Goal: Transaction & Acquisition: Subscribe to service/newsletter

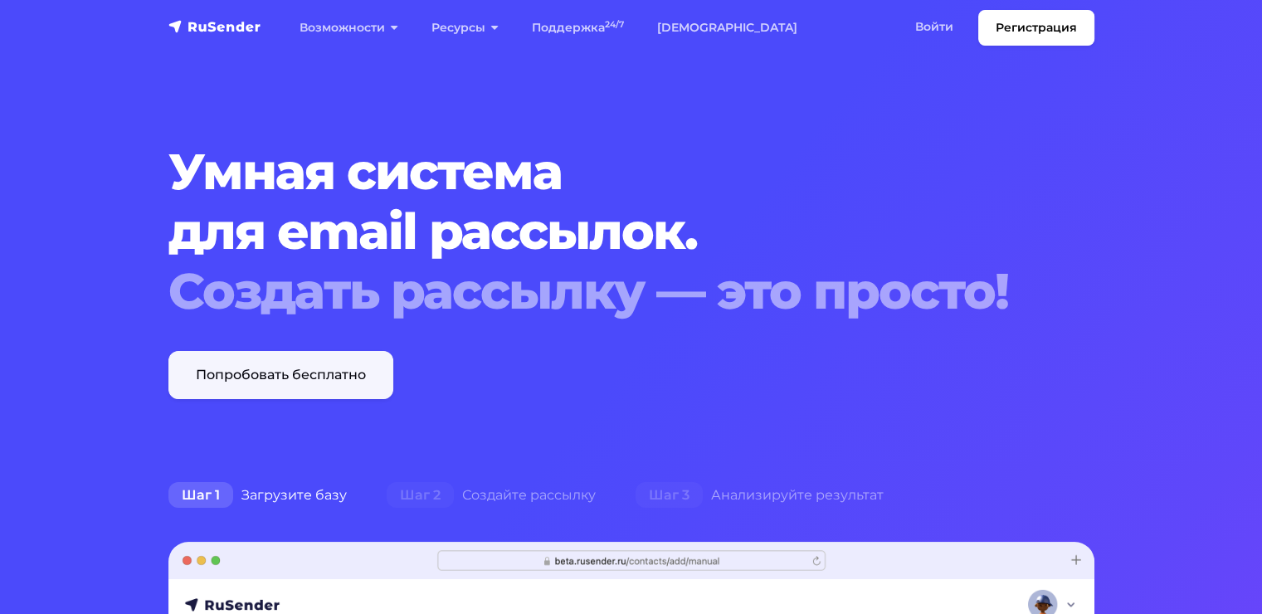
click at [356, 380] on link "Попробовать бесплатно" at bounding box center [280, 375] width 225 height 48
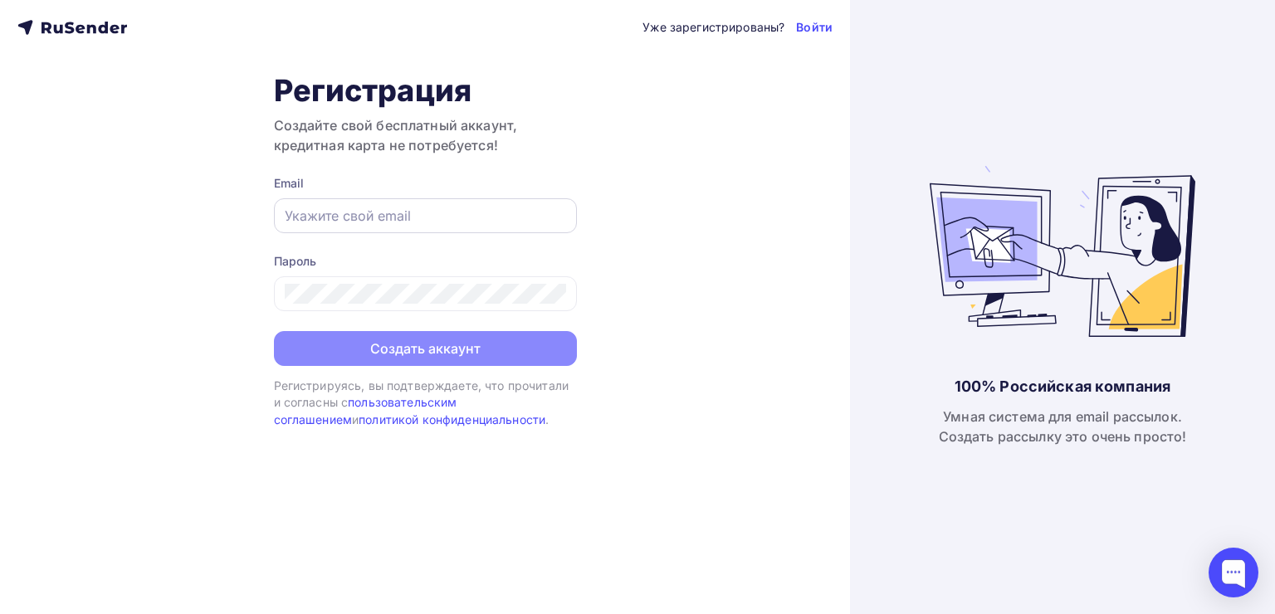
click at [372, 209] on input "text" at bounding box center [425, 216] width 281 height 20
type input "[EMAIL_ADDRESS][DOMAIN_NAME]"
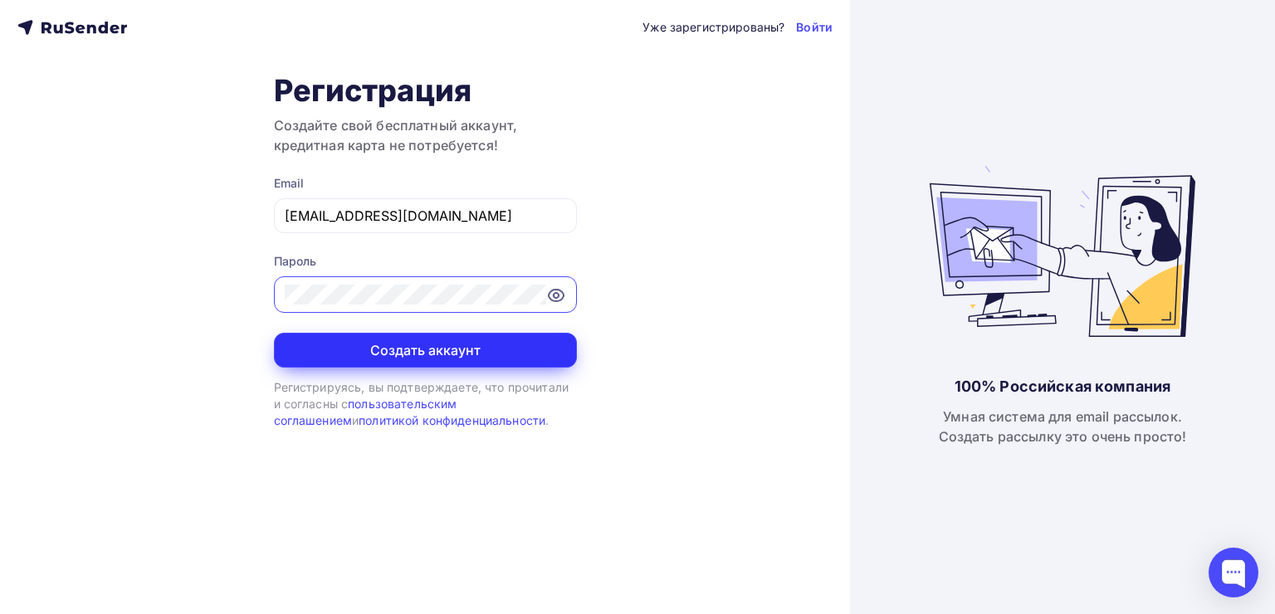
click at [417, 349] on button "Создать аккаунт" at bounding box center [425, 350] width 303 height 35
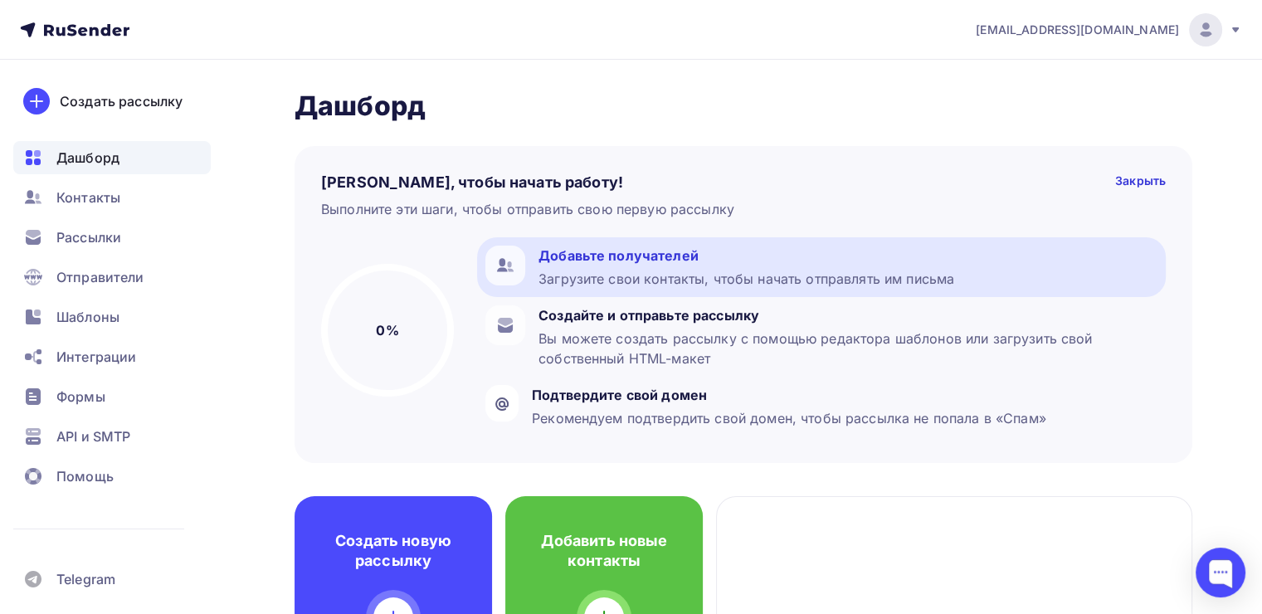
click at [697, 264] on div "Добавьте получателей" at bounding box center [747, 256] width 416 height 20
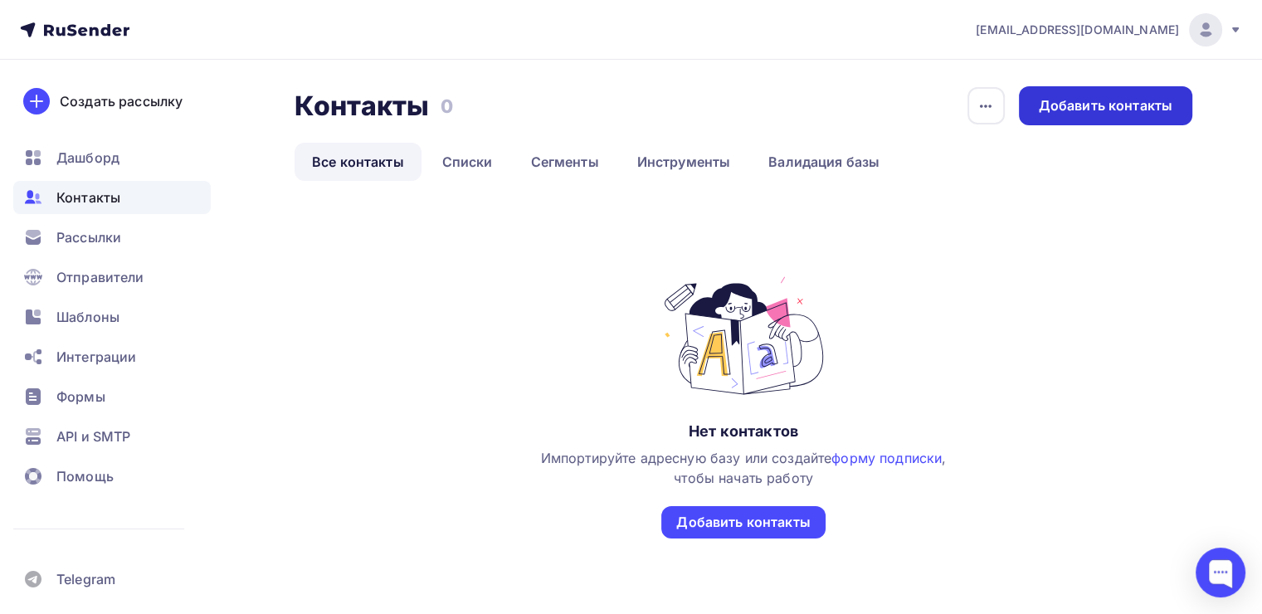
click at [1141, 113] on div "Добавить контакты" at bounding box center [1106, 105] width 134 height 19
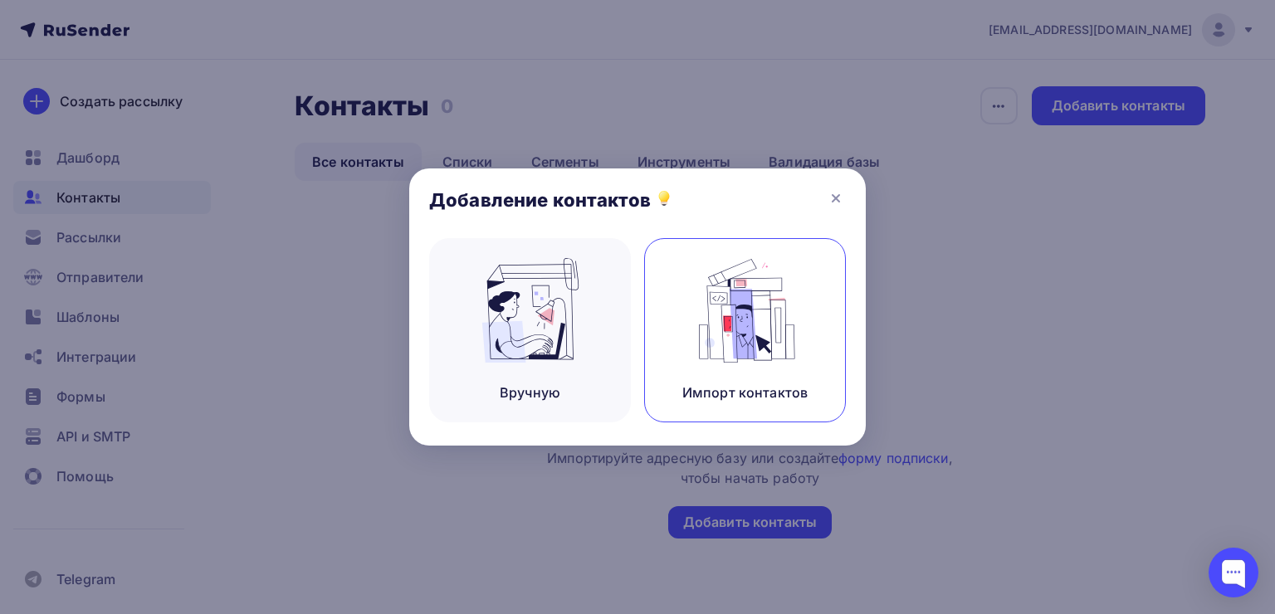
click at [710, 332] on img at bounding box center [745, 310] width 111 height 105
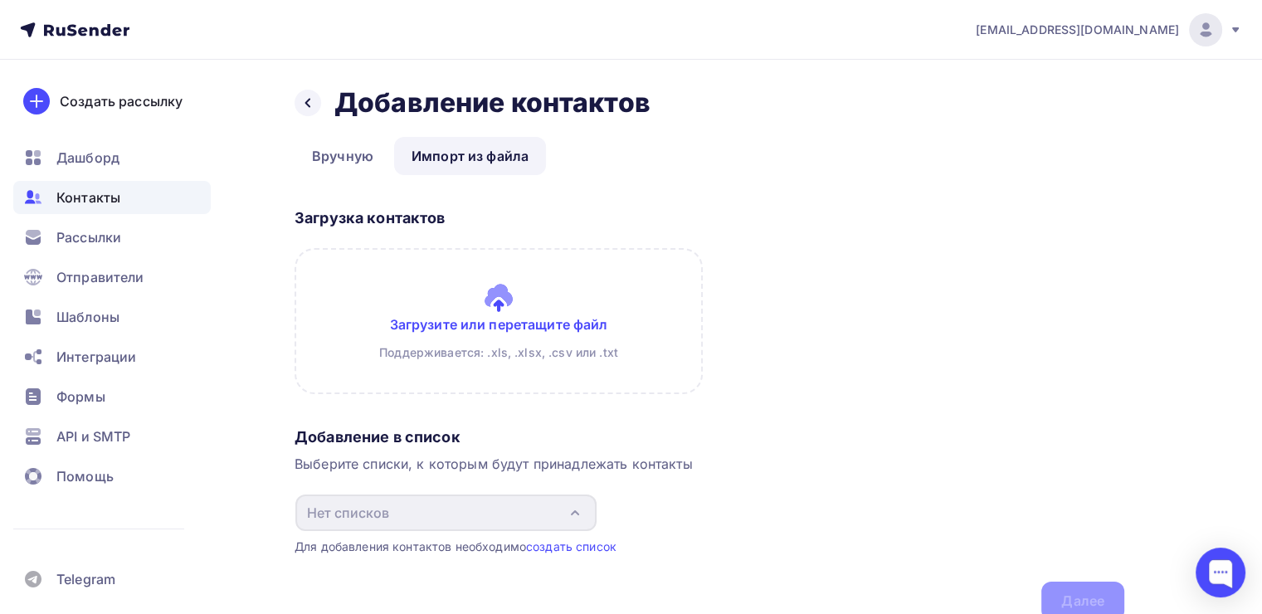
click at [495, 317] on input "file" at bounding box center [499, 321] width 408 height 146
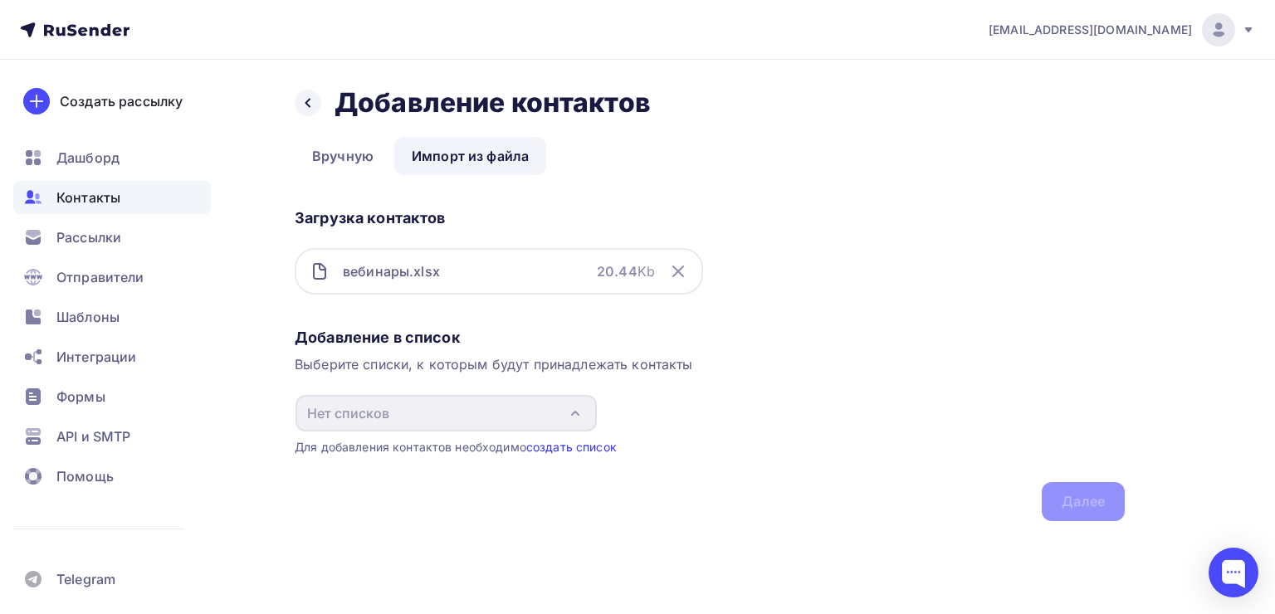
click at [586, 446] on link "создать список" at bounding box center [571, 447] width 90 height 14
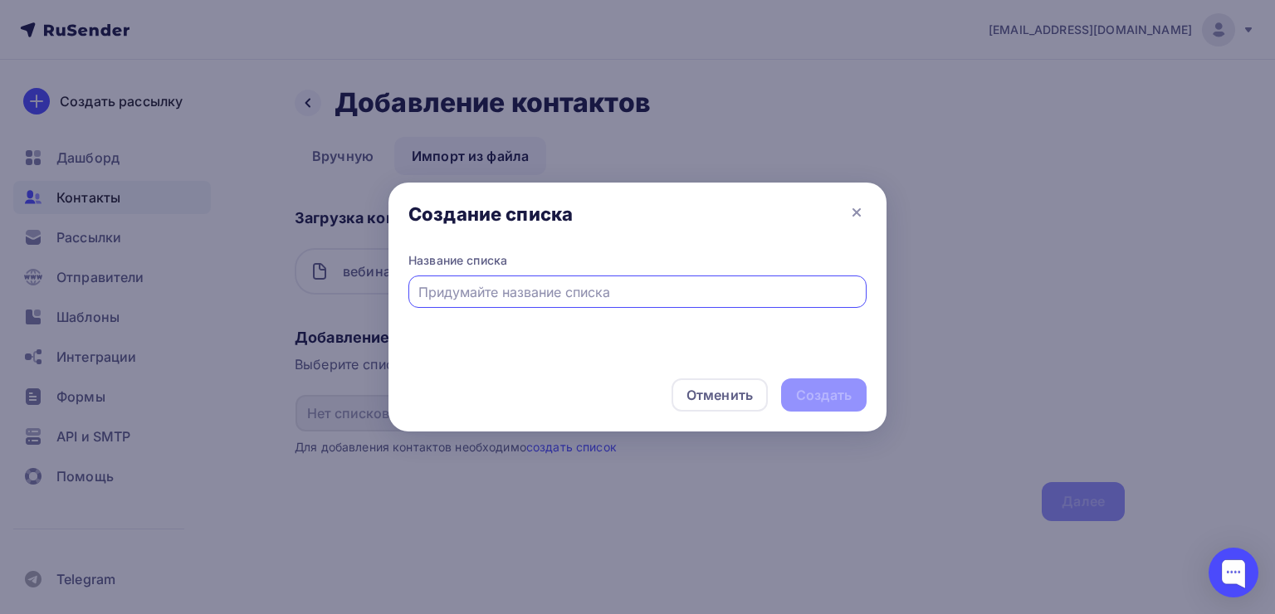
click at [520, 299] on input "text" at bounding box center [637, 292] width 439 height 20
type input "d"
type input "Вебинары"
click at [872, 407] on div "Отменить Создать" at bounding box center [637, 394] width 498 height 73
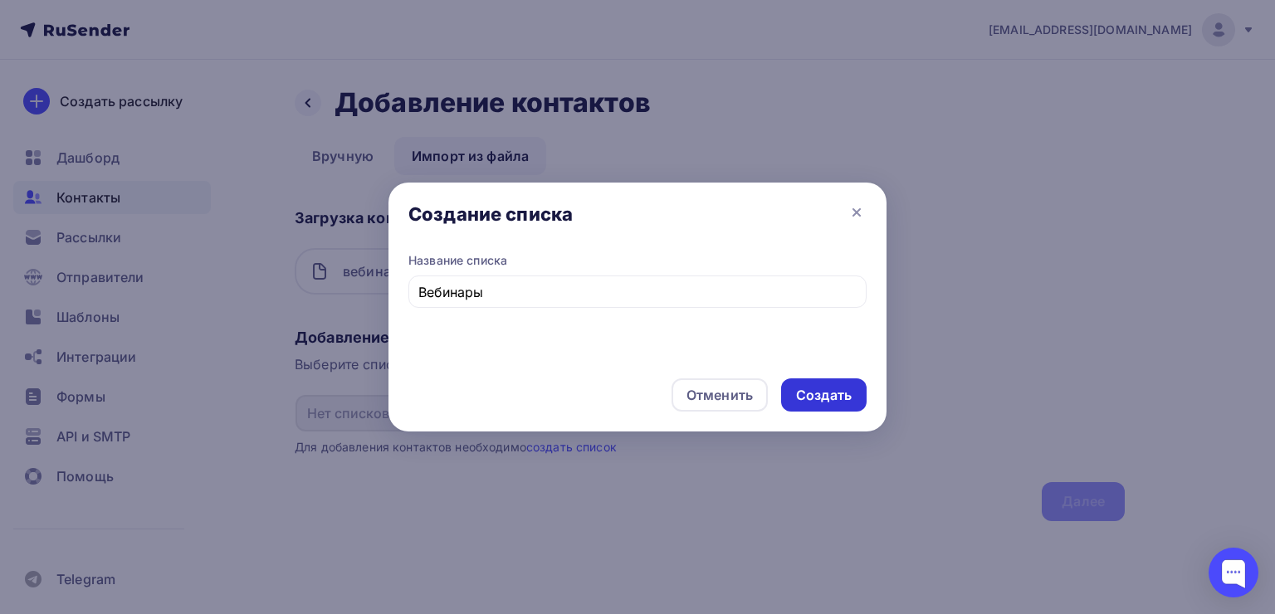
click at [853, 400] on div "Создать" at bounding box center [823, 394] width 85 height 33
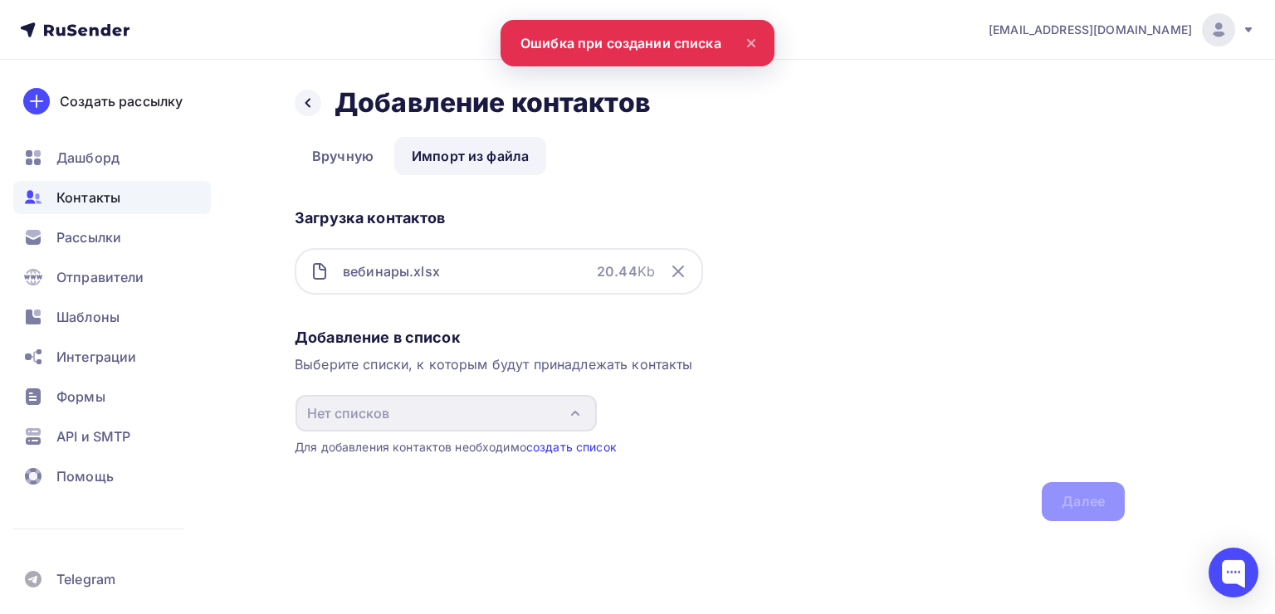
click at [564, 446] on link "создать список" at bounding box center [571, 447] width 90 height 14
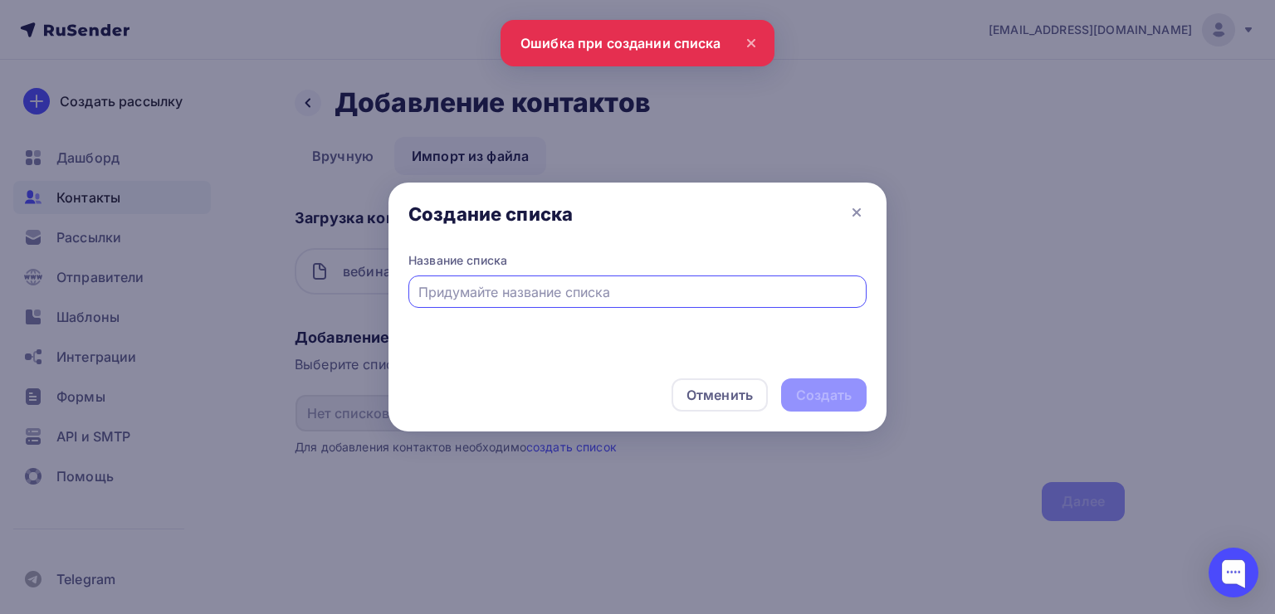
click at [493, 284] on input "text" at bounding box center [637, 292] width 439 height 20
type input "Веб"
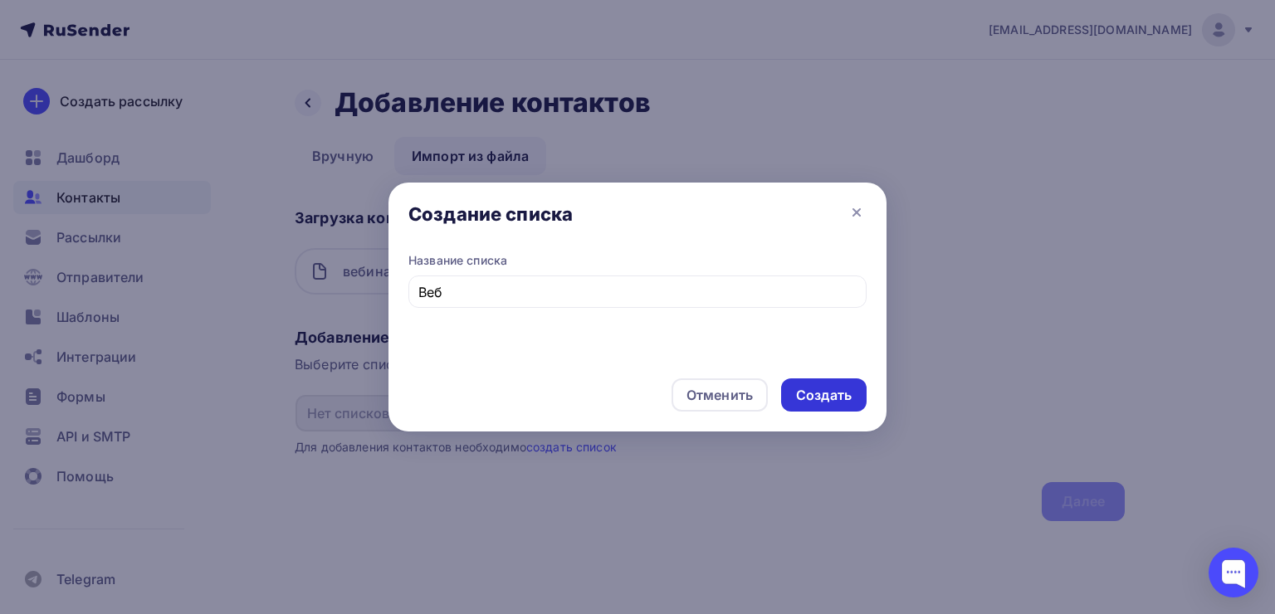
click at [835, 386] on div "Создать" at bounding box center [824, 395] width 56 height 19
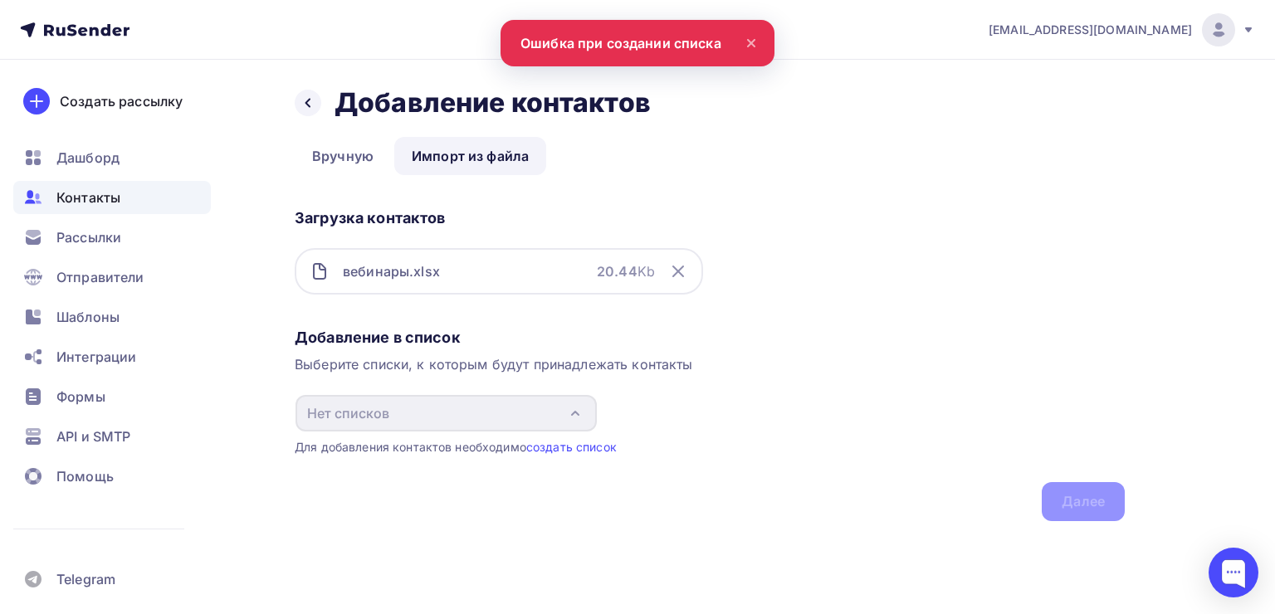
drag, startPoint x: 607, startPoint y: 332, endPoint x: 574, endPoint y: 302, distance: 44.0
click at [607, 334] on div "Добавление в список" at bounding box center [710, 338] width 830 height 20
drag, startPoint x: 1002, startPoint y: 424, endPoint x: 548, endPoint y: 256, distance: 484.1
click at [1000, 424] on div "Добавление в список Выберите списки, к которым будут принадлежать контакты Нет …" at bounding box center [710, 421] width 830 height 200
click at [577, 278] on div "вебинары.xlsx 20.44 Kb" at bounding box center [499, 271] width 408 height 46
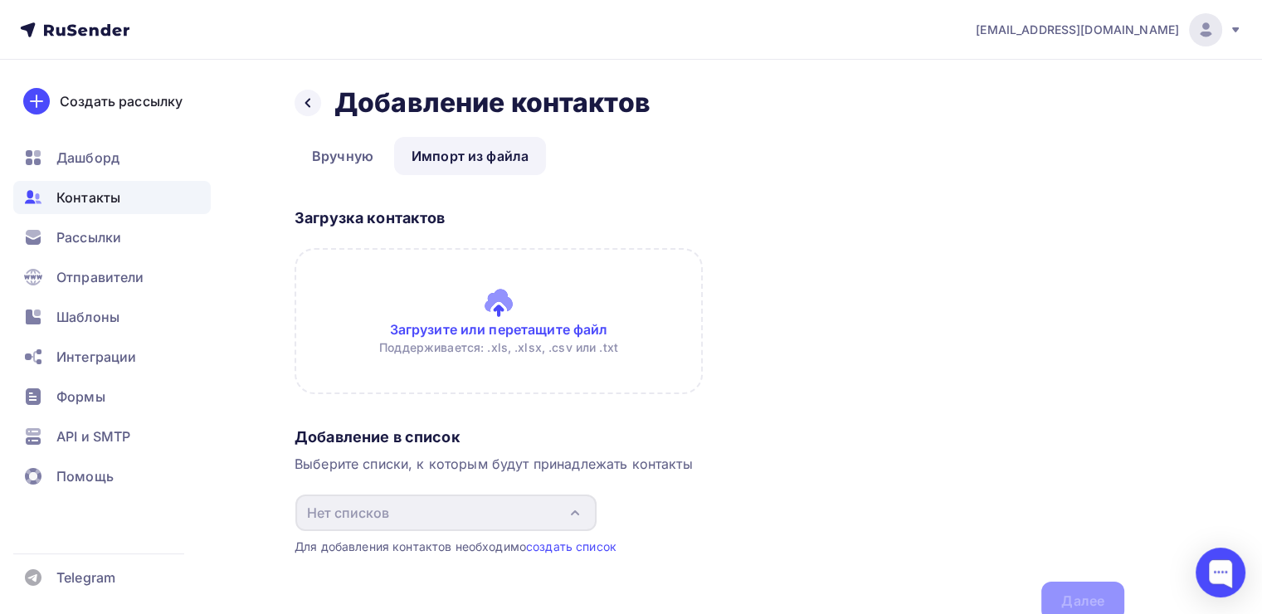
scroll to position [72, 0]
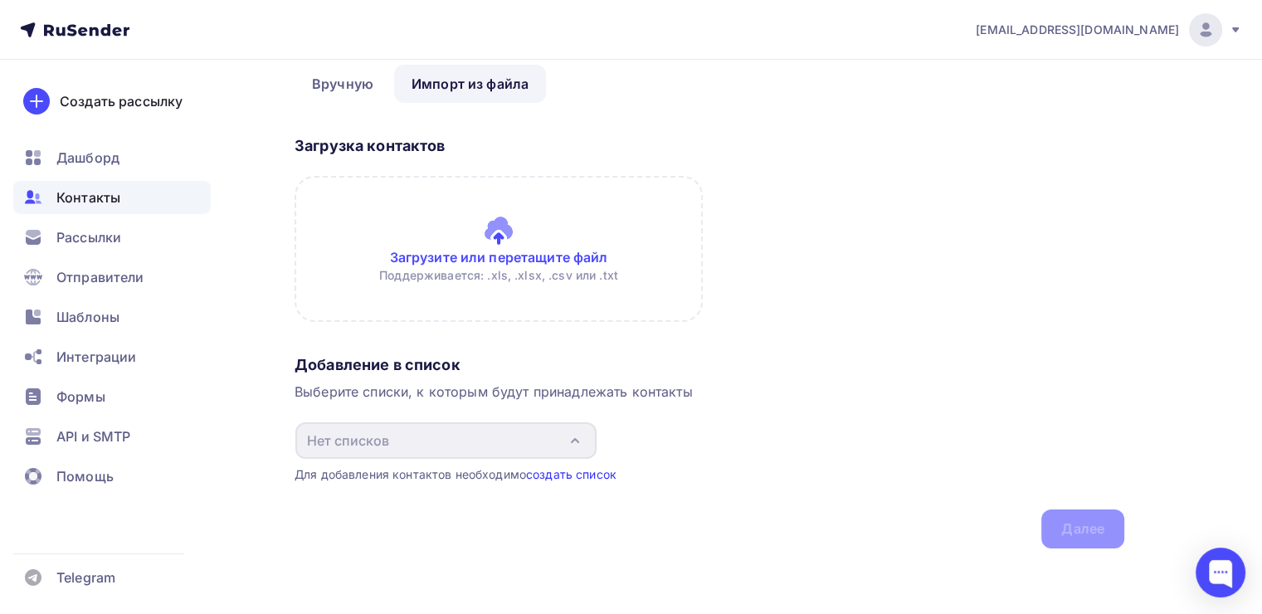
click at [597, 477] on link "создать список" at bounding box center [571, 474] width 90 height 14
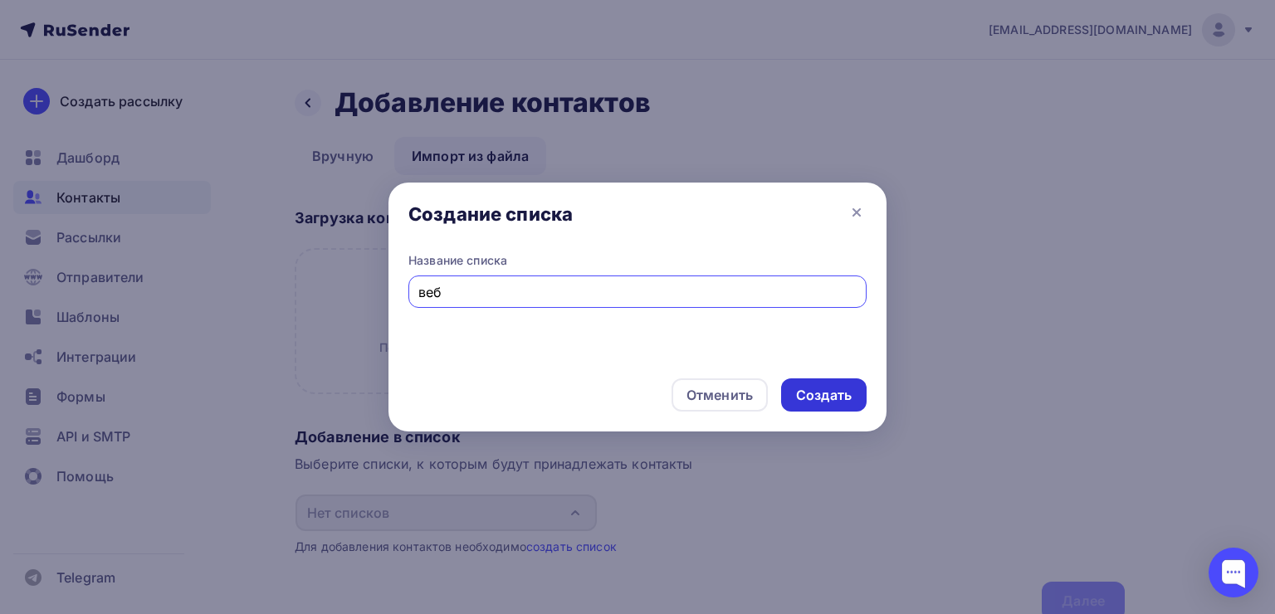
type input "веб"
click at [805, 395] on div "Создать" at bounding box center [824, 395] width 56 height 19
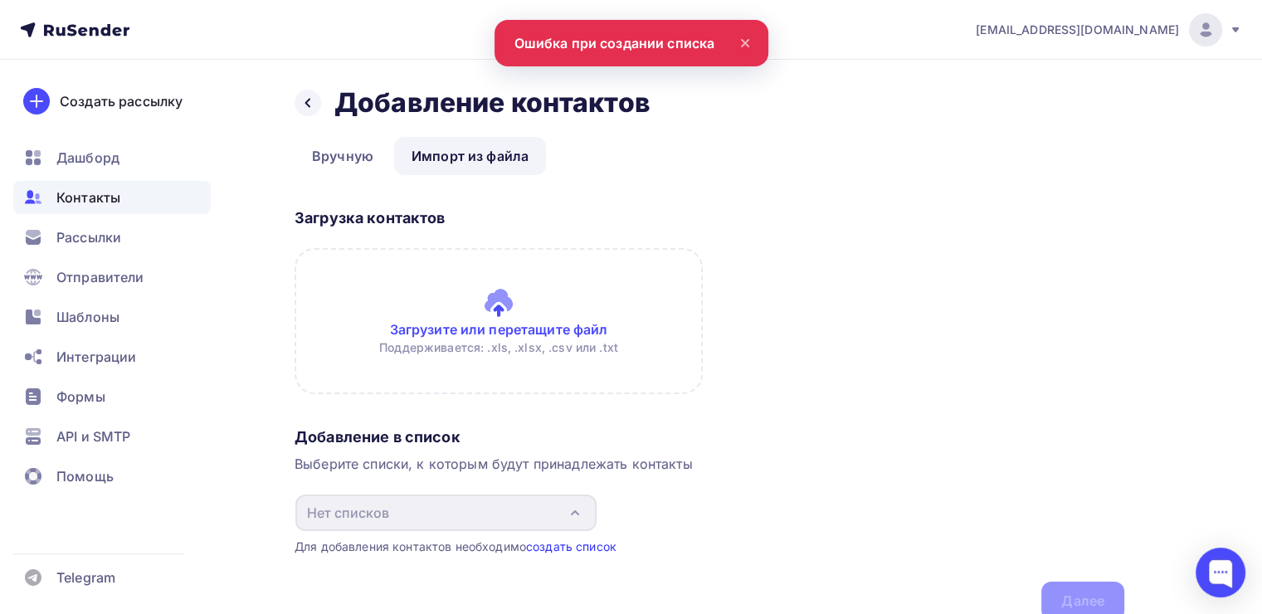
click at [560, 550] on link "создать список" at bounding box center [571, 546] width 90 height 14
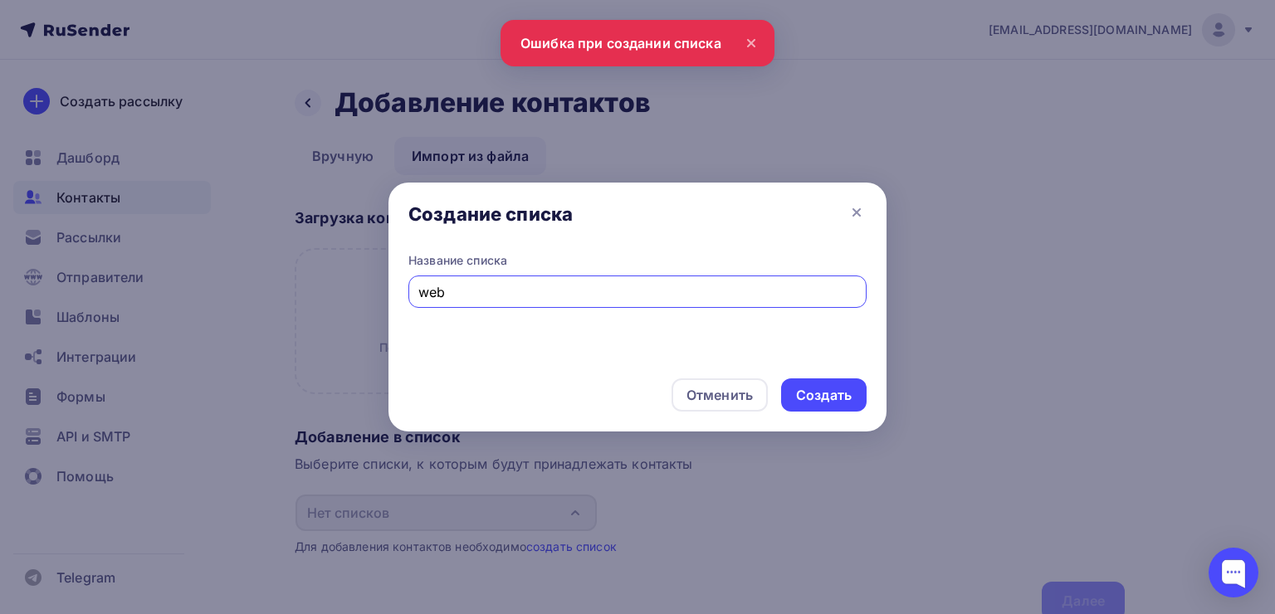
type input "web"
click at [828, 378] on div "Создать" at bounding box center [823, 394] width 85 height 33
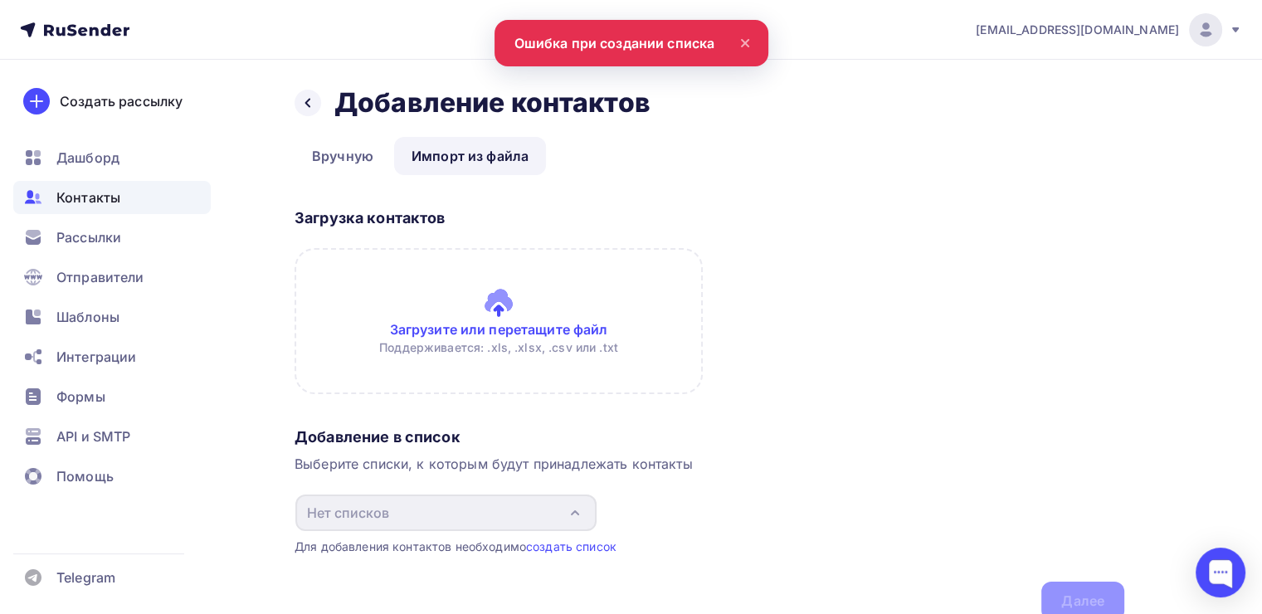
drag, startPoint x: 1186, startPoint y: 45, endPoint x: 1196, endPoint y: 39, distance: 11.5
click at [1191, 41] on div "[EMAIL_ADDRESS][DOMAIN_NAME]" at bounding box center [1109, 29] width 266 height 33
click at [1197, 37] on img at bounding box center [1206, 30] width 20 height 20
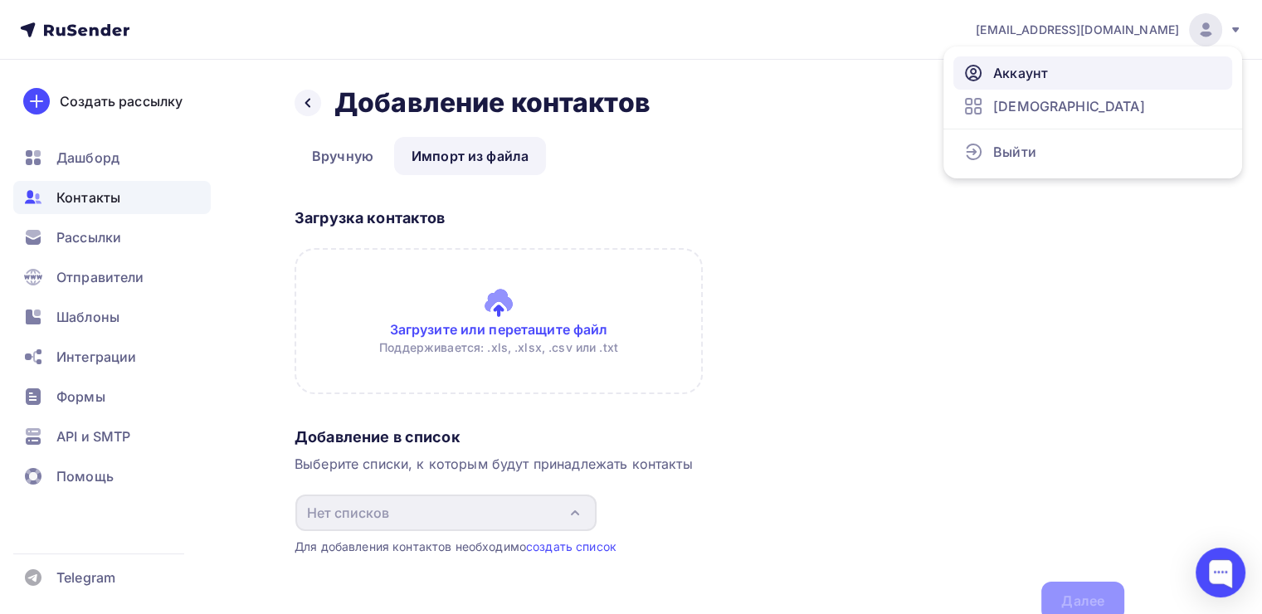
click at [1029, 73] on span "Аккаунт" at bounding box center [1020, 73] width 55 height 20
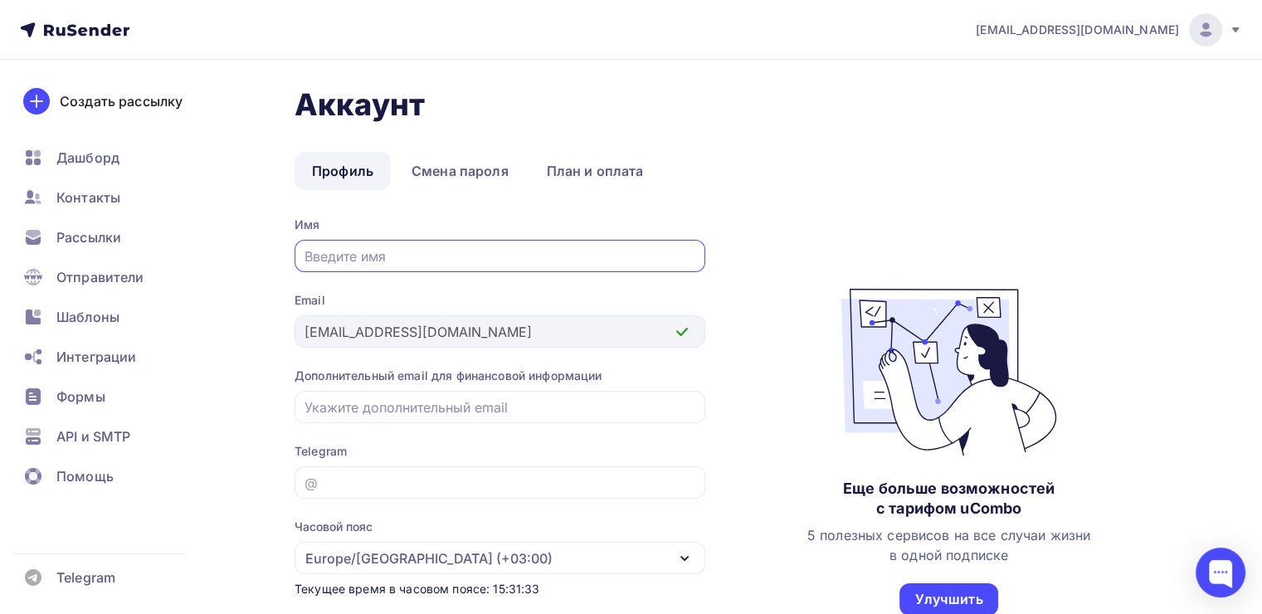
type input "F"
type input "Алексей"
click at [388, 403] on input "email" at bounding box center [501, 407] width 392 height 20
click at [660, 446] on div "Telegram" at bounding box center [500, 451] width 411 height 17
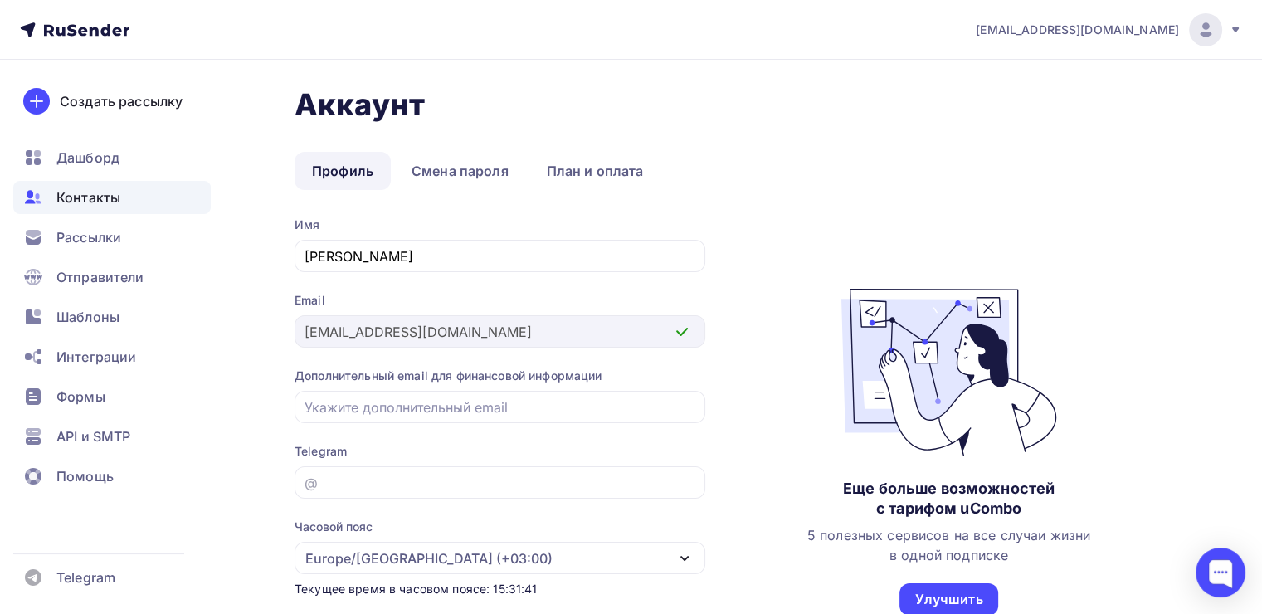
click at [71, 186] on div "Контакты" at bounding box center [111, 197] width 197 height 33
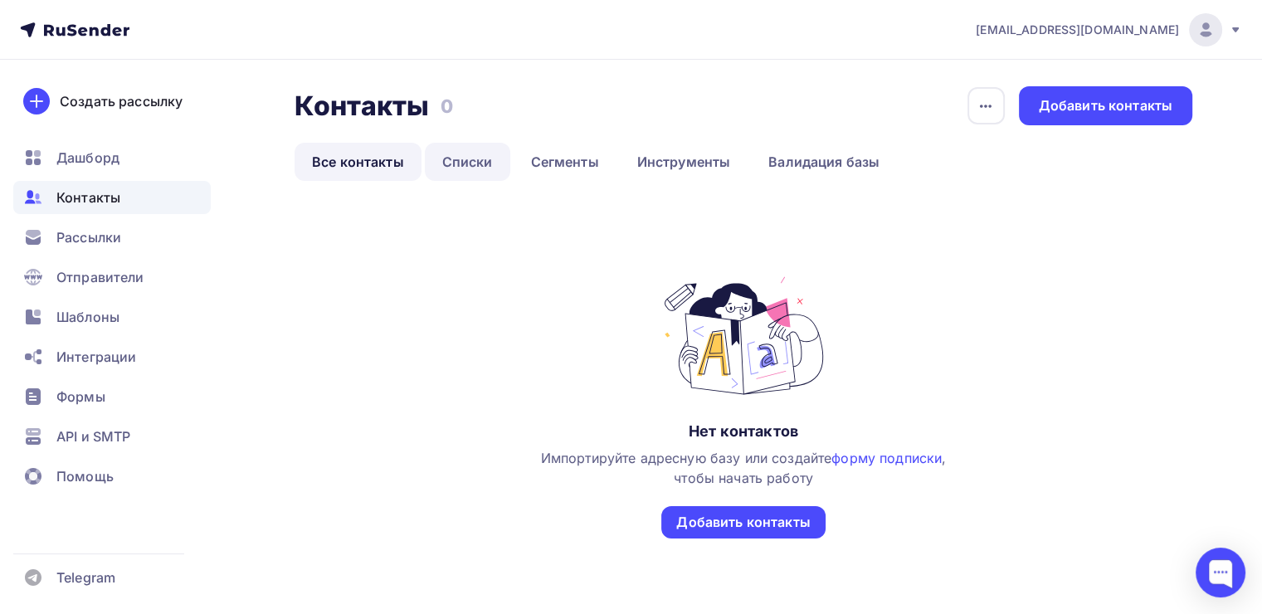
click at [481, 162] on link "Списки" at bounding box center [467, 162] width 85 height 38
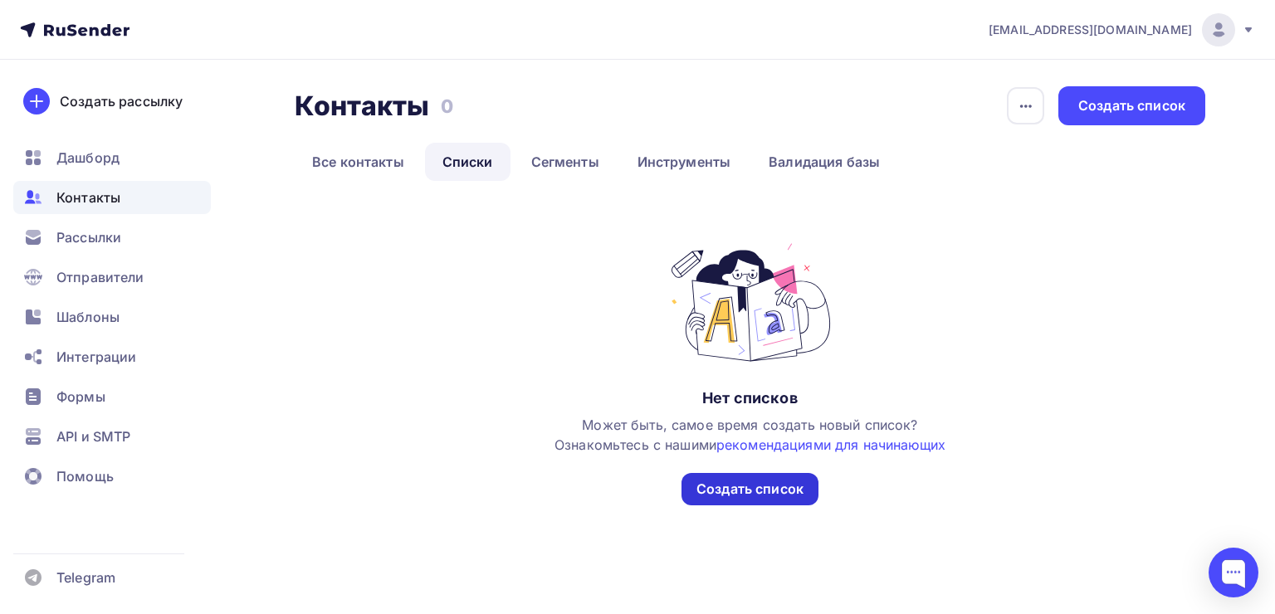
click at [766, 490] on div "Создать список" at bounding box center [749, 489] width 107 height 19
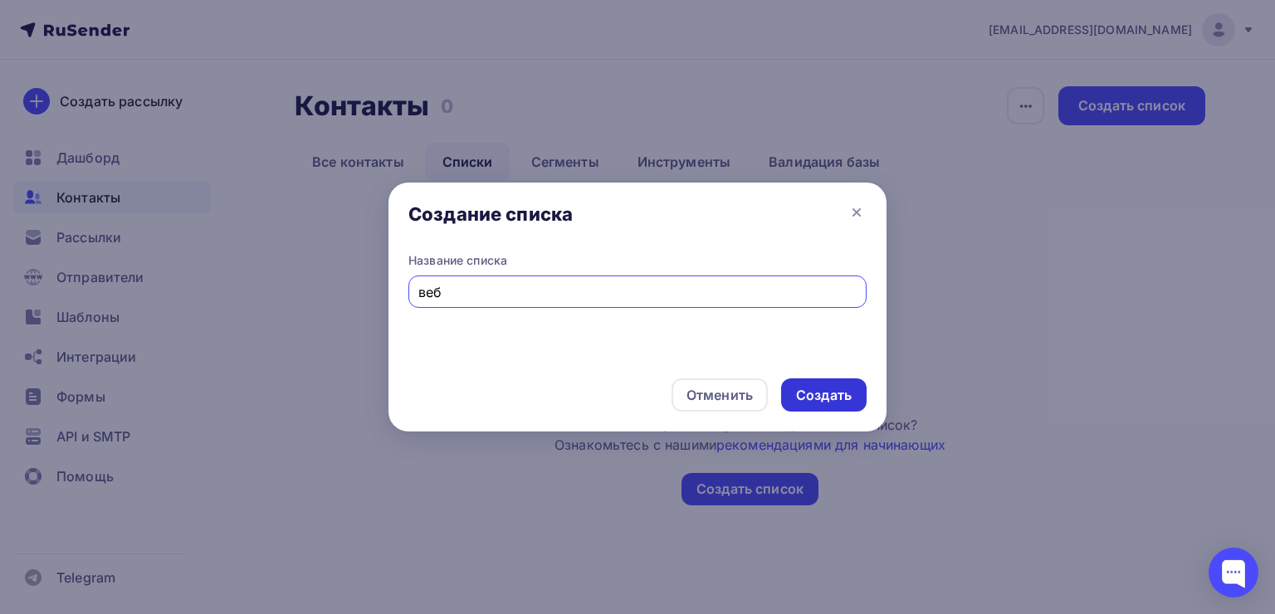
type input "веб"
click at [819, 385] on div "Создать" at bounding box center [823, 394] width 85 height 33
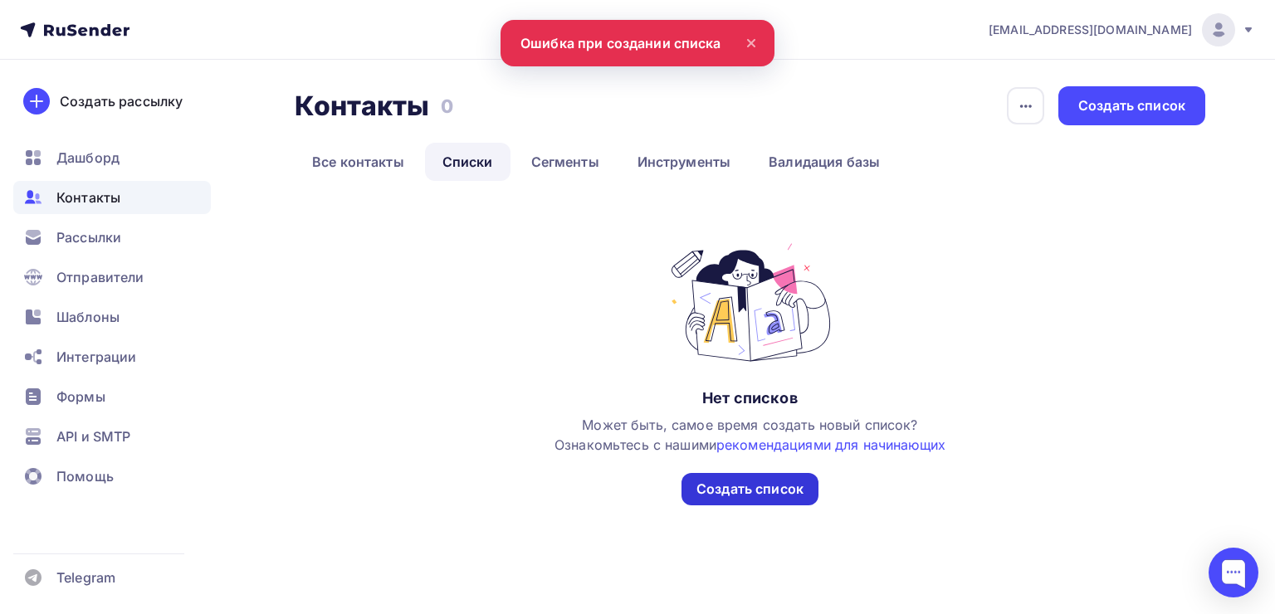
click at [775, 502] on div "Создать список" at bounding box center [749, 489] width 137 height 32
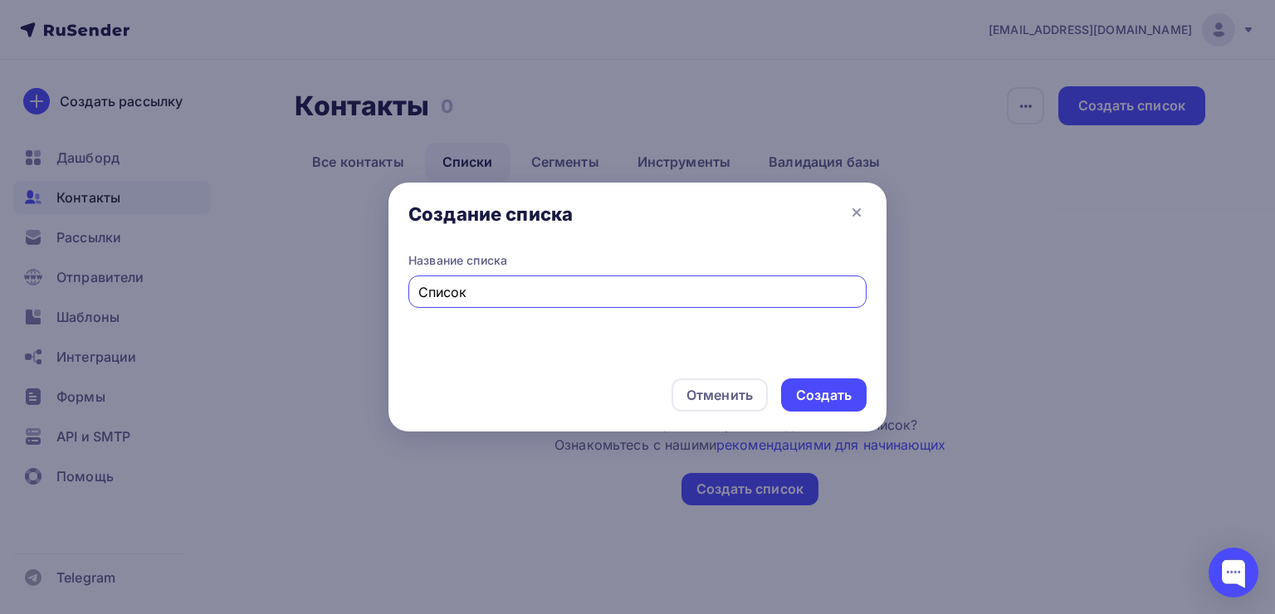
type input "Список"
click at [826, 415] on div "Отменить Создать" at bounding box center [637, 394] width 498 height 73
click at [826, 407] on div "Создать" at bounding box center [823, 394] width 85 height 33
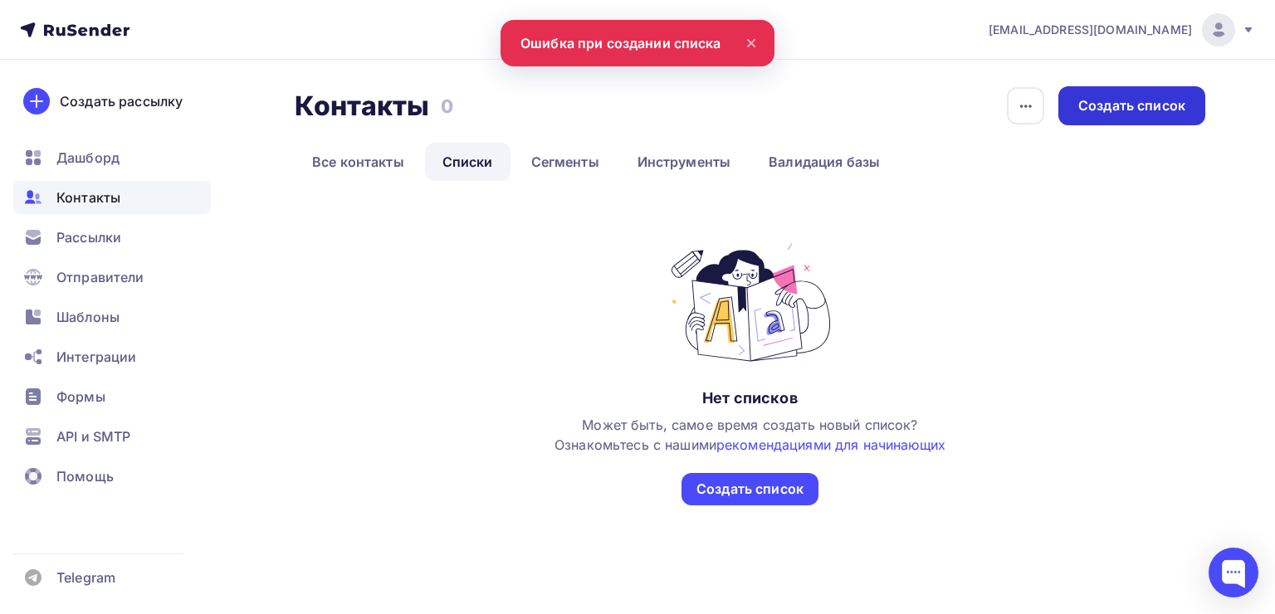
click at [1124, 89] on div "Создать список" at bounding box center [1131, 105] width 147 height 39
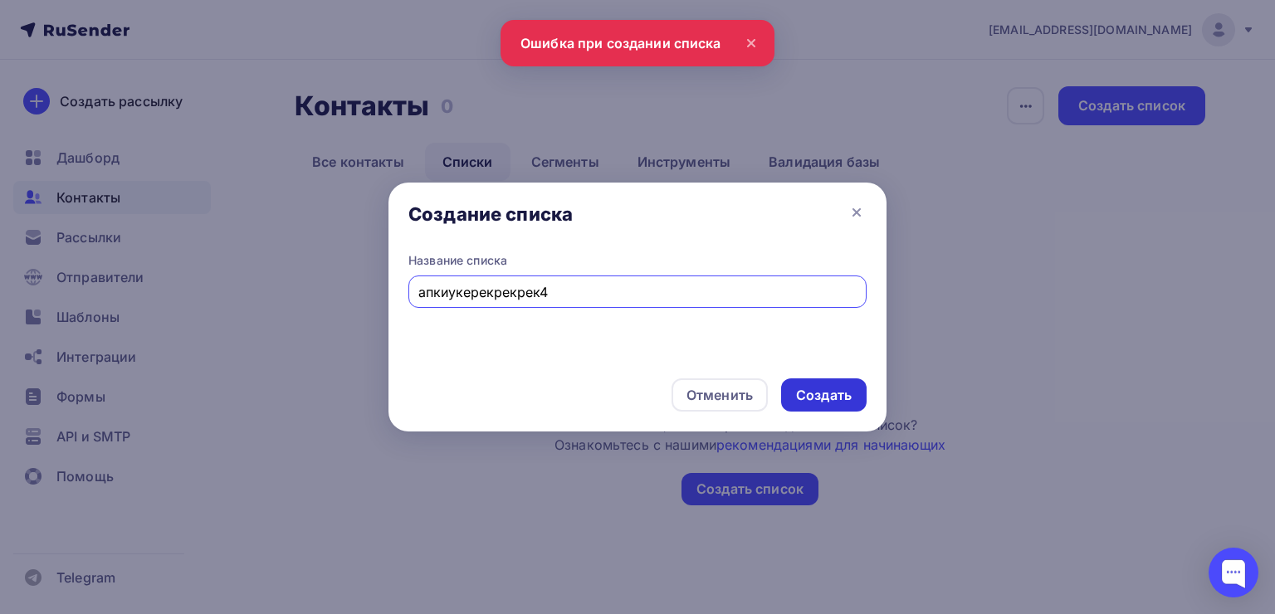
type input "апкиукерекрекрек4"
click at [838, 395] on div "Создать" at bounding box center [824, 395] width 56 height 19
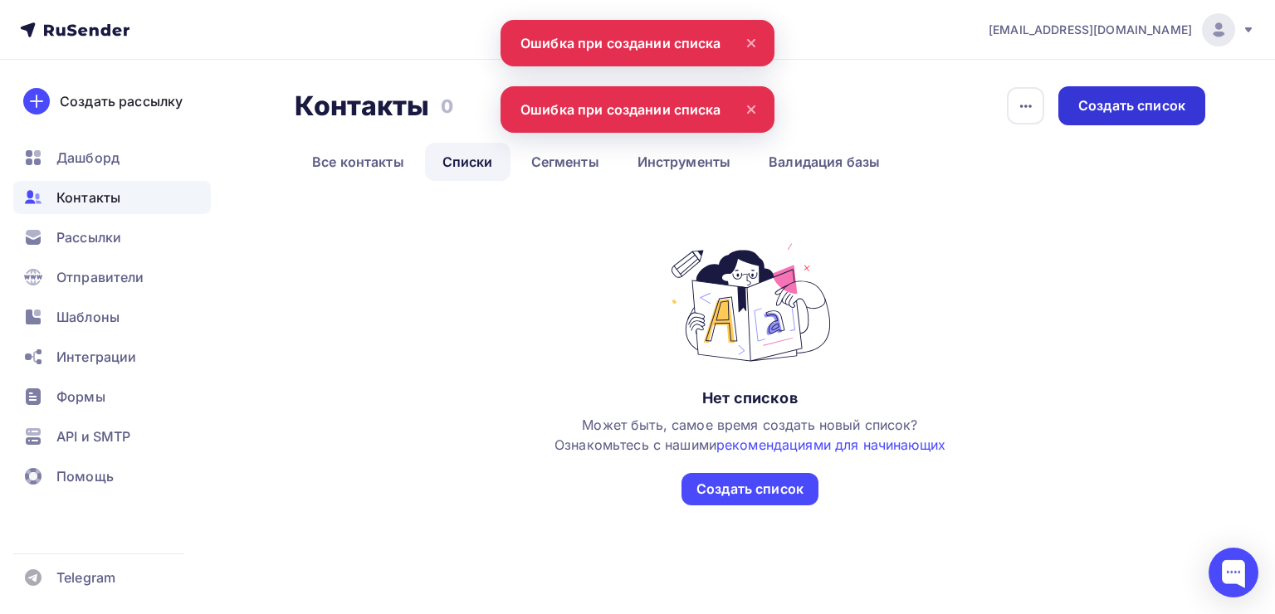
click at [1075, 109] on div "Создать список" at bounding box center [1131, 105] width 147 height 39
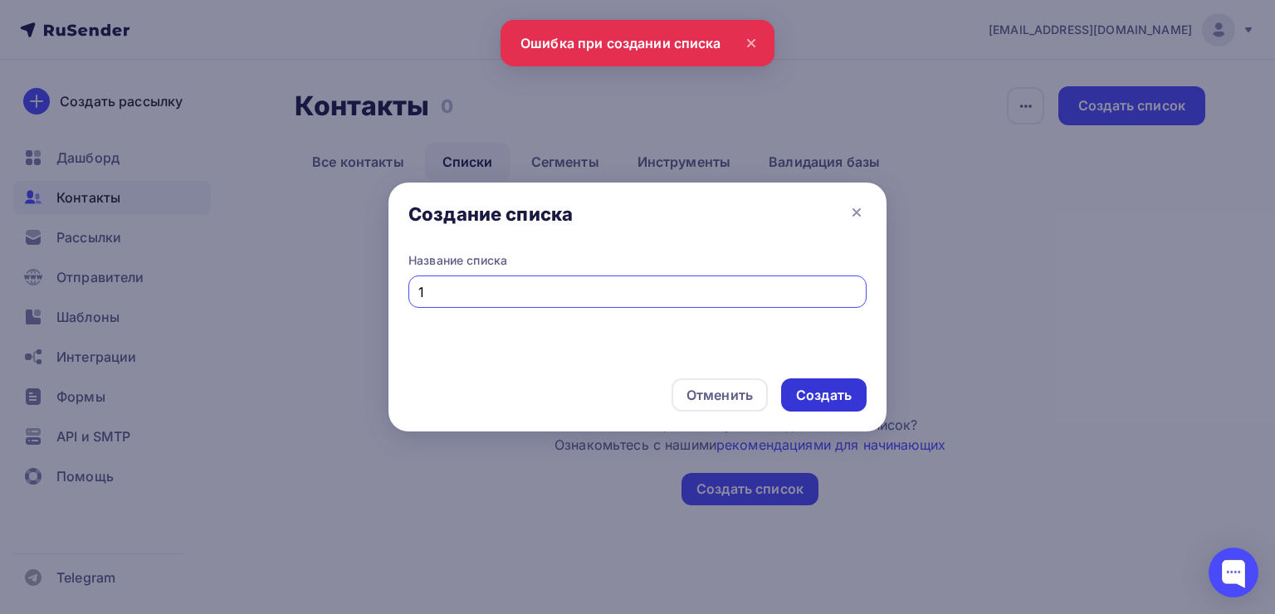
type input "1"
click at [797, 381] on div "Создать" at bounding box center [823, 394] width 85 height 33
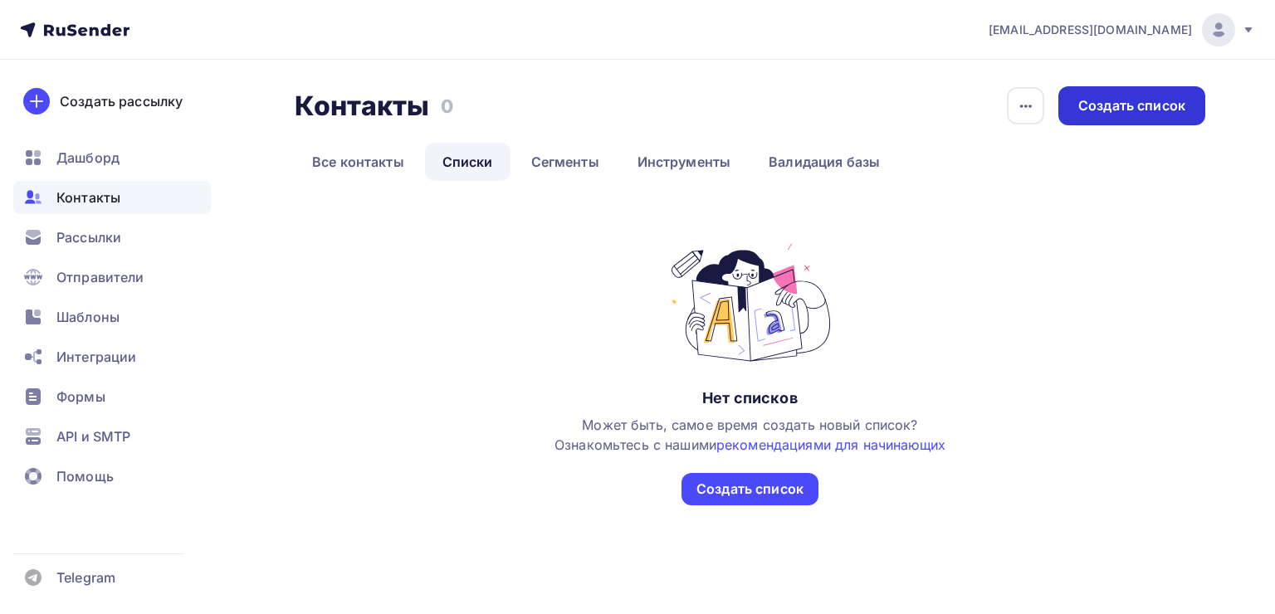
click at [1123, 96] on div "Создать список" at bounding box center [1131, 105] width 107 height 19
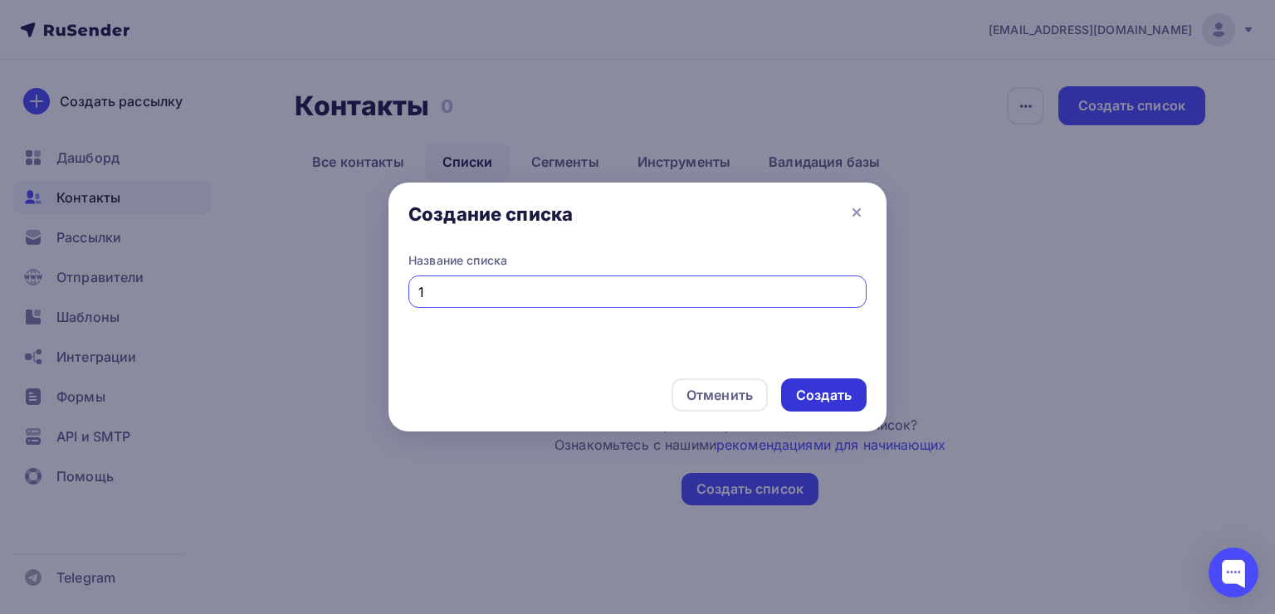
type input "1"
click at [836, 397] on div "Создать" at bounding box center [824, 395] width 56 height 19
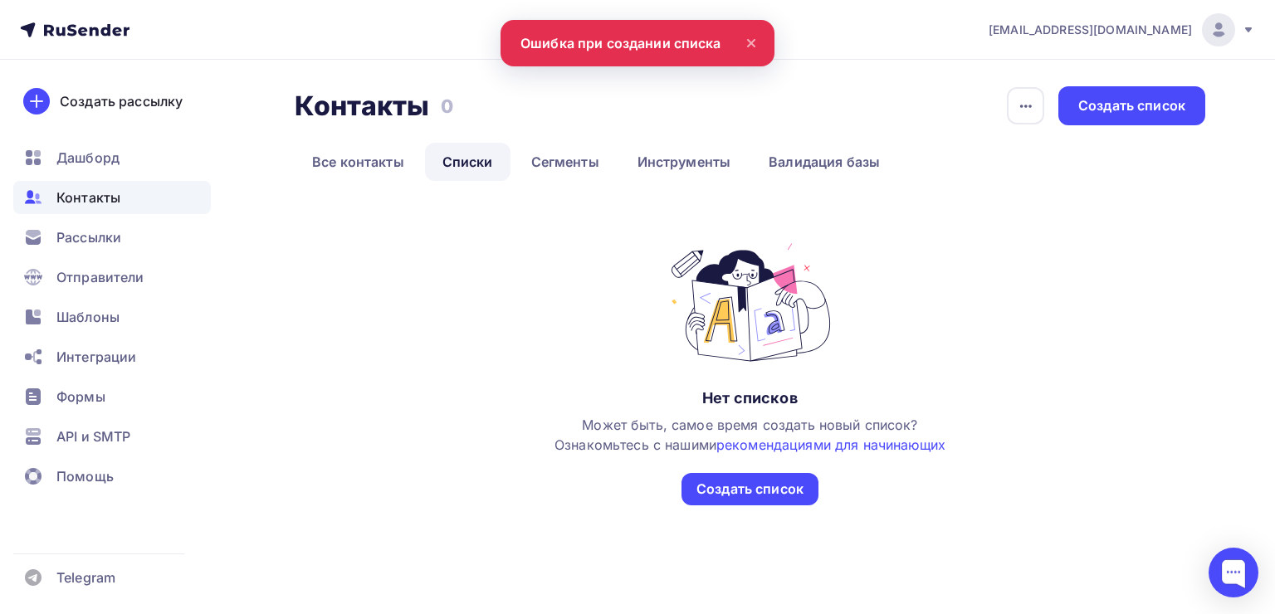
click at [746, 40] on icon at bounding box center [751, 43] width 20 height 20
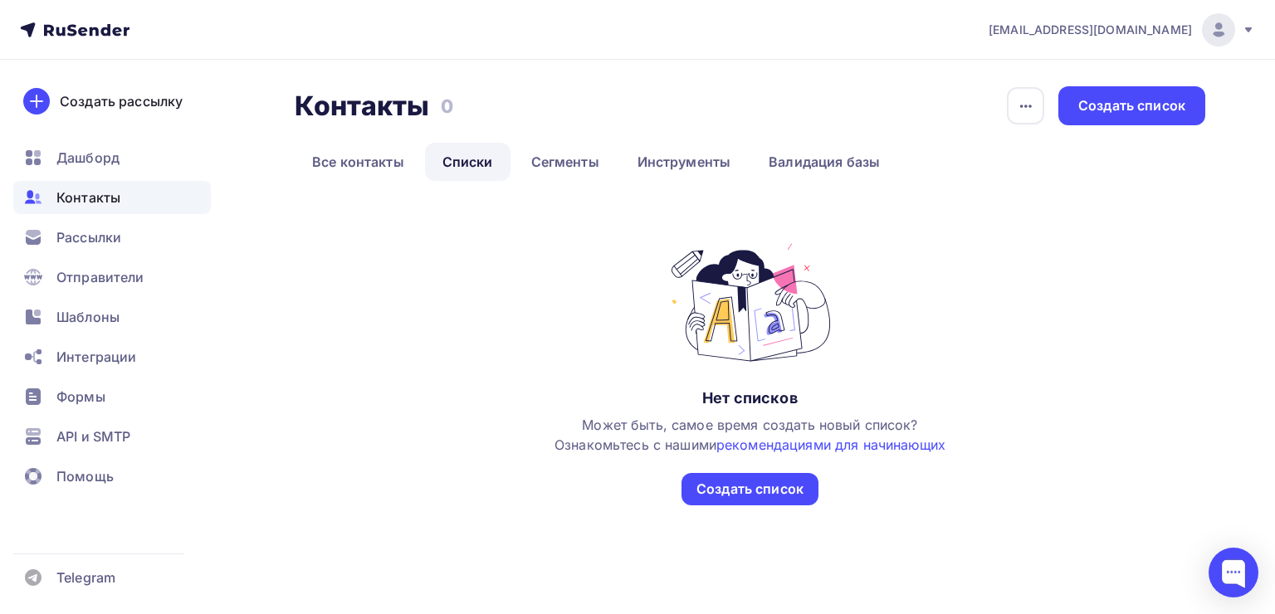
click at [1006, 95] on button "button" at bounding box center [1025, 105] width 39 height 39
click at [919, 90] on div "Контакты Контакты 0 0 История импорта Создать список" at bounding box center [750, 105] width 910 height 39
click at [1094, 110] on div "Создать список" at bounding box center [1131, 105] width 107 height 19
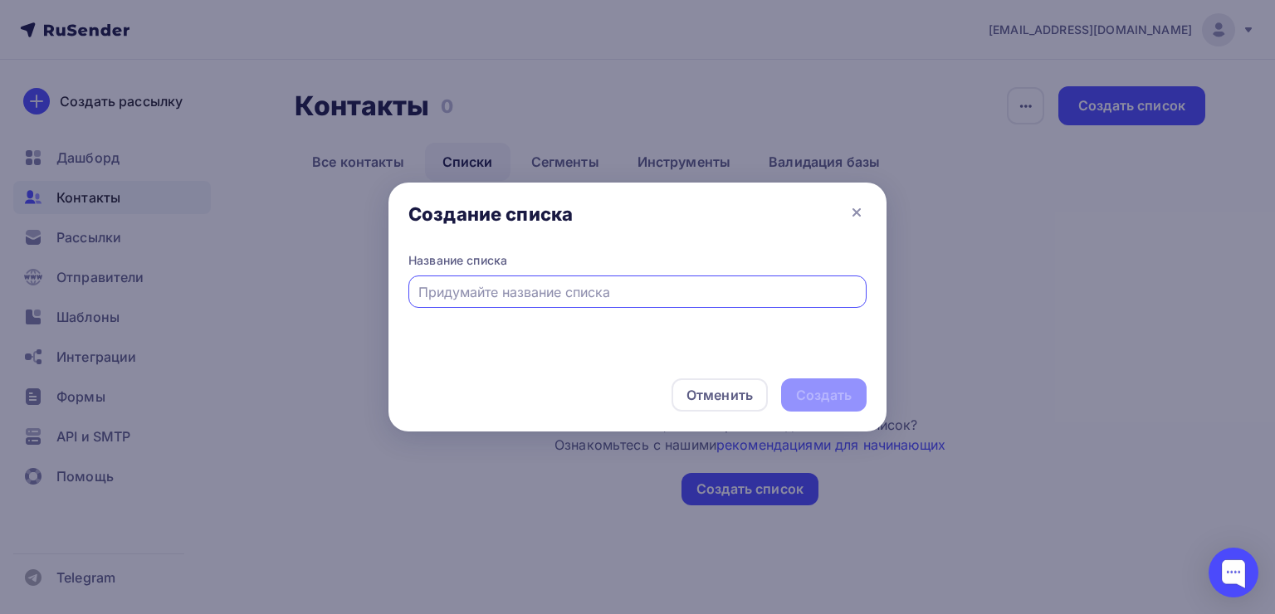
click at [470, 299] on input "text" at bounding box center [637, 292] width 439 height 20
type input "1"
click at [811, 395] on div "Создать" at bounding box center [824, 395] width 56 height 19
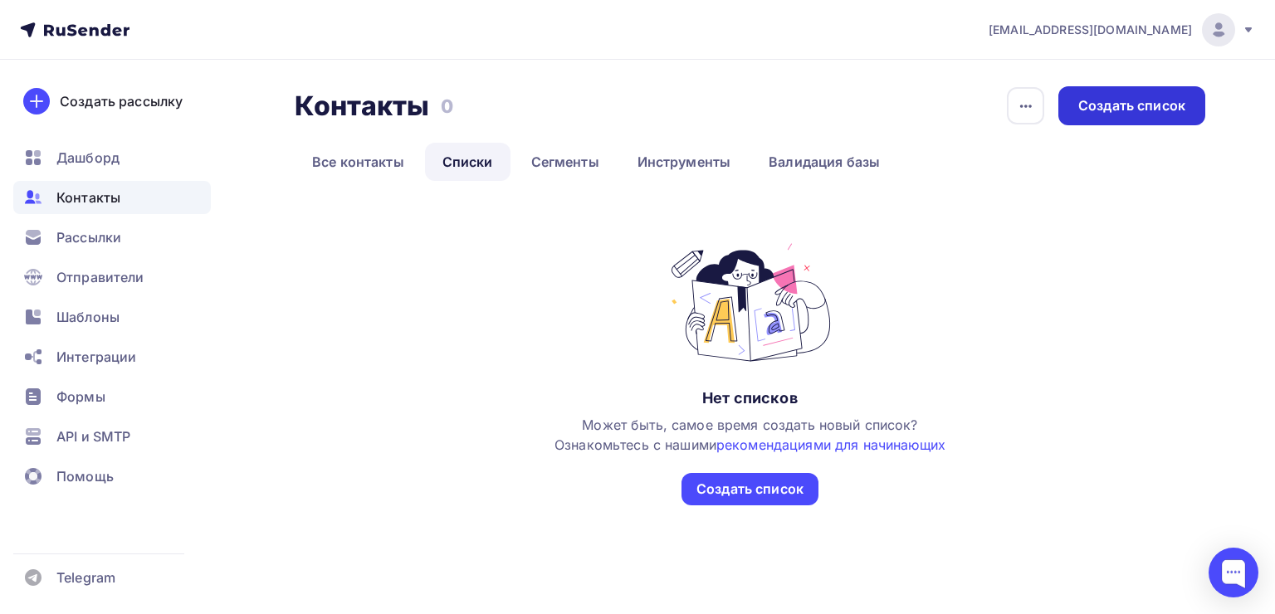
click at [1166, 96] on div "Создать список" at bounding box center [1131, 105] width 107 height 19
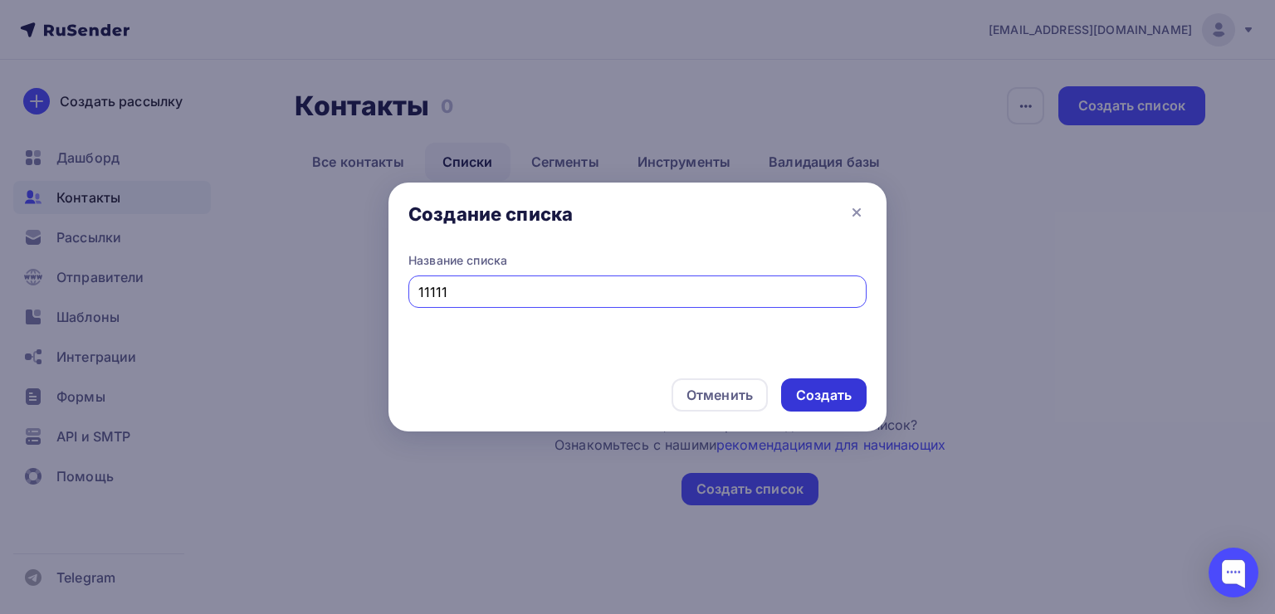
type input "11111"
click at [819, 392] on div "Создать" at bounding box center [824, 395] width 56 height 19
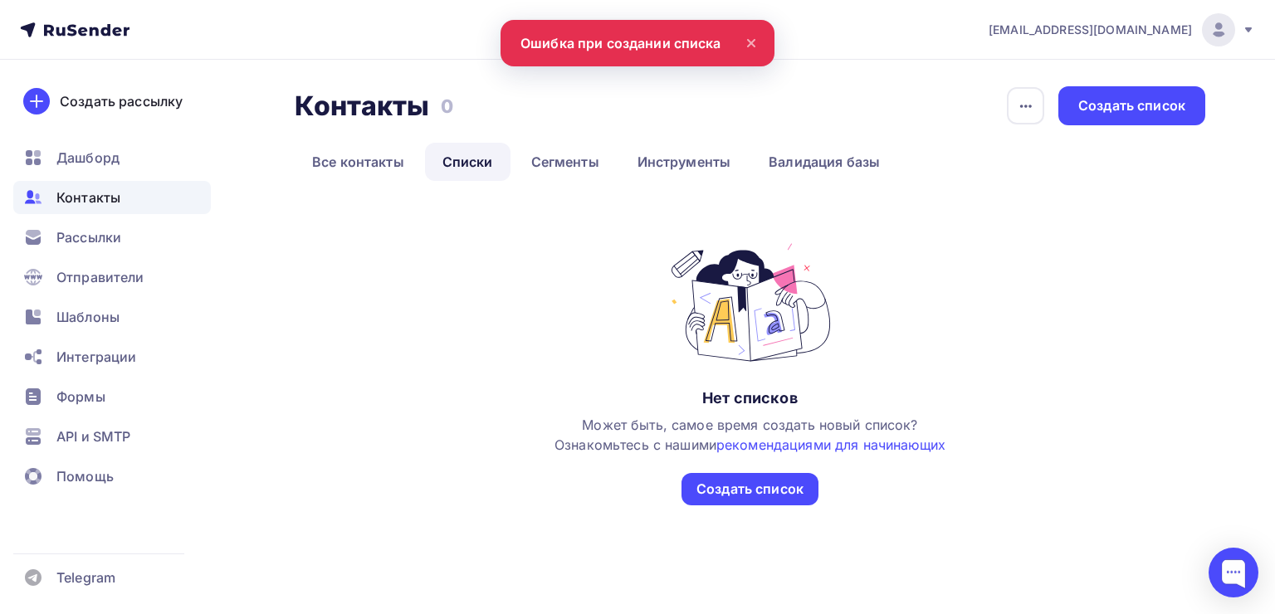
click at [1022, 219] on div "Контакты Контакты 0 0 История импорта Создать список Все контакты Списки Сегмен…" at bounding box center [750, 295] width 910 height 419
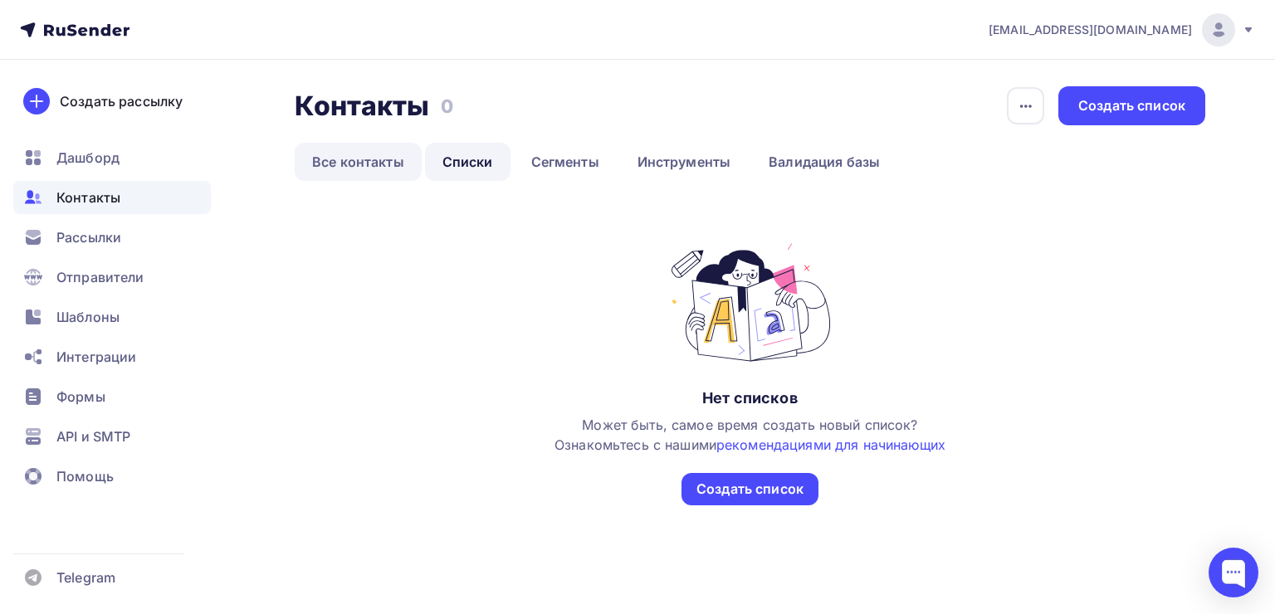
click at [353, 149] on link "Все контакты" at bounding box center [358, 162] width 127 height 38
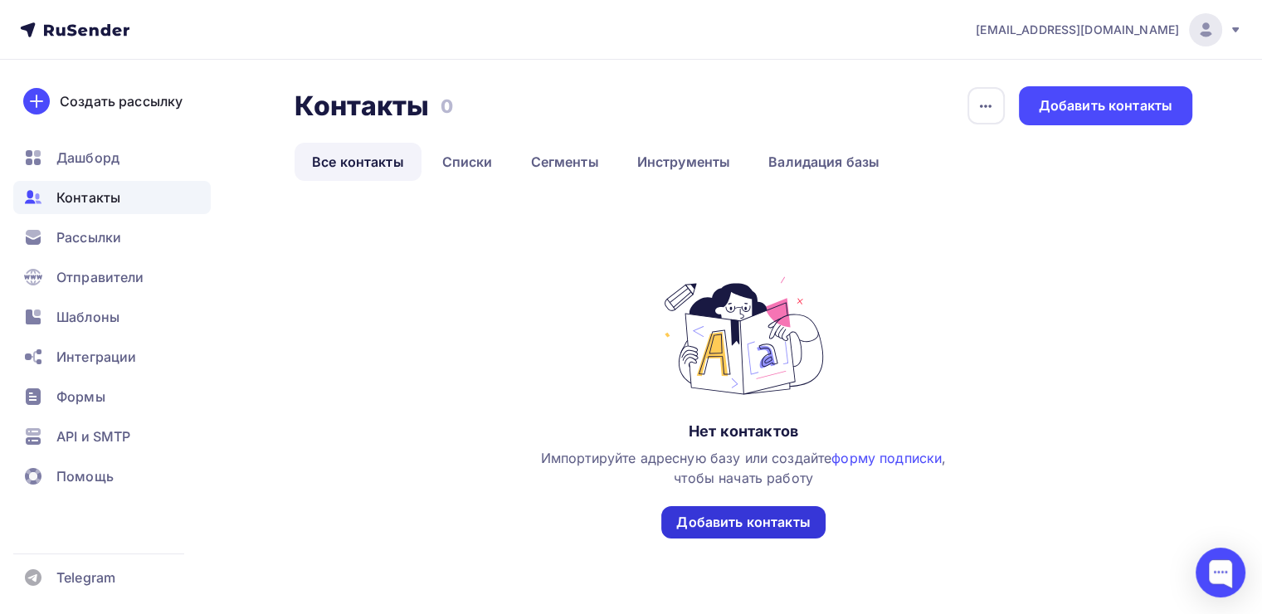
click at [694, 519] on div "Добавить контакты" at bounding box center [743, 522] width 134 height 19
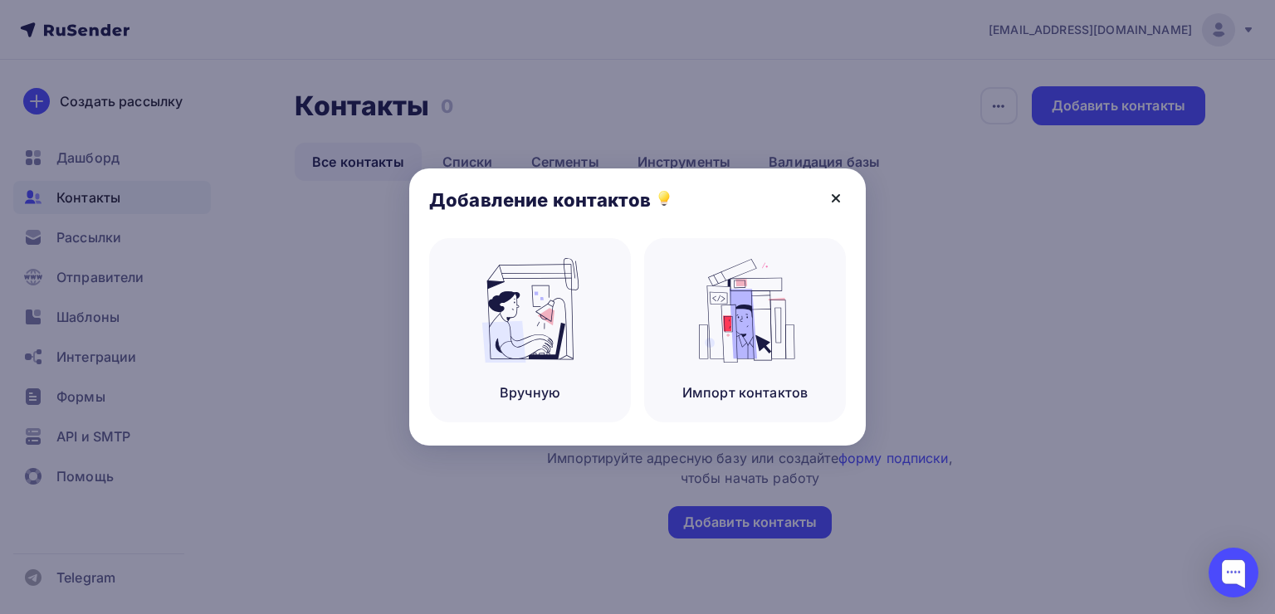
click at [833, 193] on icon at bounding box center [836, 198] width 20 height 20
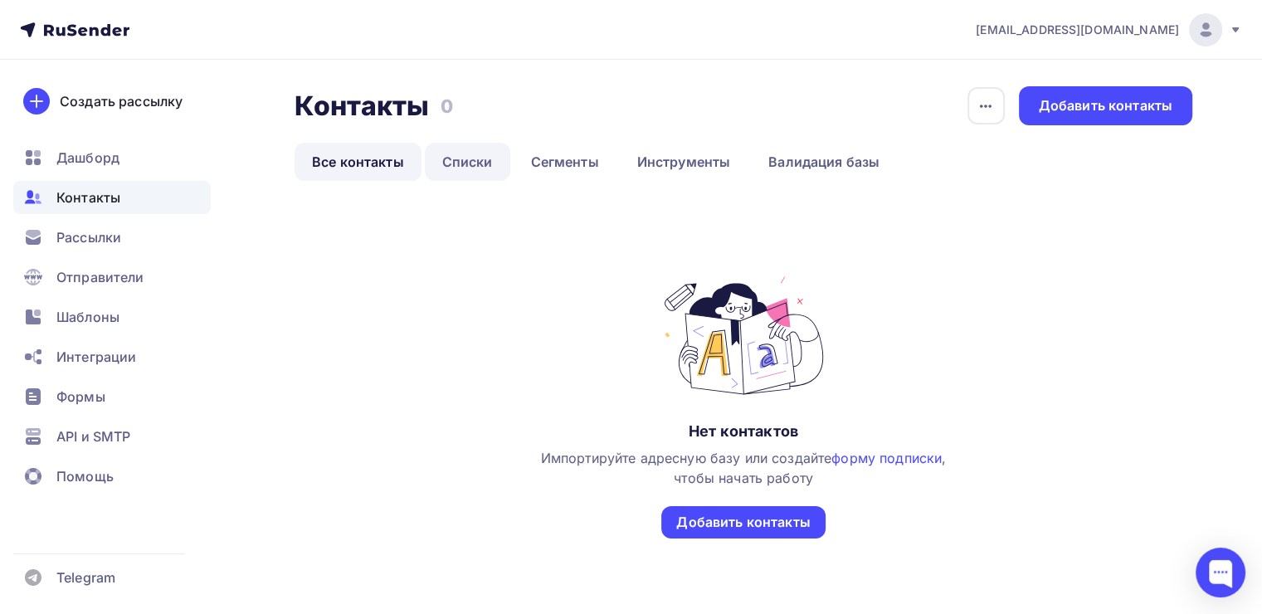
click at [470, 162] on link "Списки" at bounding box center [467, 162] width 85 height 38
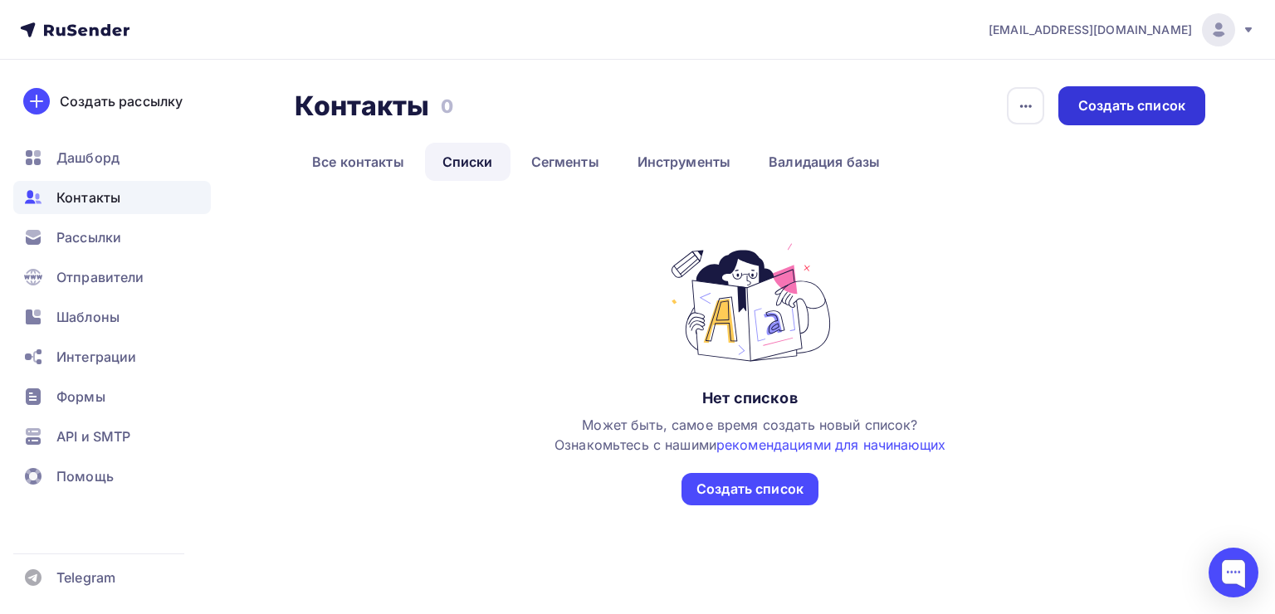
click at [1089, 106] on div "Создать список" at bounding box center [1131, 105] width 107 height 19
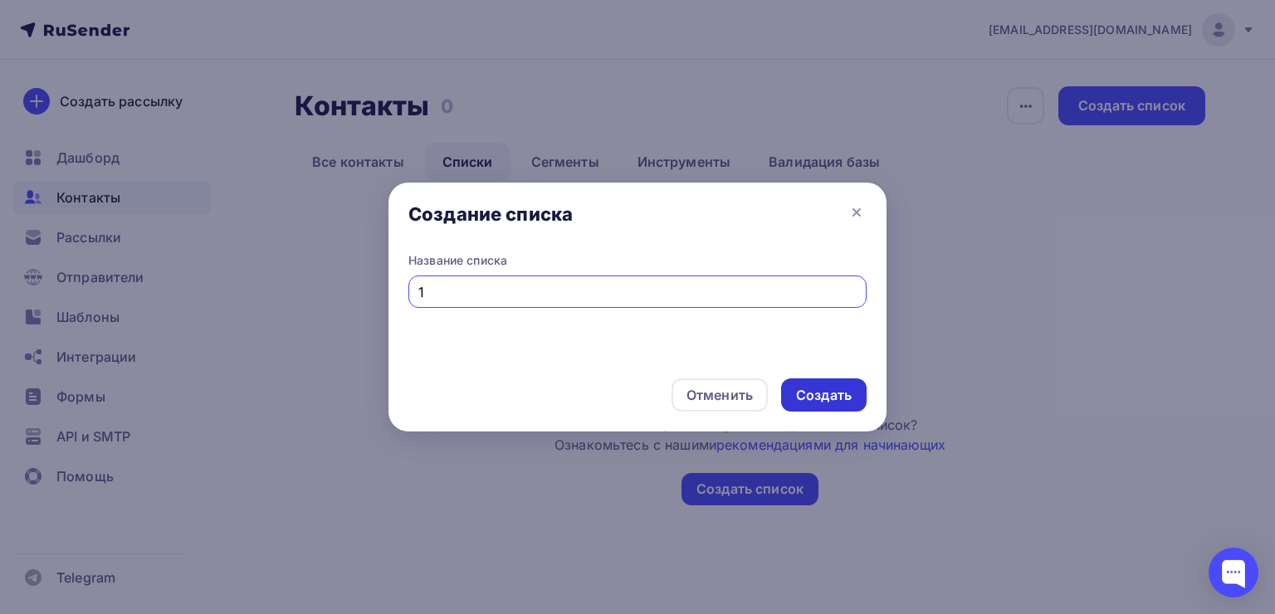
type input "1"
click at [787, 399] on div "Создать" at bounding box center [823, 394] width 85 height 33
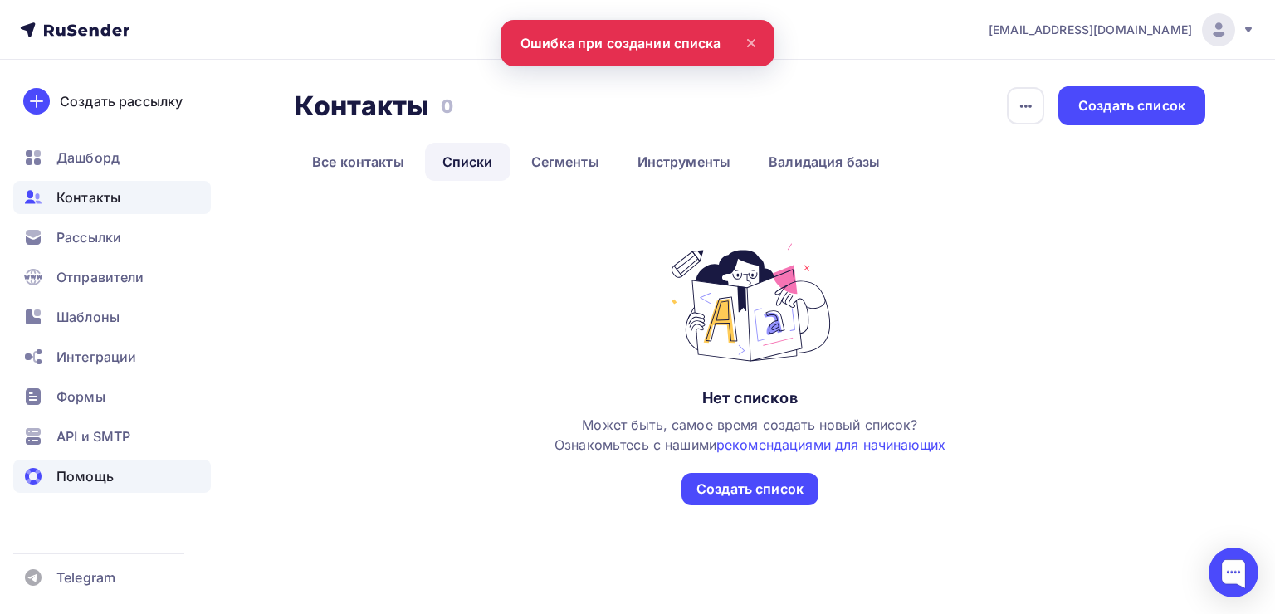
click at [106, 471] on span "Помощь" at bounding box center [84, 476] width 57 height 20
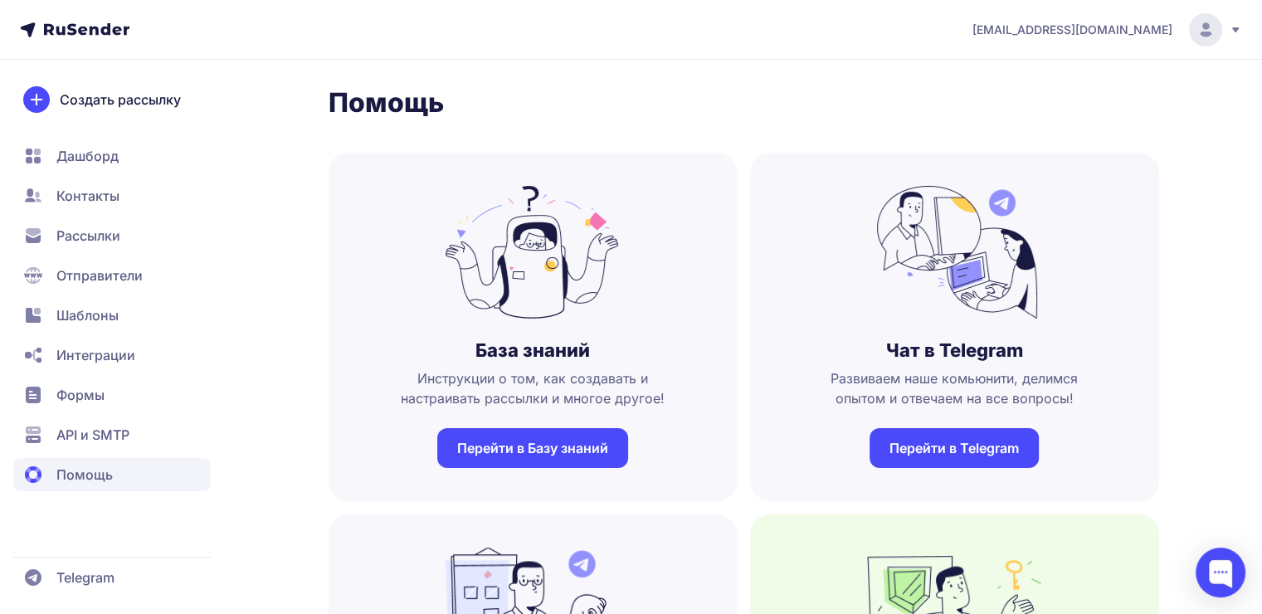
click at [95, 151] on span "Дашборд" at bounding box center [87, 156] width 62 height 20
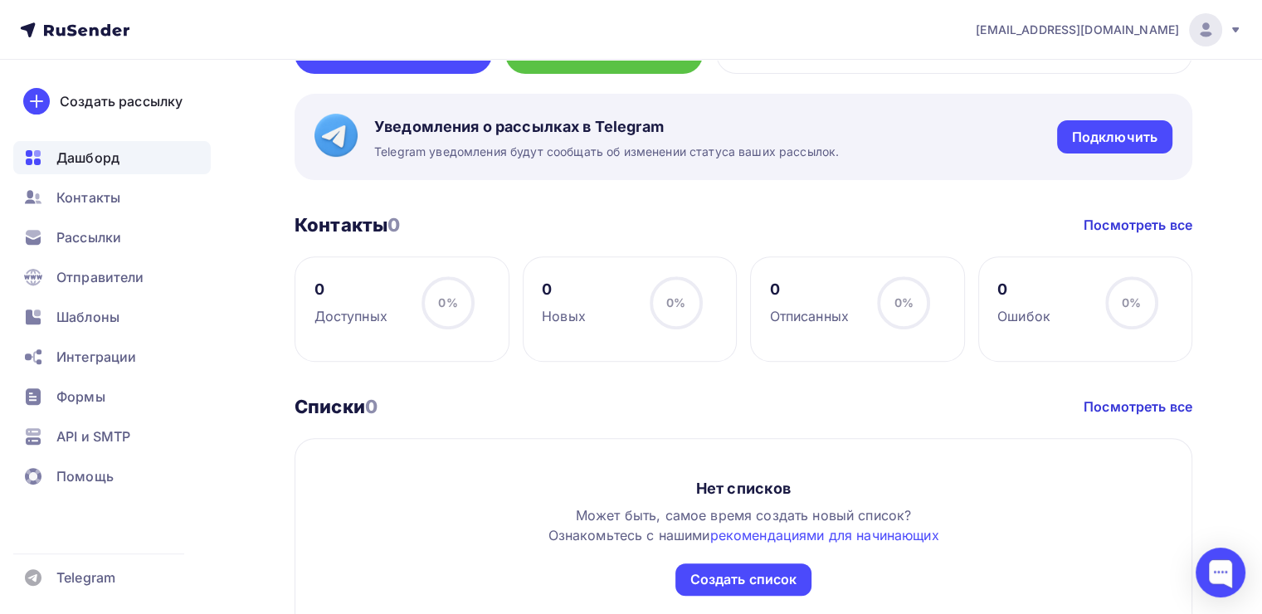
scroll to position [304, 0]
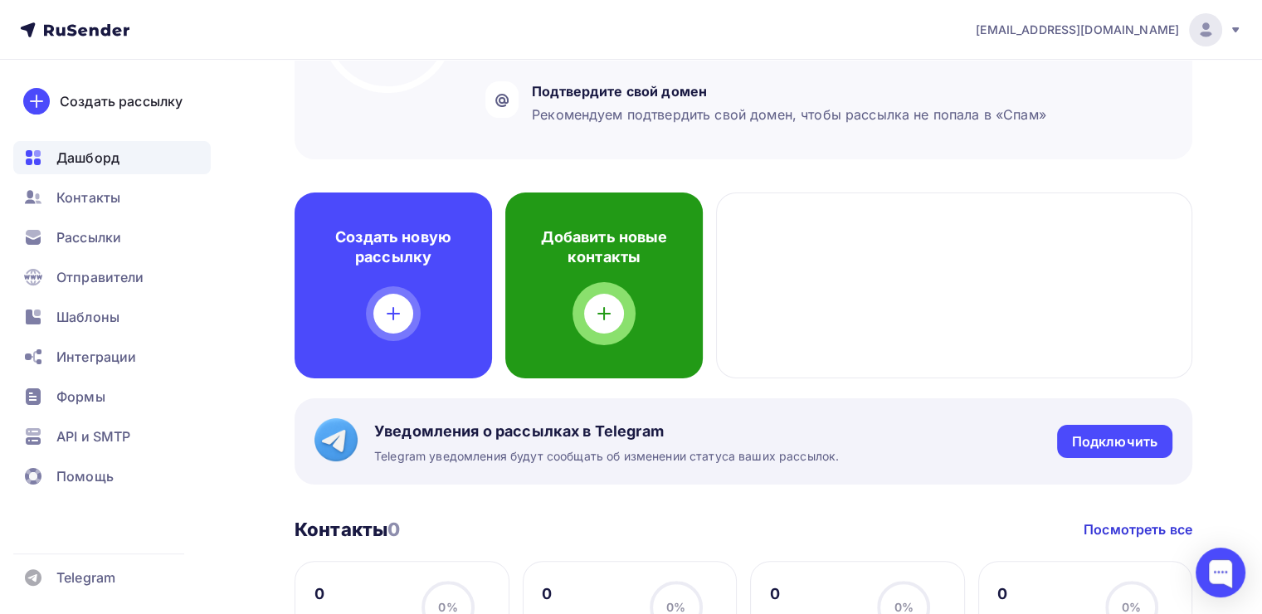
click at [616, 315] on div at bounding box center [604, 314] width 40 height 40
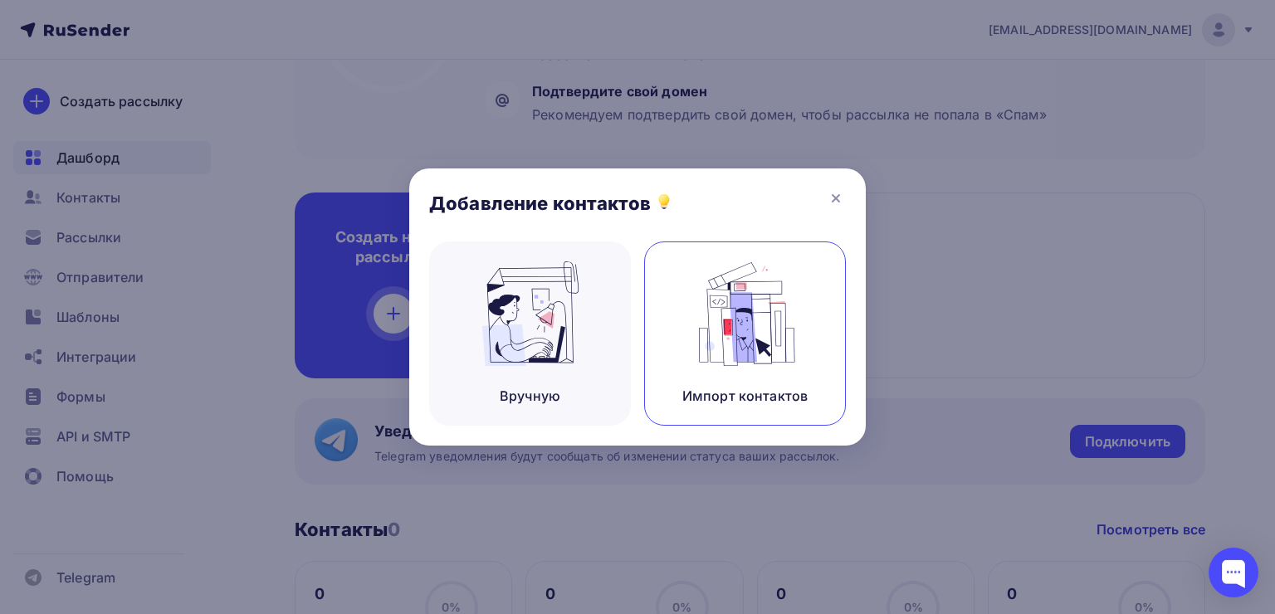
click at [743, 351] on img at bounding box center [745, 313] width 111 height 105
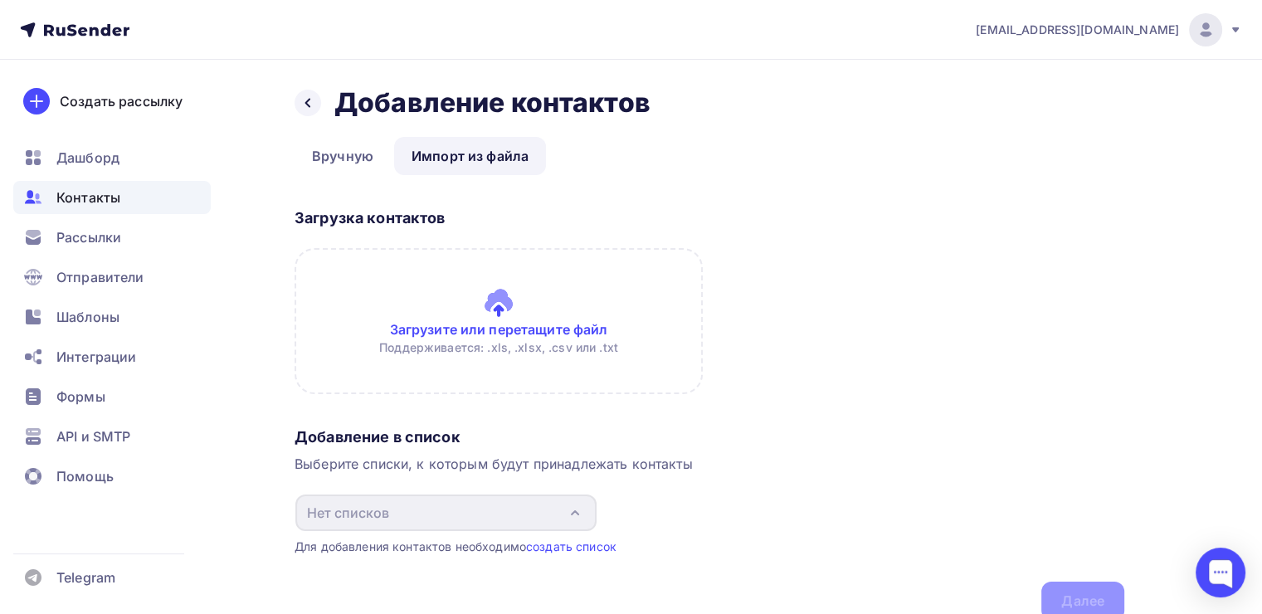
click at [531, 358] on input "file" at bounding box center [499, 321] width 408 height 146
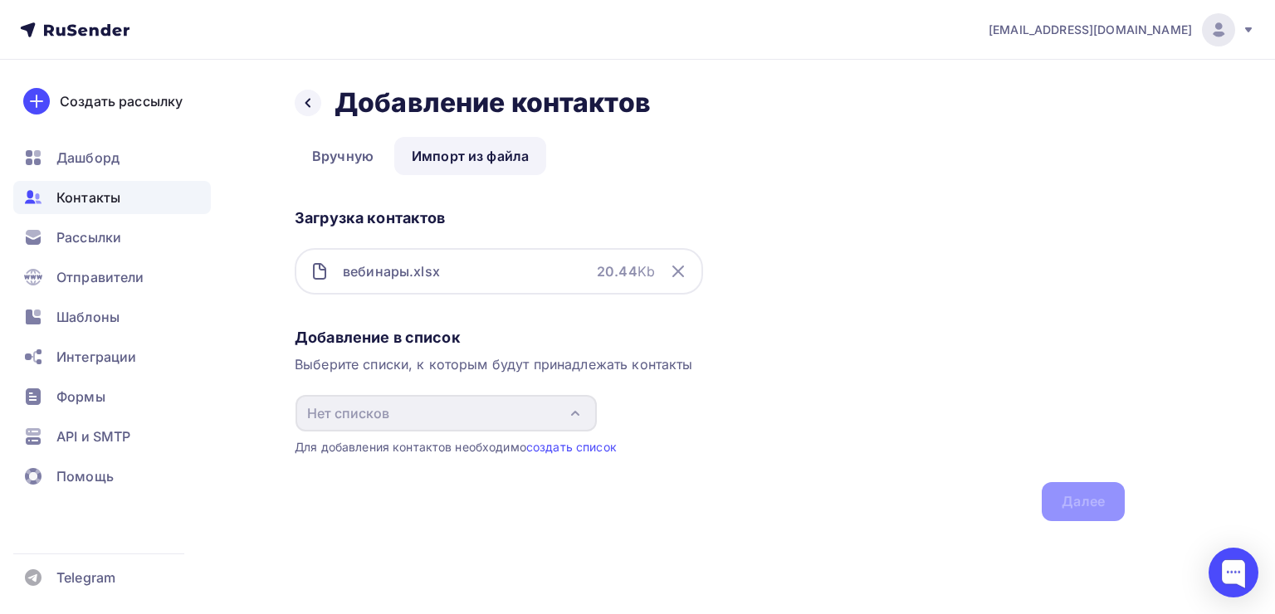
click at [1072, 505] on div "Добавление в список Выберите списки, к которым будут принадлежать контакты Нет …" at bounding box center [710, 421] width 830 height 200
click at [587, 448] on link "создать список" at bounding box center [571, 447] width 90 height 14
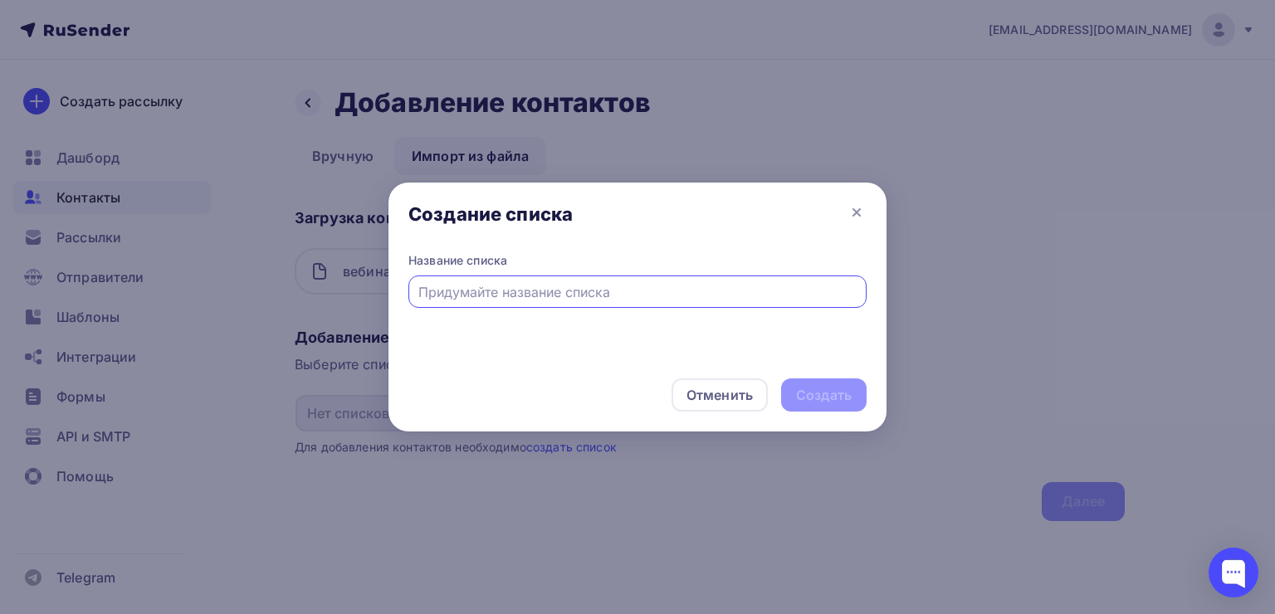
click at [548, 300] on input "text" at bounding box center [637, 292] width 439 height 20
type input "Название списка"
click at [826, 386] on div "Создать" at bounding box center [824, 395] width 56 height 19
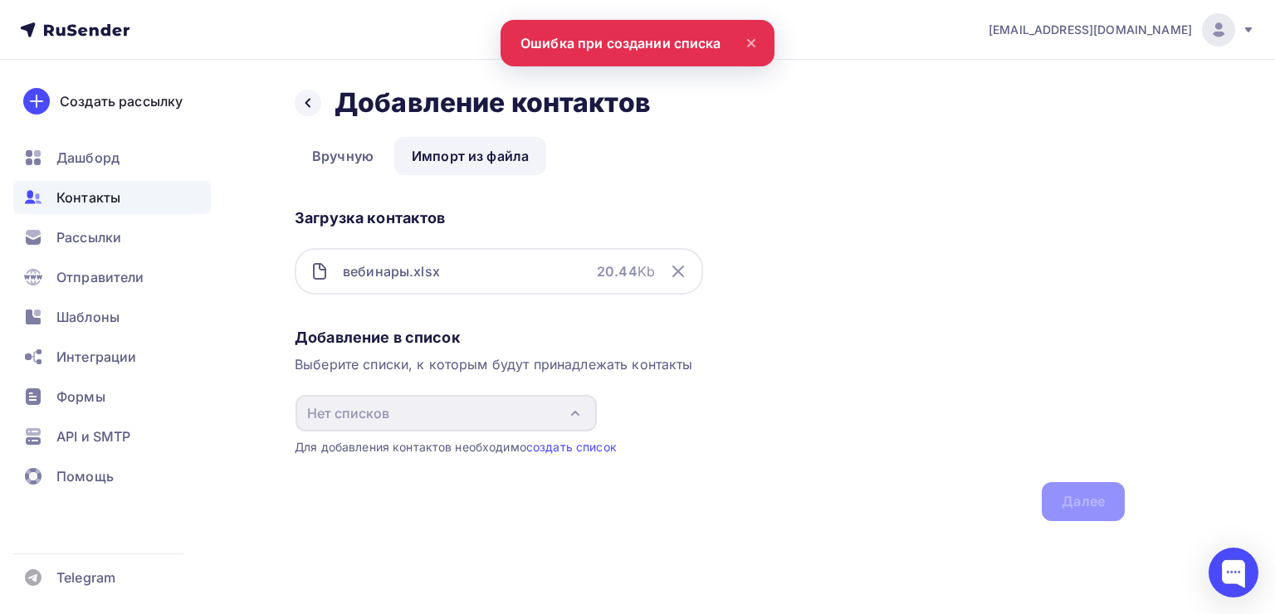
click at [622, 44] on nav "alexmalek@rambler.ru Аккаунт Тарифы Выйти Создать рассылку Дашборд Контакты Рас…" at bounding box center [637, 30] width 1275 height 60
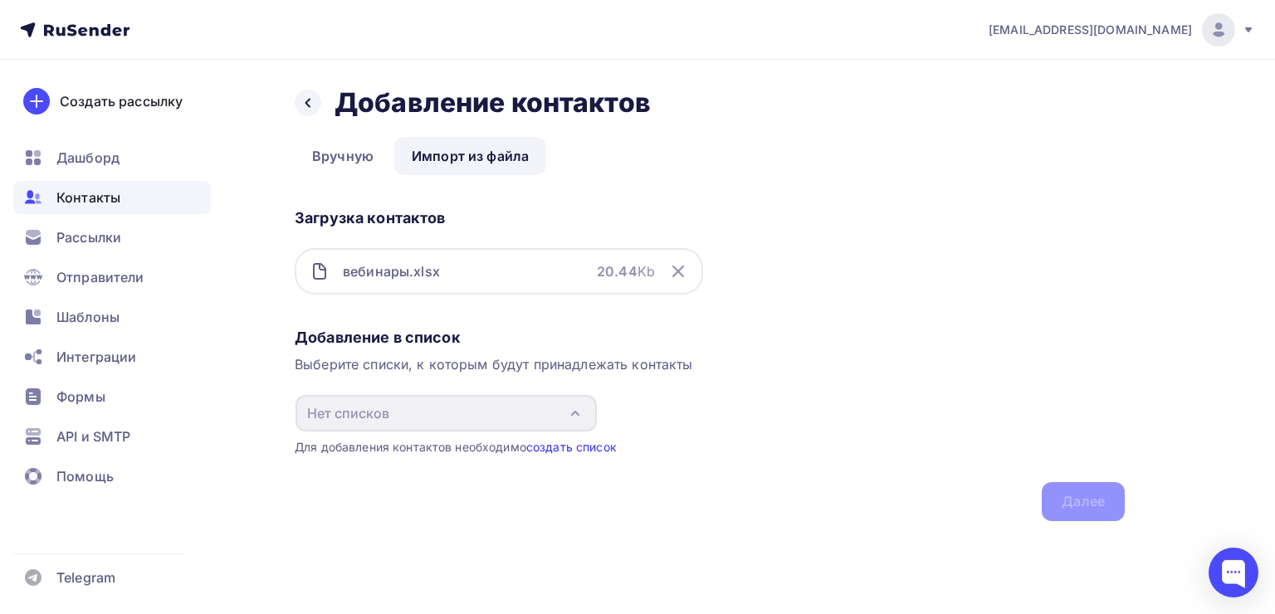
click at [598, 448] on link "создать список" at bounding box center [571, 447] width 90 height 14
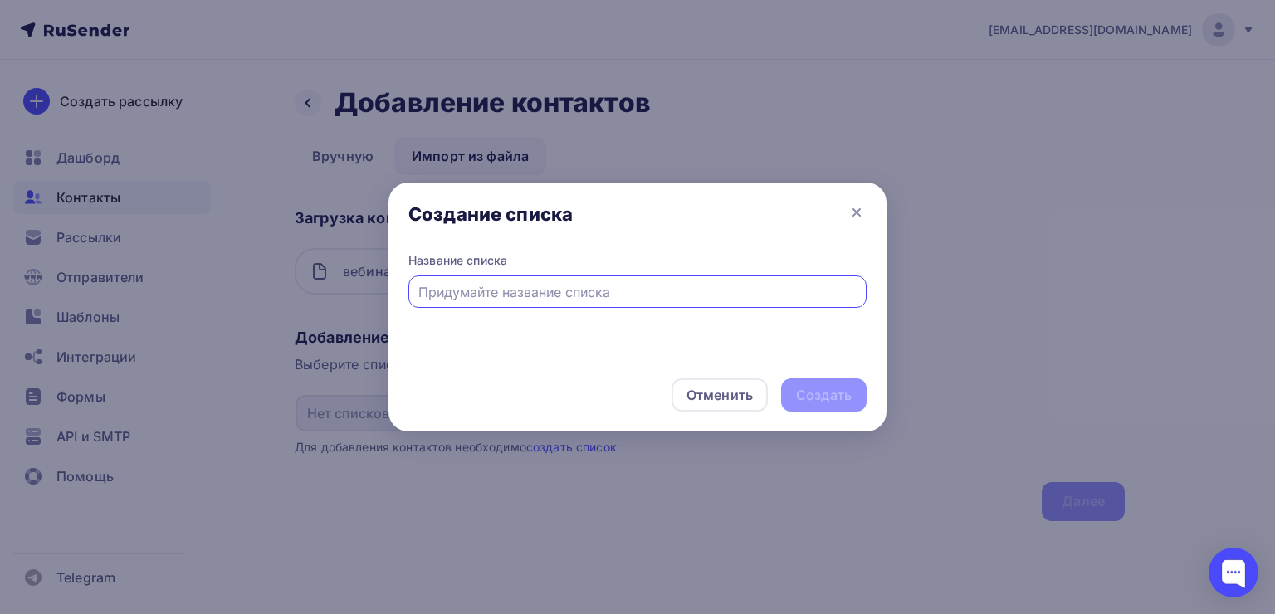
click at [486, 302] on div at bounding box center [637, 291] width 458 height 32
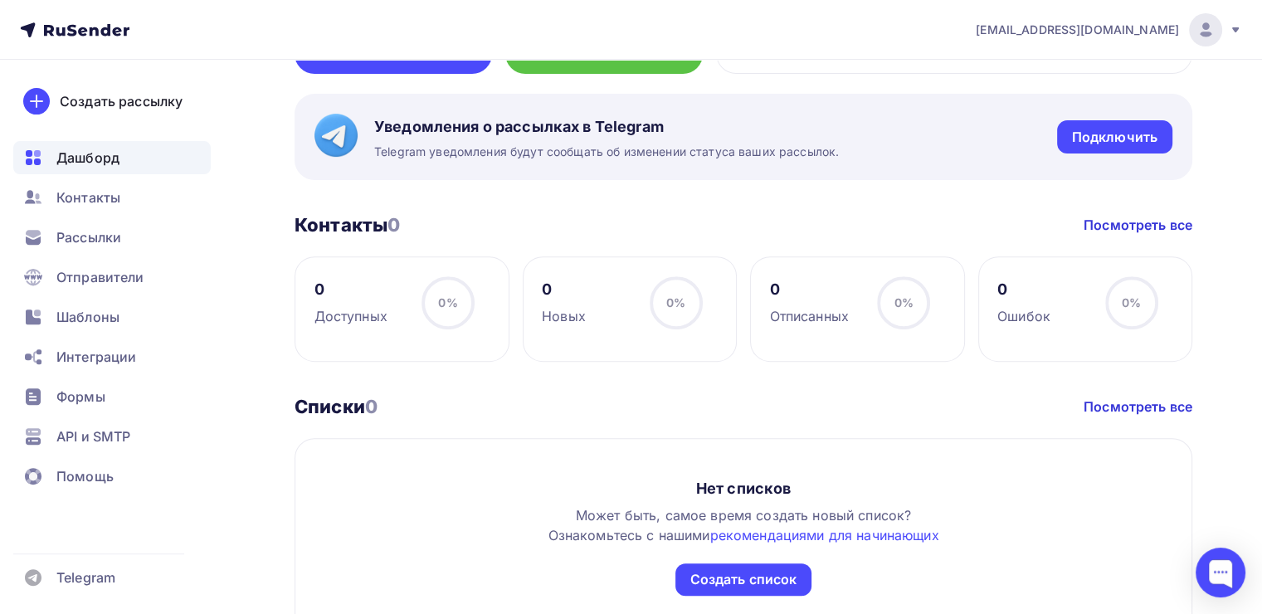
scroll to position [304, 0]
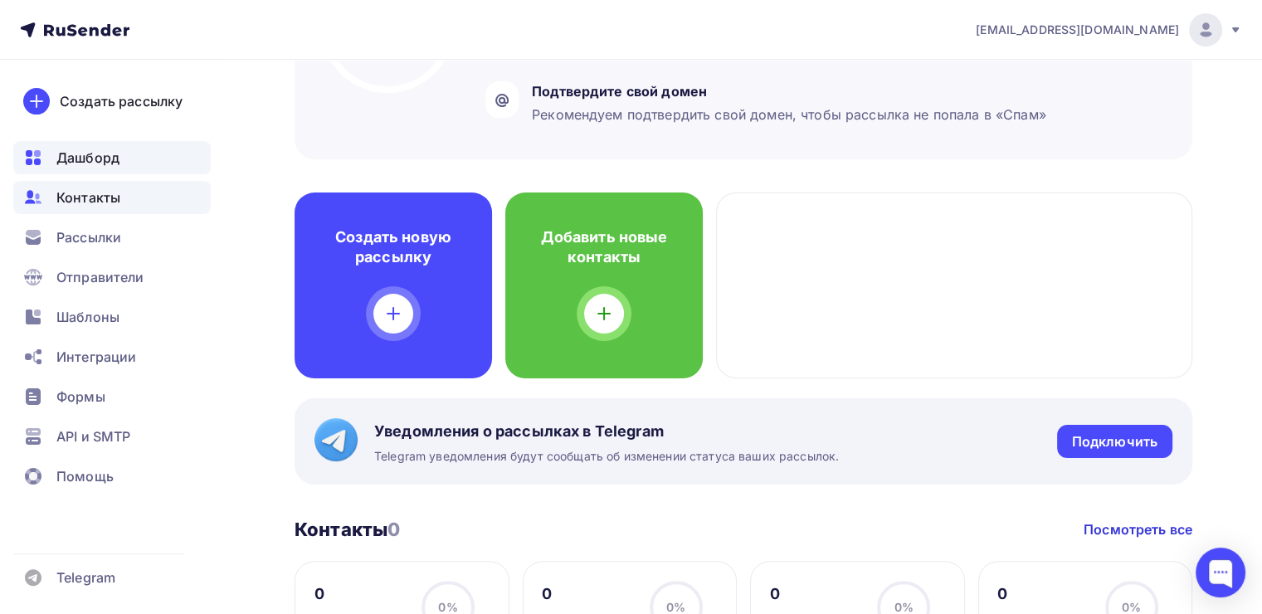
click at [98, 194] on span "Контакты" at bounding box center [88, 198] width 64 height 20
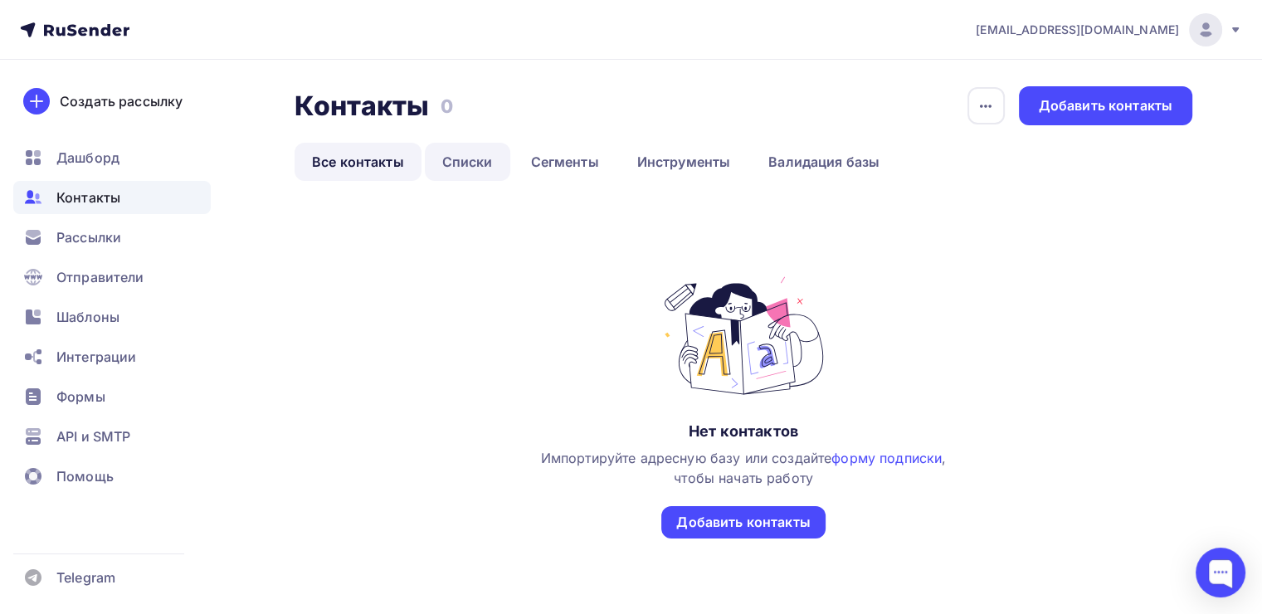
click at [492, 169] on link "Списки" at bounding box center [467, 162] width 85 height 38
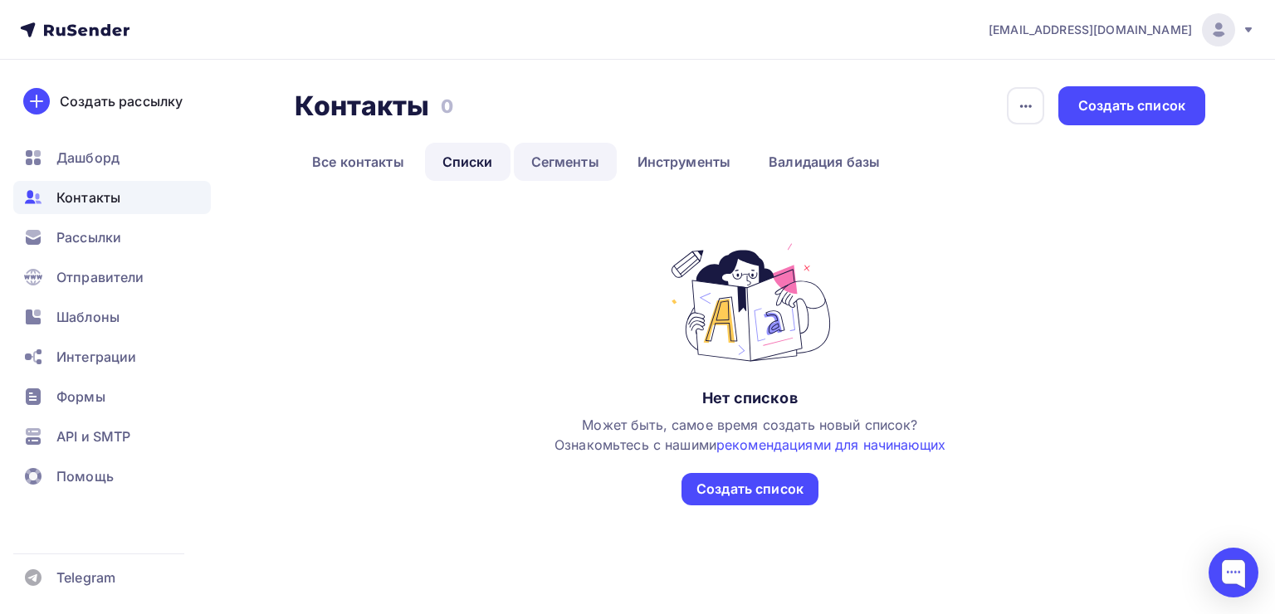
click at [563, 170] on link "Сегменты" at bounding box center [565, 162] width 103 height 38
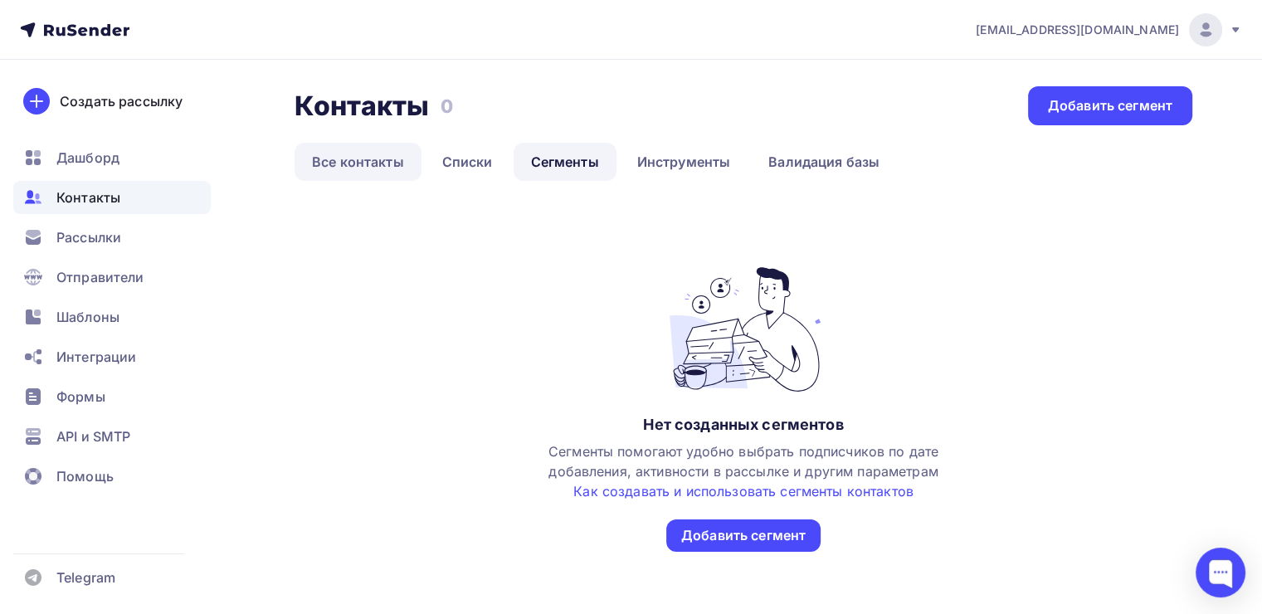
click at [345, 168] on link "Все контакты" at bounding box center [358, 162] width 127 height 38
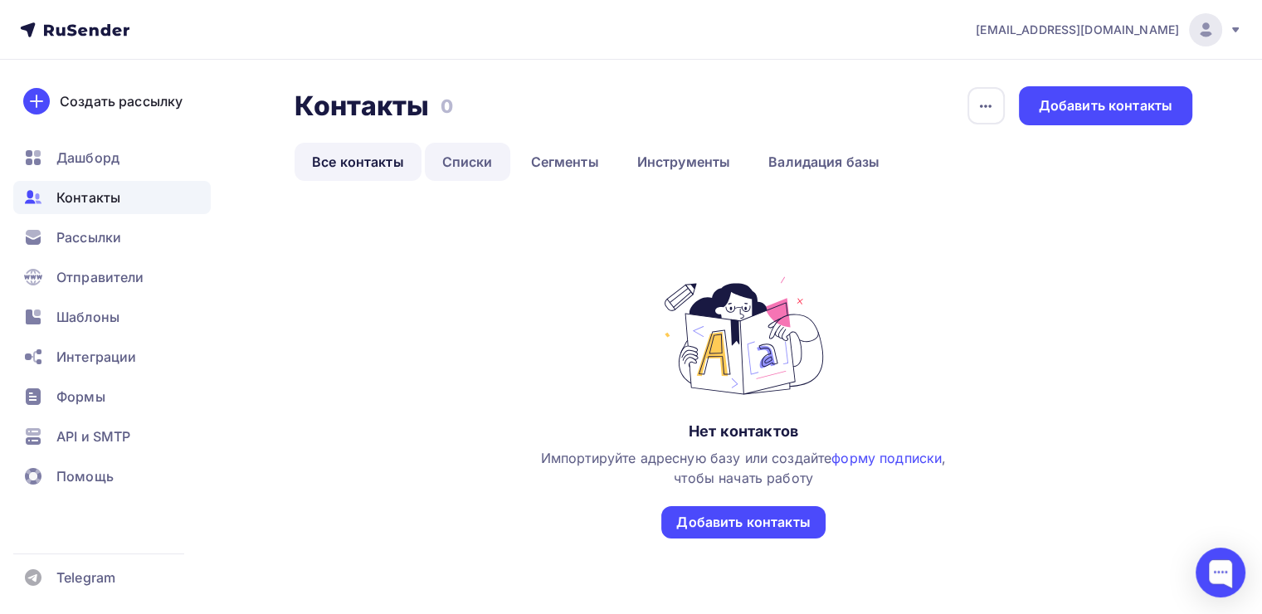
click at [435, 165] on link "Списки" at bounding box center [467, 162] width 85 height 38
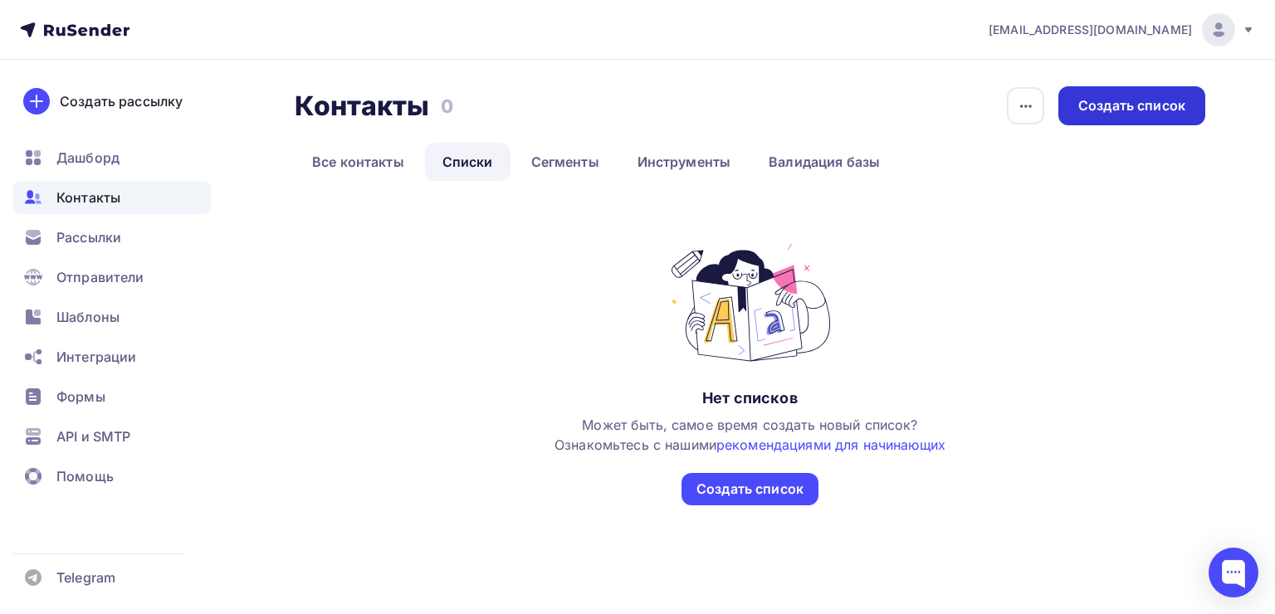
click at [1114, 99] on div "Создать список" at bounding box center [1131, 105] width 107 height 19
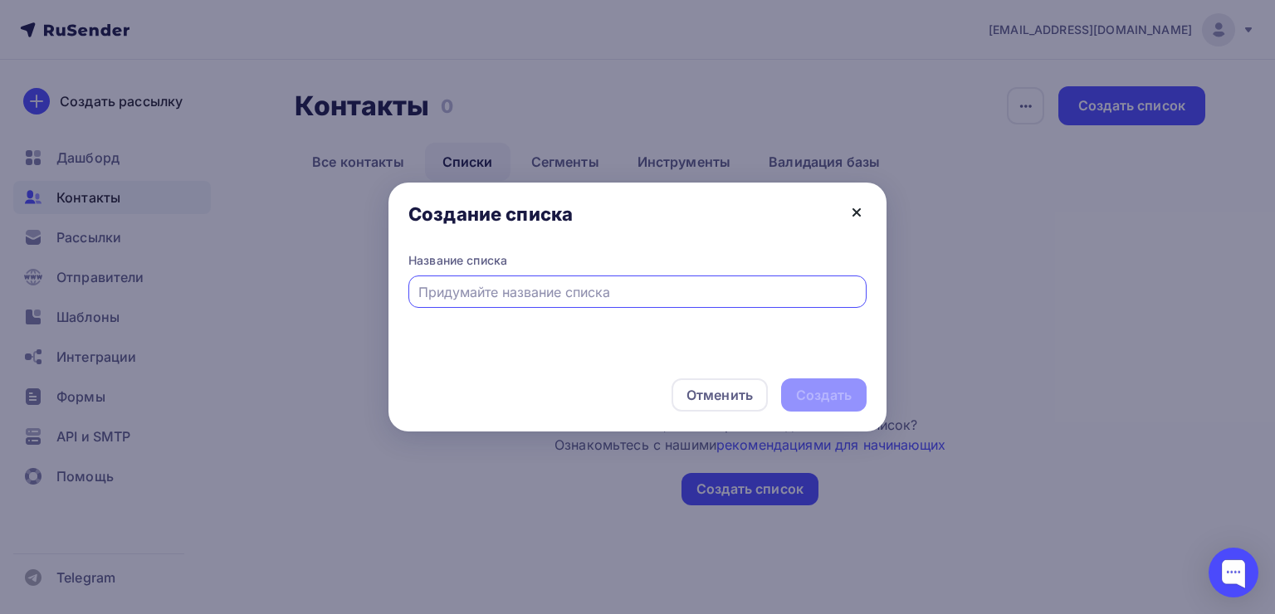
click at [863, 216] on icon at bounding box center [856, 212] width 20 height 20
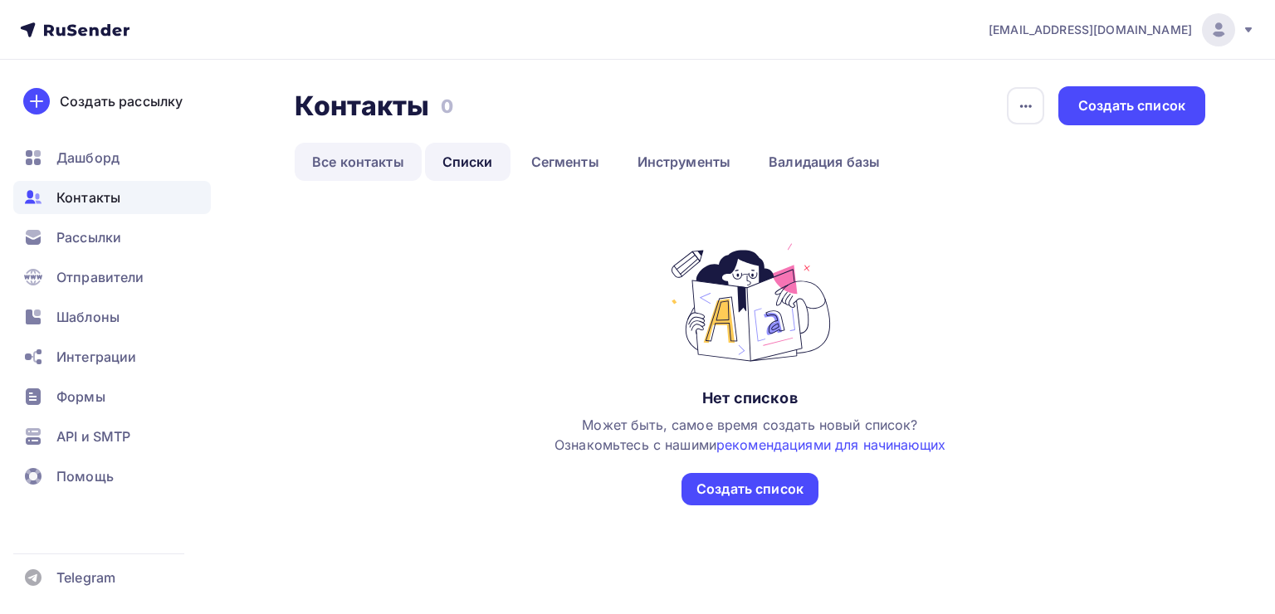
click at [332, 169] on link "Все контакты" at bounding box center [358, 162] width 127 height 38
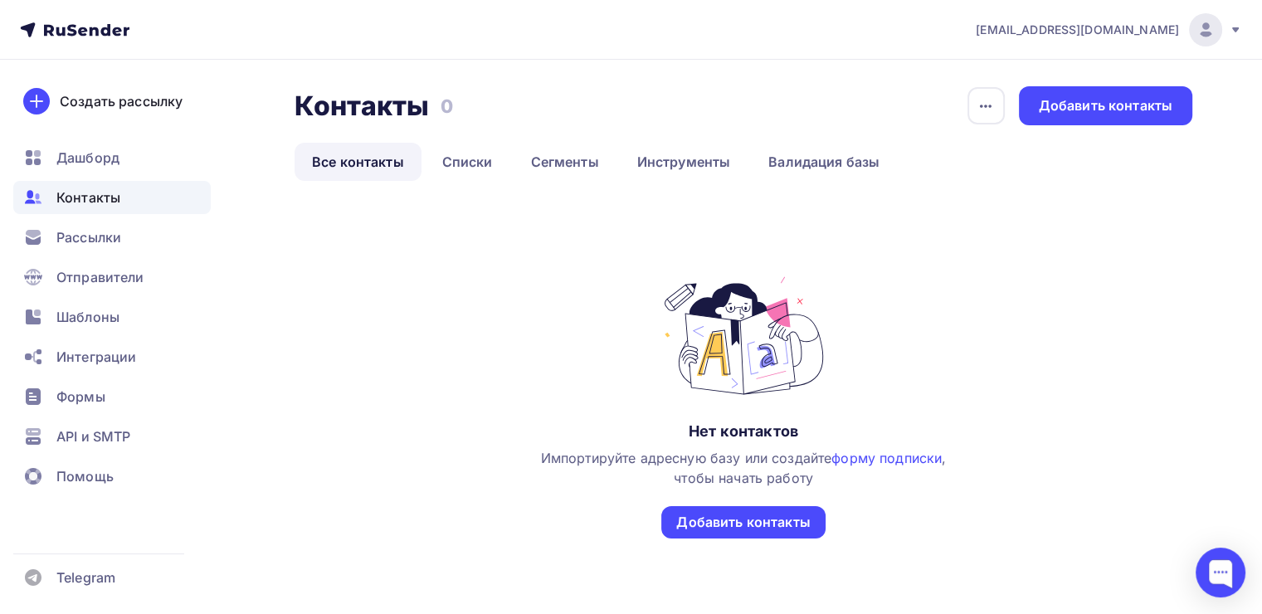
click at [1206, 32] on img at bounding box center [1206, 30] width 20 height 20
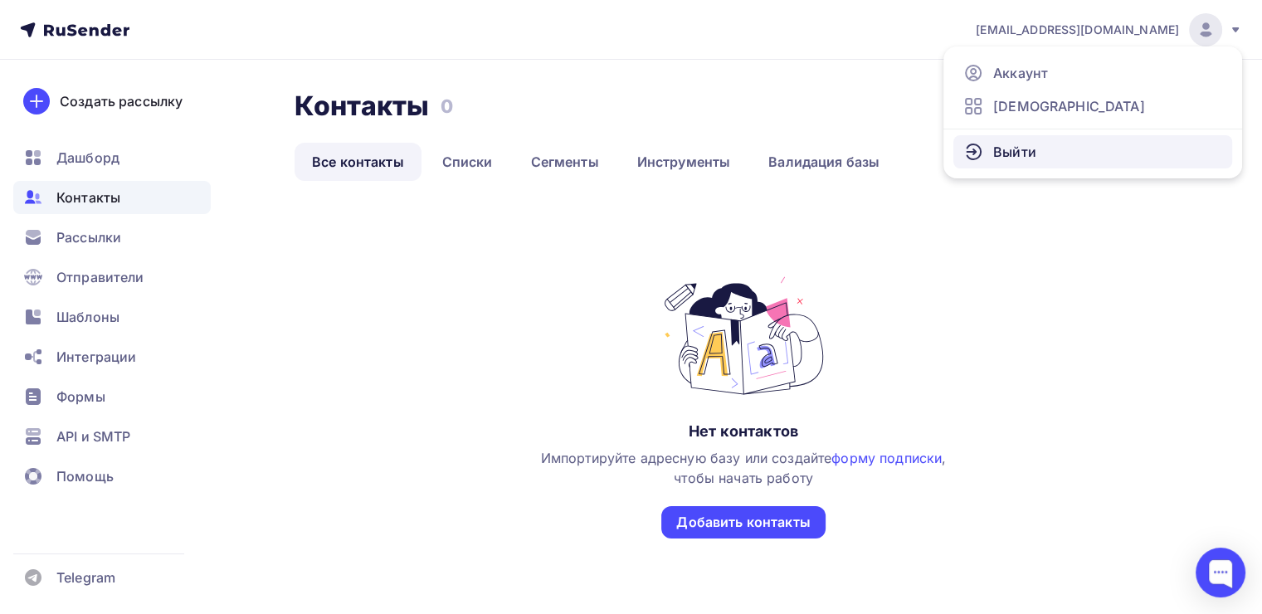
click at [1060, 146] on link "Выйти" at bounding box center [1092, 151] width 279 height 33
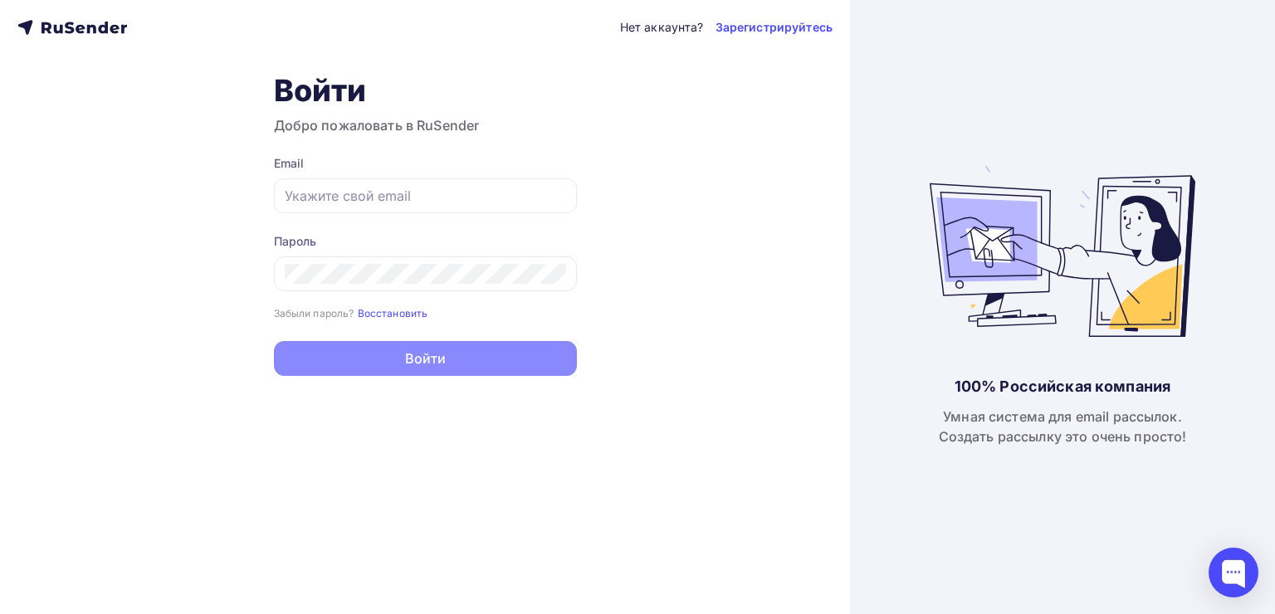
type input "[EMAIL_ADDRESS][DOMAIN_NAME]"
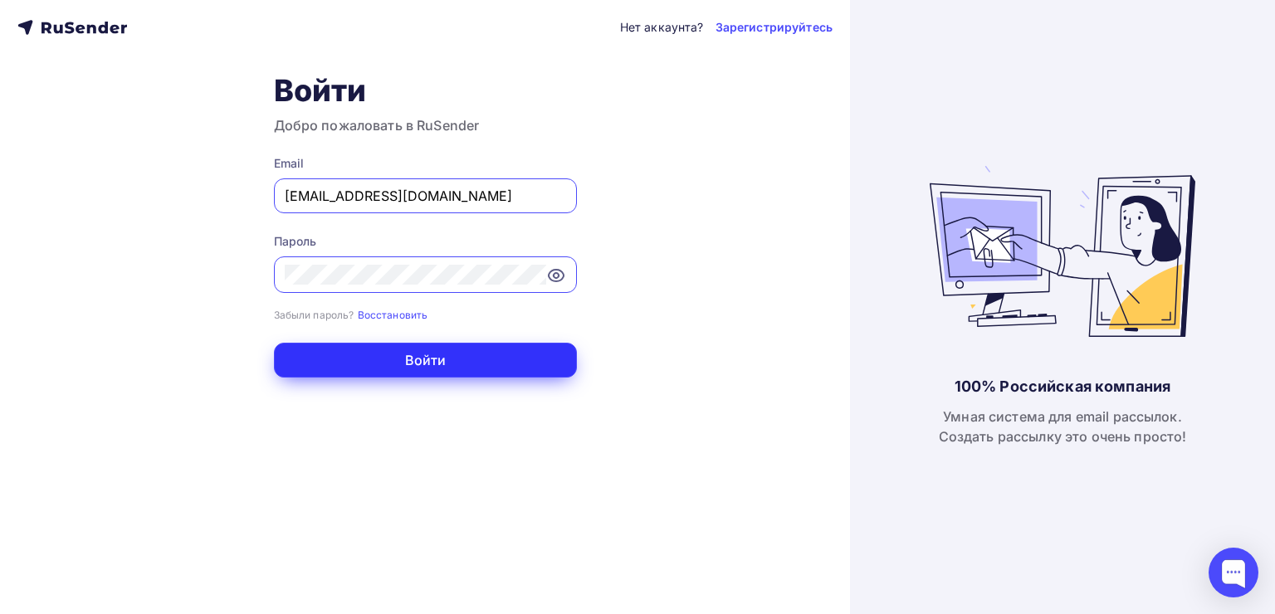
click at [422, 359] on button "Войти" at bounding box center [425, 360] width 303 height 35
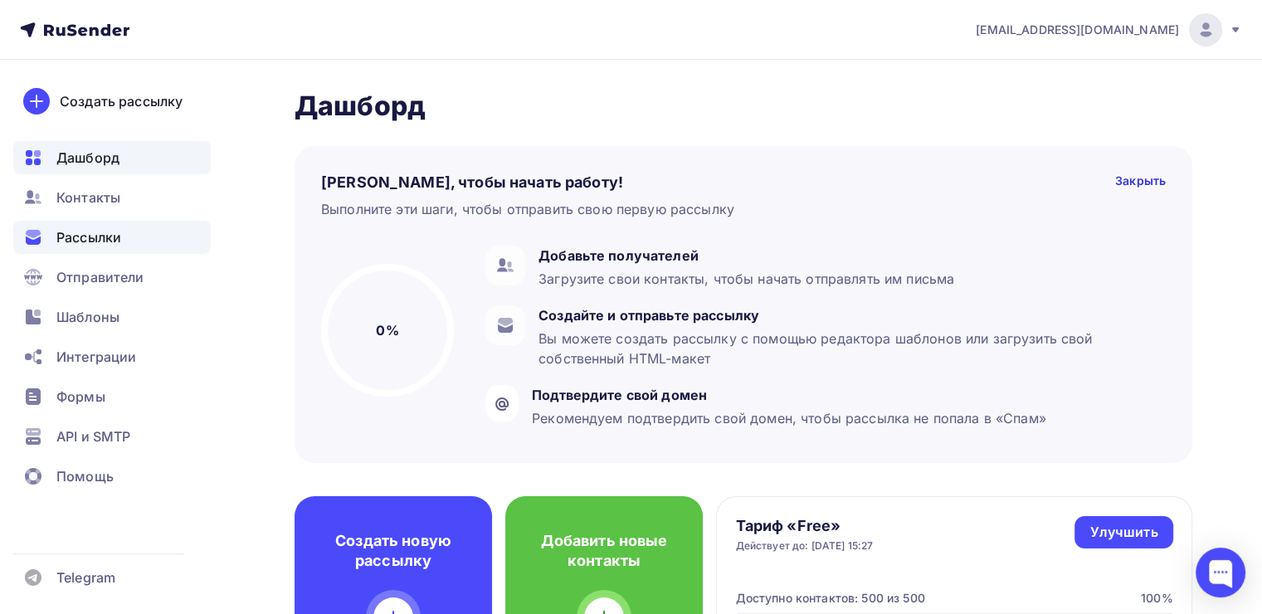
click at [96, 249] on div "Рассылки" at bounding box center [111, 237] width 197 height 33
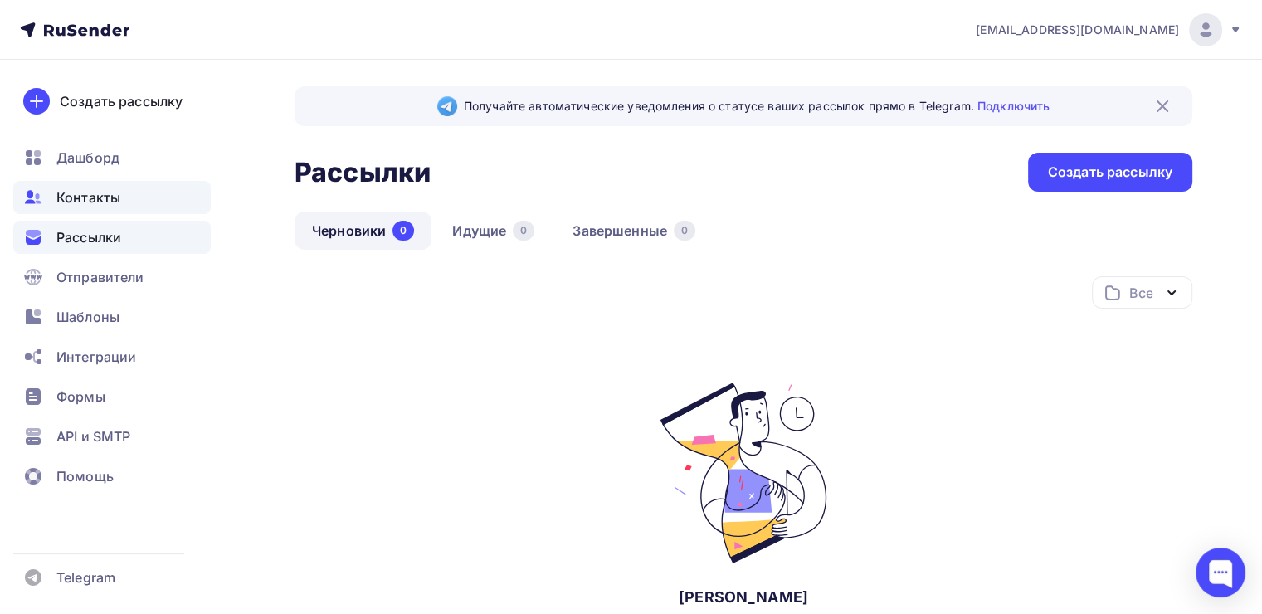
click at [110, 193] on span "Контакты" at bounding box center [88, 198] width 64 height 20
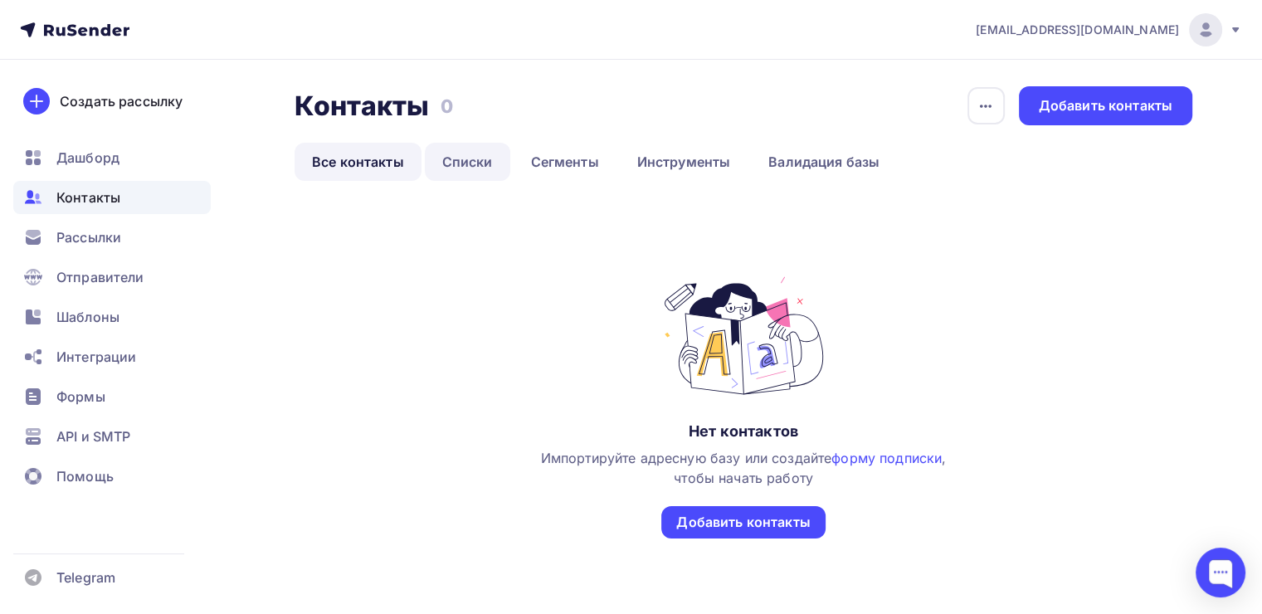
click at [481, 172] on link "Списки" at bounding box center [467, 162] width 85 height 38
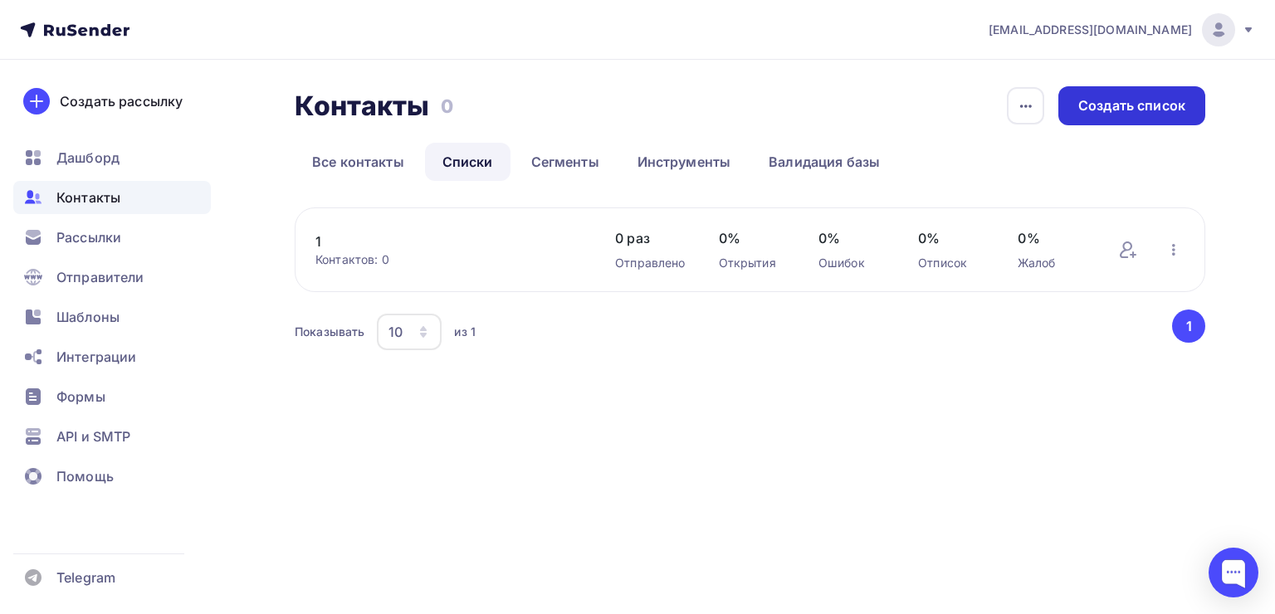
click at [1101, 114] on div "Создать список" at bounding box center [1131, 105] width 107 height 19
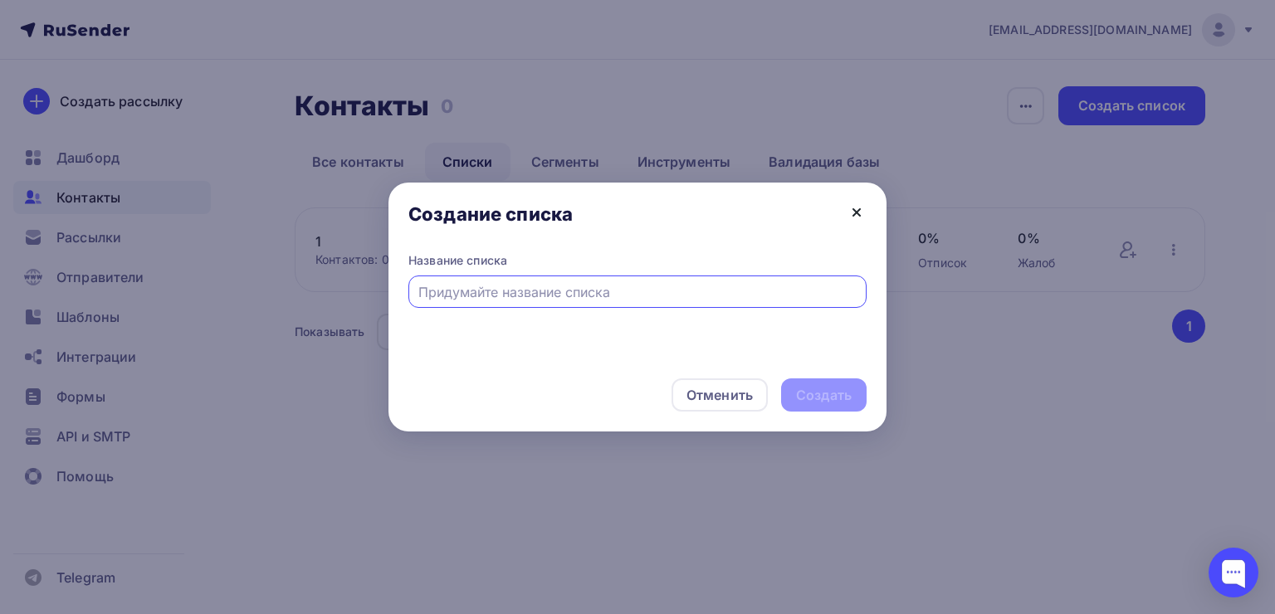
click at [860, 210] on icon at bounding box center [856, 212] width 20 height 20
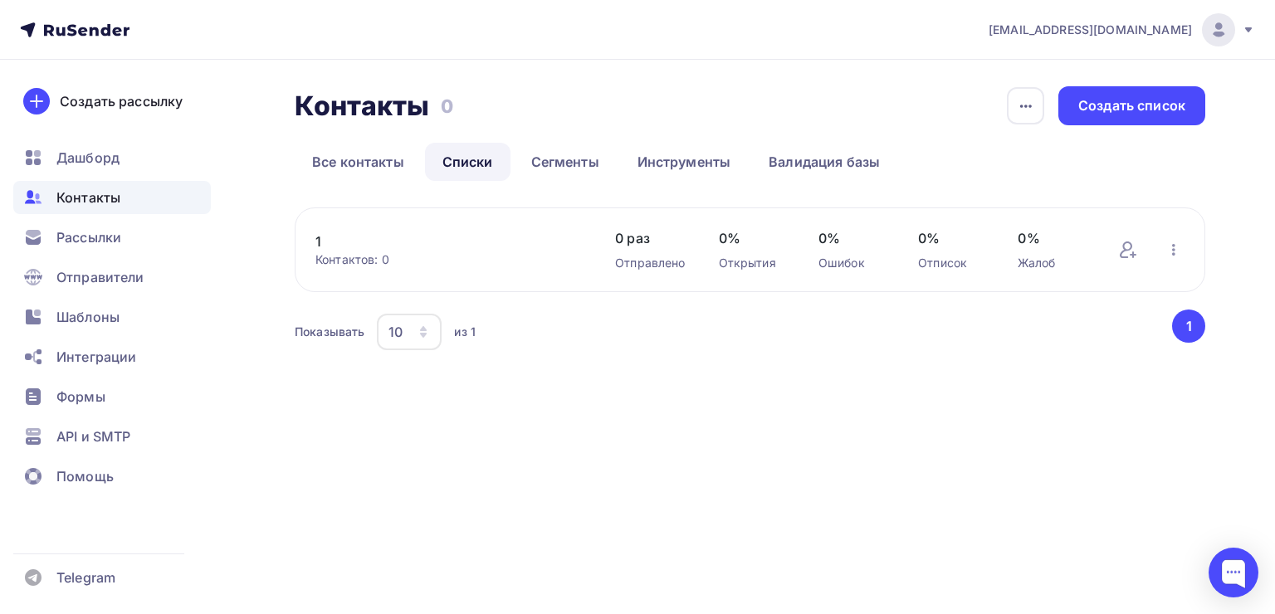
click at [318, 243] on link "1" at bounding box center [448, 242] width 266 height 20
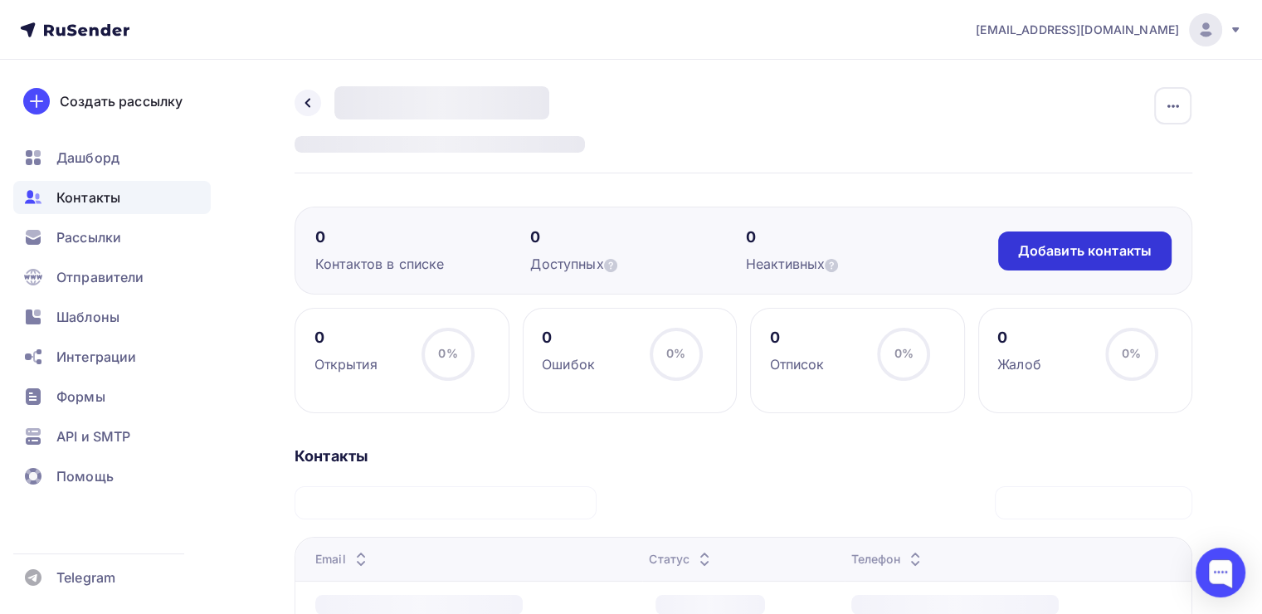
click at [1065, 252] on div "Добавить контакты" at bounding box center [1085, 250] width 134 height 19
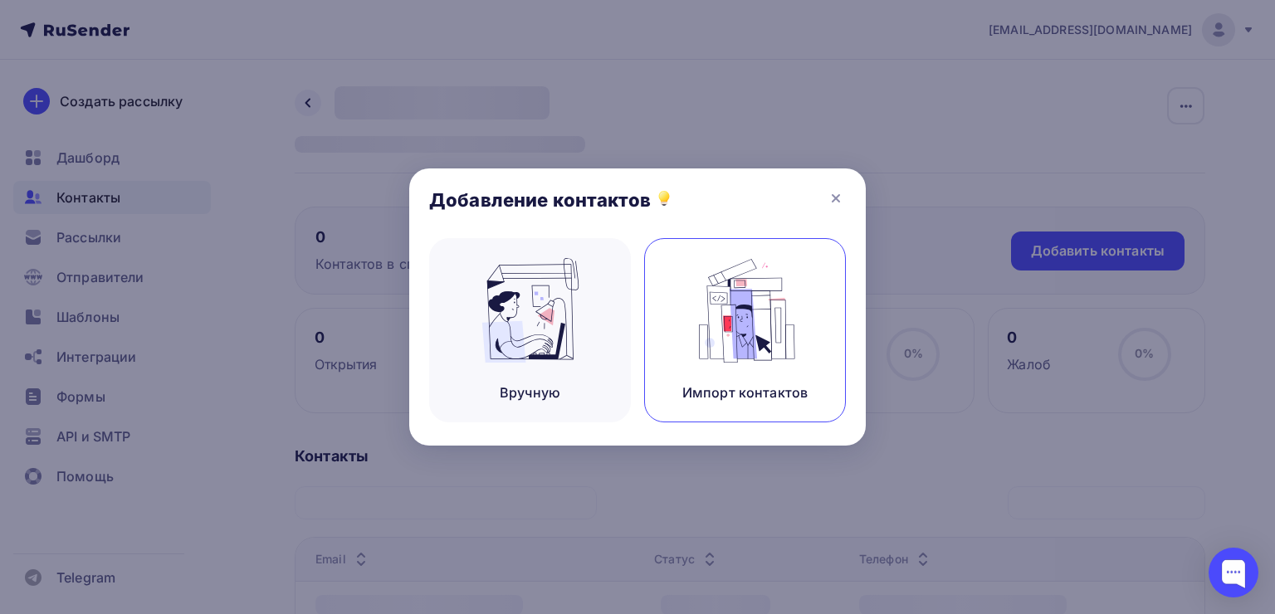
click at [743, 377] on div "Импорт контактов" at bounding box center [745, 330] width 202 height 184
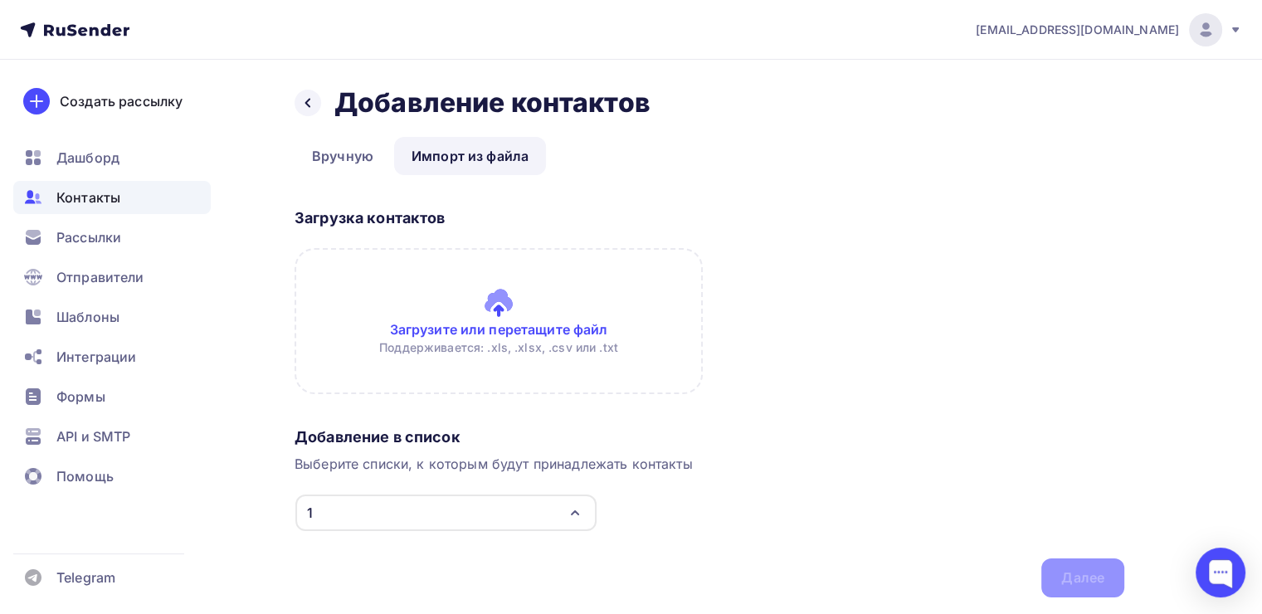
click at [501, 290] on input "file" at bounding box center [499, 321] width 408 height 146
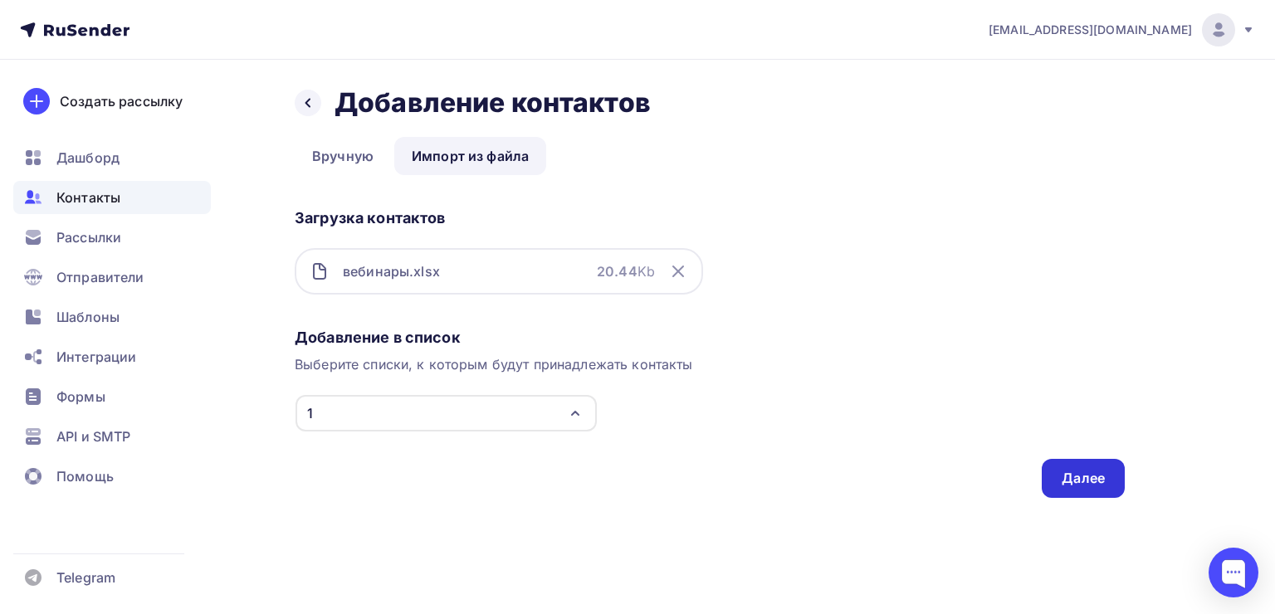
click at [1072, 476] on div "Далее" at bounding box center [1082, 478] width 43 height 19
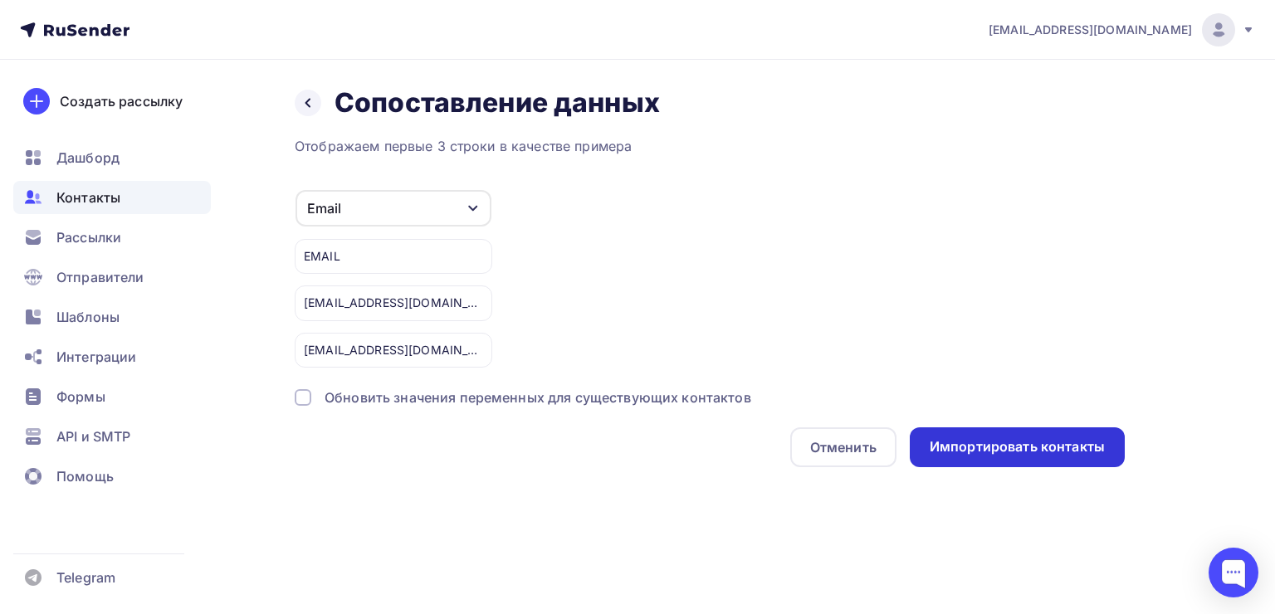
click at [982, 448] on div "Импортировать контакты" at bounding box center [1016, 446] width 175 height 19
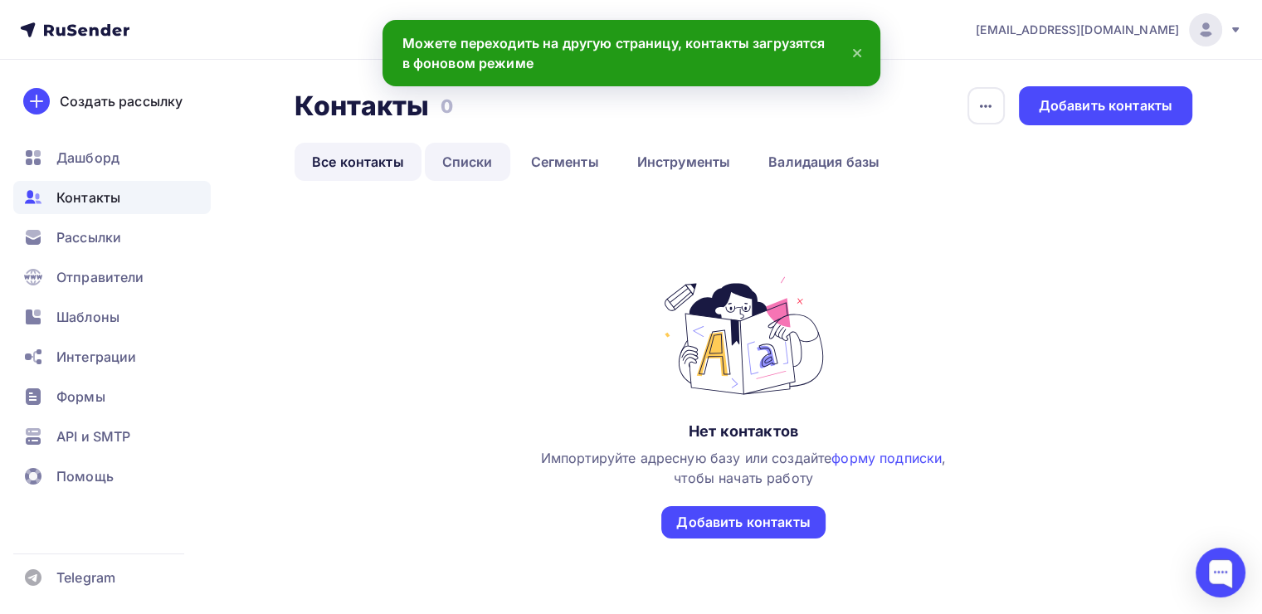
click at [460, 168] on link "Списки" at bounding box center [467, 162] width 85 height 38
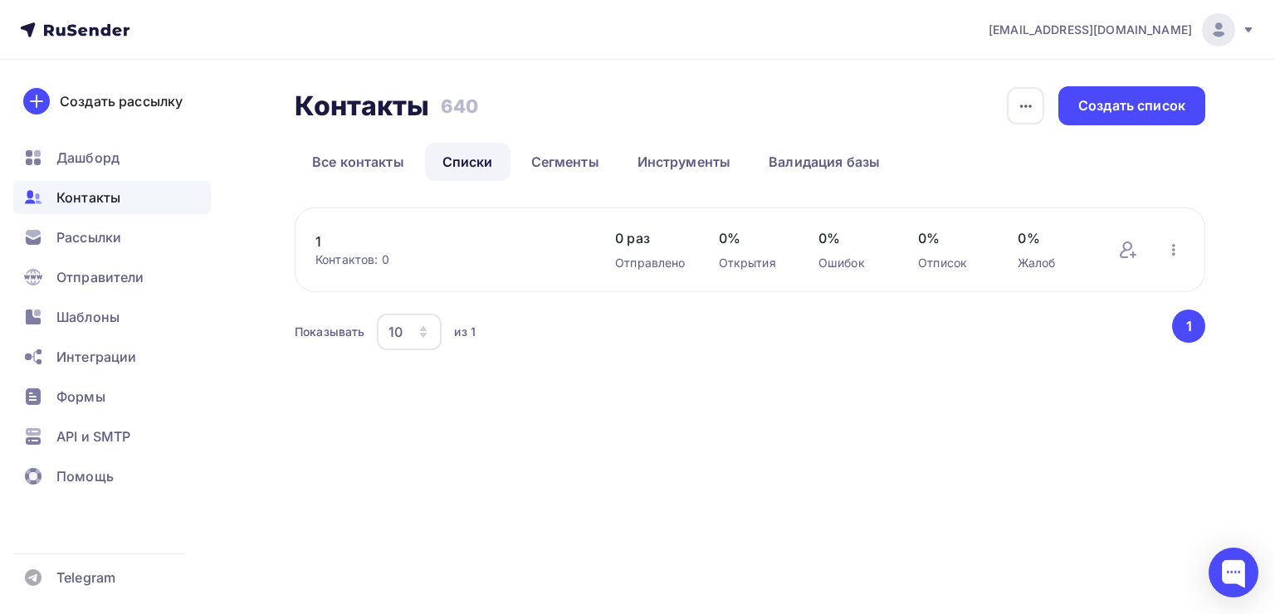
click at [412, 219] on div "1 Контактов: 0 Добавить контакты Переименовать список Скачать список Отписать а…" at bounding box center [750, 249] width 910 height 85
click at [362, 236] on link "1" at bounding box center [448, 242] width 266 height 20
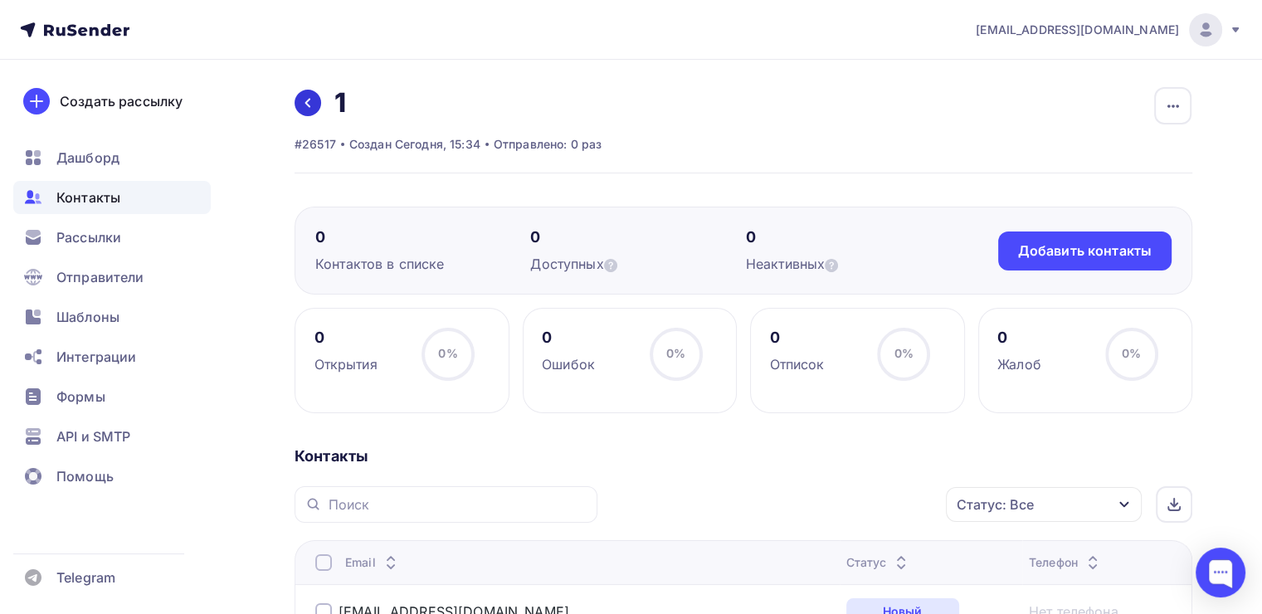
click at [306, 102] on icon at bounding box center [307, 103] width 5 height 9
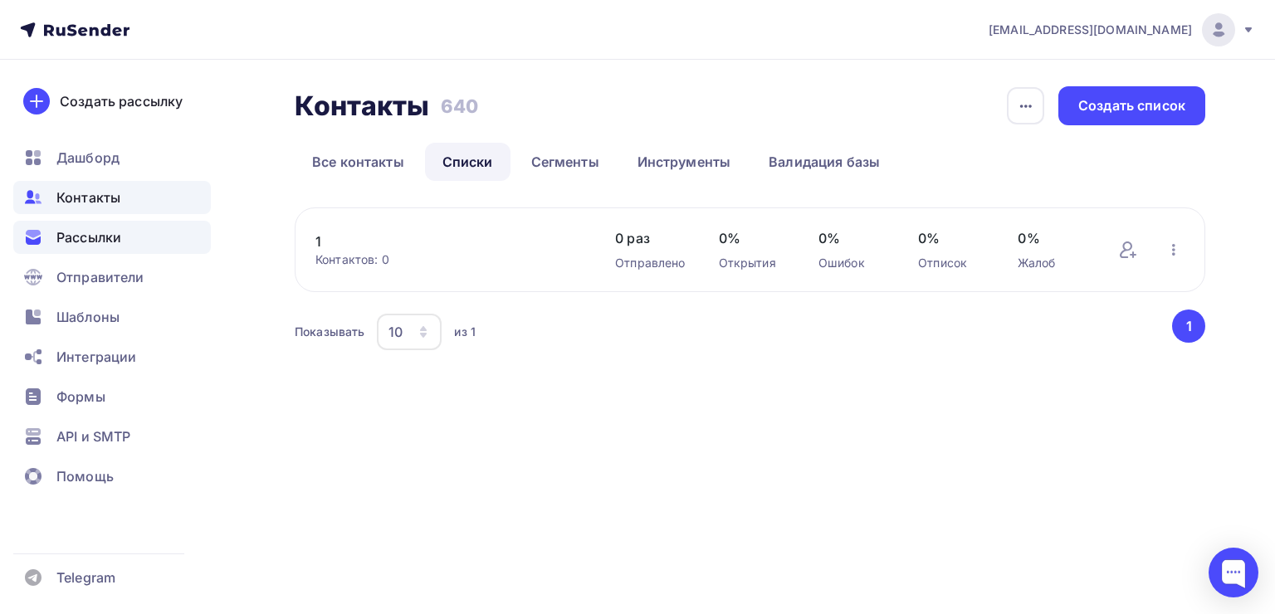
click at [90, 234] on span "Рассылки" at bounding box center [88, 237] width 65 height 20
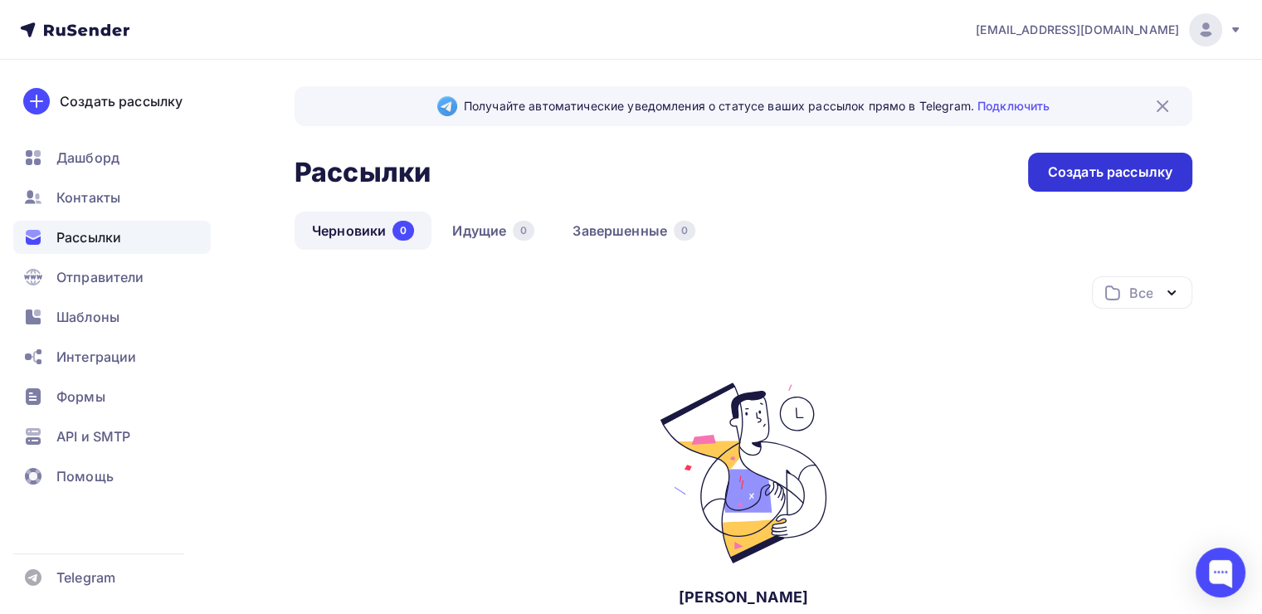
click at [1058, 179] on div "Создать рассылку" at bounding box center [1110, 172] width 124 height 19
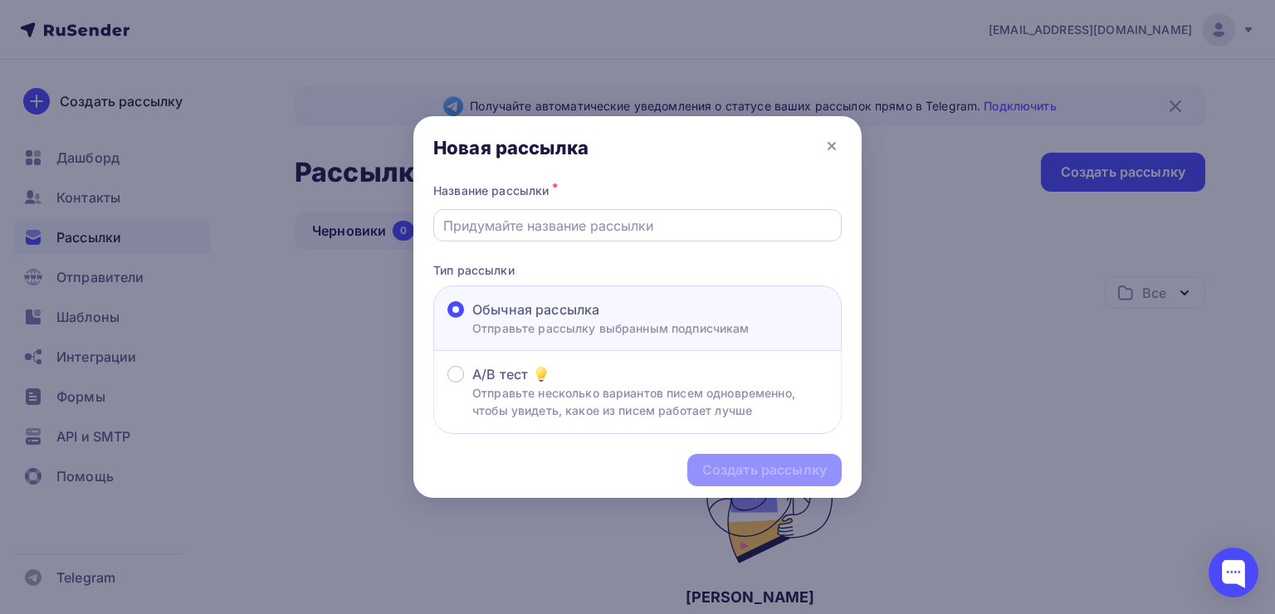
click at [750, 222] on input "text" at bounding box center [637, 226] width 389 height 20
click at [465, 215] on div at bounding box center [637, 225] width 408 height 32
click at [561, 232] on input "text" at bounding box center [637, 226] width 389 height 20
paste input "Новороссия: вчера, сегодня, завтра."
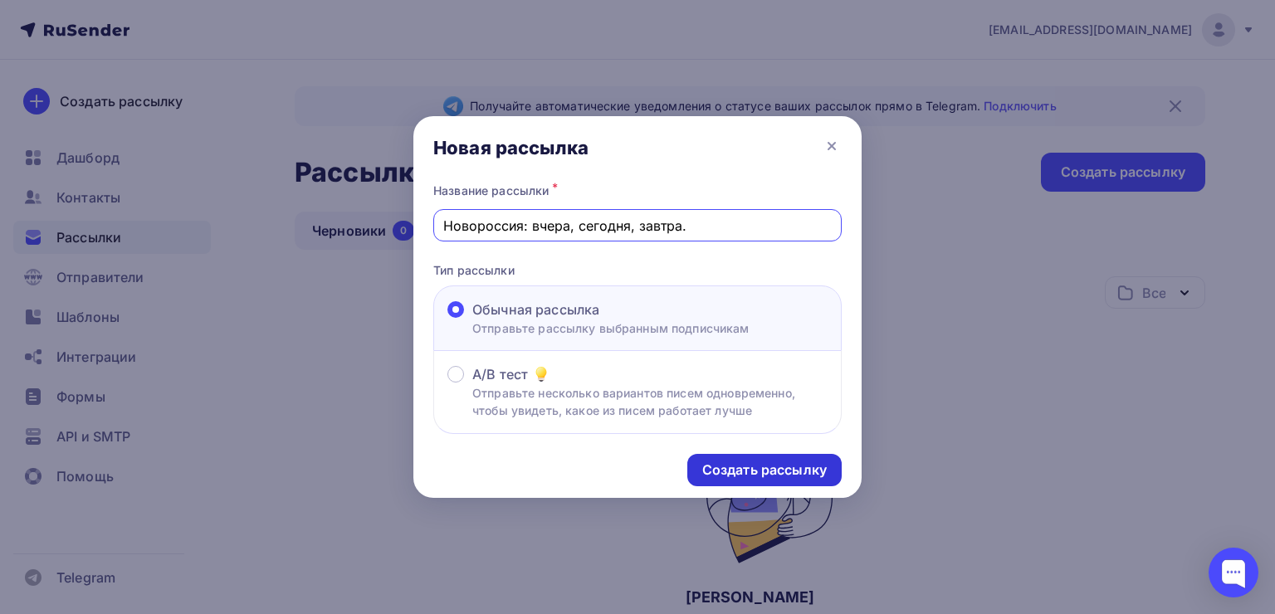
type input "Новороссия: вчера, сегодня, завтра."
click at [722, 463] on div "Создать рассылку" at bounding box center [764, 470] width 124 height 19
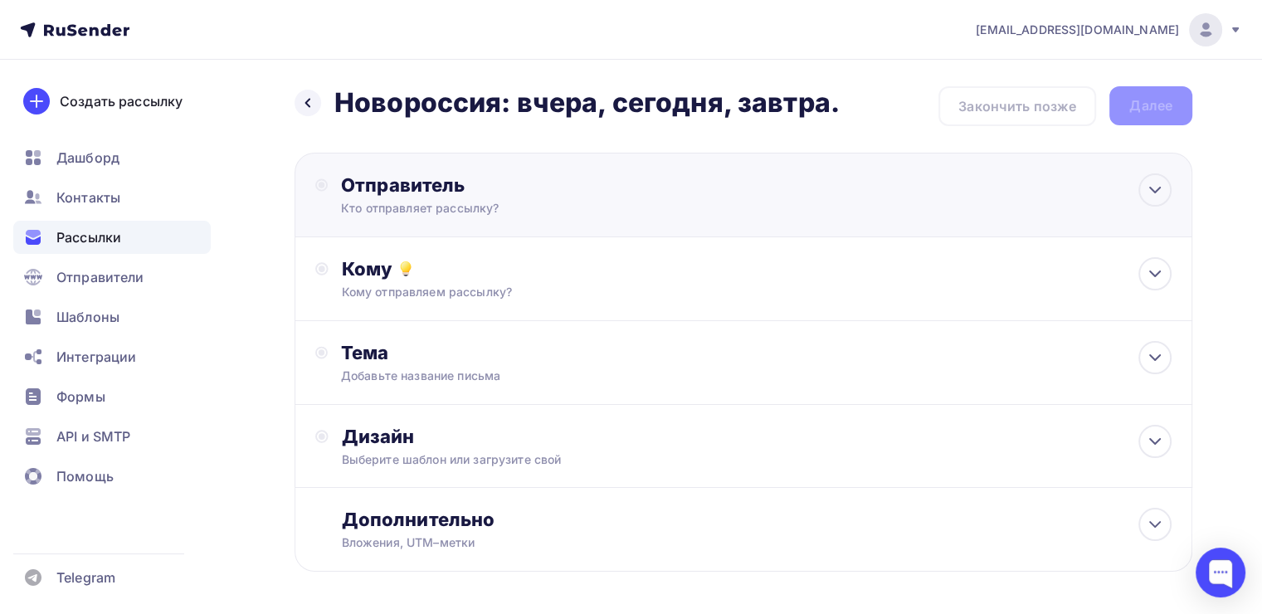
click at [514, 197] on div "Отправитель Кто отправляет рассылку? Email * alexmalek@rambler.ru alexmalek@ram…" at bounding box center [520, 194] width 359 height 43
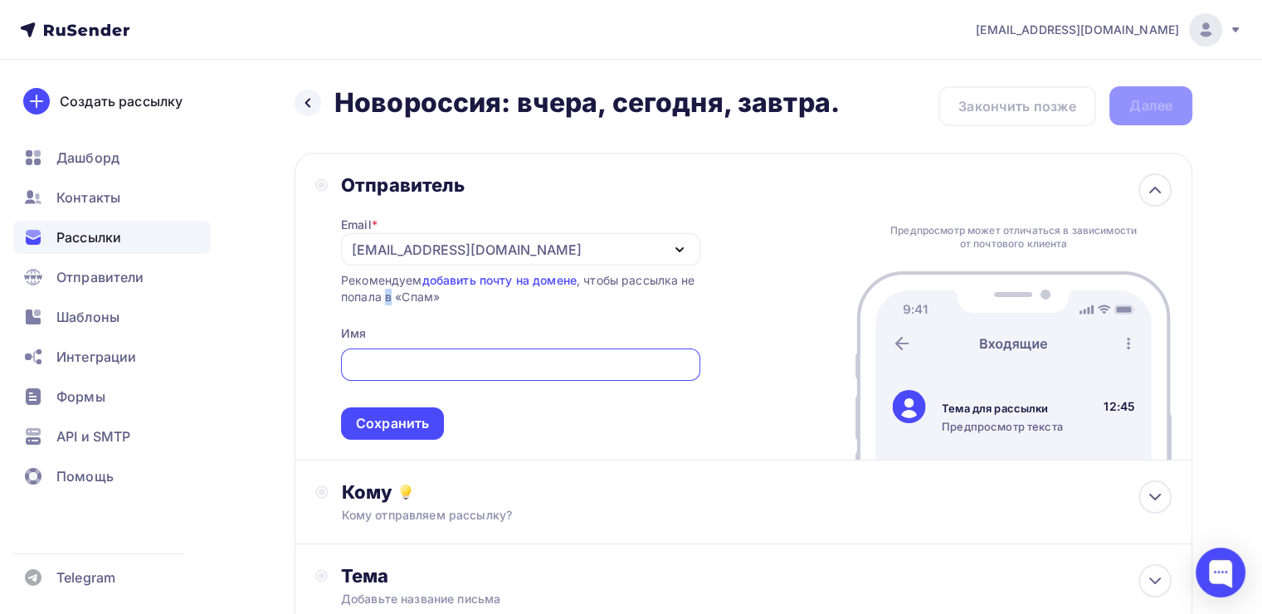
click at [388, 314] on div "Email * alexmalek@rambler.ru alexmalek@rambler.ru Добавить отправителя Рекоменд…" at bounding box center [520, 318] width 359 height 243
click at [388, 368] on input "text" at bounding box center [520, 365] width 340 height 20
click at [593, 245] on div "alexmalek@rambler.ru" at bounding box center [520, 249] width 359 height 32
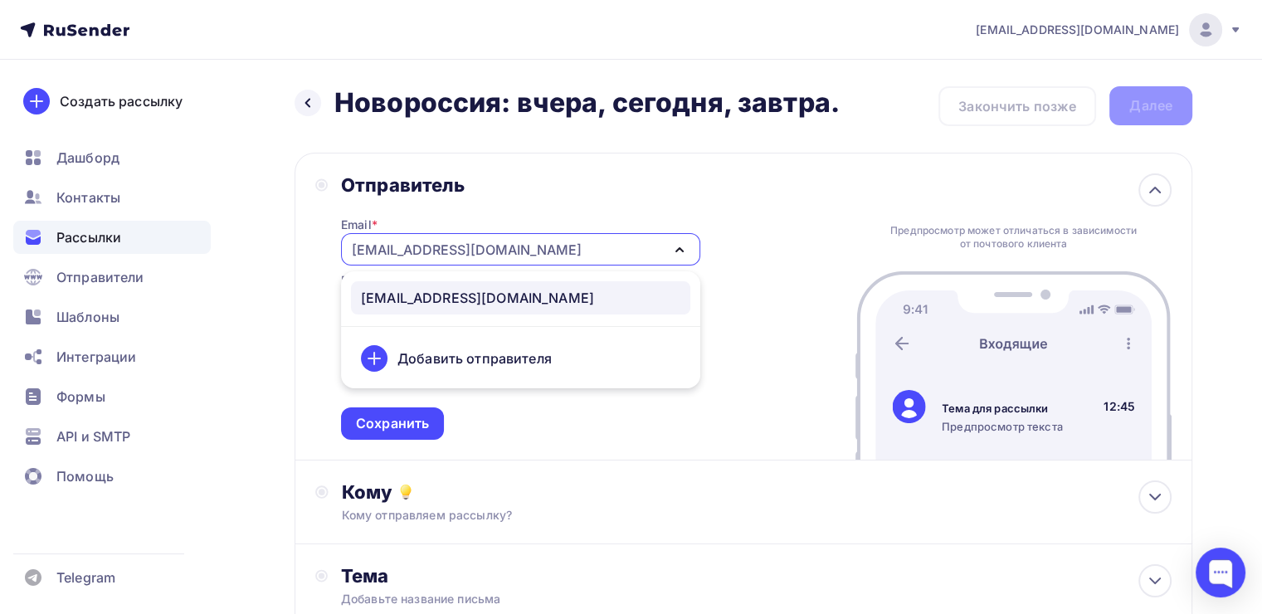
click at [504, 349] on div "Добавить отправителя" at bounding box center [474, 359] width 154 height 20
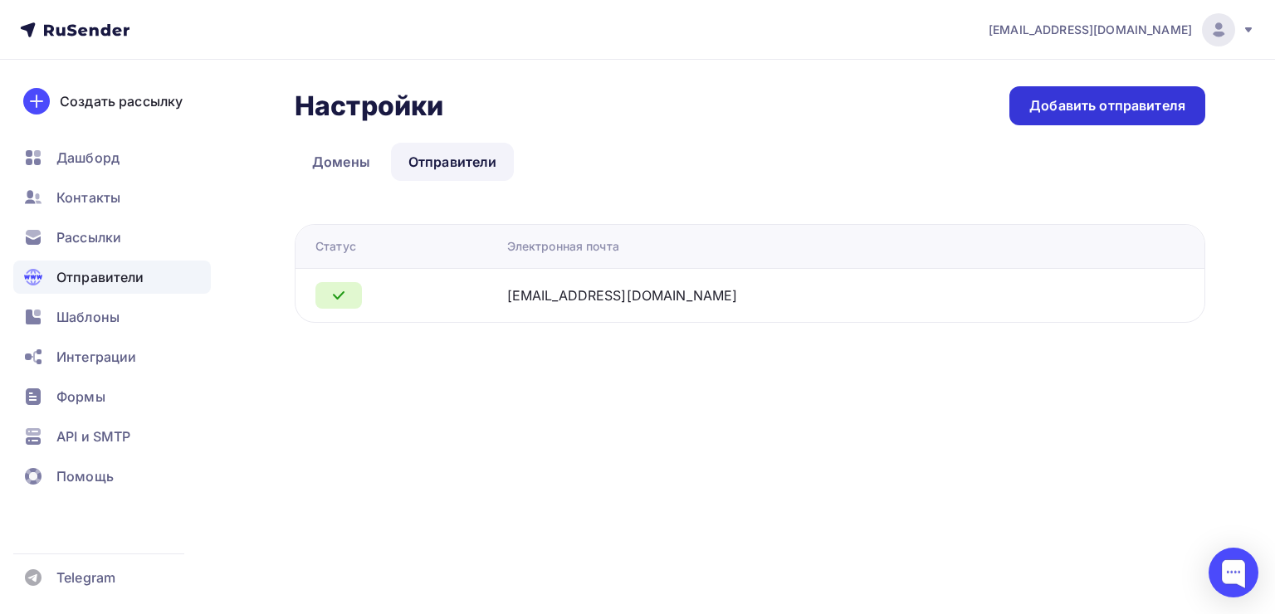
click at [1066, 106] on div "Добавить отправителя" at bounding box center [1107, 105] width 156 height 19
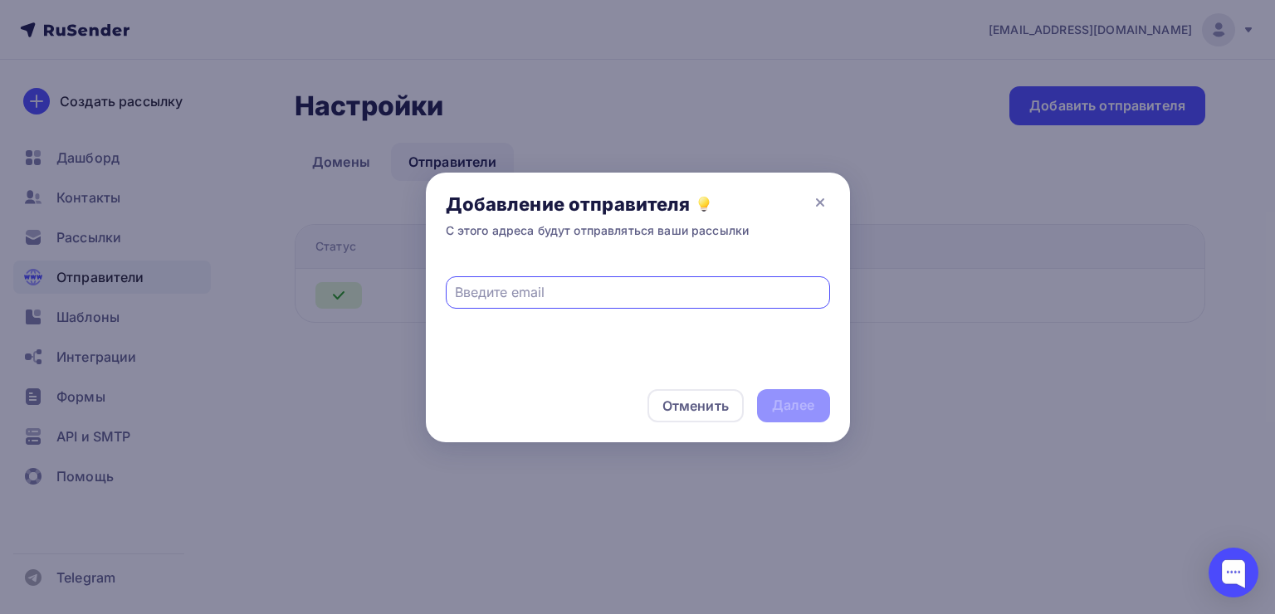
click at [527, 299] on input "text" at bounding box center [637, 292] width 365 height 20
type input "info@rusinnovations.com"
click at [786, 402] on div "Далее" at bounding box center [793, 405] width 43 height 19
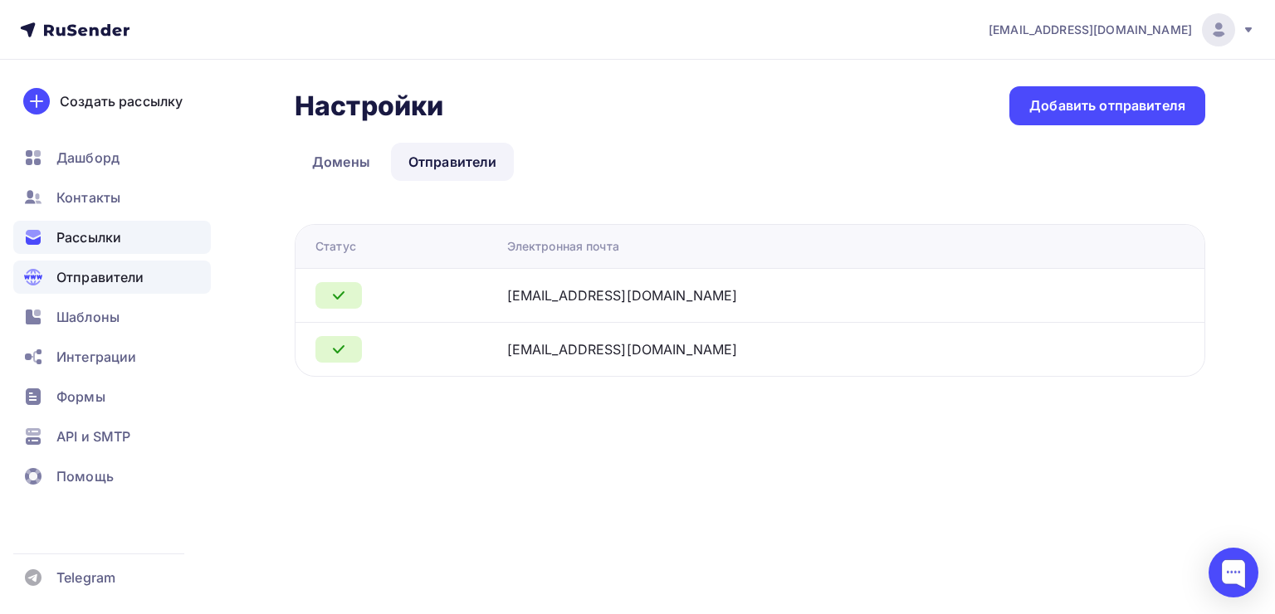
click at [93, 234] on span "Рассылки" at bounding box center [88, 237] width 65 height 20
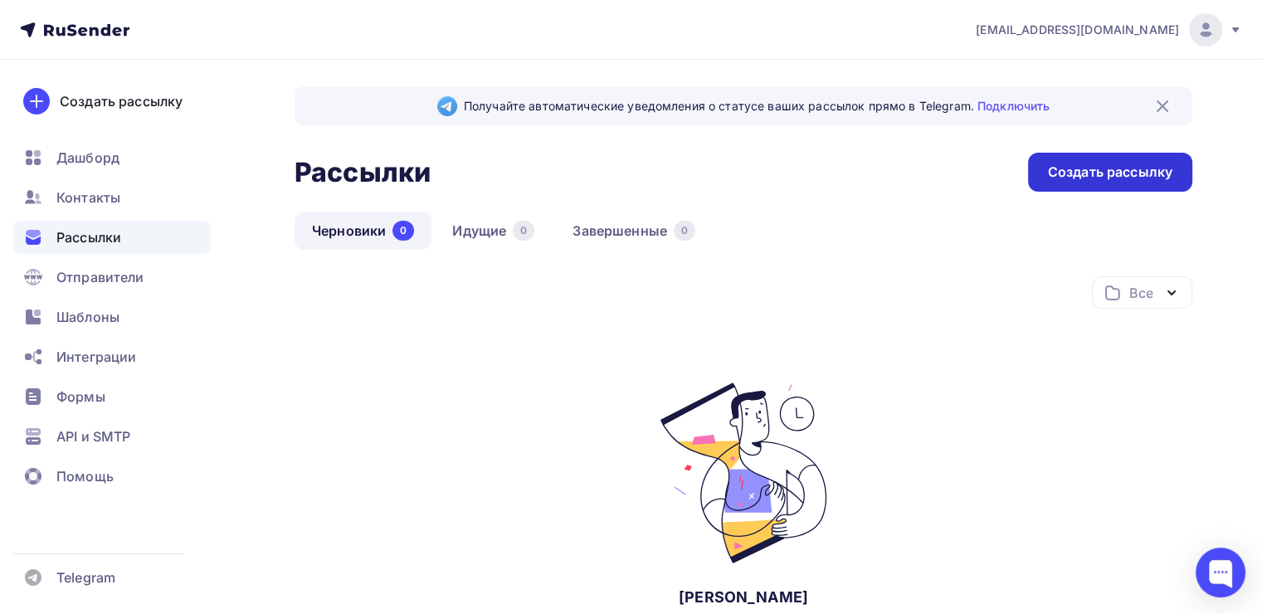
click at [1062, 170] on div "Создать рассылку" at bounding box center [1110, 172] width 124 height 19
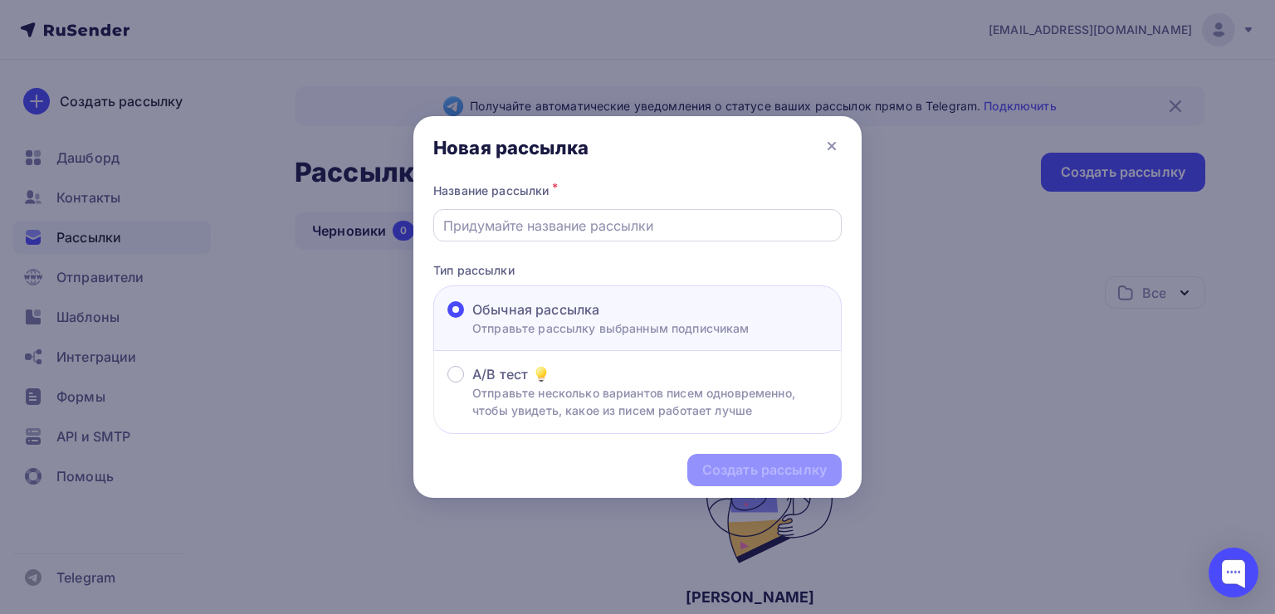
click at [651, 236] on div at bounding box center [637, 225] width 408 height 32
click at [644, 229] on input "text" at bounding box center [637, 226] width 389 height 20
paste input "[EMAIL_ADDRESS][DOMAIN_NAME]"
type input "[EMAIL_ADDRESS][DOMAIN_NAME]"
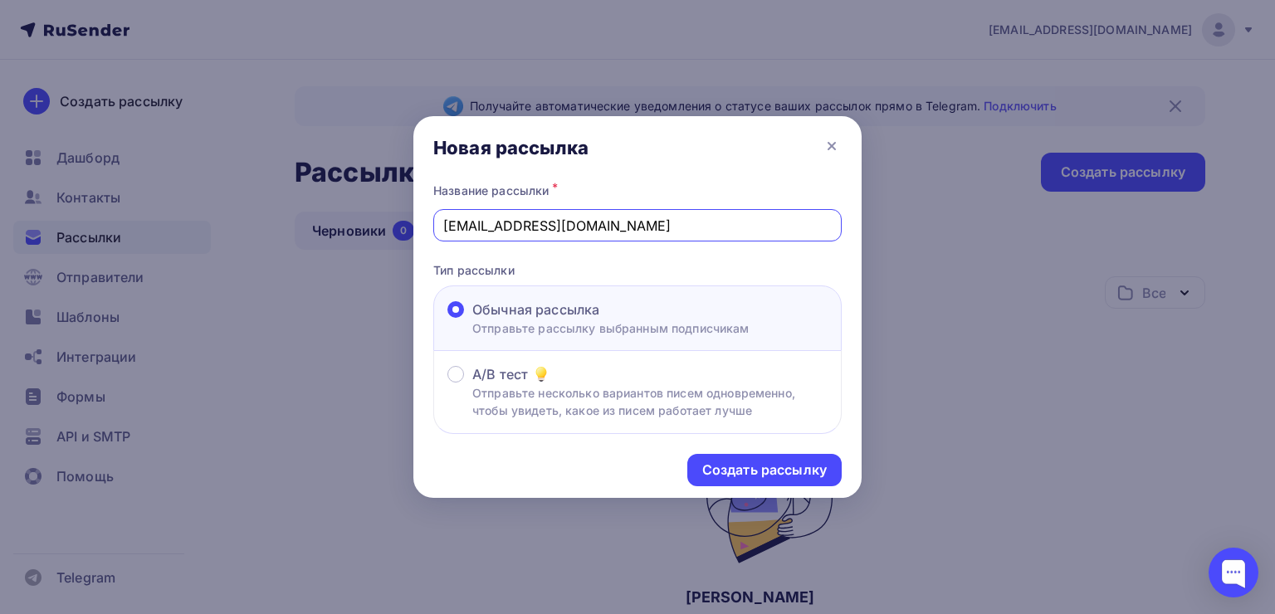
drag, startPoint x: 622, startPoint y: 228, endPoint x: 217, endPoint y: 242, distance: 405.2
click at [217, 244] on div "Новая рассылка Название рассылки * info@rusinnovations.com Тип рассылки Обычная…" at bounding box center [637, 307] width 1275 height 614
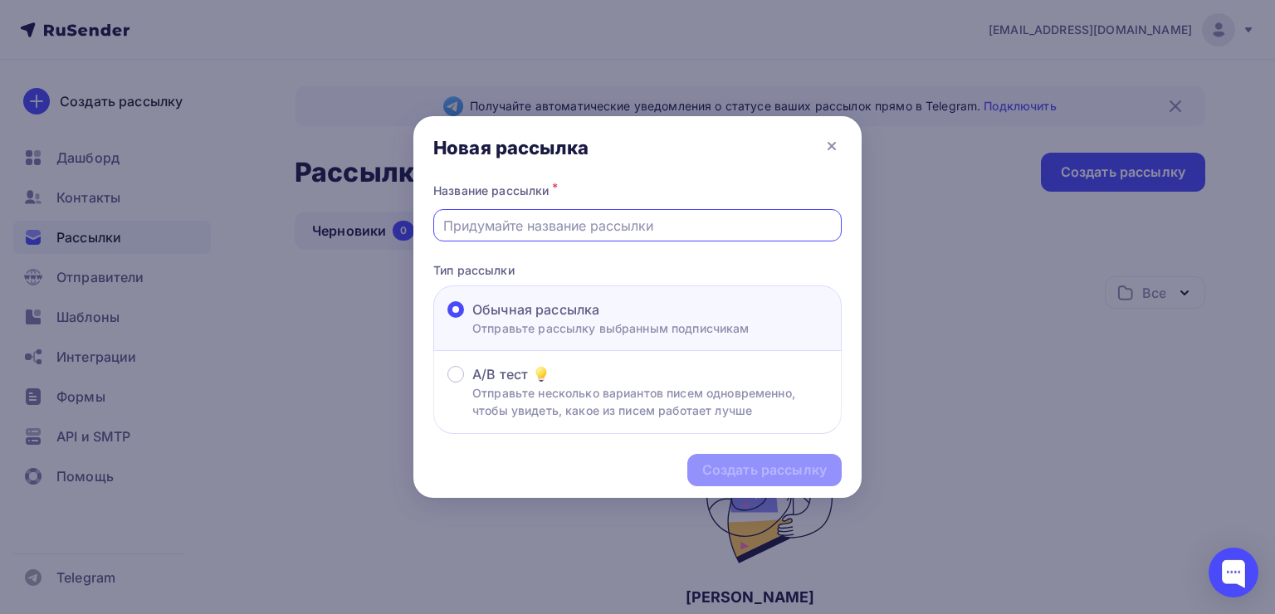
click at [566, 226] on input "text" at bounding box center [637, 226] width 389 height 20
paste input "Новороссия: вчера, сегодня, завтра."
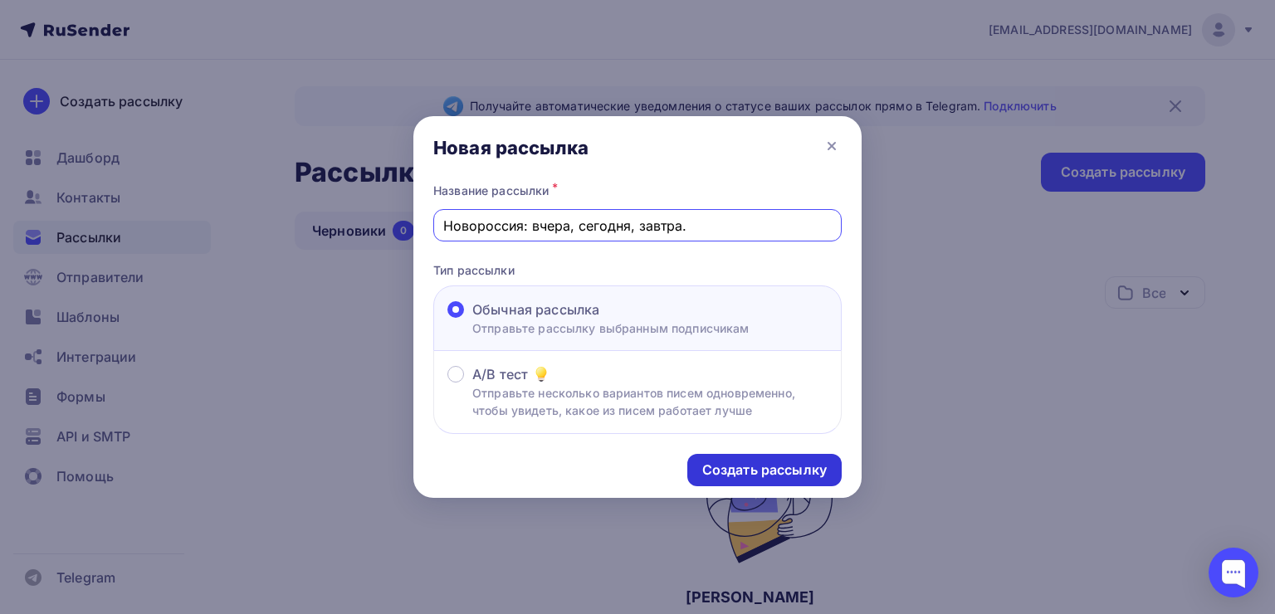
type input "Новороссия: вчера, сегодня, завтра."
click at [746, 470] on div "Создать рассылку" at bounding box center [764, 470] width 124 height 19
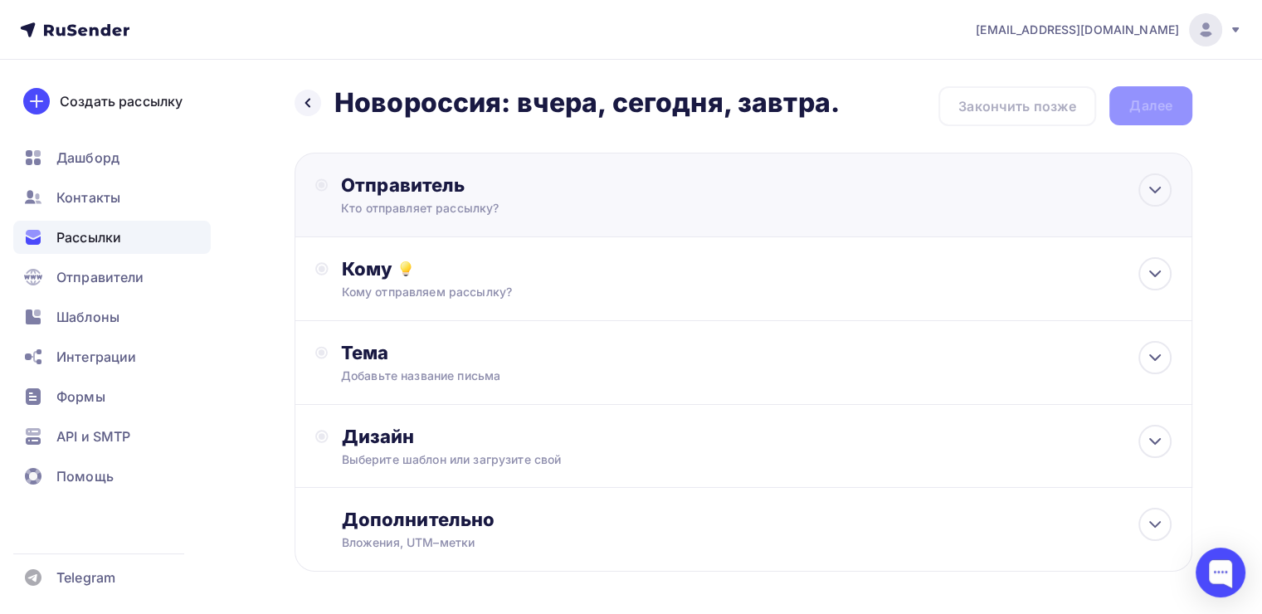
click at [495, 193] on div "Отправитель" at bounding box center [520, 184] width 359 height 23
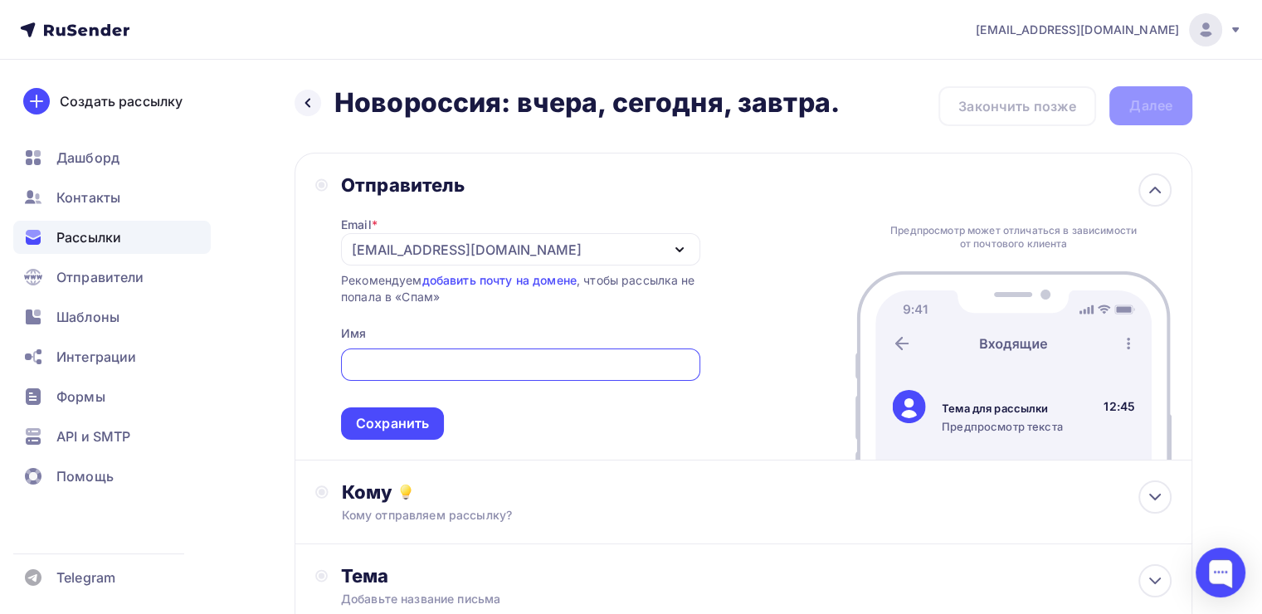
click at [397, 251] on div "alexmalek@rambler.ru" at bounding box center [467, 250] width 230 height 20
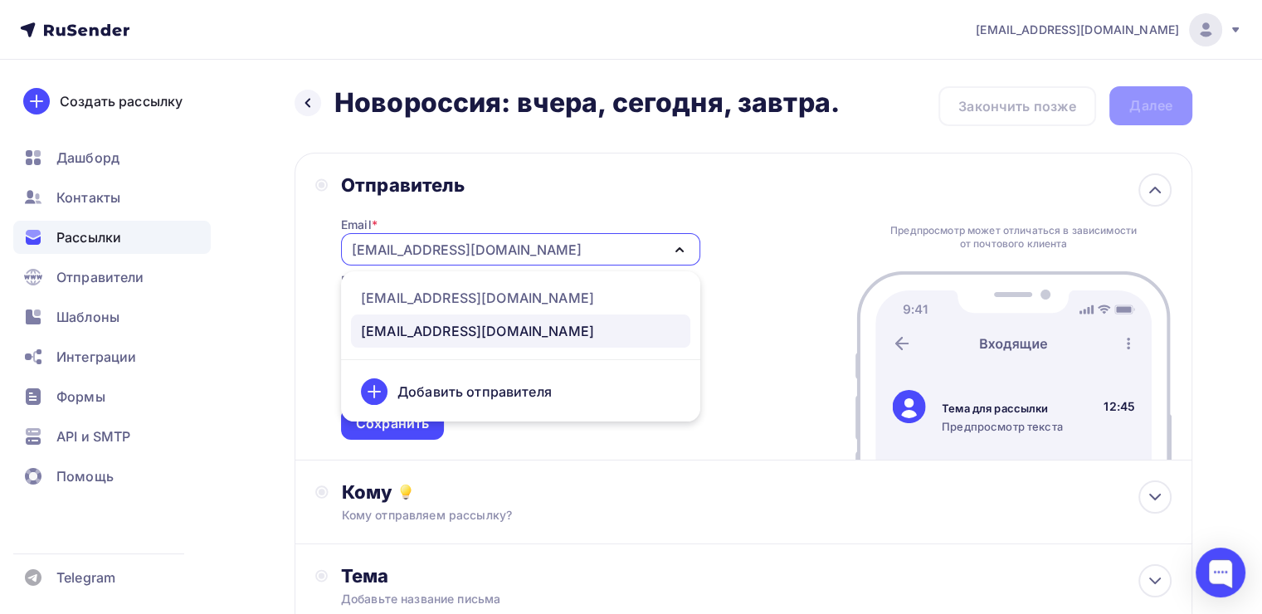
click at [575, 251] on div "alexmalek@rambler.ru" at bounding box center [520, 249] width 359 height 32
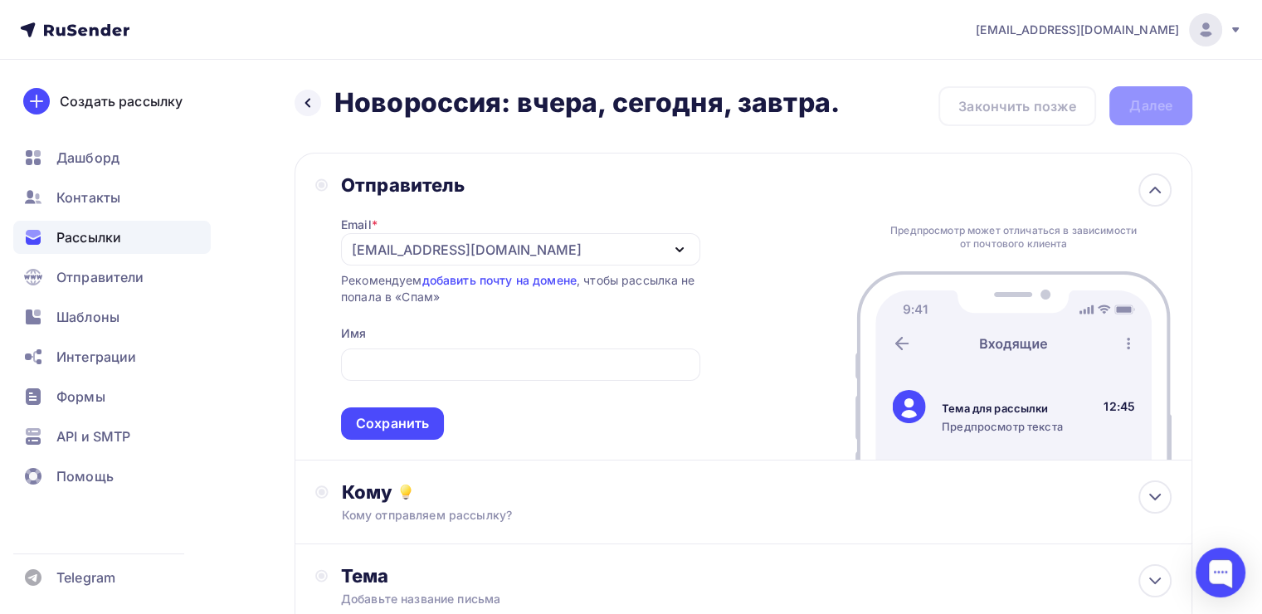
click at [575, 251] on div "alexmalek@rambler.ru" at bounding box center [520, 249] width 359 height 32
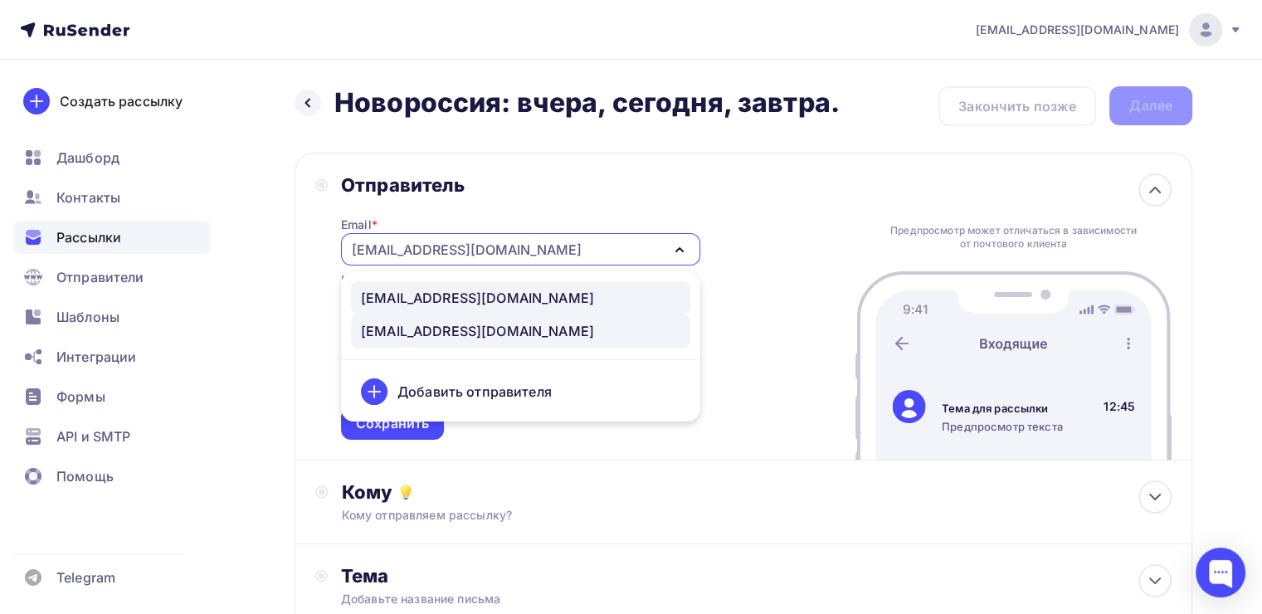
click at [491, 307] on link "info@rusinnovations.com" at bounding box center [520, 297] width 339 height 33
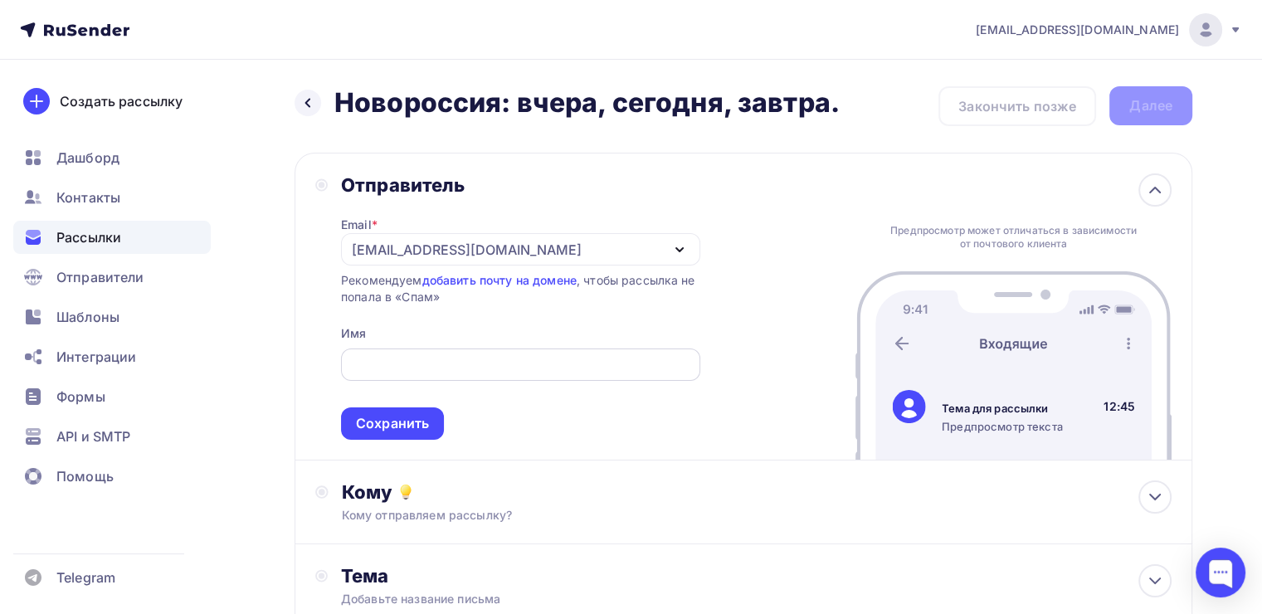
click at [469, 373] on div at bounding box center [520, 365] width 359 height 32
click at [468, 359] on input "text" at bounding box center [520, 365] width 340 height 20
type input "АИР"
click at [378, 436] on div "Сохранить" at bounding box center [392, 423] width 103 height 32
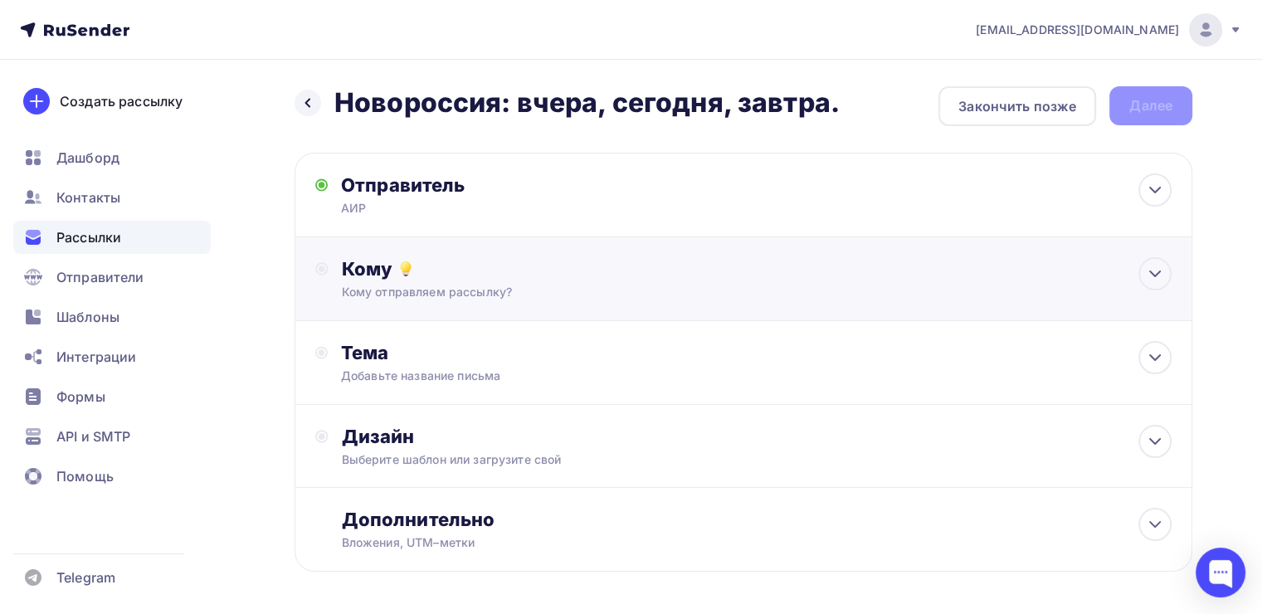
click at [550, 268] on div "Кому" at bounding box center [757, 268] width 830 height 23
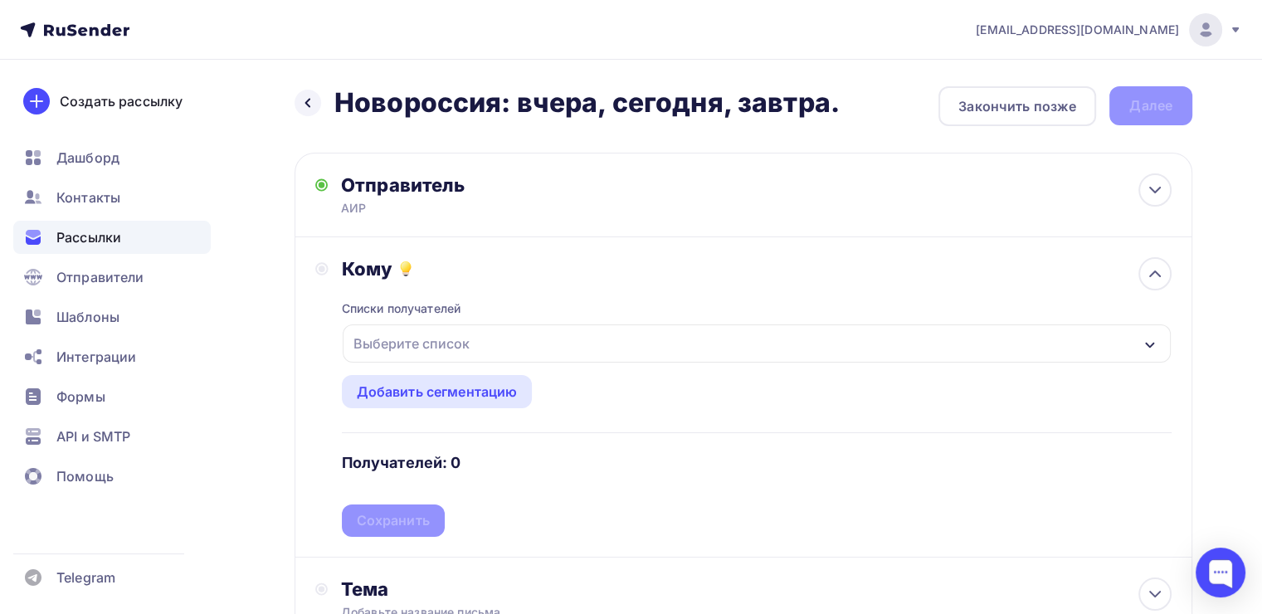
click at [490, 353] on div "Выберите список" at bounding box center [757, 343] width 828 height 38
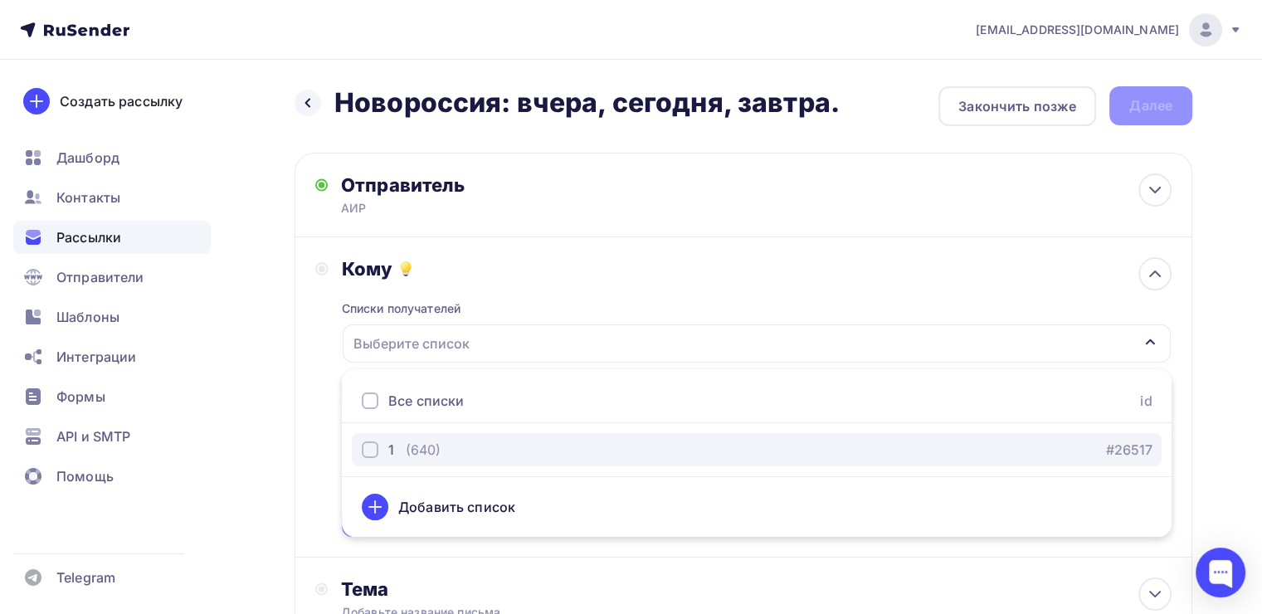
click at [434, 451] on div "(640)" at bounding box center [423, 450] width 35 height 20
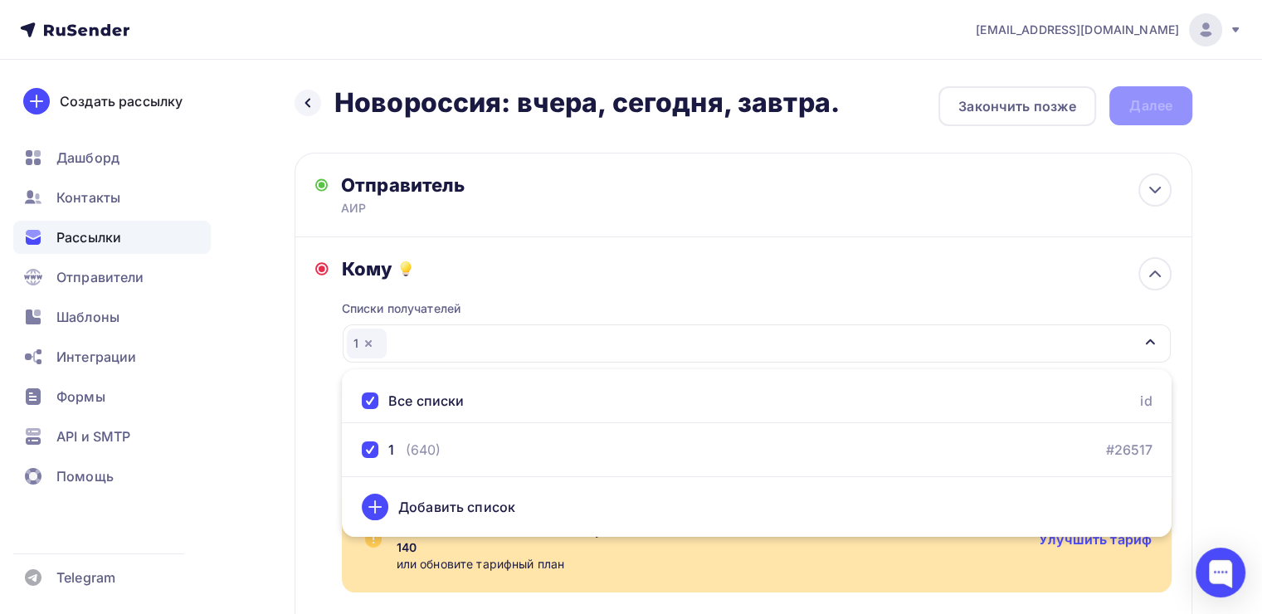
click at [594, 288] on div "Списки получателей 1 Все списки id 1 (640) #26517 Добавить список Добавить сегм…" at bounding box center [757, 468] width 830 height 376
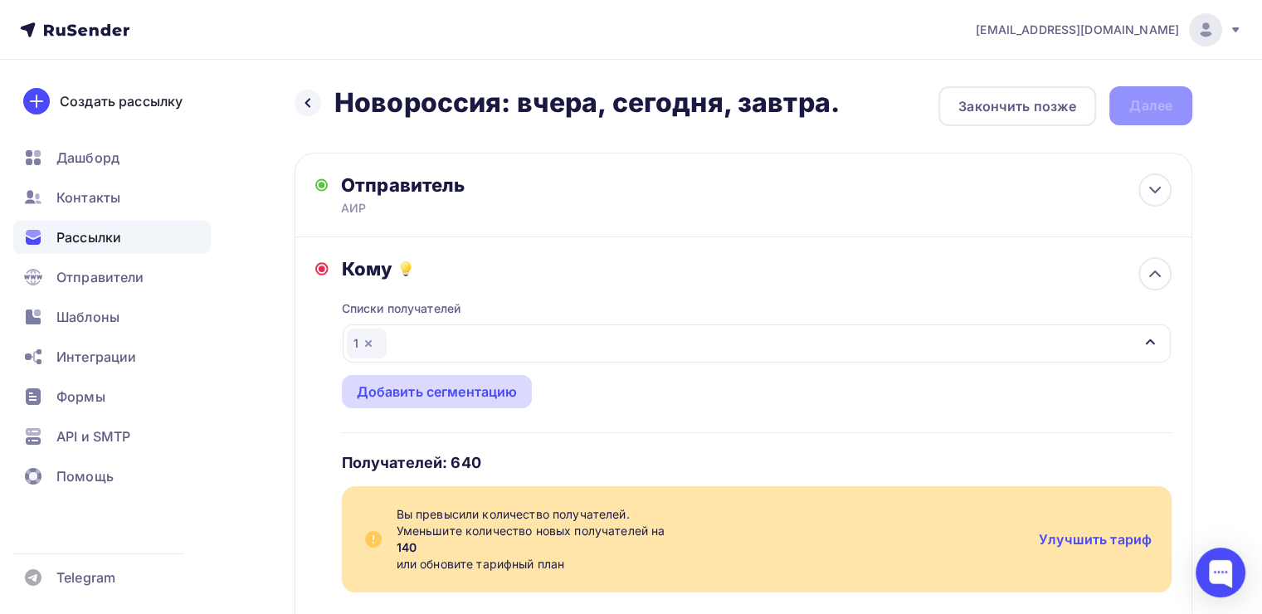
click at [373, 391] on div "Добавить сегментацию" at bounding box center [437, 392] width 161 height 20
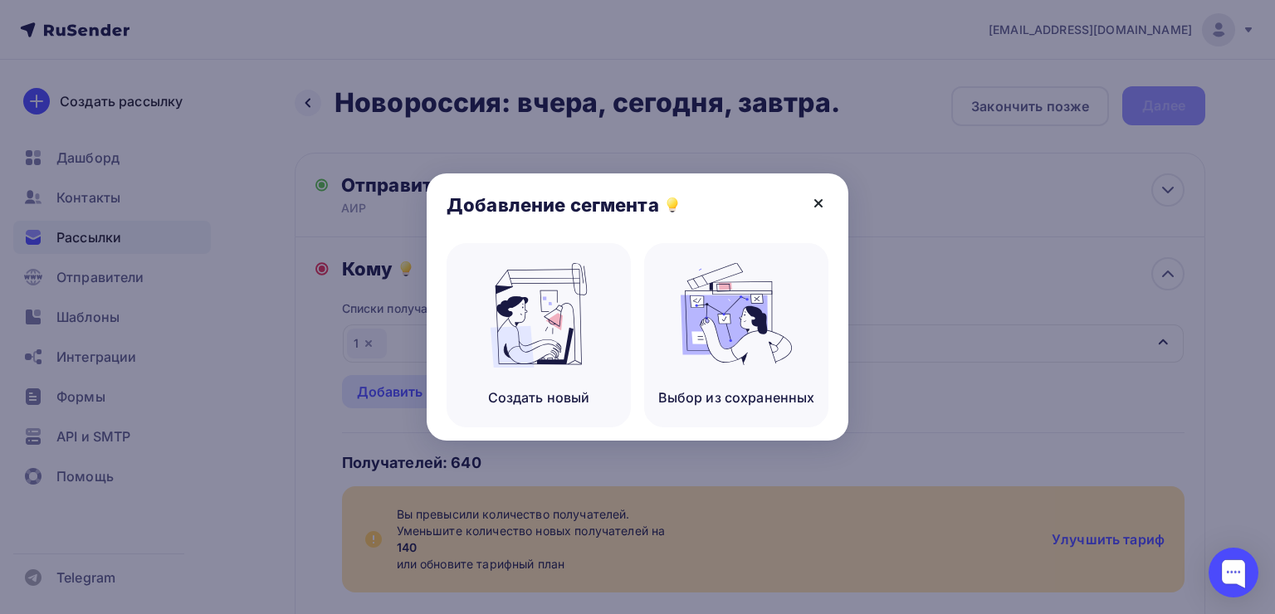
click at [815, 195] on icon at bounding box center [818, 203] width 20 height 20
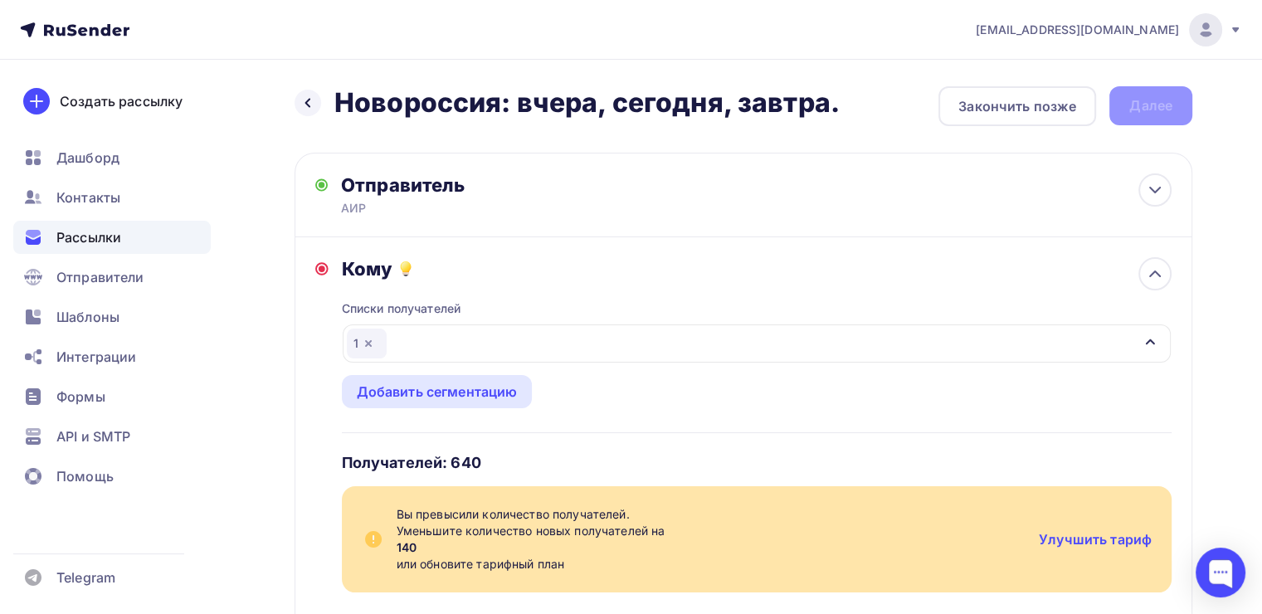
click at [1205, 24] on img at bounding box center [1206, 30] width 20 height 20
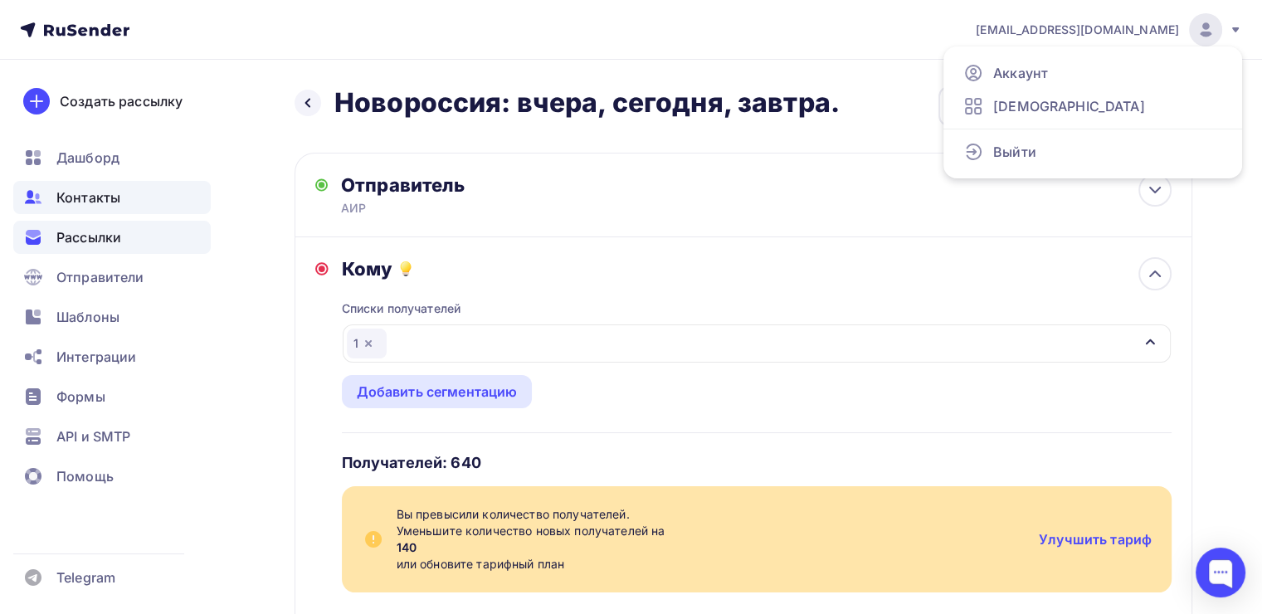
click at [81, 196] on span "Контакты" at bounding box center [88, 198] width 64 height 20
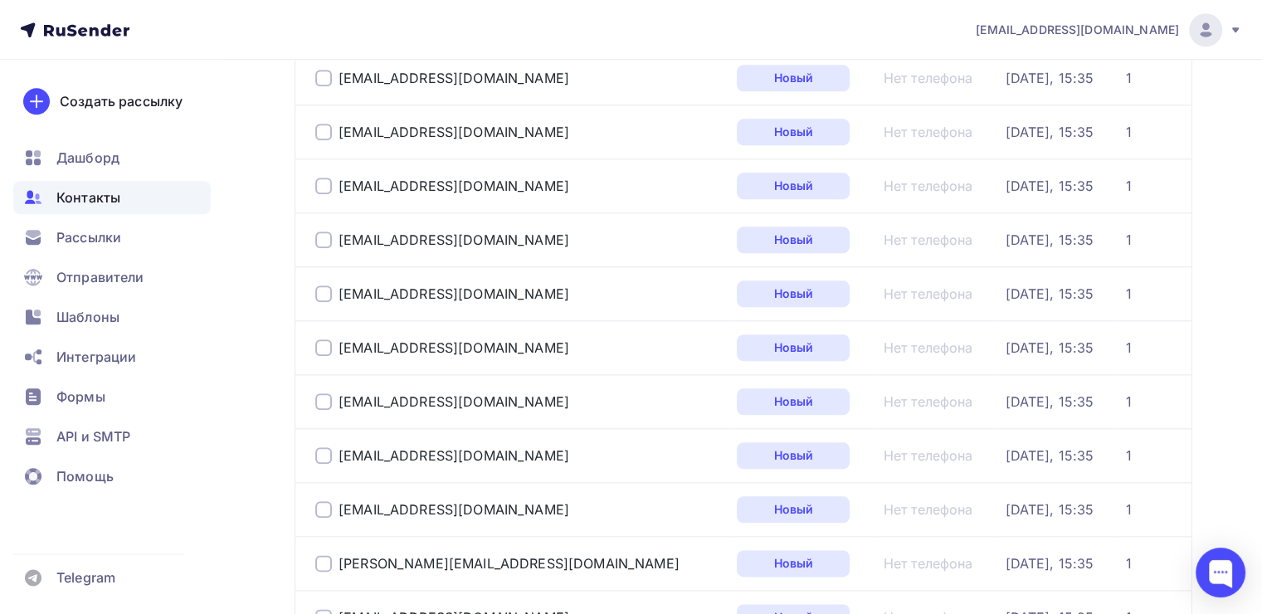
scroll to position [2556, 0]
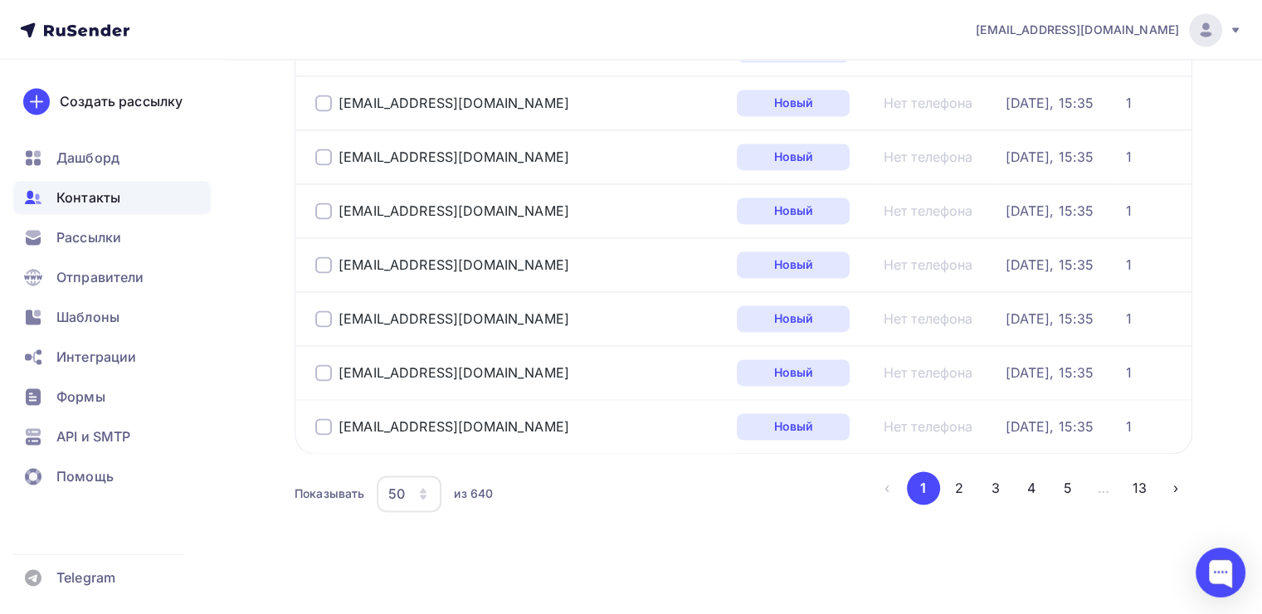
click at [1129, 485] on button "13" at bounding box center [1140, 487] width 33 height 33
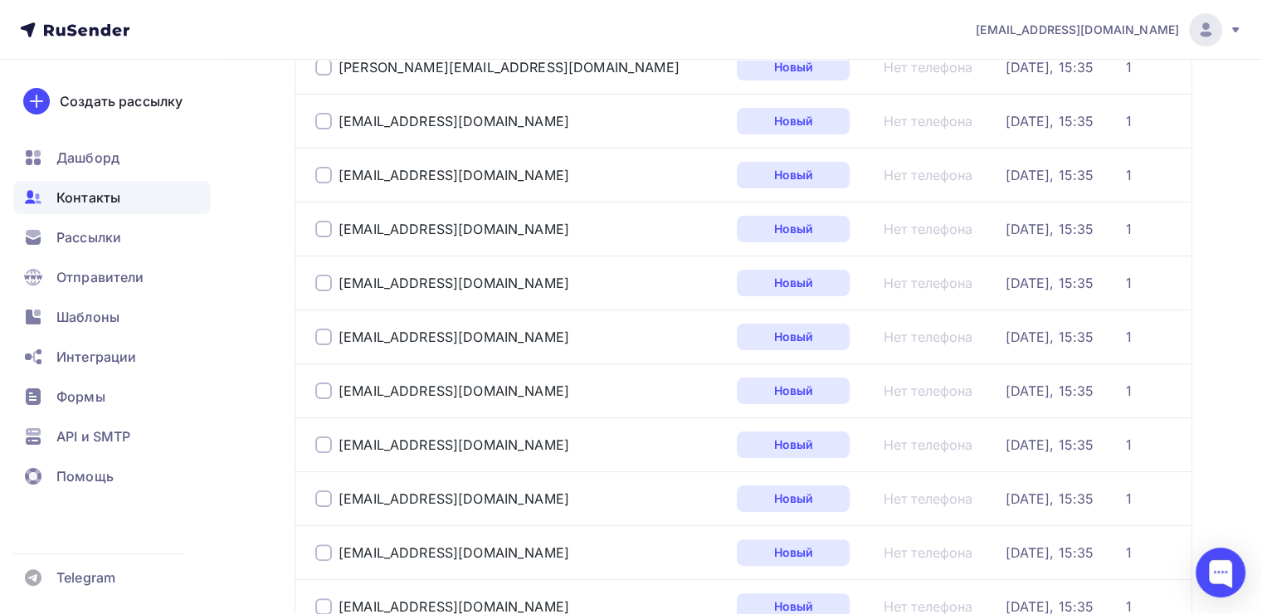
scroll to position [131, 0]
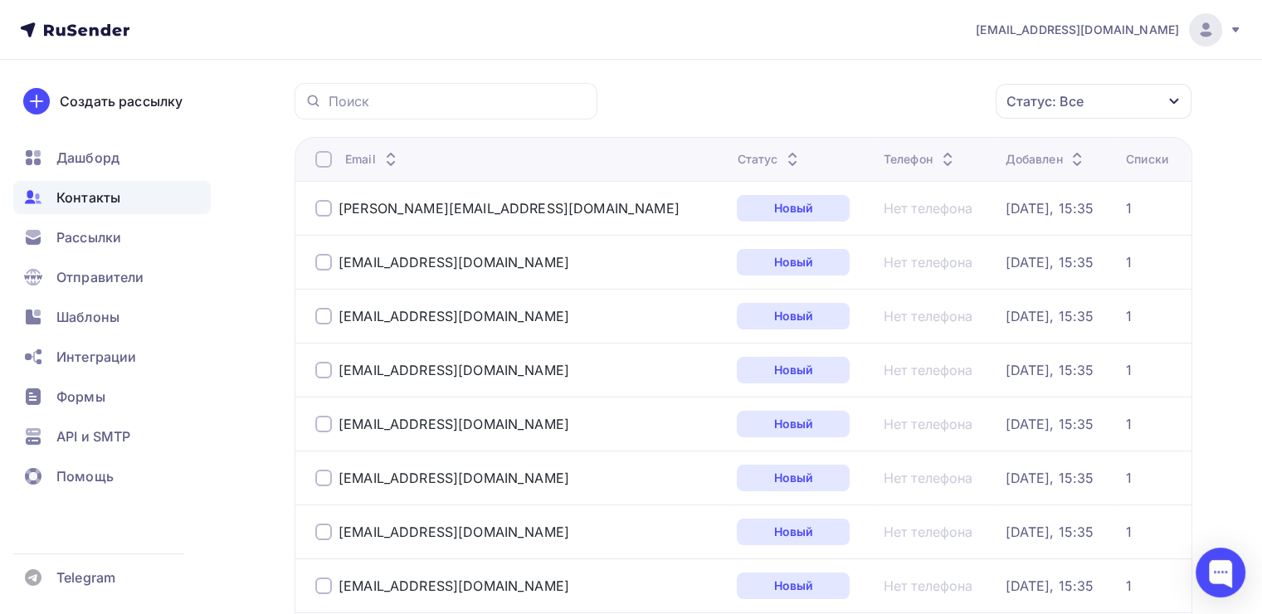
click at [327, 207] on div at bounding box center [323, 208] width 17 height 17
click at [326, 256] on div at bounding box center [323, 262] width 17 height 17
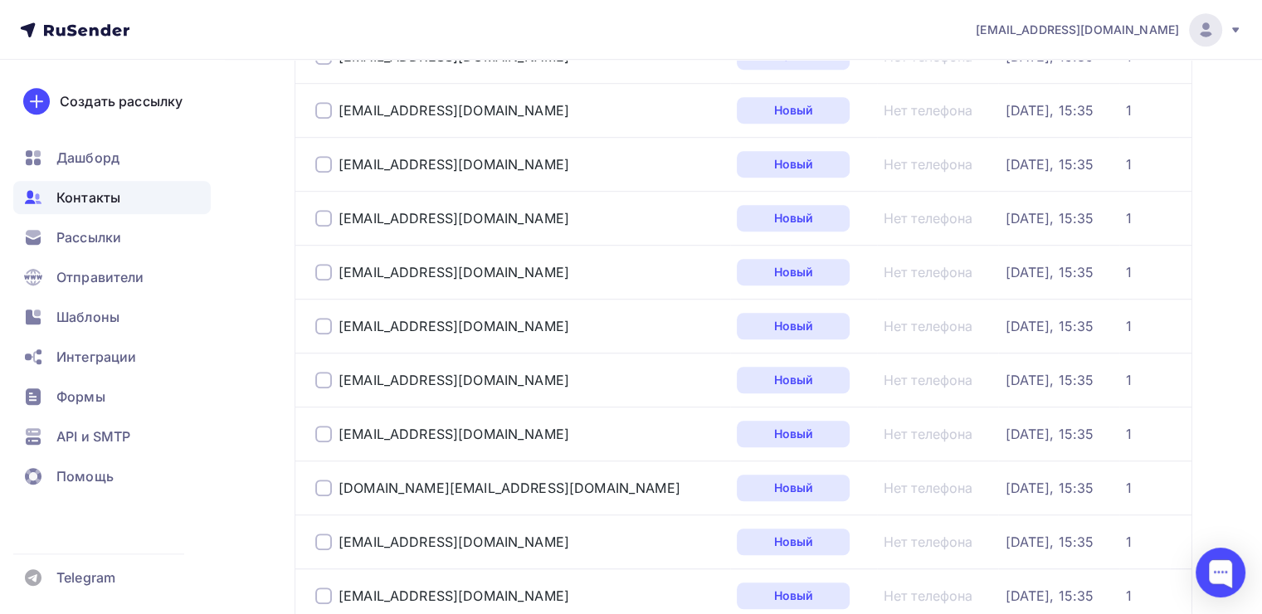
scroll to position [1957, 0]
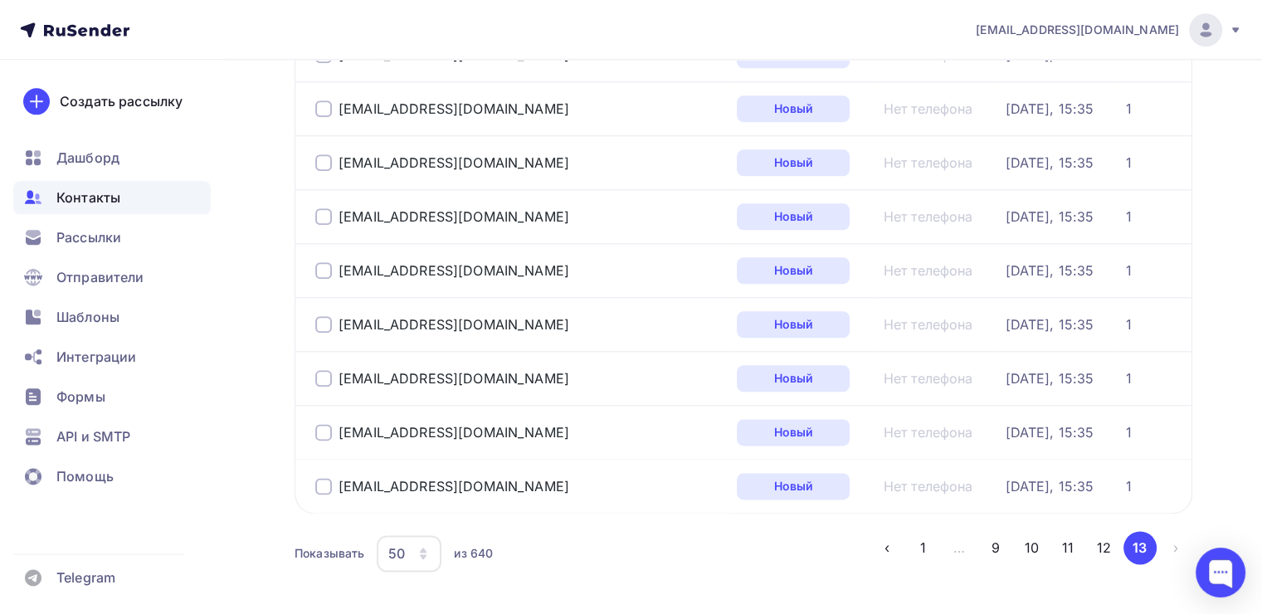
click at [329, 480] on div at bounding box center [323, 486] width 17 height 17
click at [321, 434] on div "vladakorobkina26@gmail.com" at bounding box center [519, 432] width 408 height 27
click at [321, 431] on div at bounding box center [323, 432] width 17 height 17
drag, startPoint x: 492, startPoint y: 444, endPoint x: 371, endPoint y: 262, distance: 218.4
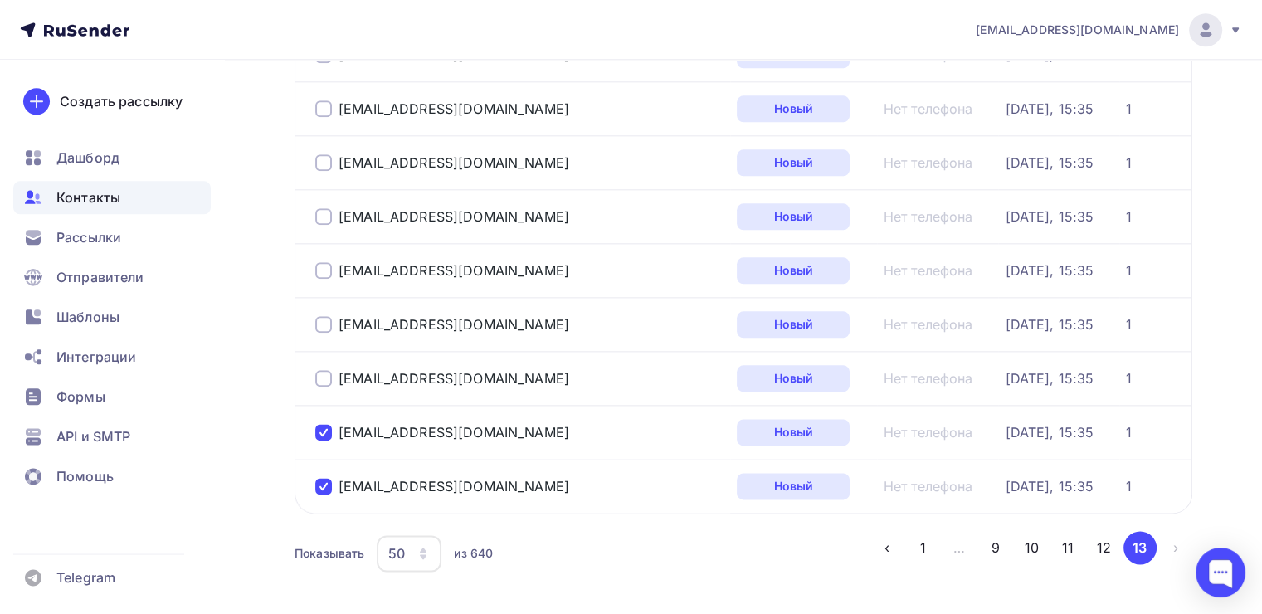
drag, startPoint x: 274, startPoint y: 342, endPoint x: 295, endPoint y: 342, distance: 20.7
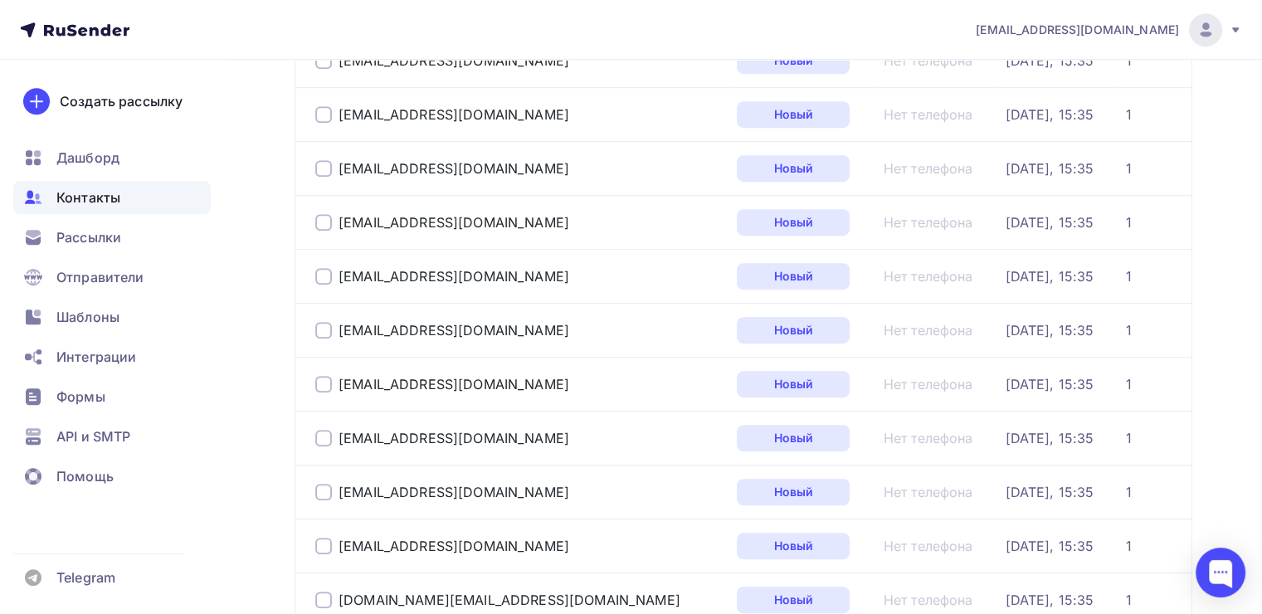
scroll to position [0, 0]
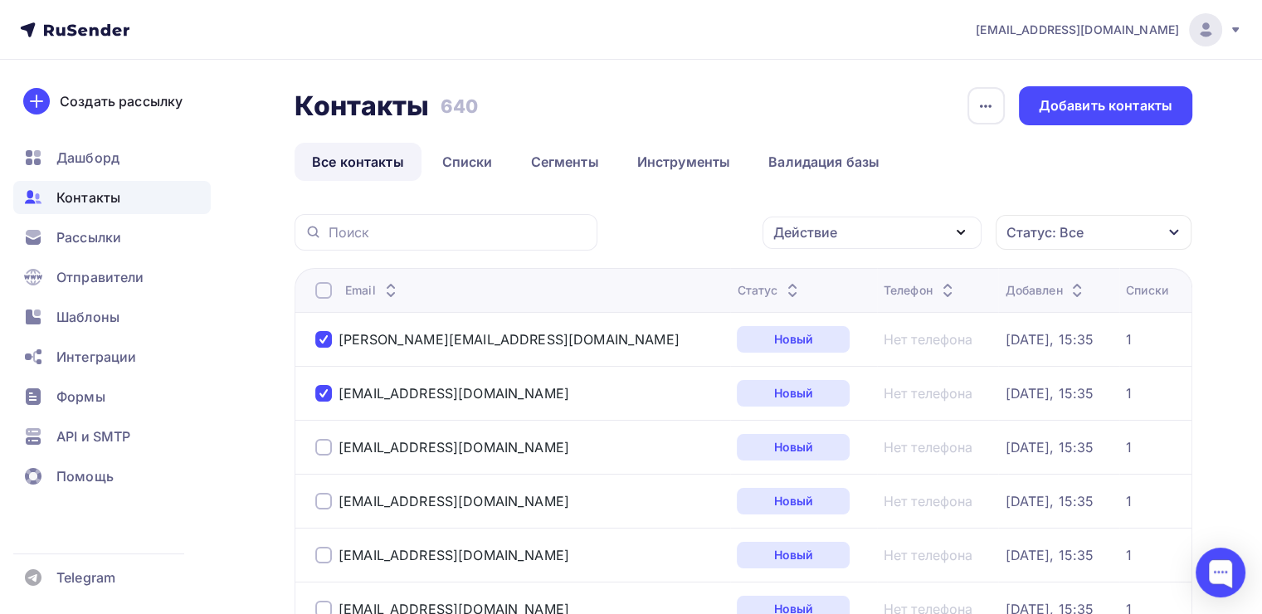
click at [951, 235] on icon "button" at bounding box center [961, 232] width 20 height 20
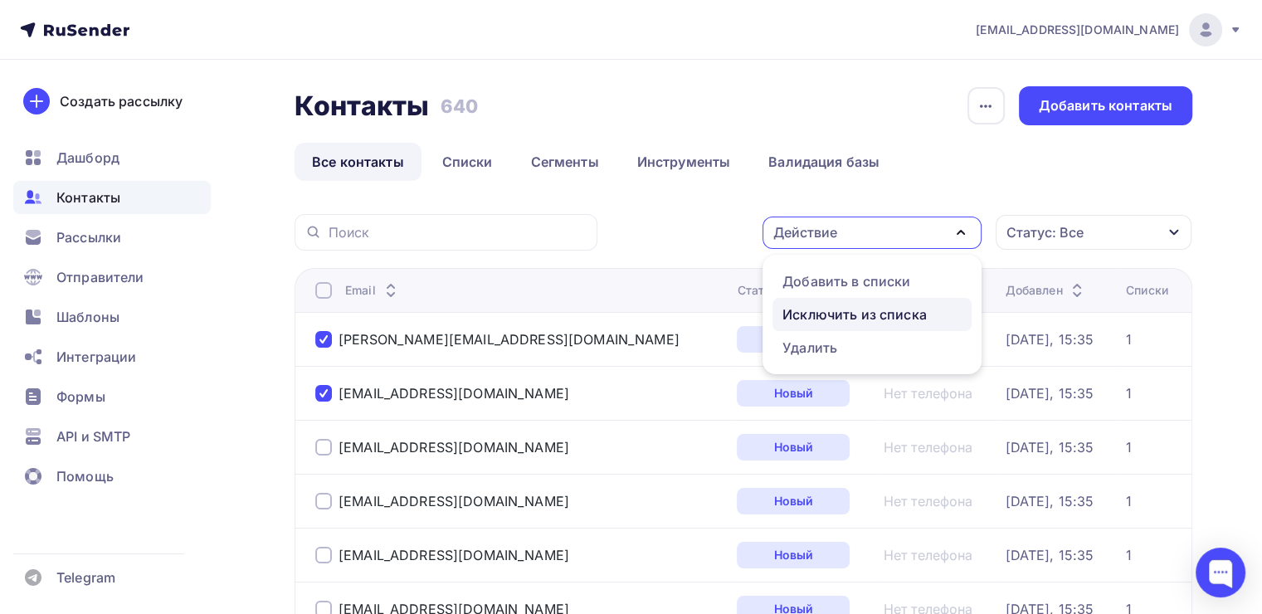
click at [892, 305] on div "Исключить из списка" at bounding box center [854, 315] width 144 height 20
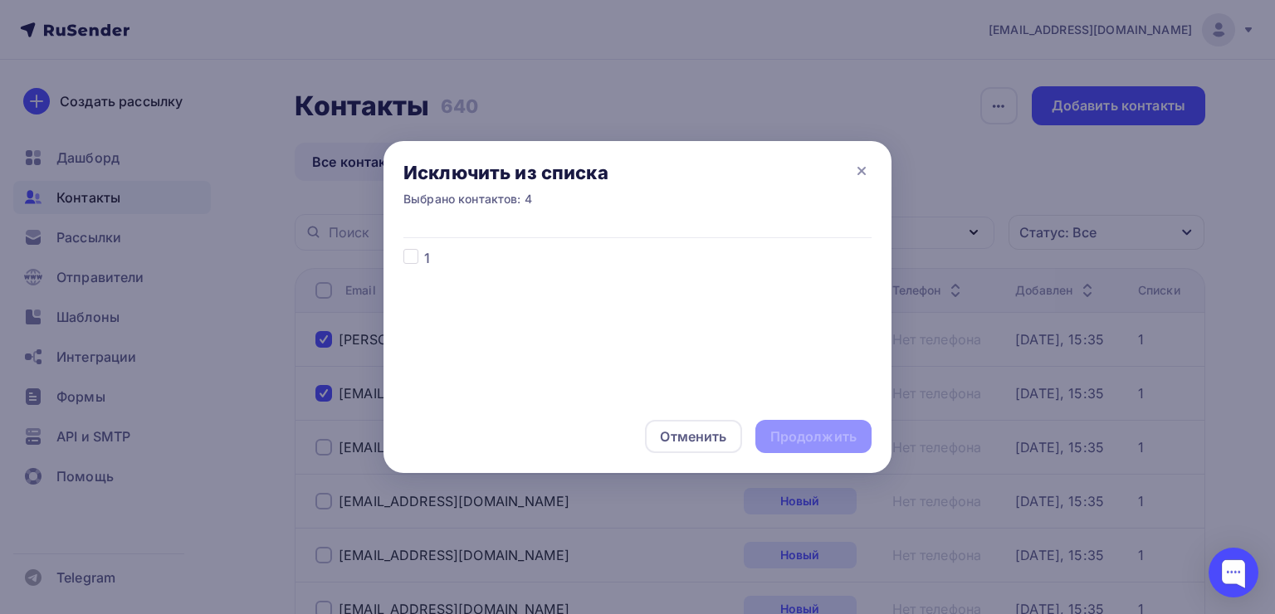
click at [424, 248] on label at bounding box center [424, 248] width 0 height 0
click at [412, 252] on input "checkbox" at bounding box center [410, 255] width 15 height 15
click at [424, 248] on label at bounding box center [424, 248] width 0 height 0
click at [406, 256] on input "checkbox" at bounding box center [410, 255] width 15 height 15
checkbox input "false"
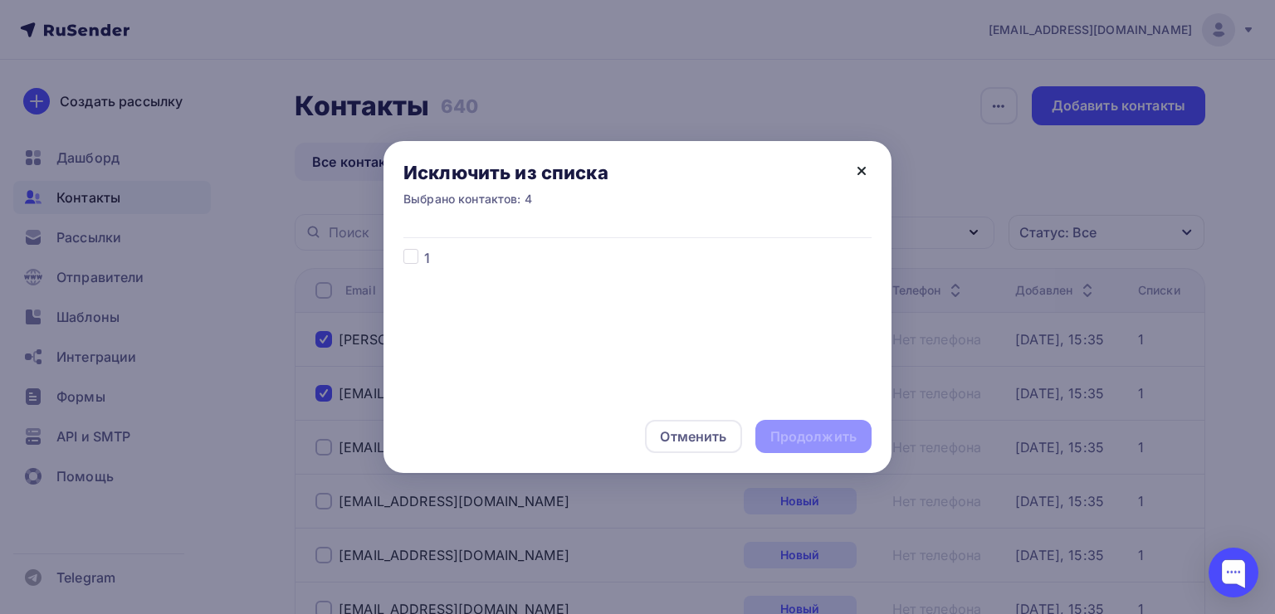
click at [851, 170] on icon at bounding box center [861, 171] width 20 height 20
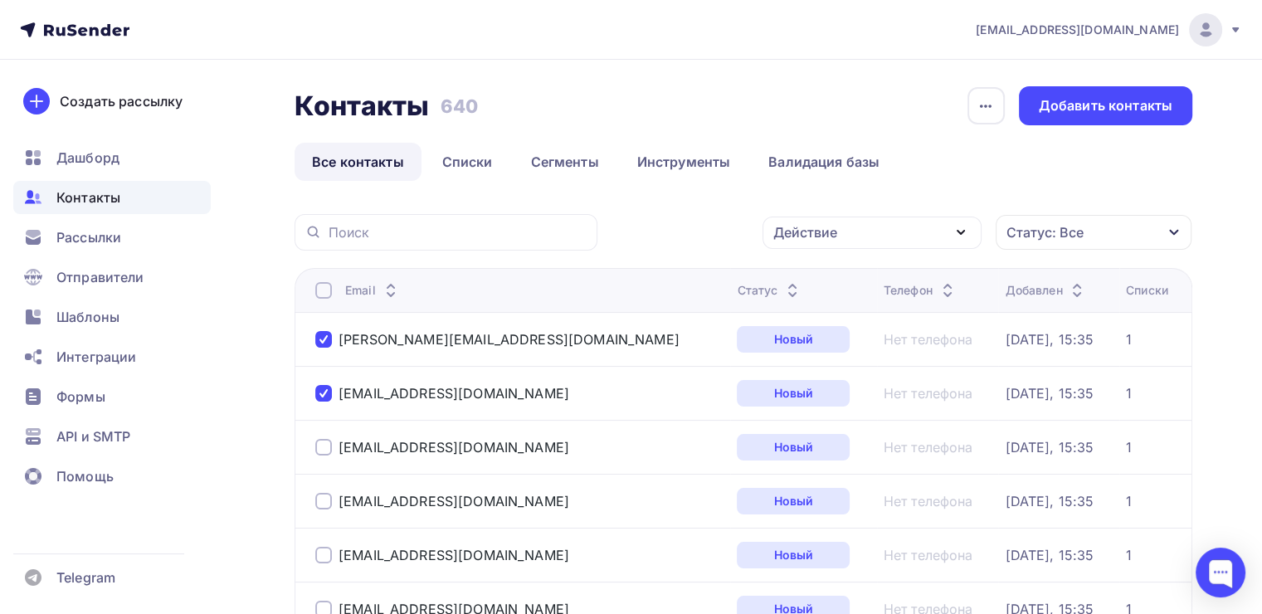
scroll to position [304, 0]
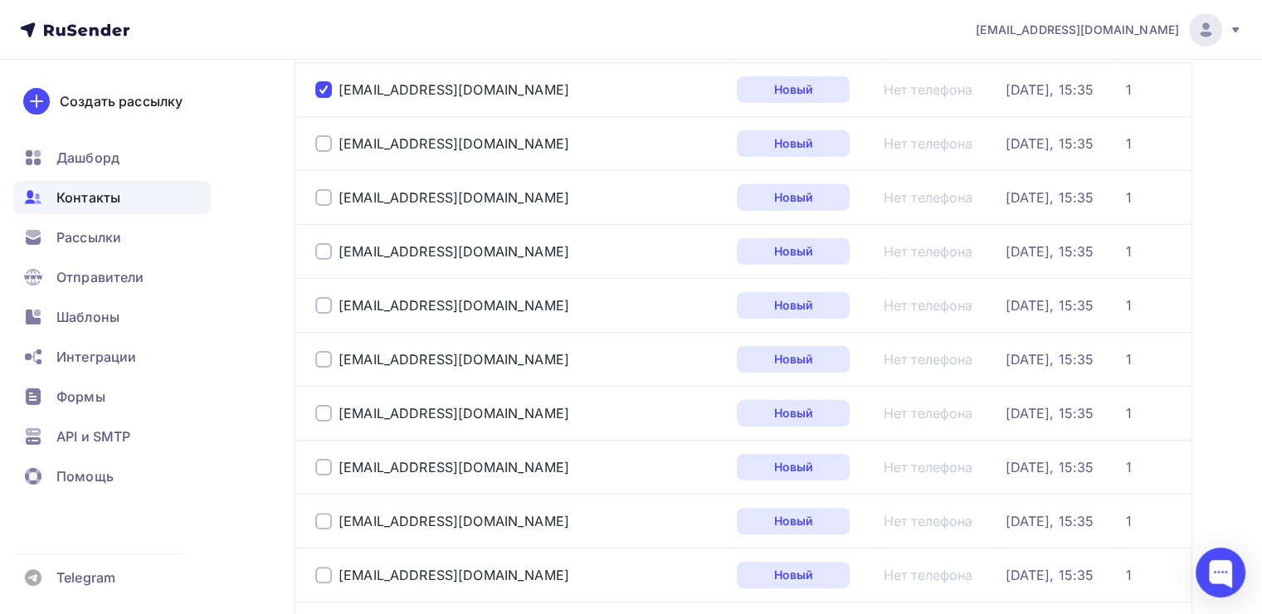
click at [325, 144] on div at bounding box center [323, 143] width 17 height 17
click at [325, 207] on div "nikitakostuk891@gmail.com" at bounding box center [519, 197] width 408 height 27
click at [324, 197] on div at bounding box center [323, 197] width 17 height 17
click at [322, 244] on div at bounding box center [323, 251] width 17 height 17
click at [70, 194] on span "Контакты" at bounding box center [88, 198] width 64 height 20
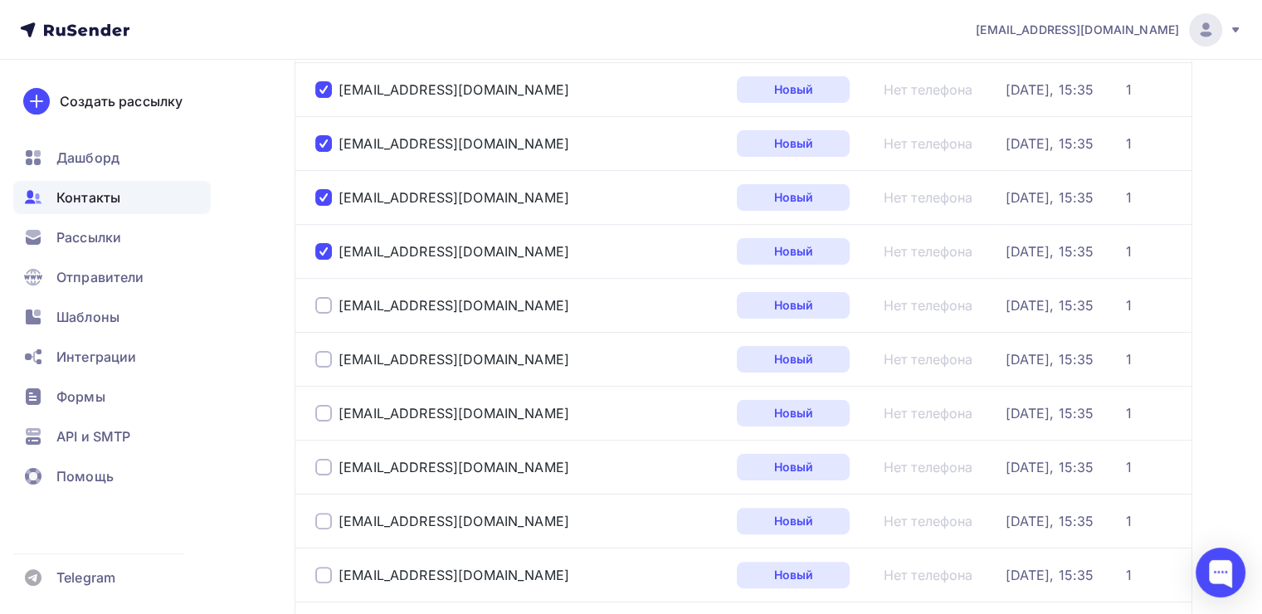
click at [86, 199] on span "Контакты" at bounding box center [88, 198] width 64 height 20
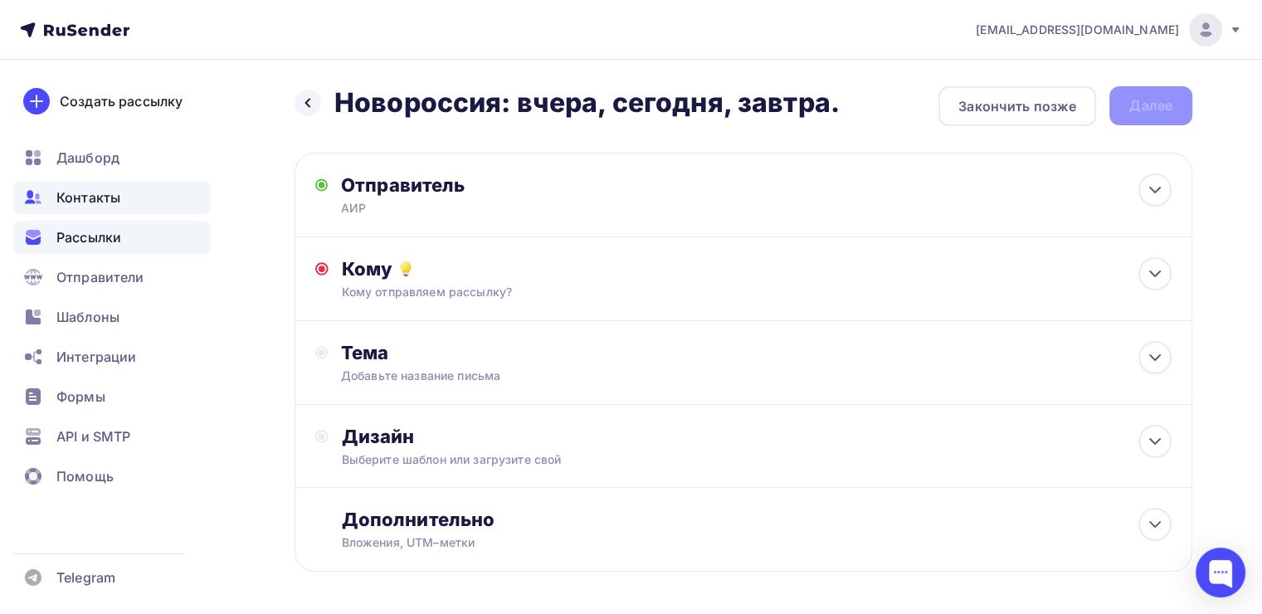
click at [106, 202] on span "Контакты" at bounding box center [88, 198] width 64 height 20
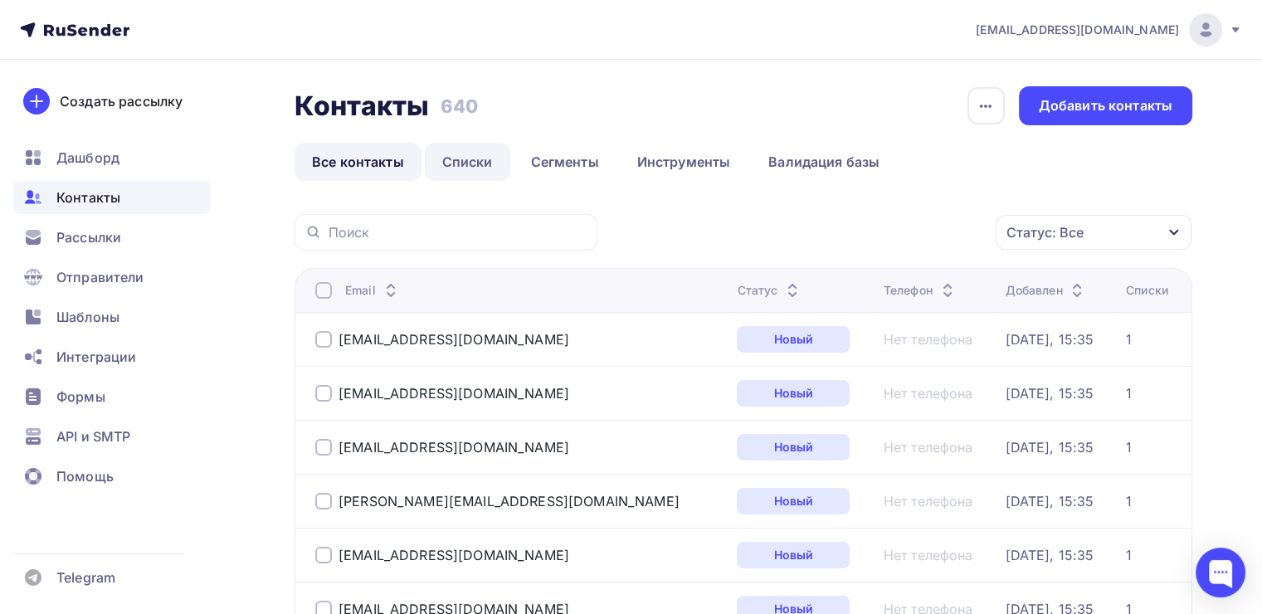
click at [459, 168] on link "Списки" at bounding box center [467, 162] width 85 height 38
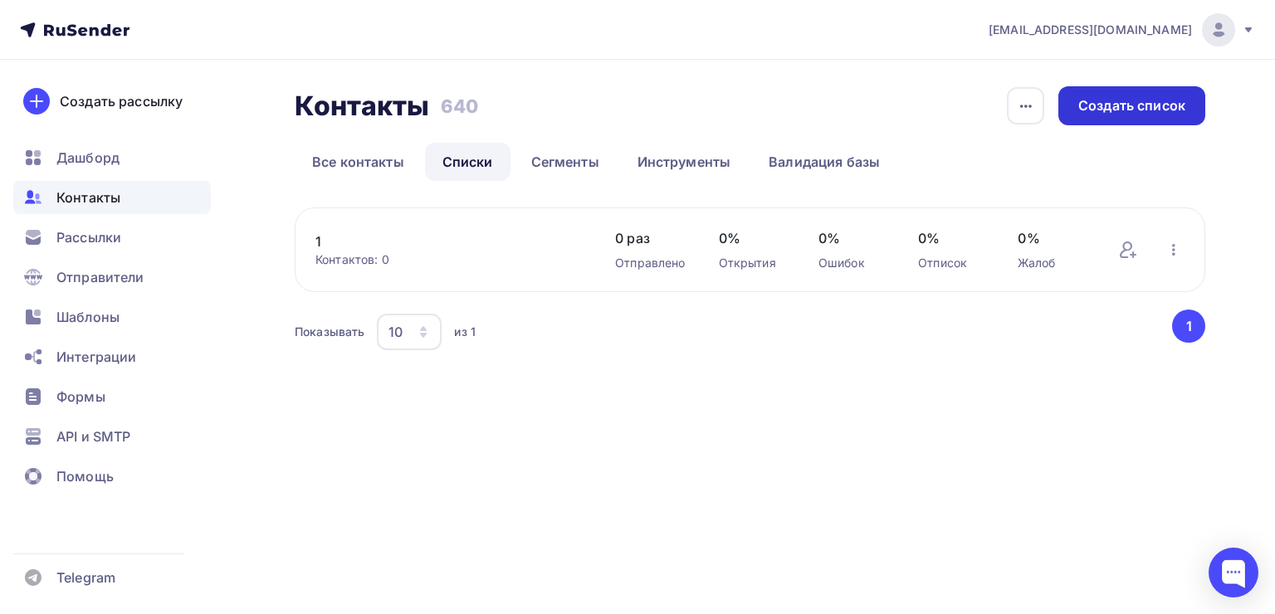
click at [1128, 114] on div "Создать список" at bounding box center [1131, 105] width 107 height 19
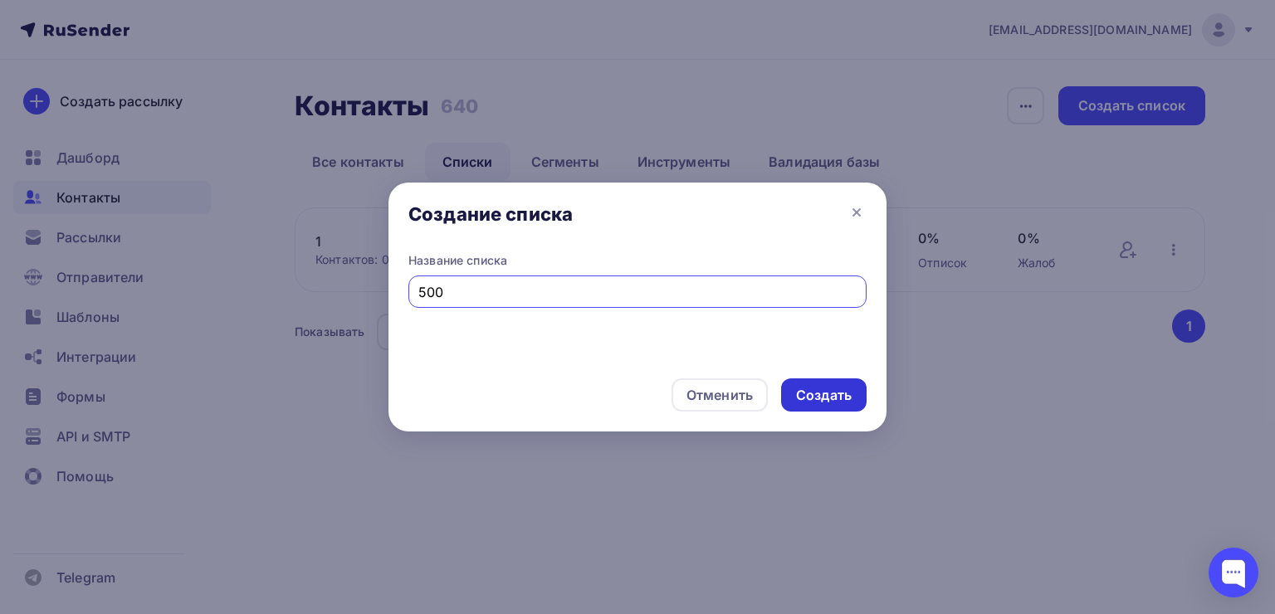
type input "500"
click at [793, 397] on div "Создать" at bounding box center [823, 394] width 85 height 33
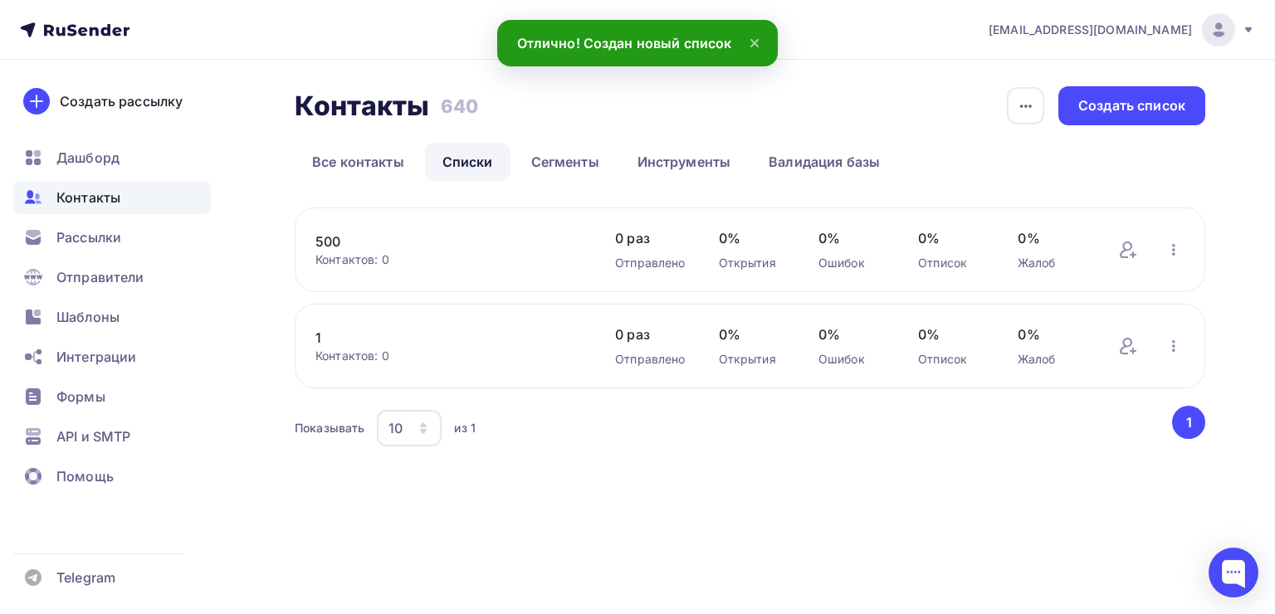
click at [590, 234] on div "500 Контактов: 0 Добавить контакты Переименовать список Скачать список Отписать…" at bounding box center [750, 249] width 910 height 85
click at [331, 240] on link "500" at bounding box center [448, 242] width 266 height 20
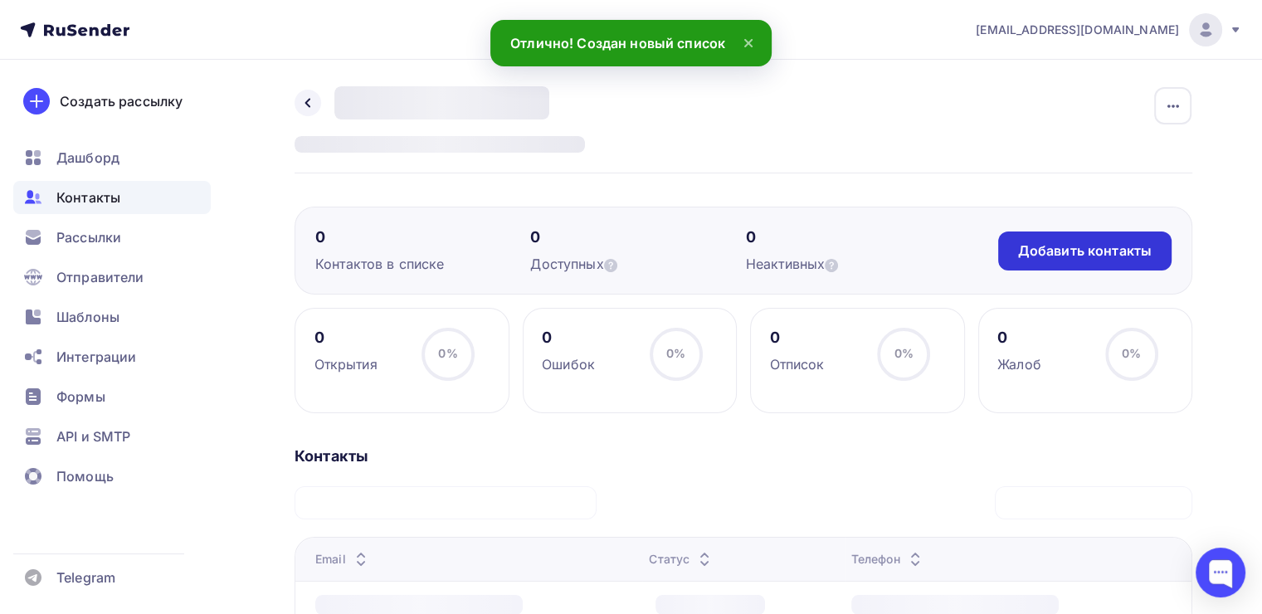
click at [1102, 252] on div "Добавить контакты" at bounding box center [1085, 250] width 134 height 19
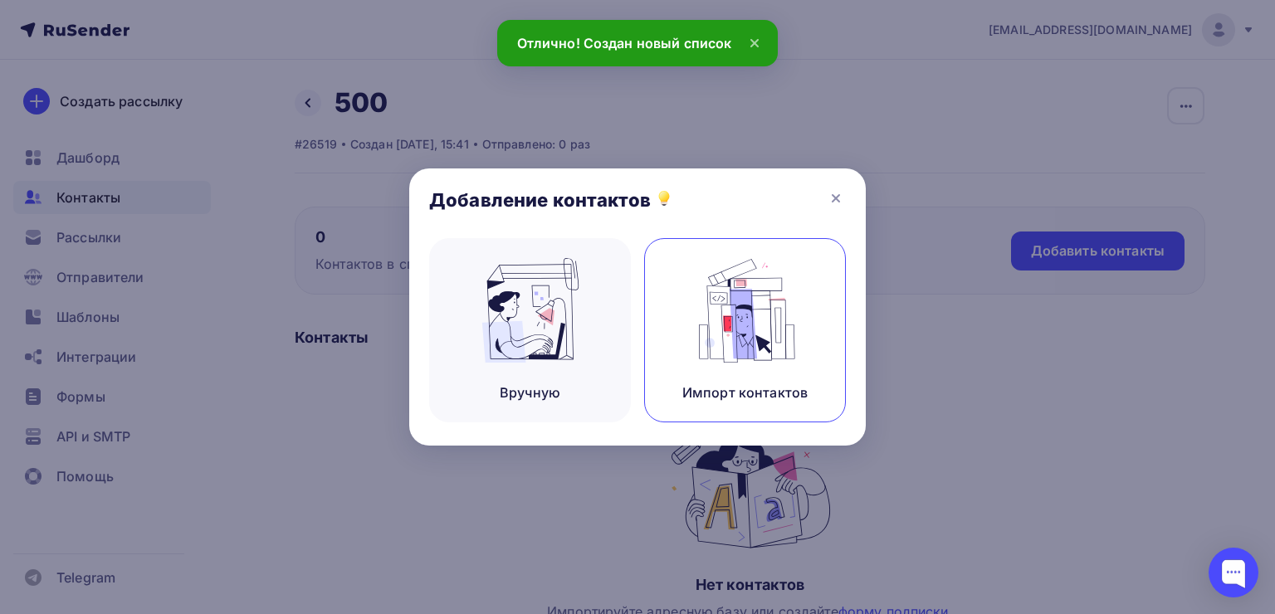
click at [720, 338] on img at bounding box center [745, 310] width 111 height 105
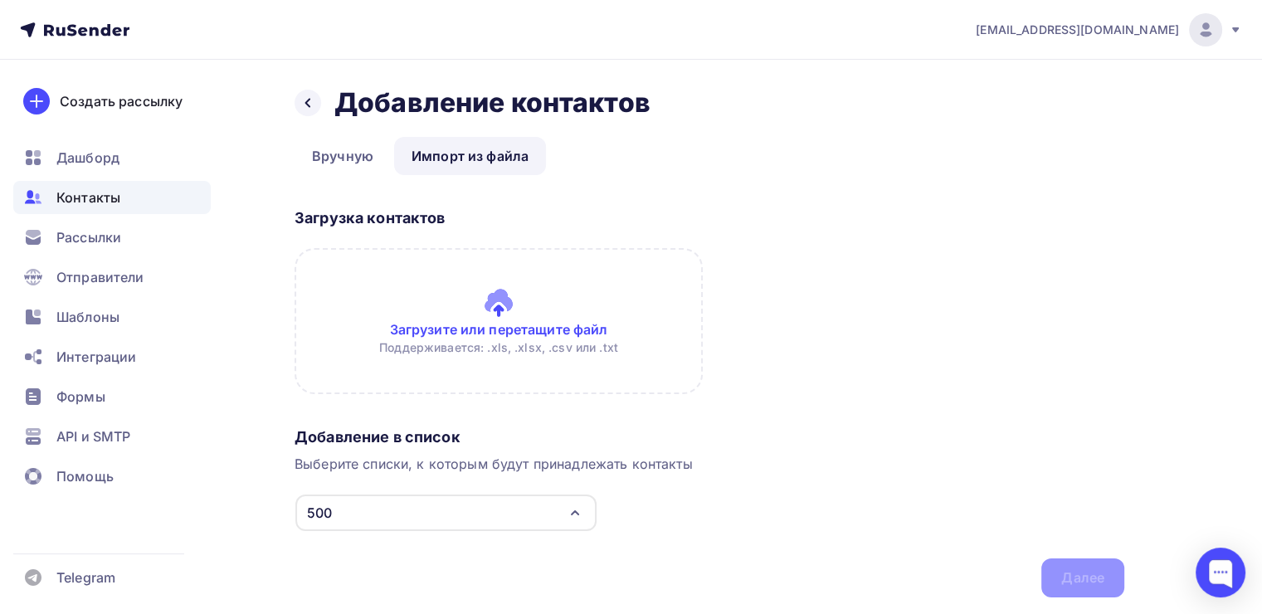
click at [569, 315] on input "file" at bounding box center [499, 321] width 408 height 146
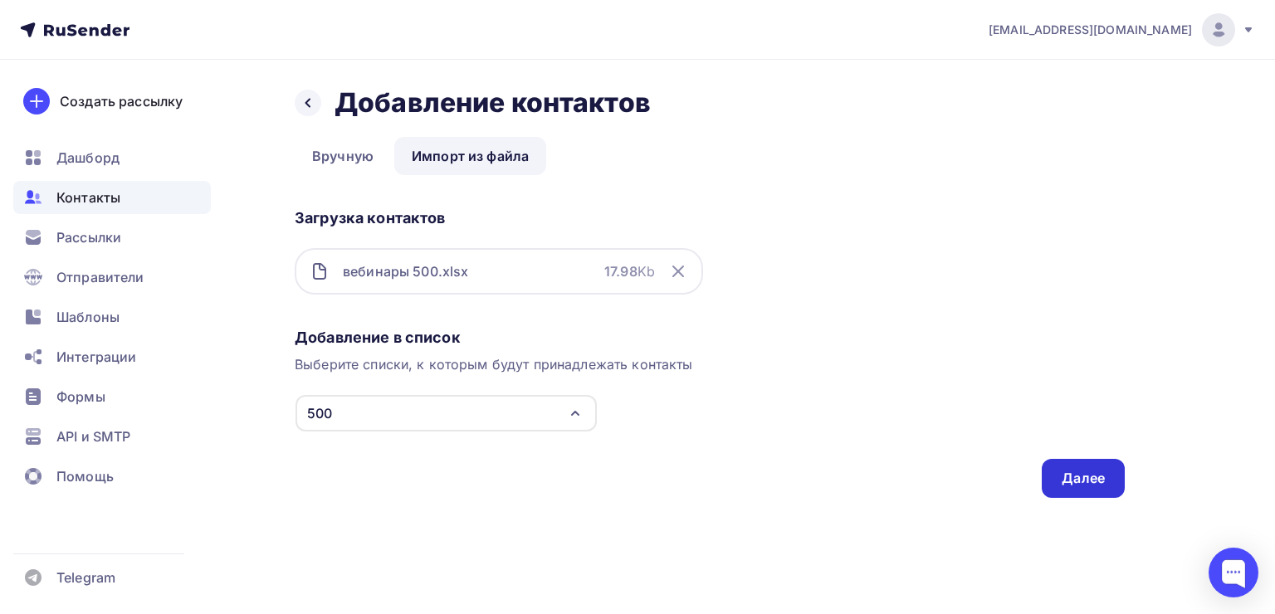
click at [1059, 479] on div "Далее" at bounding box center [1082, 478] width 83 height 39
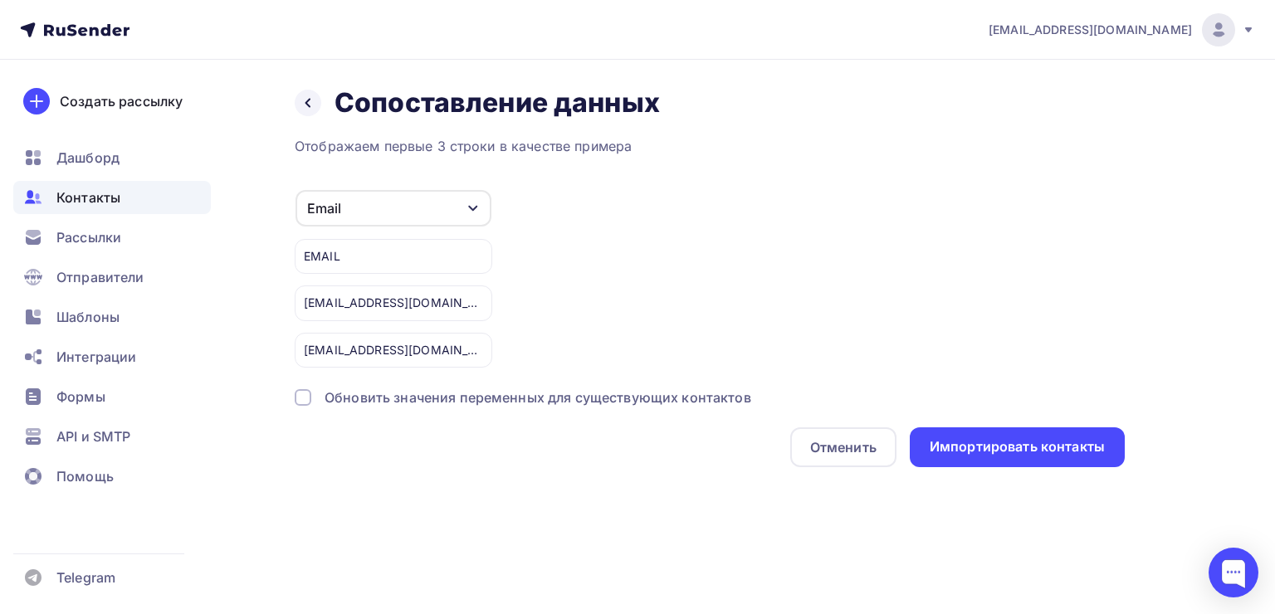
click at [1000, 468] on div "Назад Сопоставление данных Сопоставление данных Отображаем первые 3 строки в ка…" at bounding box center [637, 297] width 1275 height 474
click at [1002, 453] on div "Импортировать контакты" at bounding box center [1016, 446] width 175 height 19
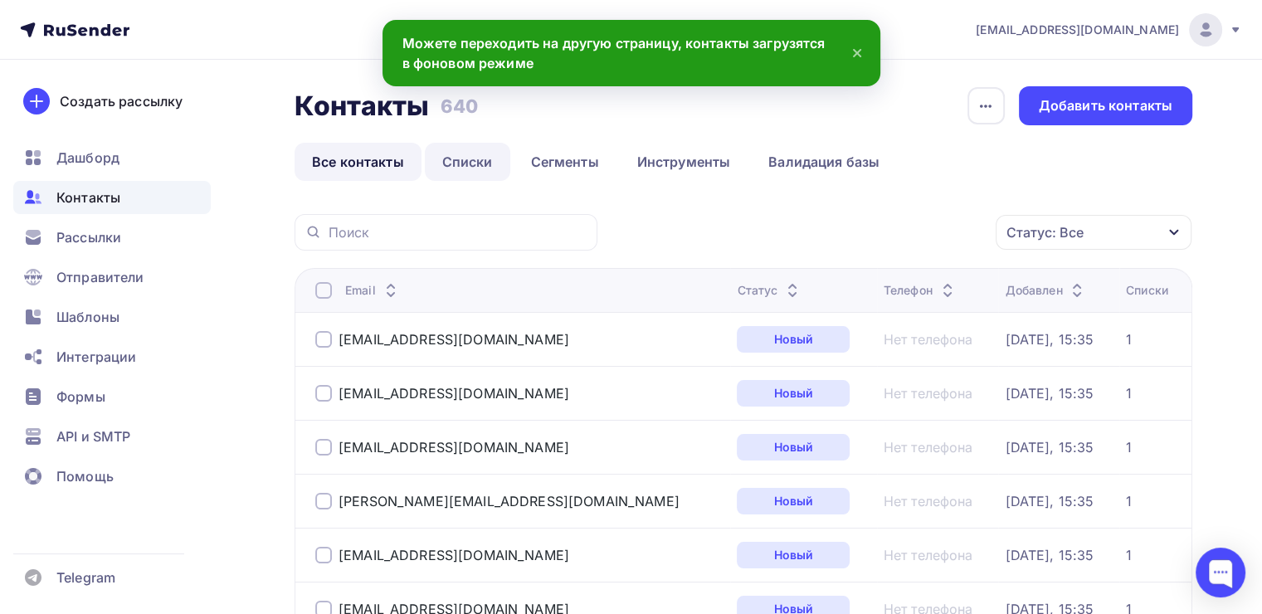
click at [436, 165] on link "Списки" at bounding box center [467, 162] width 85 height 38
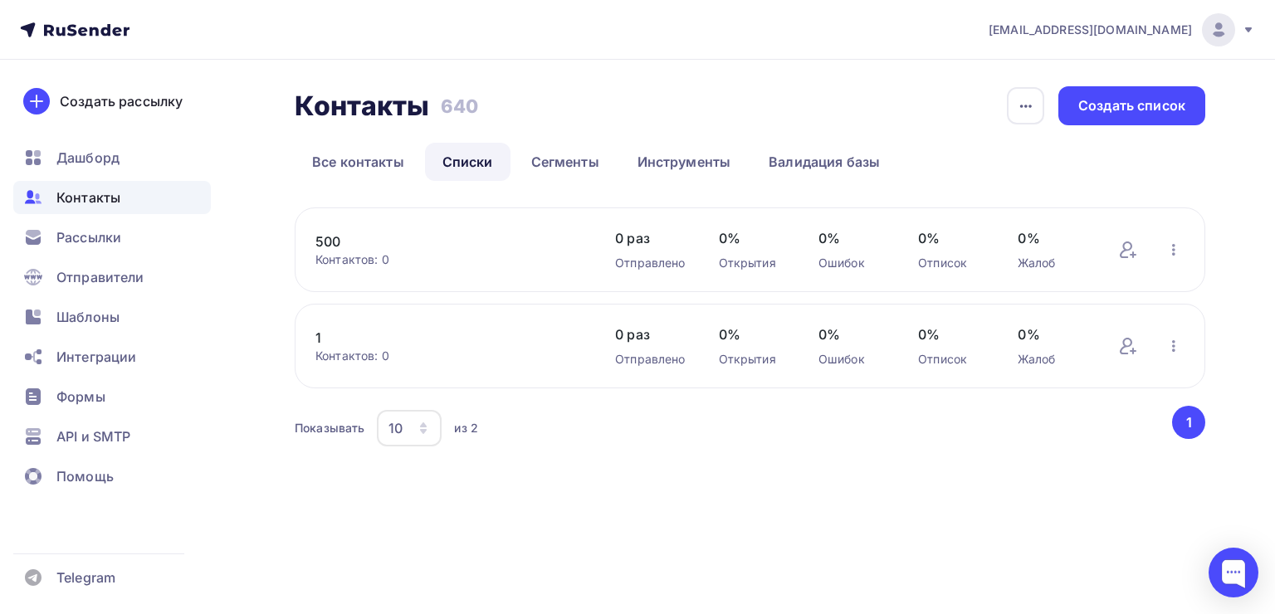
click at [315, 241] on link "500" at bounding box center [448, 242] width 266 height 20
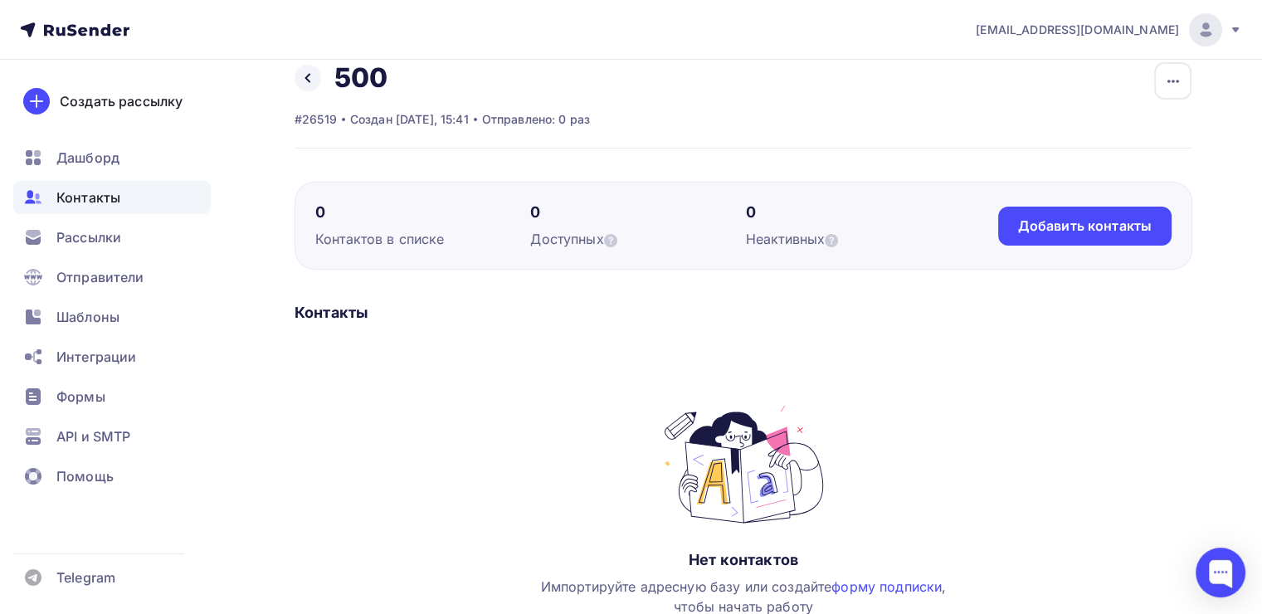
scroll to position [217, 0]
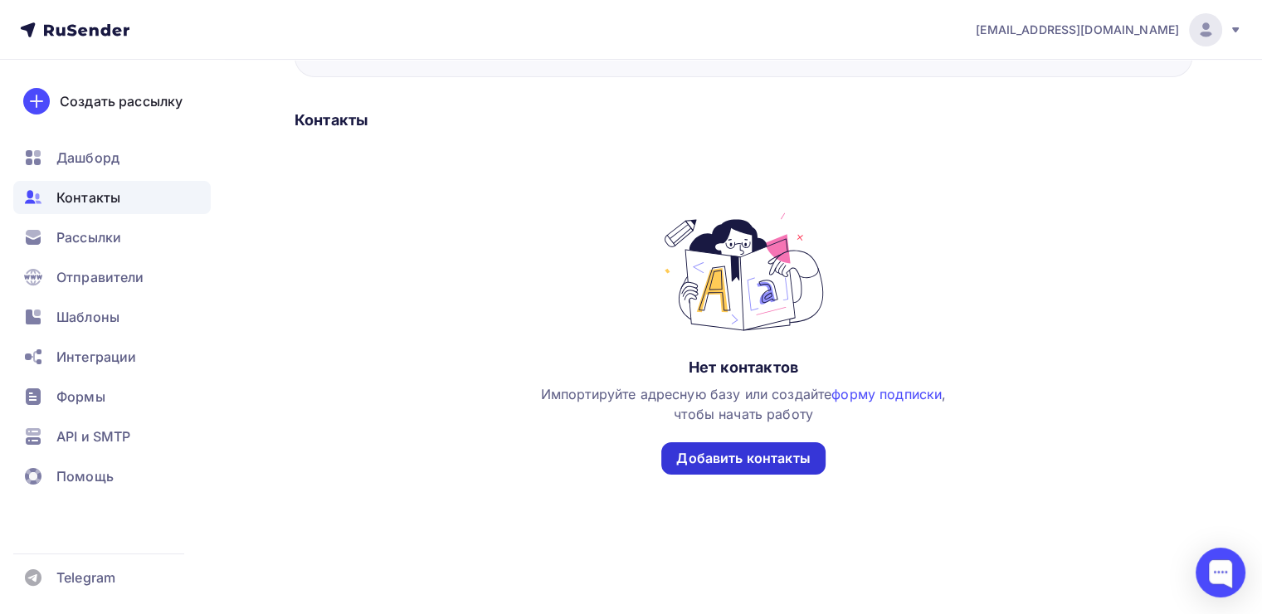
click at [787, 454] on div "Добавить контакты" at bounding box center [743, 458] width 134 height 19
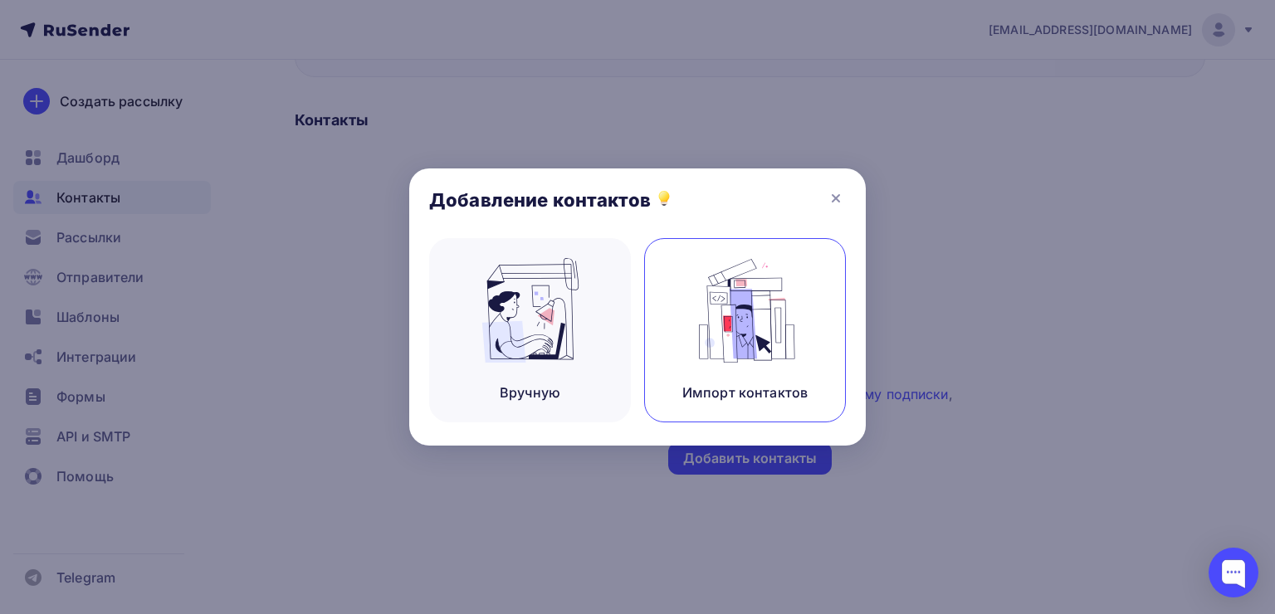
click at [704, 319] on img at bounding box center [745, 310] width 111 height 105
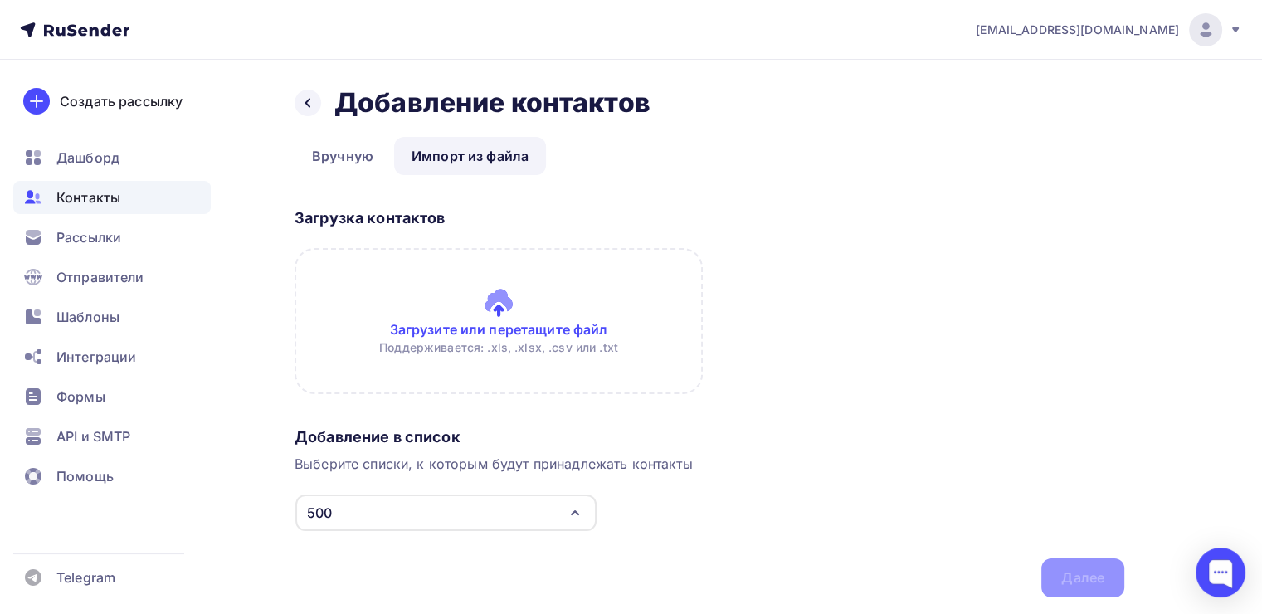
click at [439, 285] on input "file" at bounding box center [499, 321] width 408 height 146
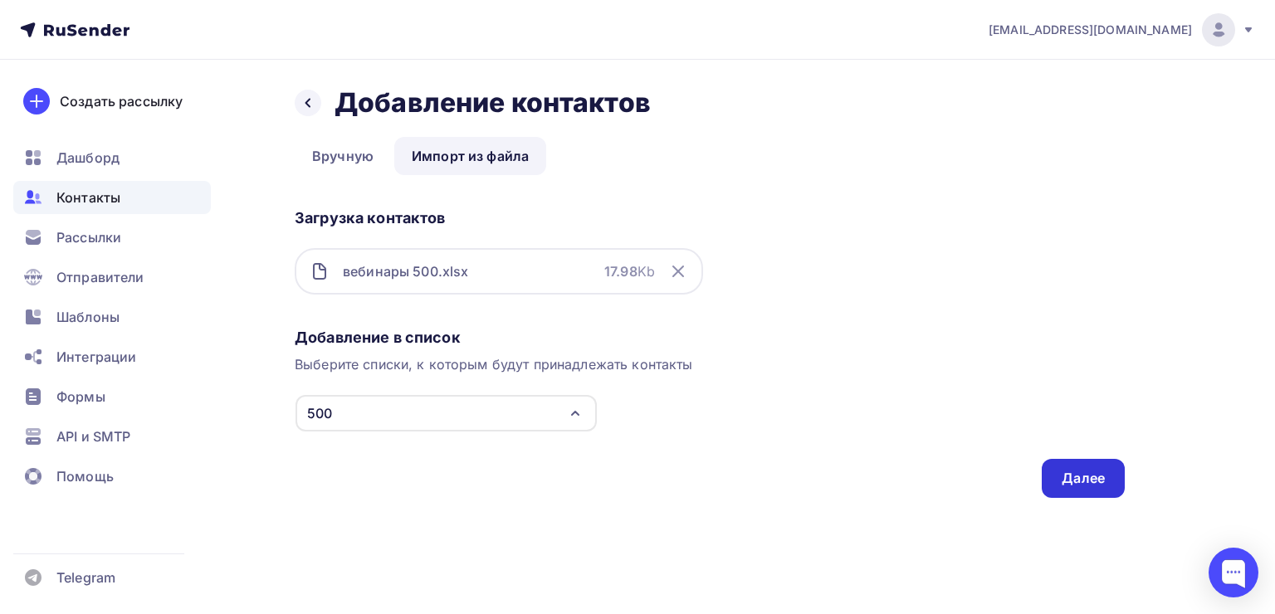
click at [1085, 480] on div "Далее" at bounding box center [1082, 478] width 43 height 19
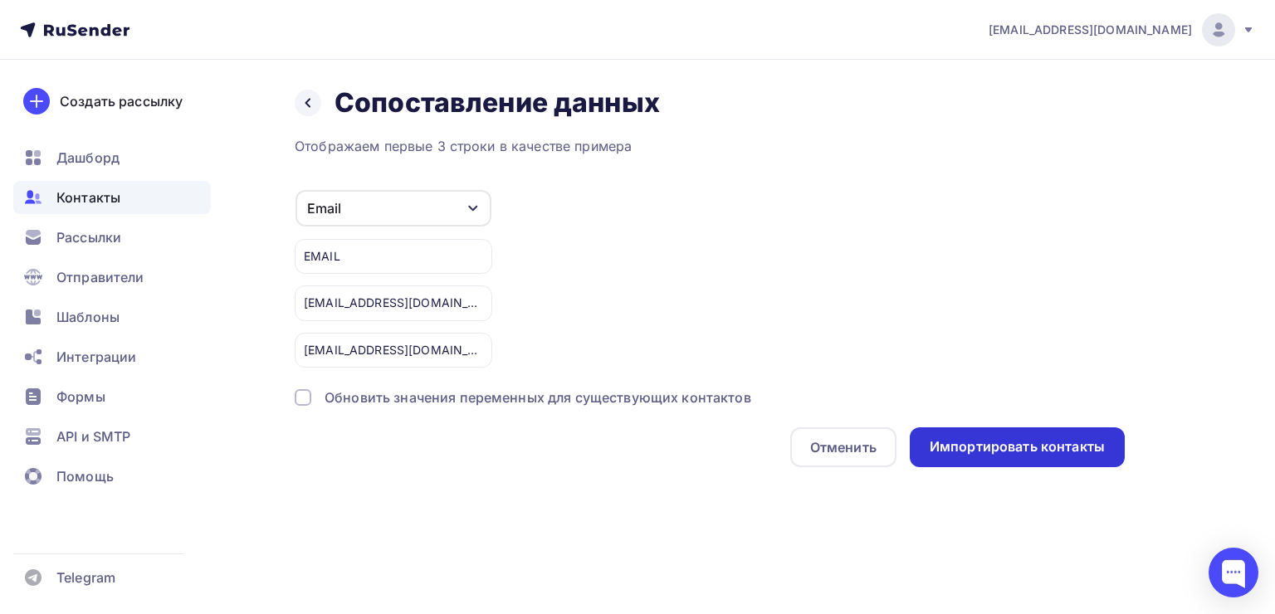
click at [1031, 456] on div "Импортировать контакты" at bounding box center [1016, 447] width 215 height 40
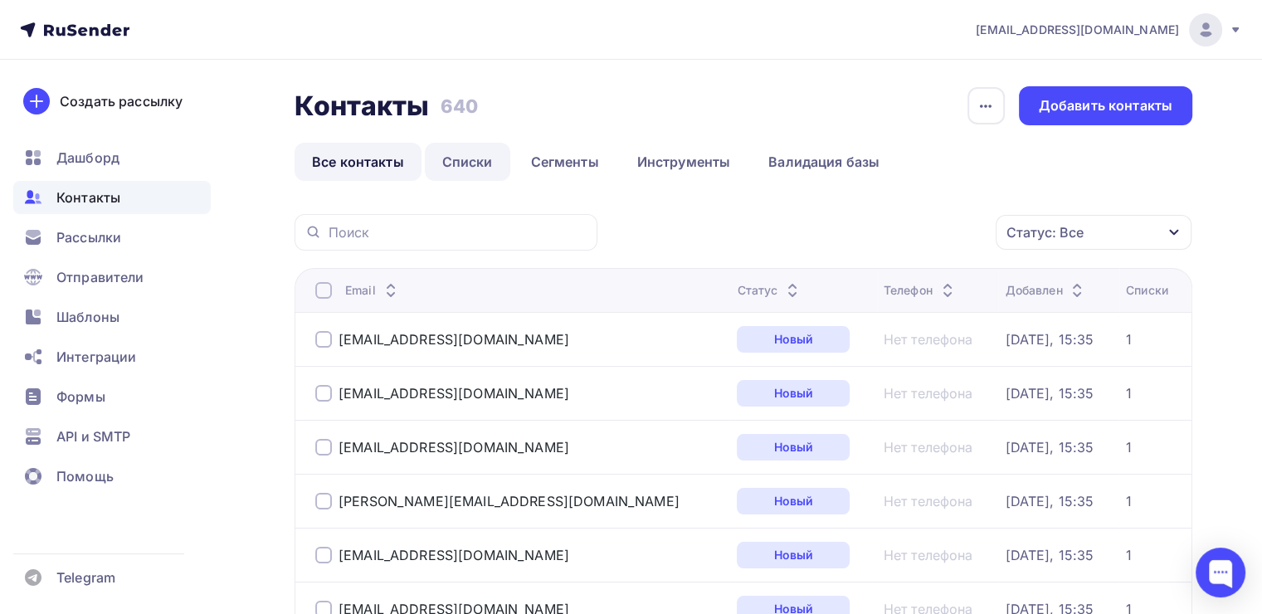
click at [483, 159] on link "Списки" at bounding box center [467, 162] width 85 height 38
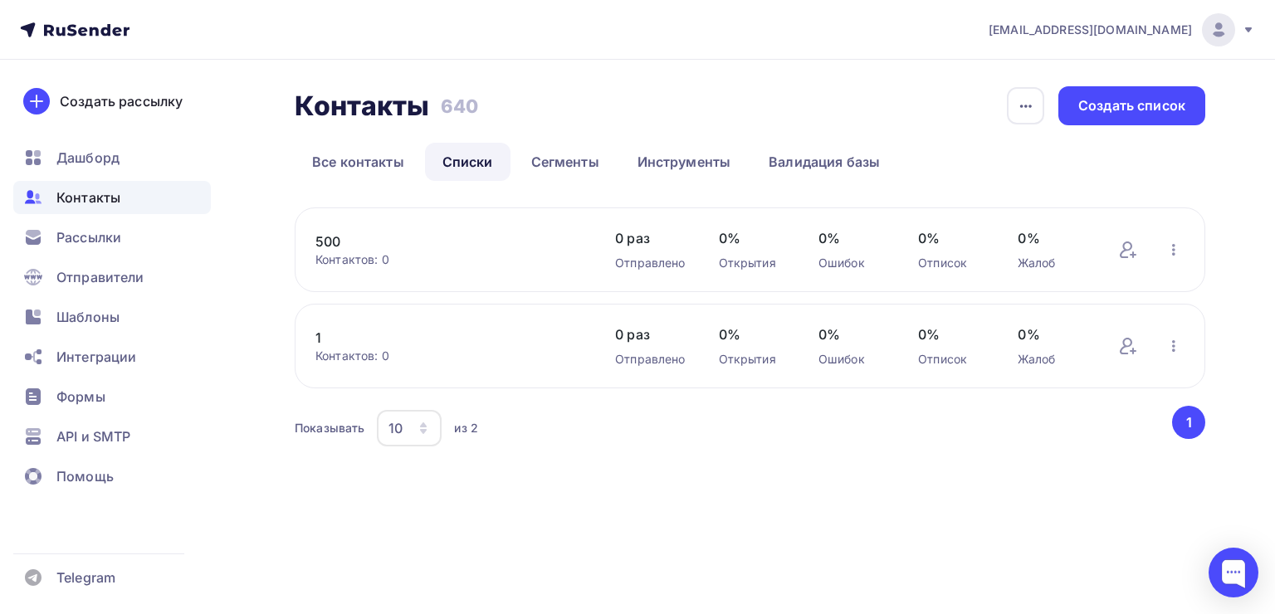
click at [331, 238] on link "500" at bounding box center [448, 242] width 266 height 20
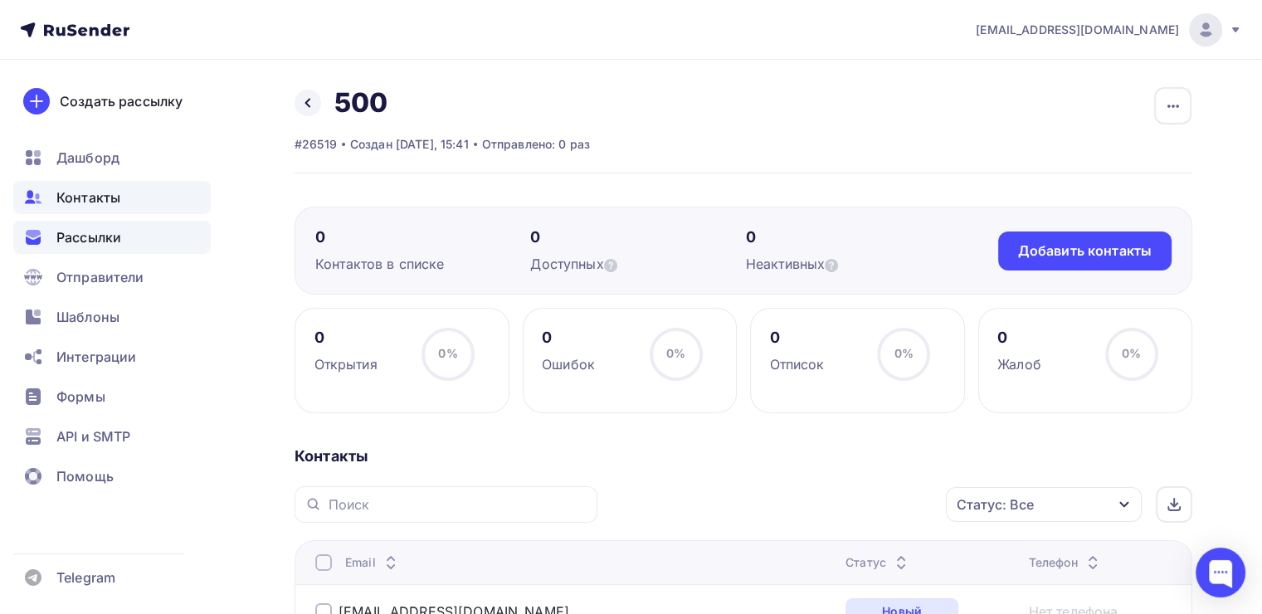
click at [73, 244] on span "Рассылки" at bounding box center [88, 237] width 65 height 20
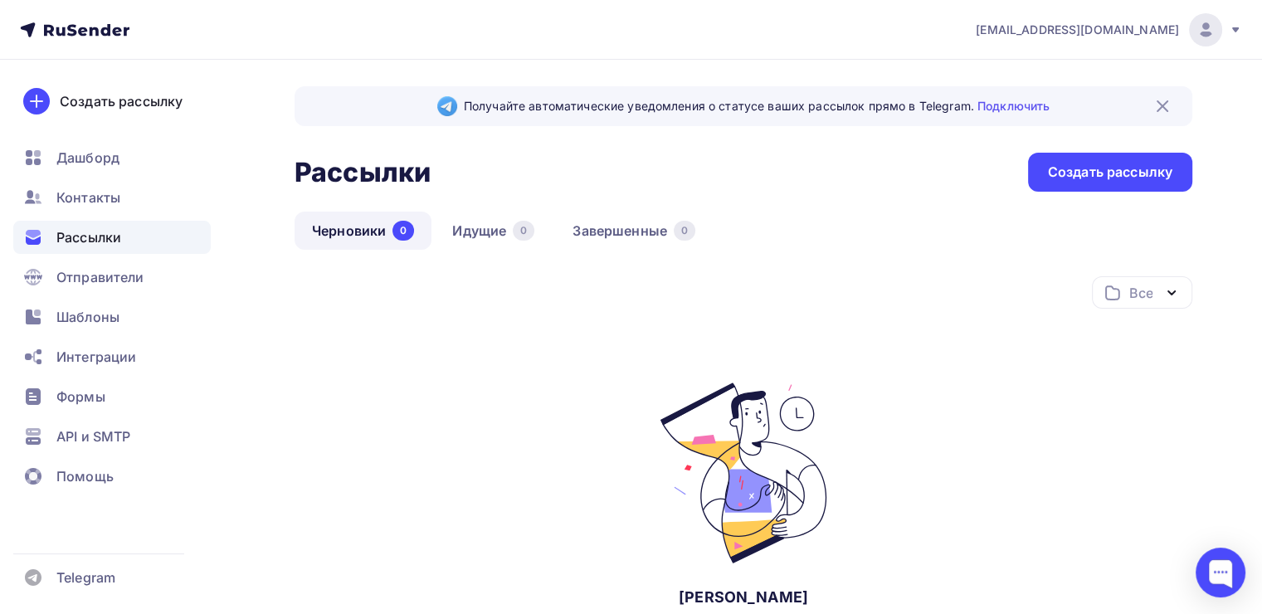
click at [81, 247] on div "Рассылки" at bounding box center [111, 237] width 197 height 33
click at [1075, 160] on div "Создать рассылку" at bounding box center [1110, 172] width 164 height 39
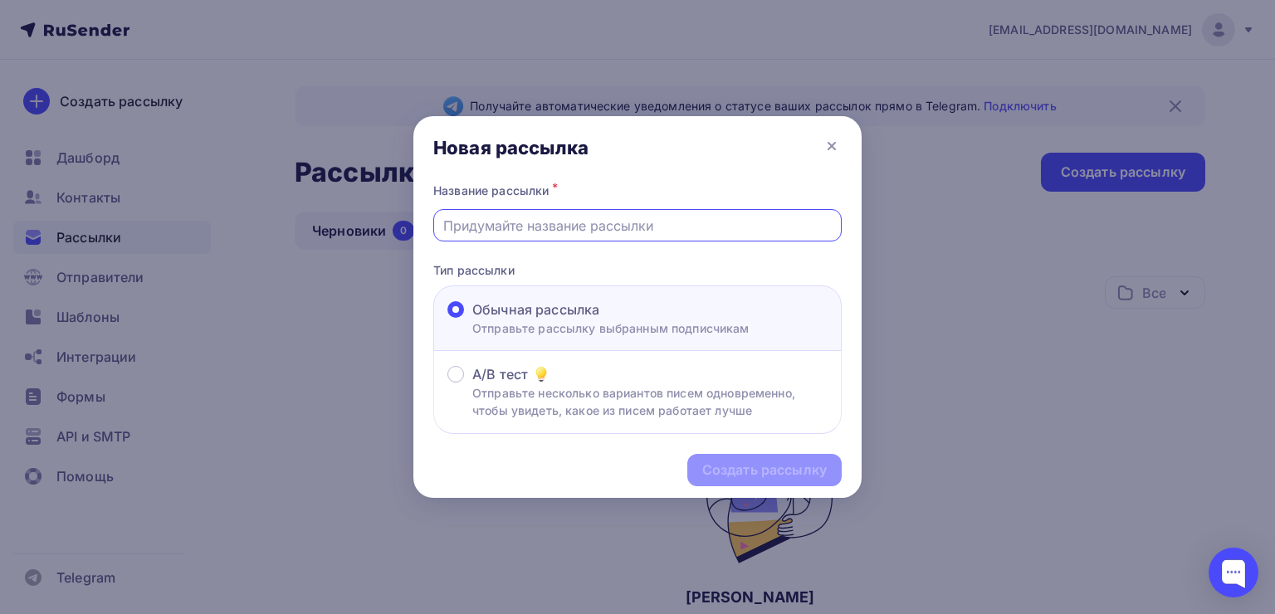
click at [617, 216] on input "text" at bounding box center [637, 226] width 389 height 20
paste input "Новороссия: вчера, сегодня, завтра."
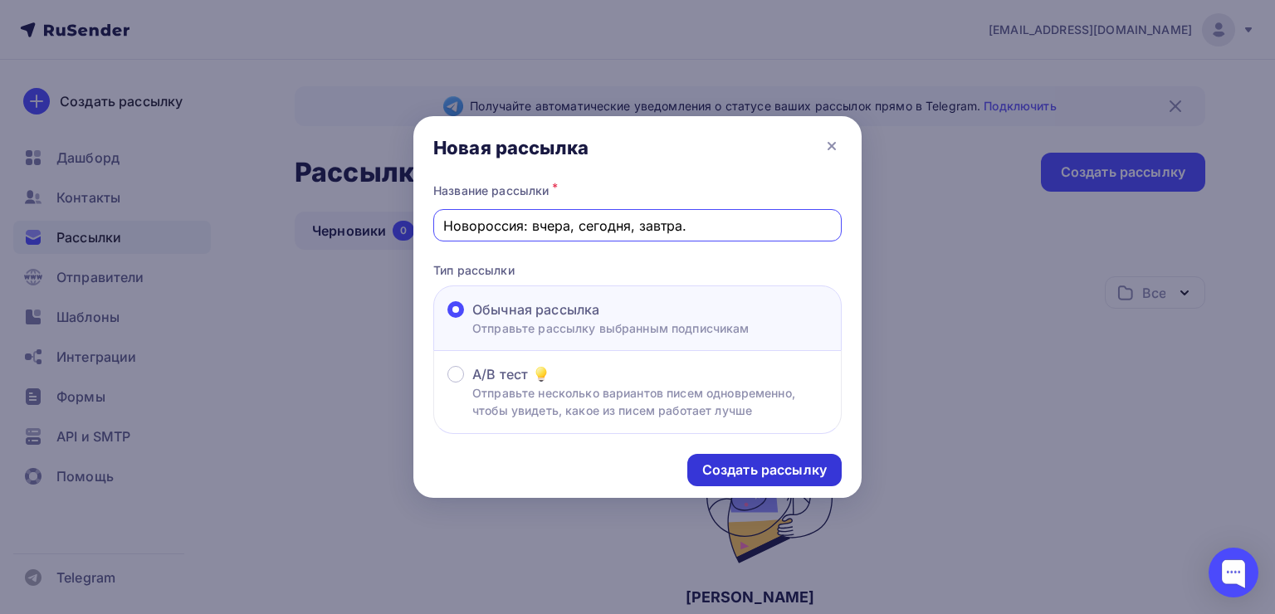
type input "Новороссия: вчера, сегодня, завтра."
click at [745, 470] on div "Создать рассылку" at bounding box center [764, 470] width 124 height 19
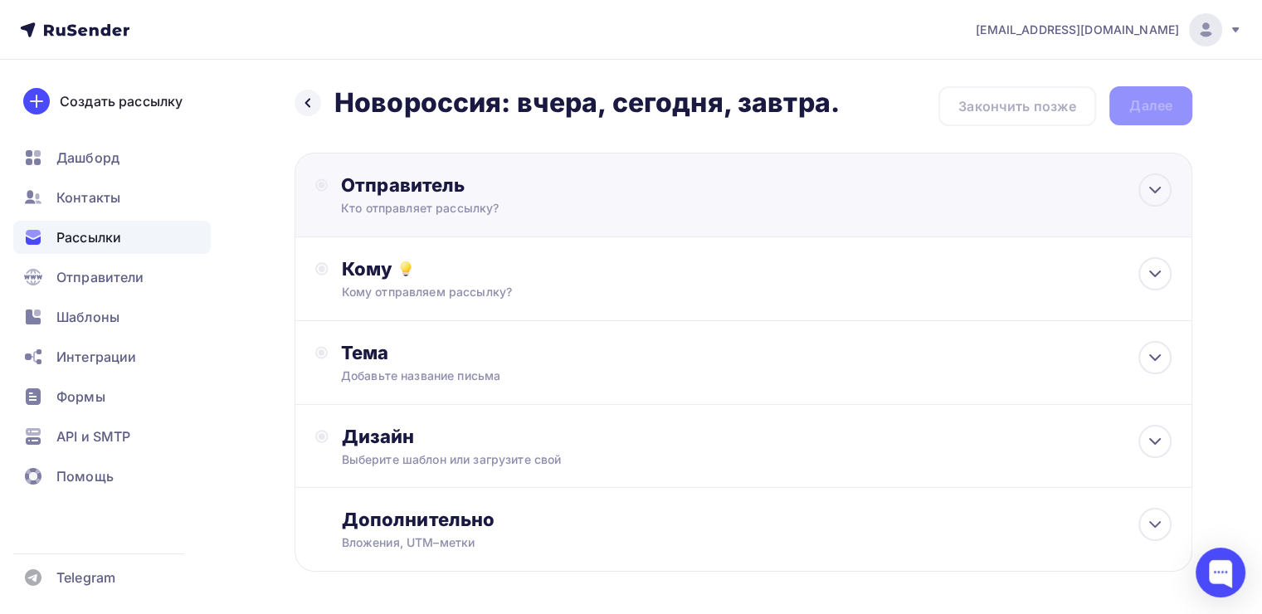
click at [529, 195] on div "Отправитель" at bounding box center [520, 184] width 359 height 23
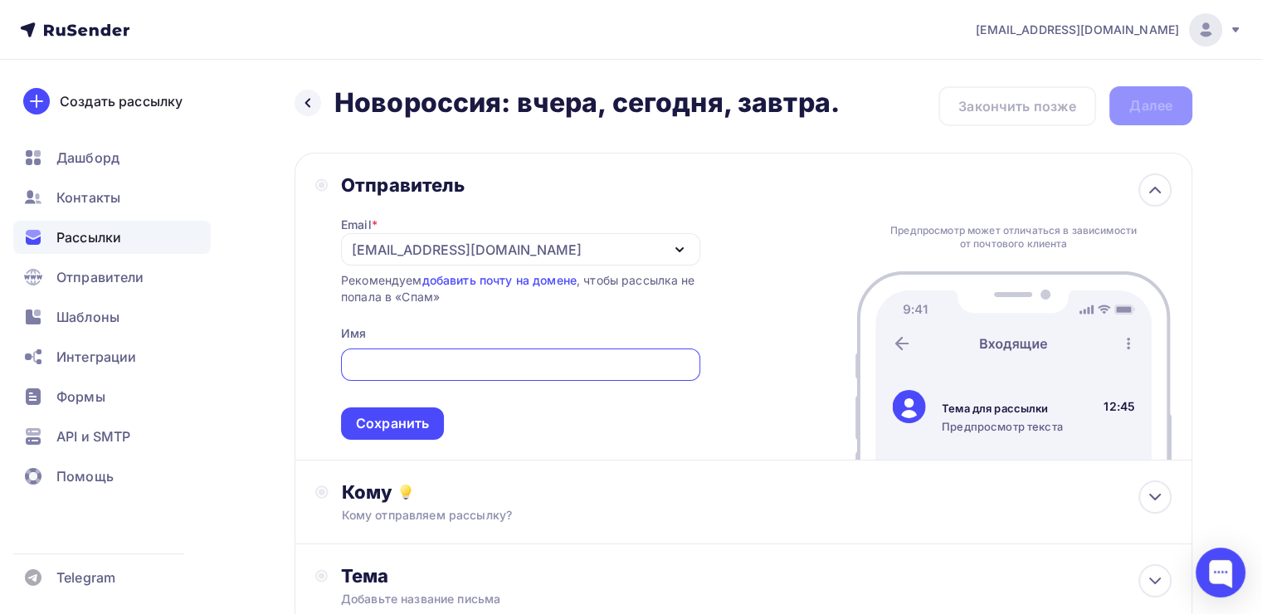
click at [377, 247] on div "alexmalek@rambler.ru" at bounding box center [467, 250] width 230 height 20
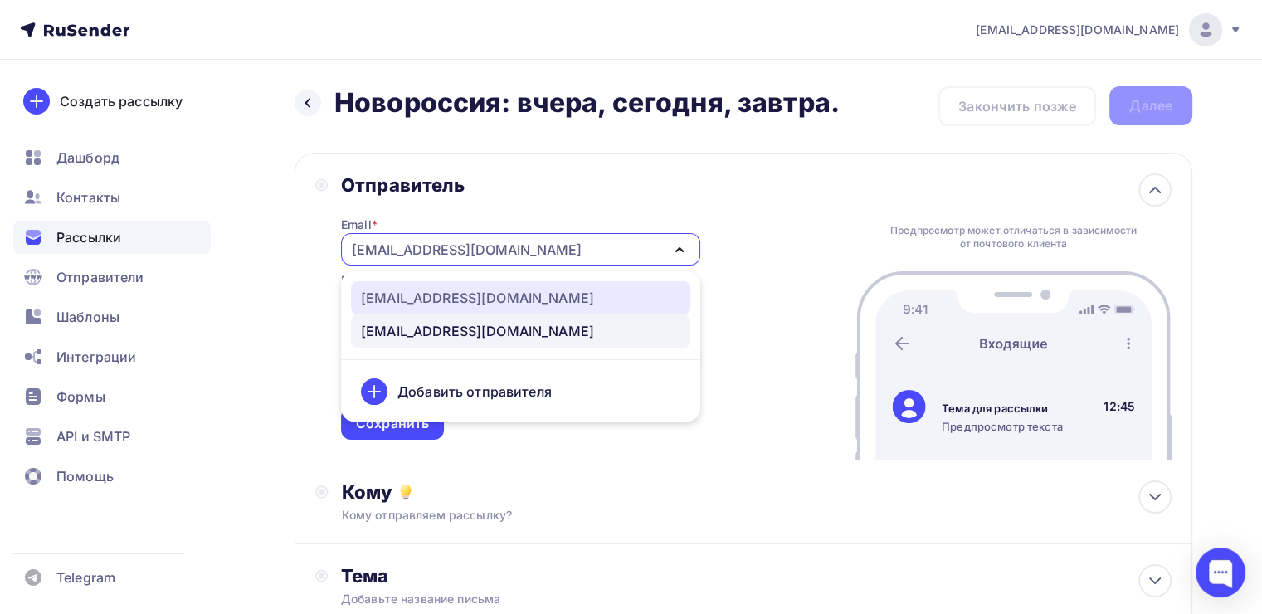
click at [422, 297] on div "info@rusinnovations.com" at bounding box center [477, 298] width 233 height 20
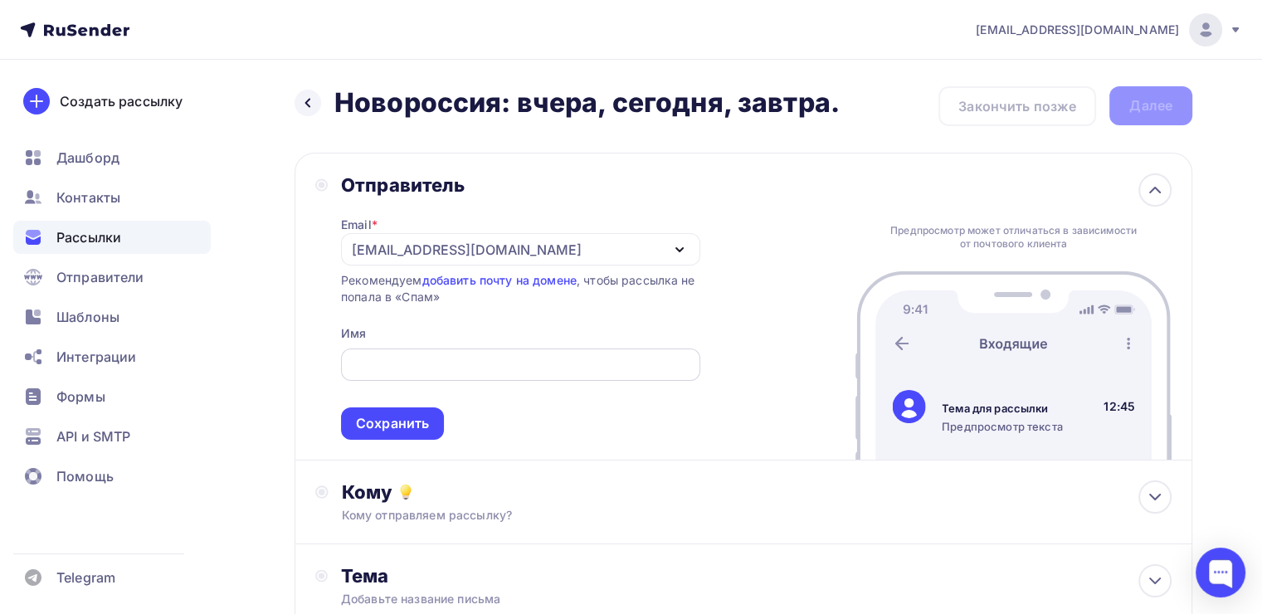
click at [408, 363] on input "text" at bounding box center [520, 365] width 340 height 20
type input "АИР"
click at [406, 417] on div "Сохранить" at bounding box center [392, 423] width 73 height 19
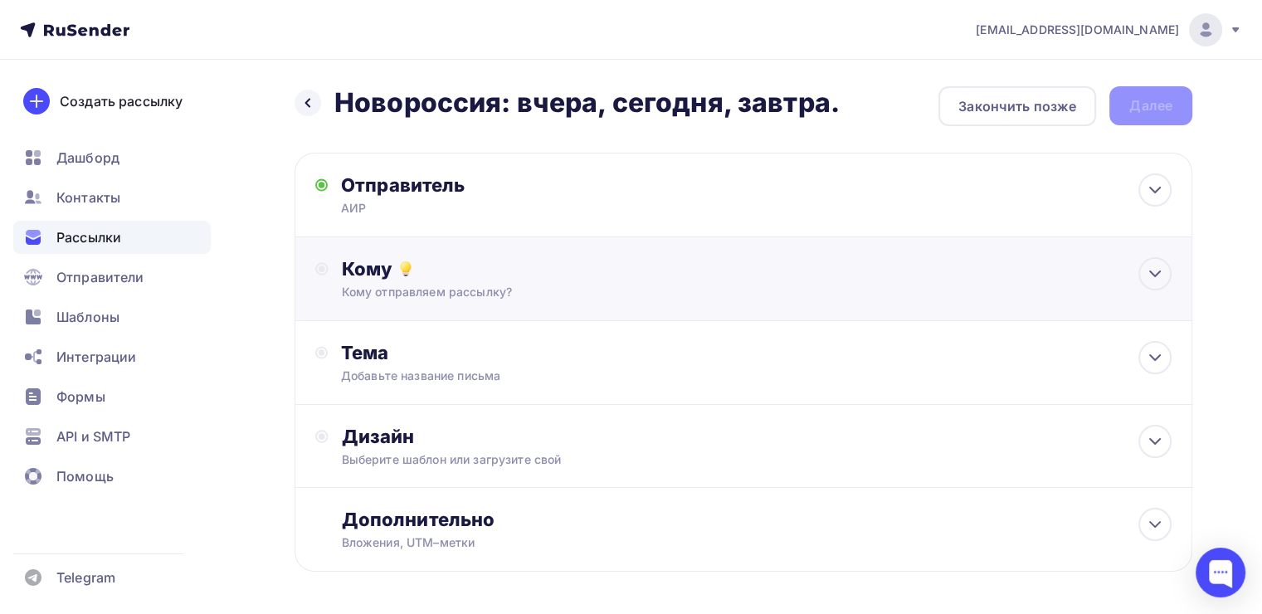
click at [470, 273] on div "Кому" at bounding box center [757, 268] width 830 height 23
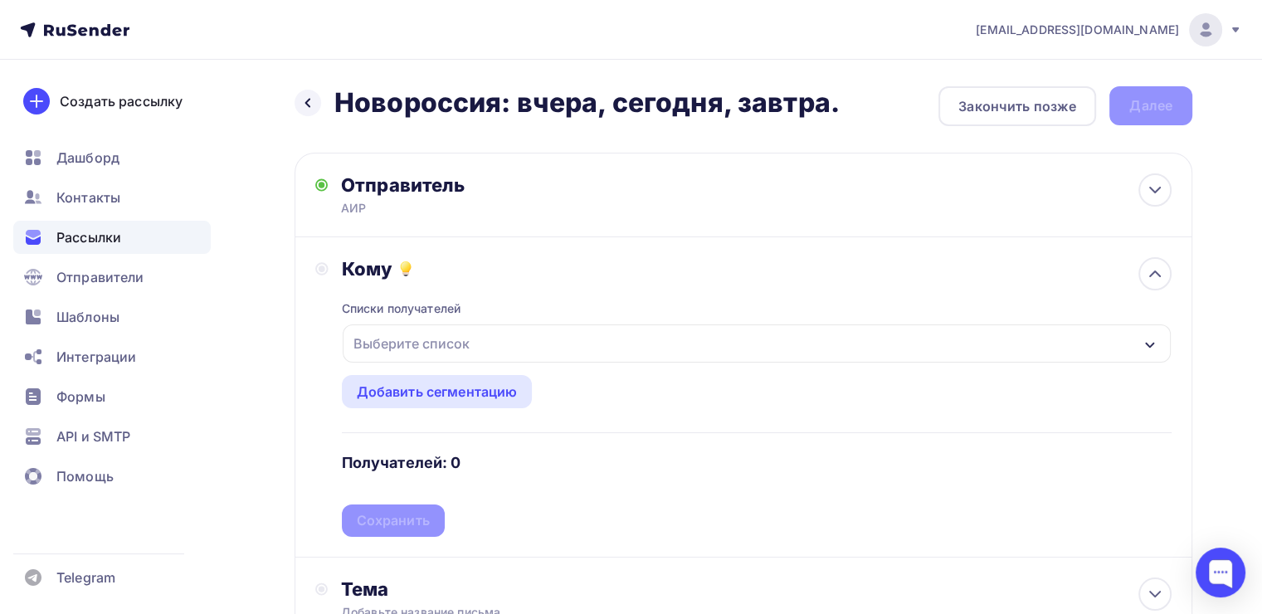
click at [450, 331] on div "Выберите список" at bounding box center [411, 344] width 129 height 30
click at [521, 347] on div "Выберите список" at bounding box center [757, 343] width 828 height 38
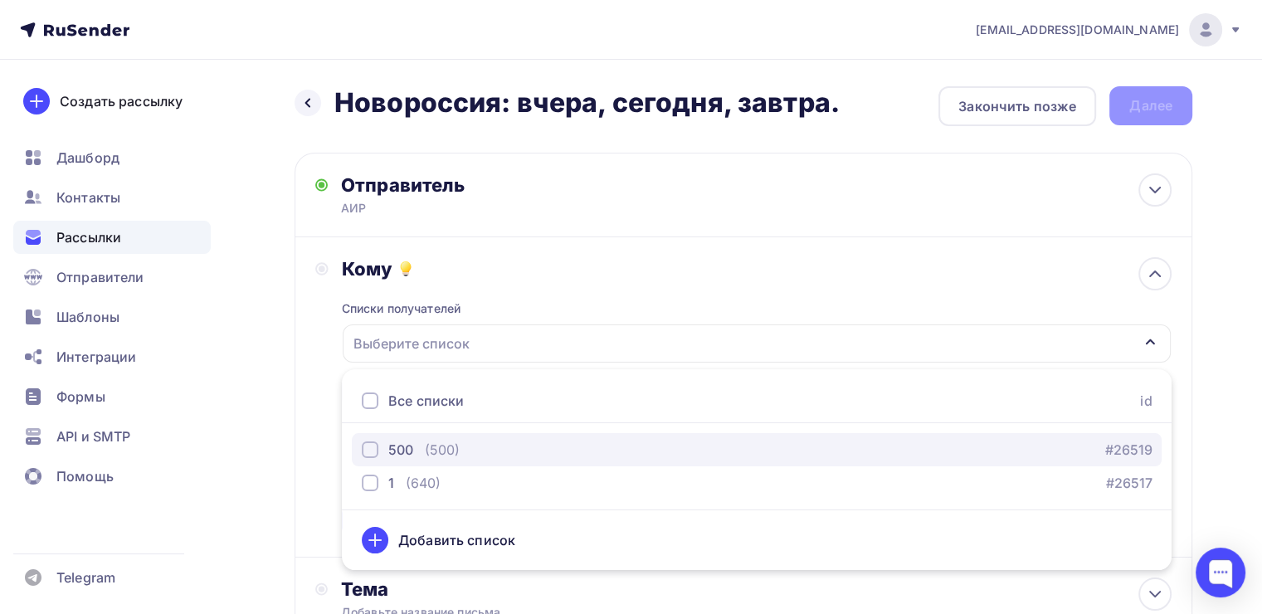
click at [376, 449] on div "button" at bounding box center [370, 449] width 17 height 17
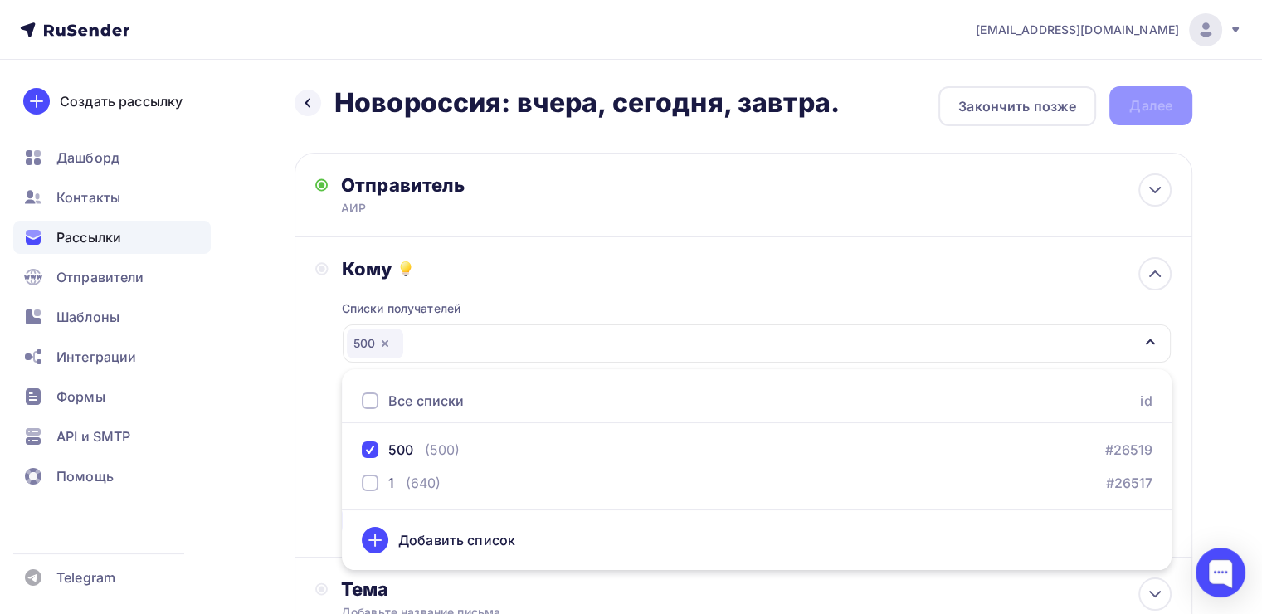
click at [309, 395] on div "Кому Списки получателей 500 Все списки id 500 (500) #26519 1 (640) #26517 Добав…" at bounding box center [744, 397] width 898 height 320
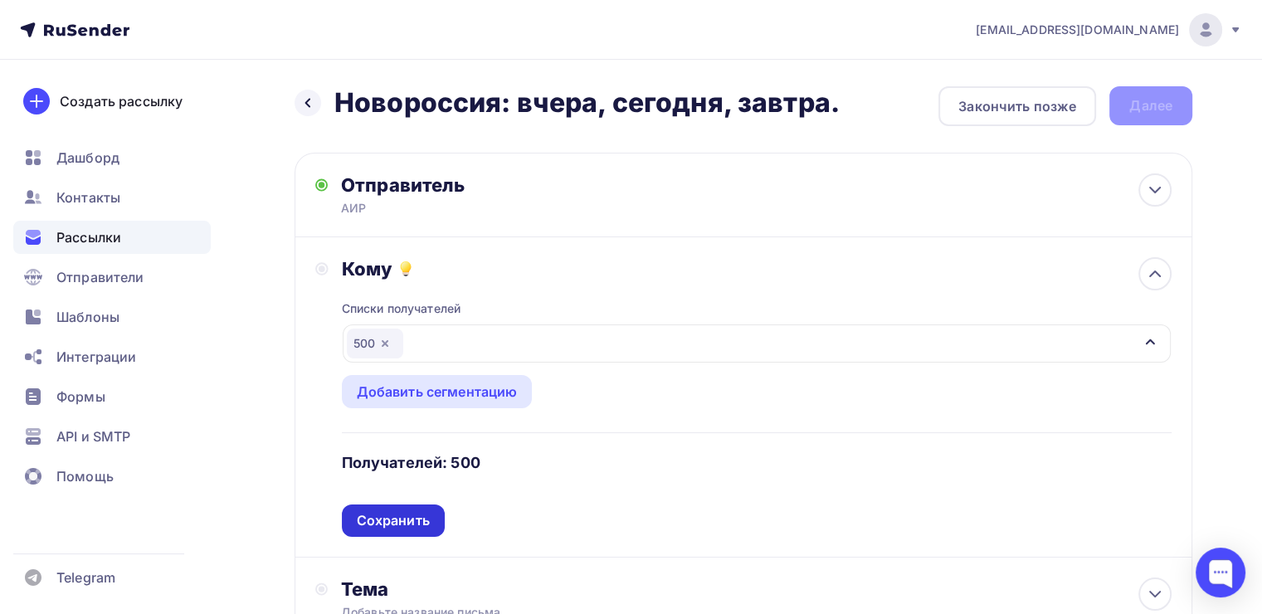
click at [412, 524] on div "Сохранить" at bounding box center [393, 520] width 73 height 19
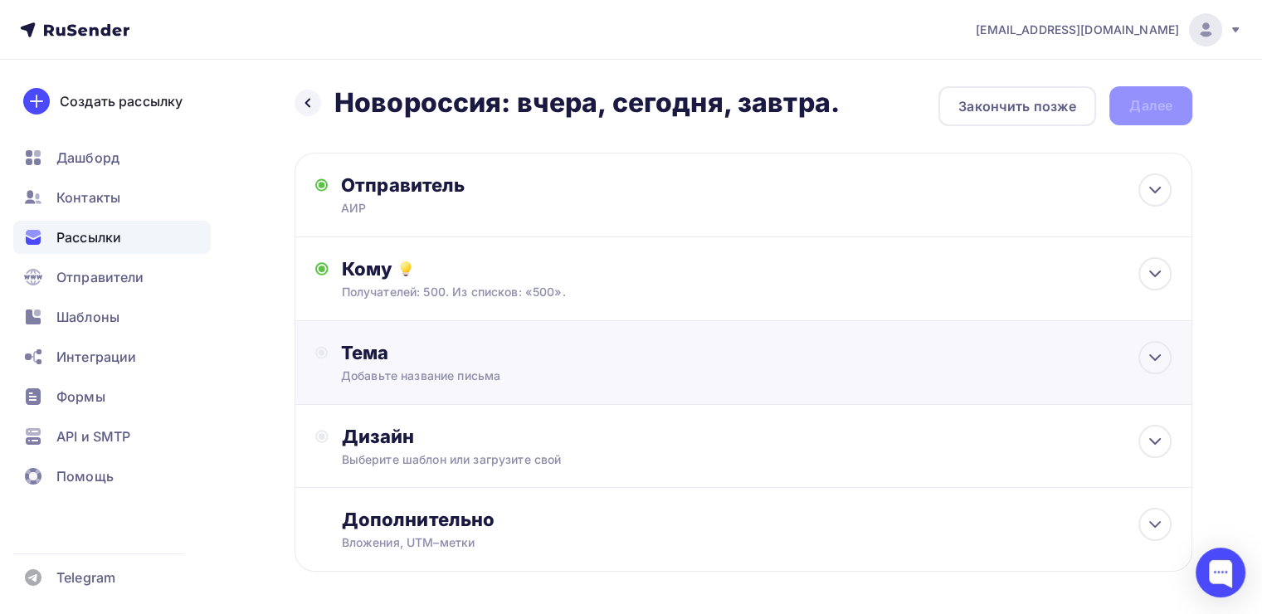
click at [487, 363] on div "Тема Добавьте название письма Тема * Рекомендуем использовать не более 150 симв…" at bounding box center [505, 362] width 328 height 43
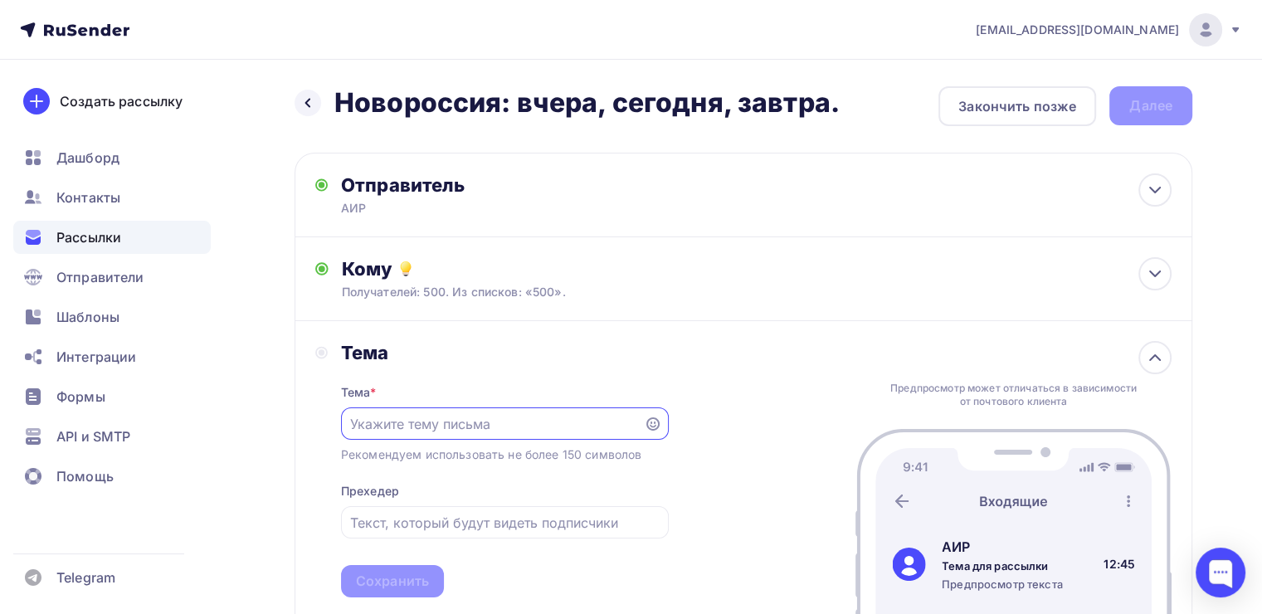
click at [468, 427] on input "text" at bounding box center [492, 424] width 284 height 20
paste input "Новороссия: вчера, сегодня, завтра."
type input "Новороссия: вчера, сегодня, завтра."
click at [418, 578] on div "Сохранить" at bounding box center [392, 581] width 73 height 19
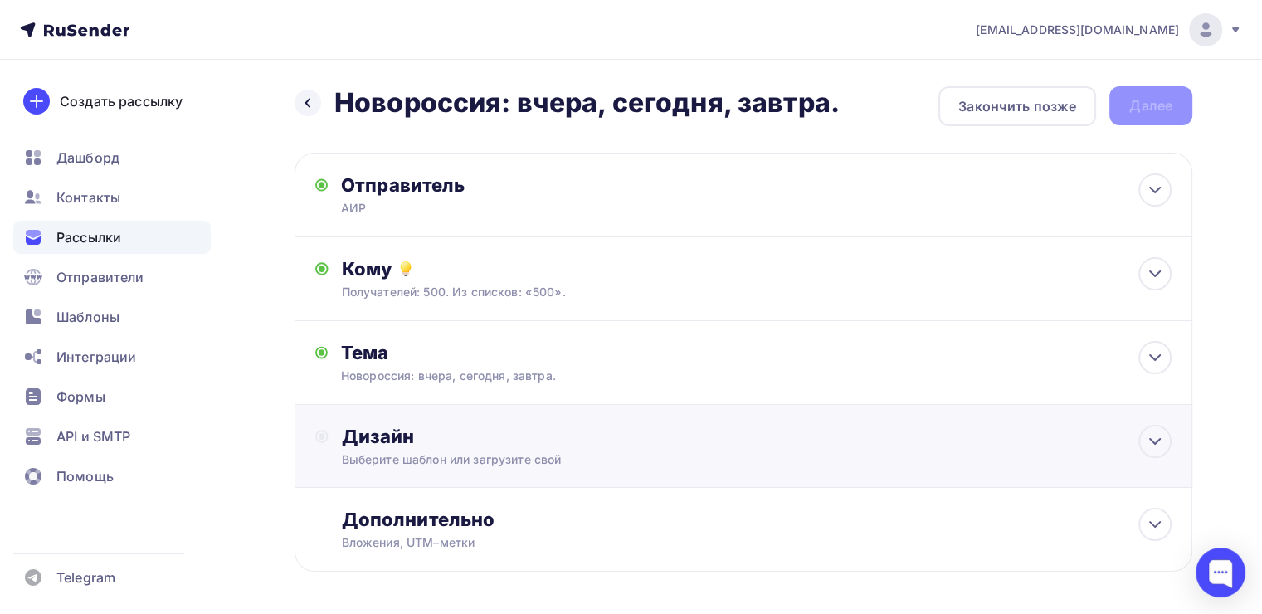
click at [530, 448] on div "Дизайн Выберите шаблон или загрузите свой" at bounding box center [757, 446] width 830 height 43
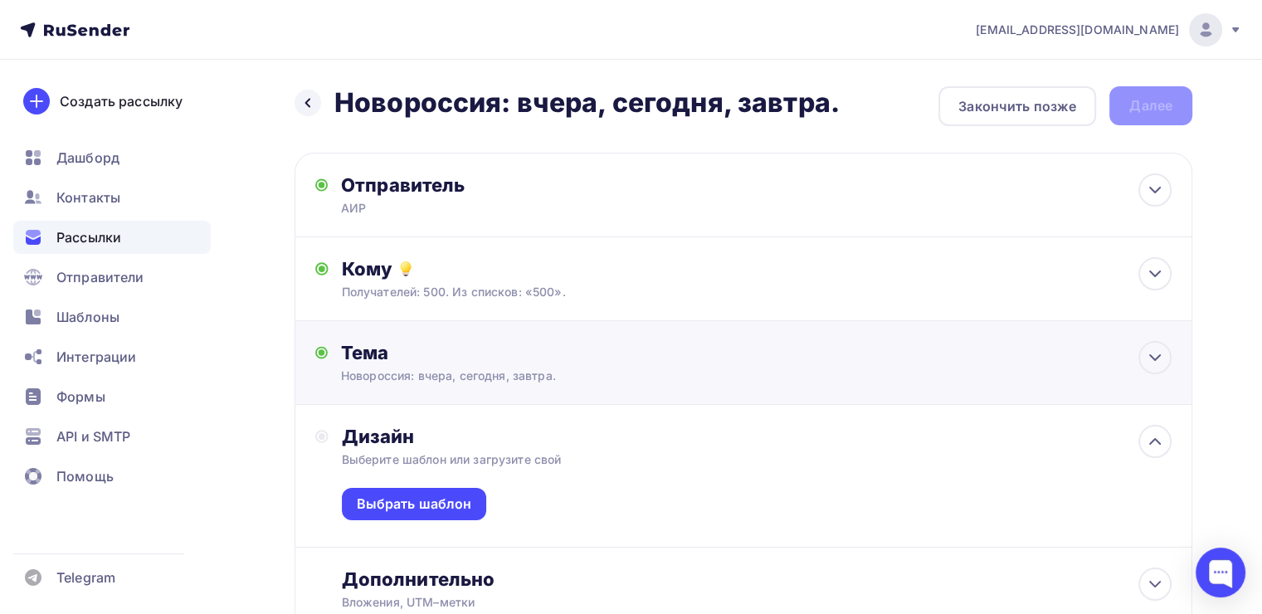
click at [495, 368] on div "Новороссия: вчера, сегодня, завтра." at bounding box center [488, 376] width 295 height 17
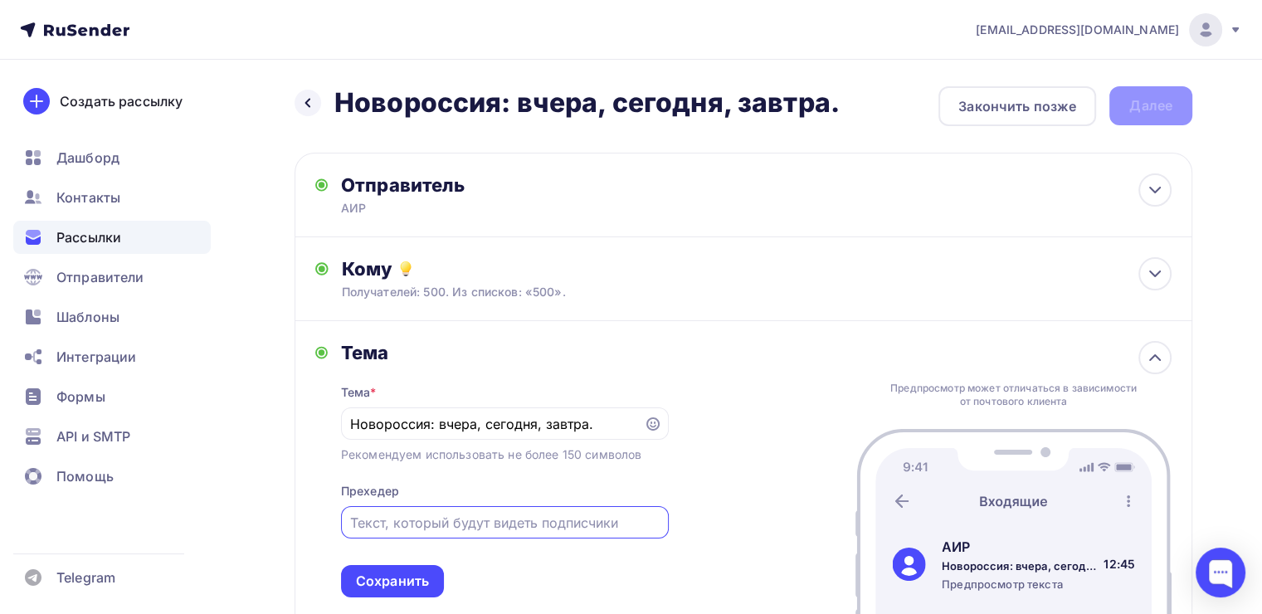
click at [471, 520] on input "text" at bounding box center [504, 523] width 309 height 20
click at [1163, 361] on icon at bounding box center [1155, 358] width 20 height 20
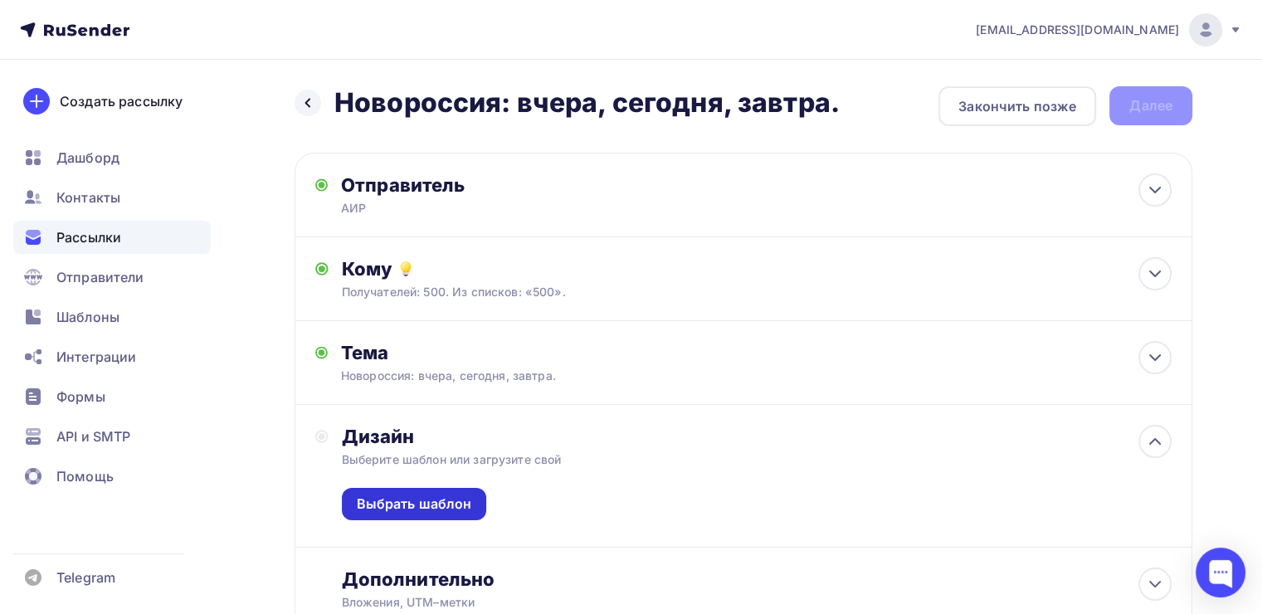
click at [446, 500] on div "Выбрать шаблон" at bounding box center [414, 504] width 115 height 19
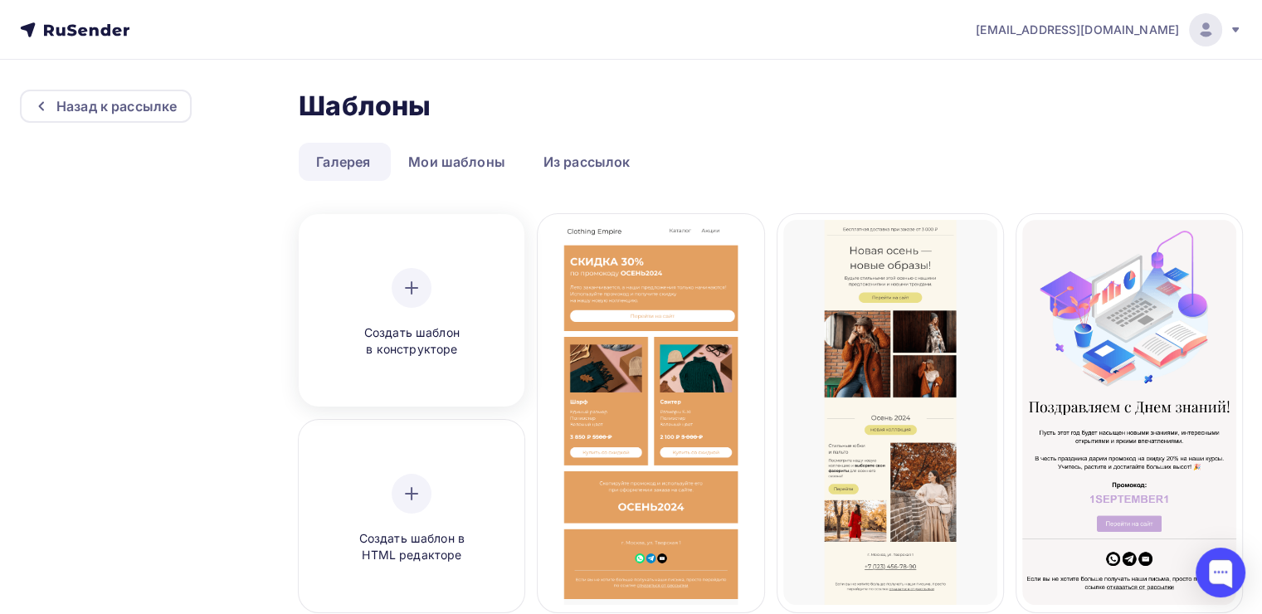
click at [432, 279] on div "Создать шаблон в конструкторе" at bounding box center [412, 313] width 158 height 90
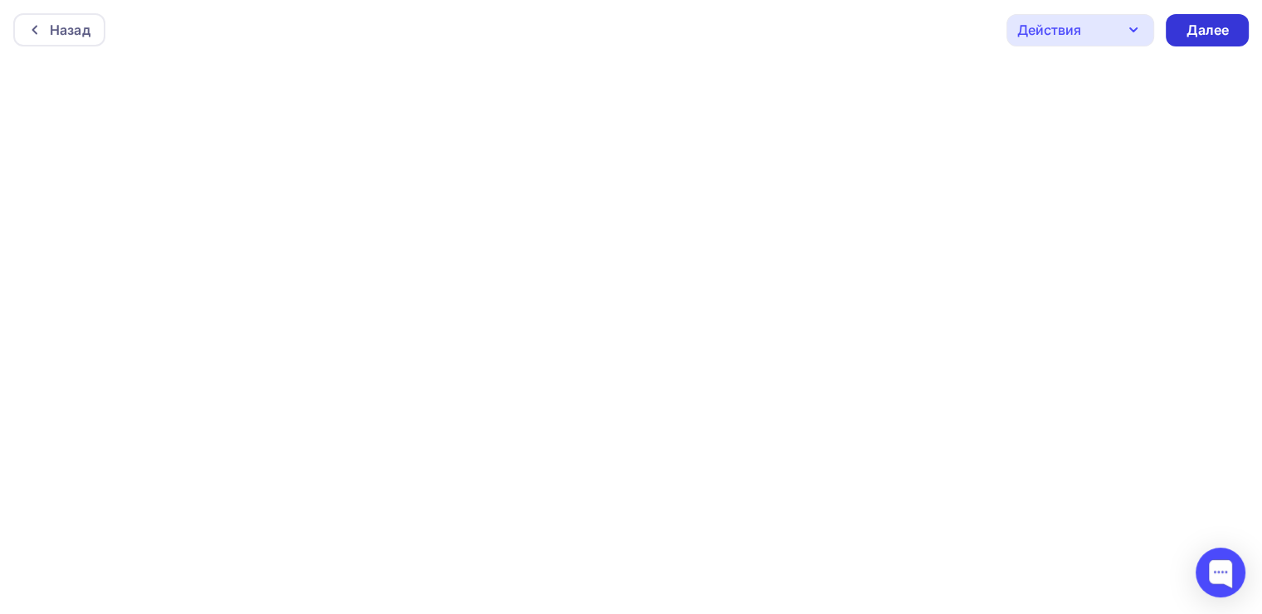
click at [1192, 30] on div "Далее" at bounding box center [1207, 30] width 43 height 19
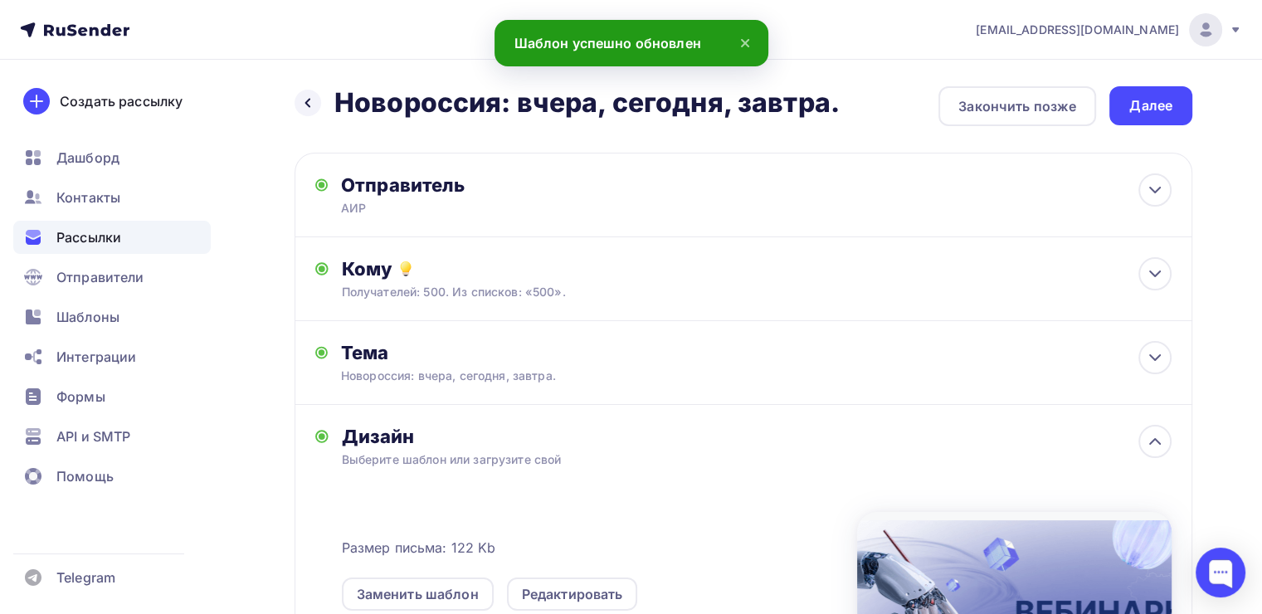
scroll to position [304, 0]
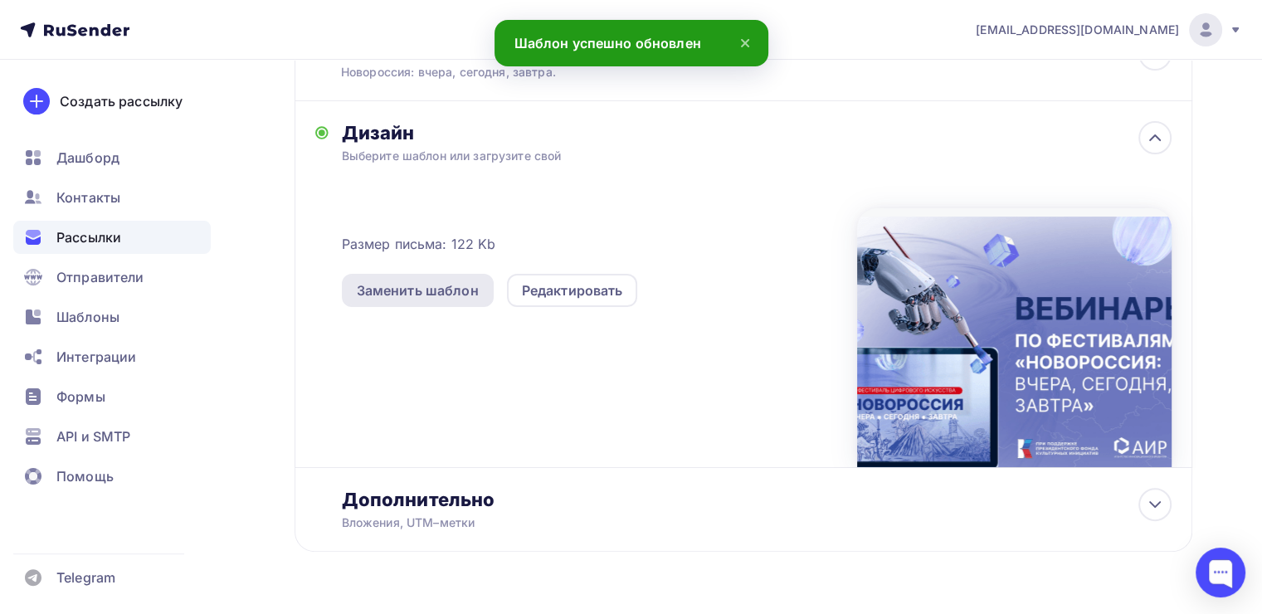
click at [430, 285] on div "Заменить шаблон" at bounding box center [418, 290] width 122 height 20
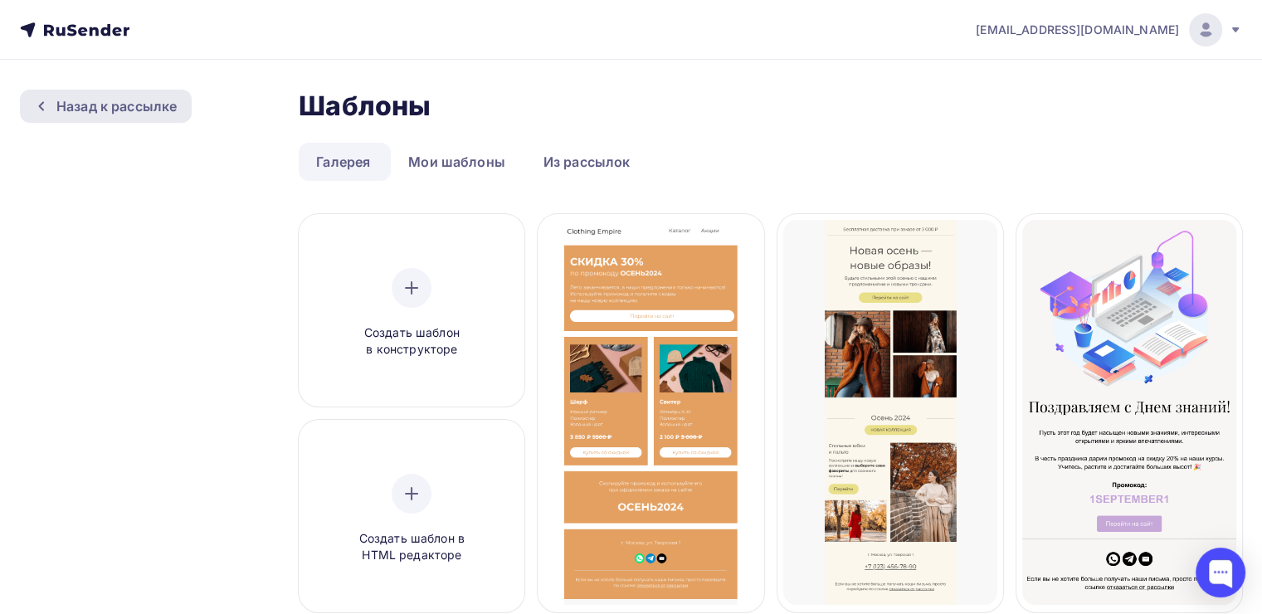
click at [70, 104] on div "Назад к рассылке" at bounding box center [116, 106] width 120 height 20
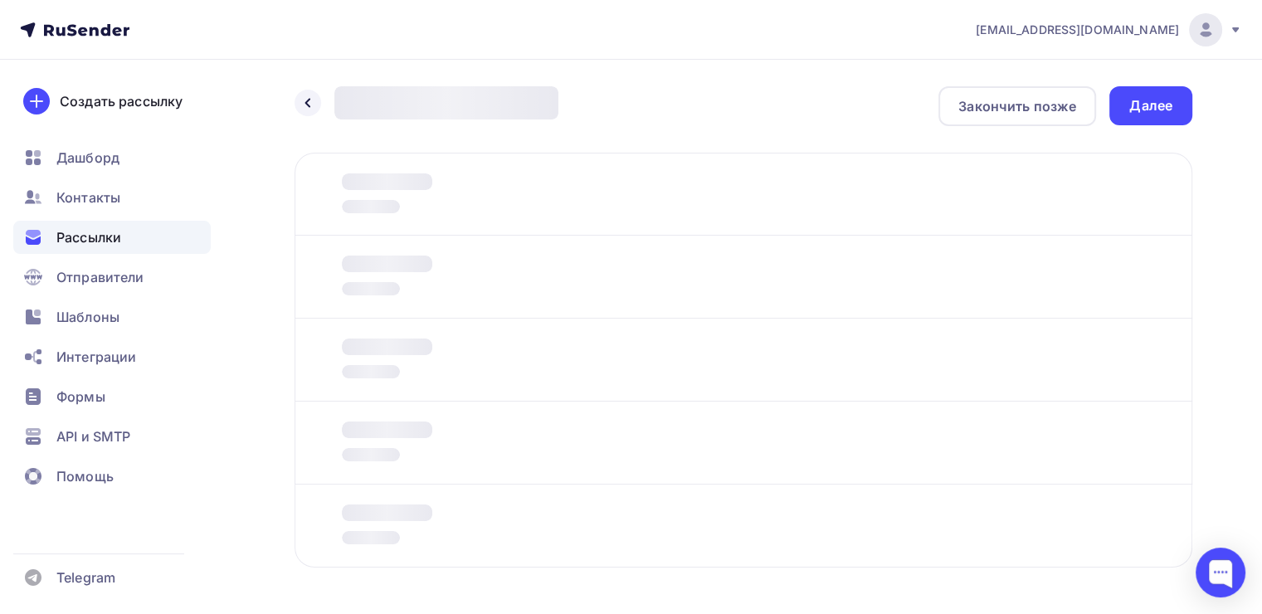
scroll to position [60, 0]
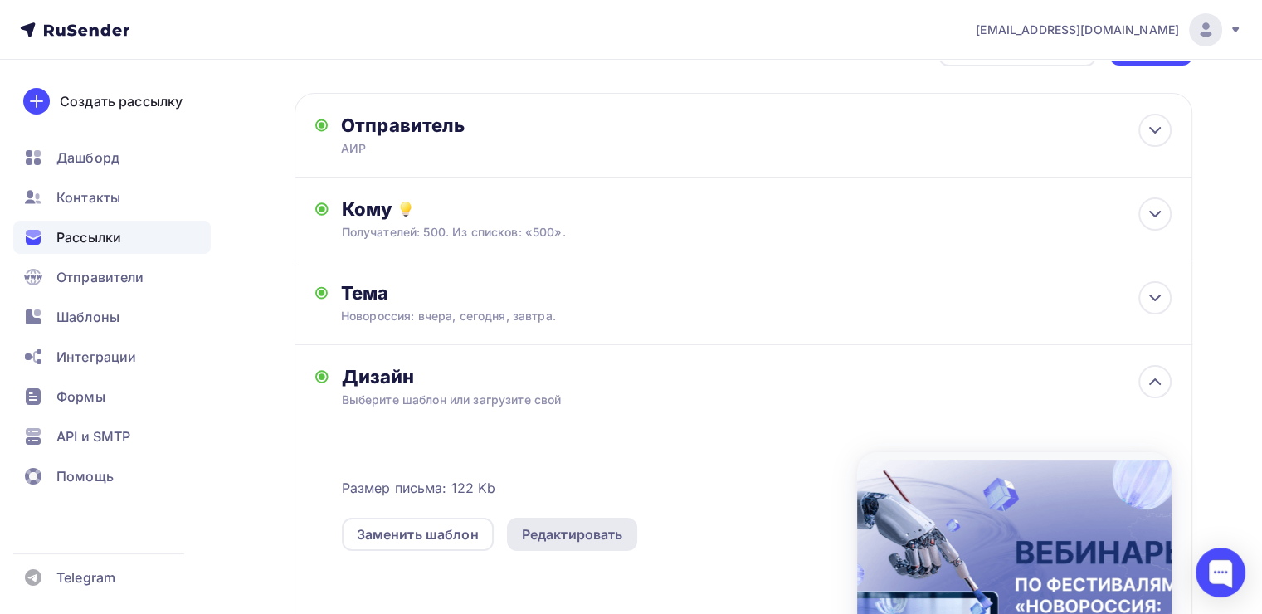
click at [550, 534] on div "Редактировать" at bounding box center [572, 534] width 101 height 20
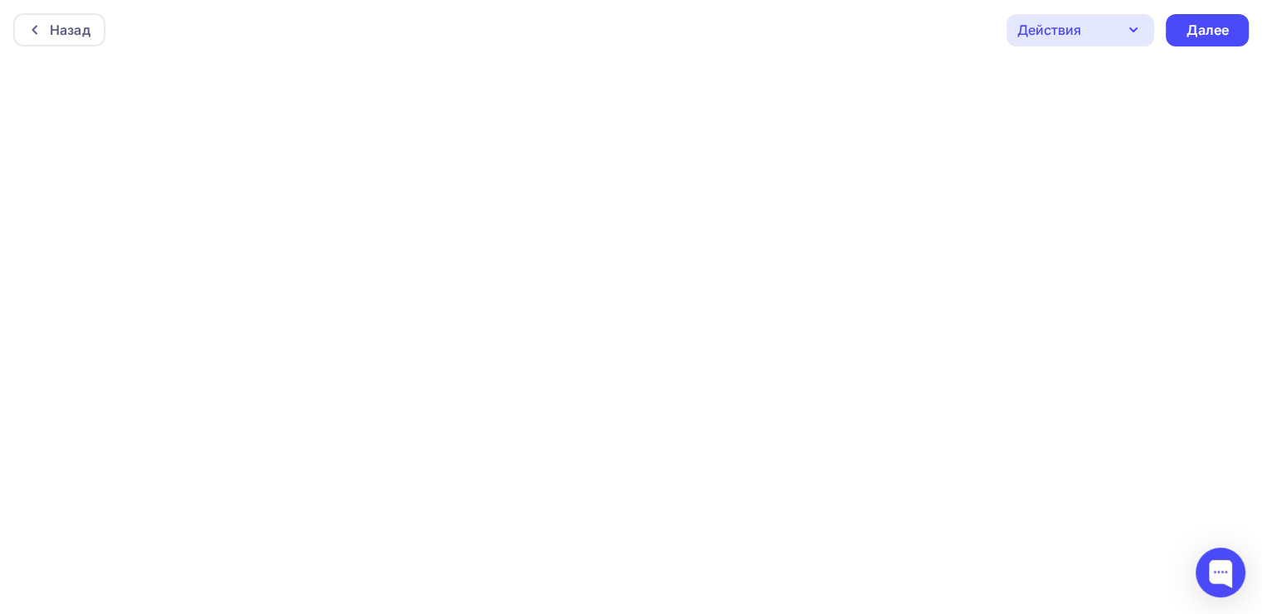
scroll to position [3, 0]
click at [1219, 27] on div "Далее" at bounding box center [1207, 26] width 43 height 19
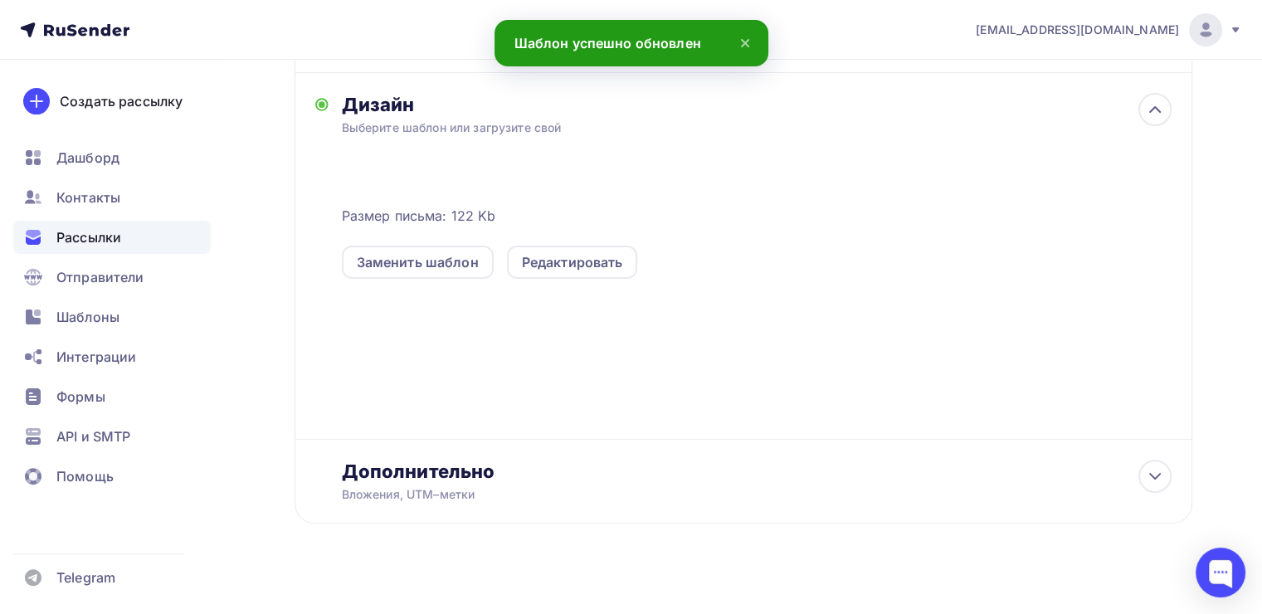
scroll to position [347, 0]
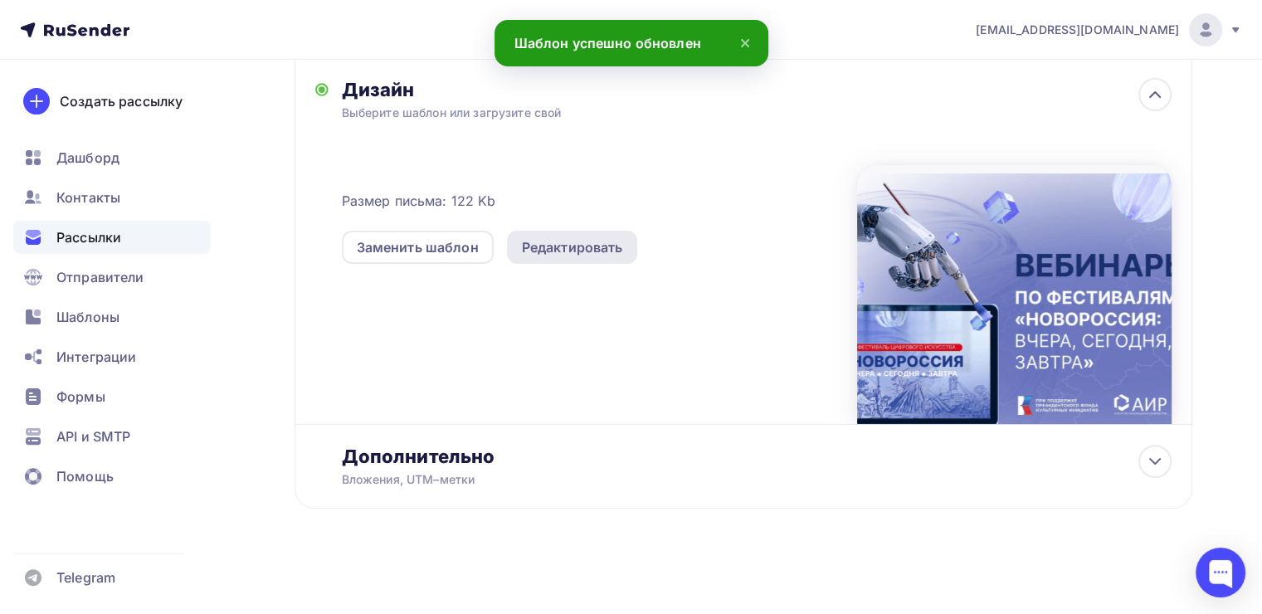
click at [587, 246] on div "Редактировать" at bounding box center [572, 247] width 101 height 20
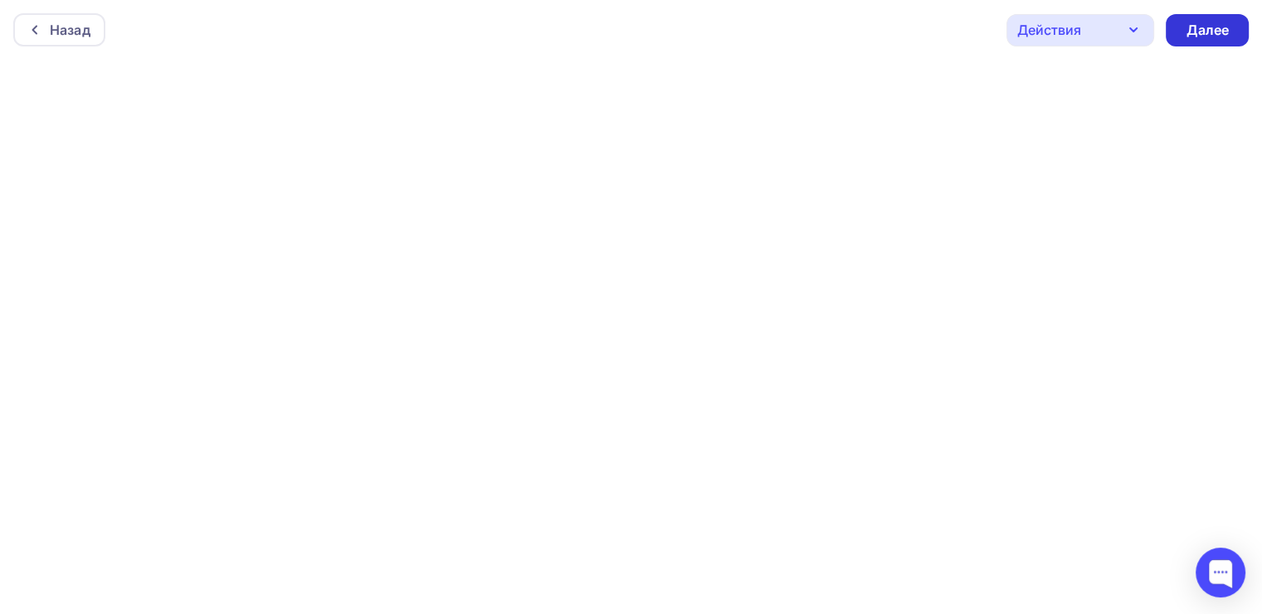
click at [1217, 25] on div "Далее" at bounding box center [1207, 30] width 43 height 19
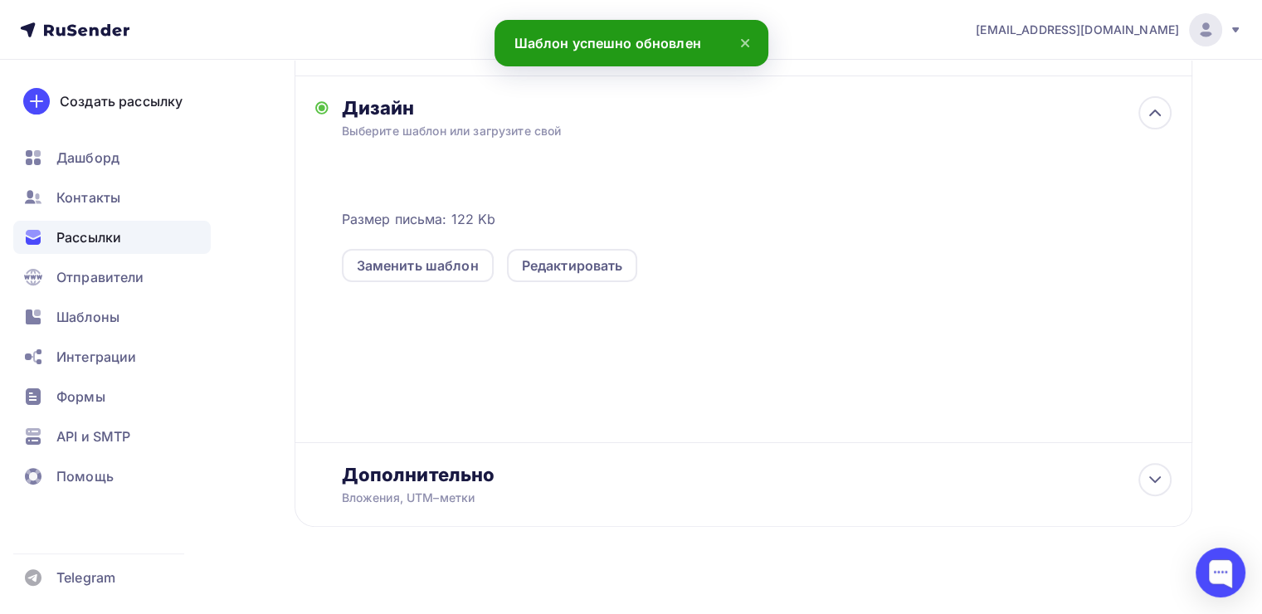
scroll to position [347, 0]
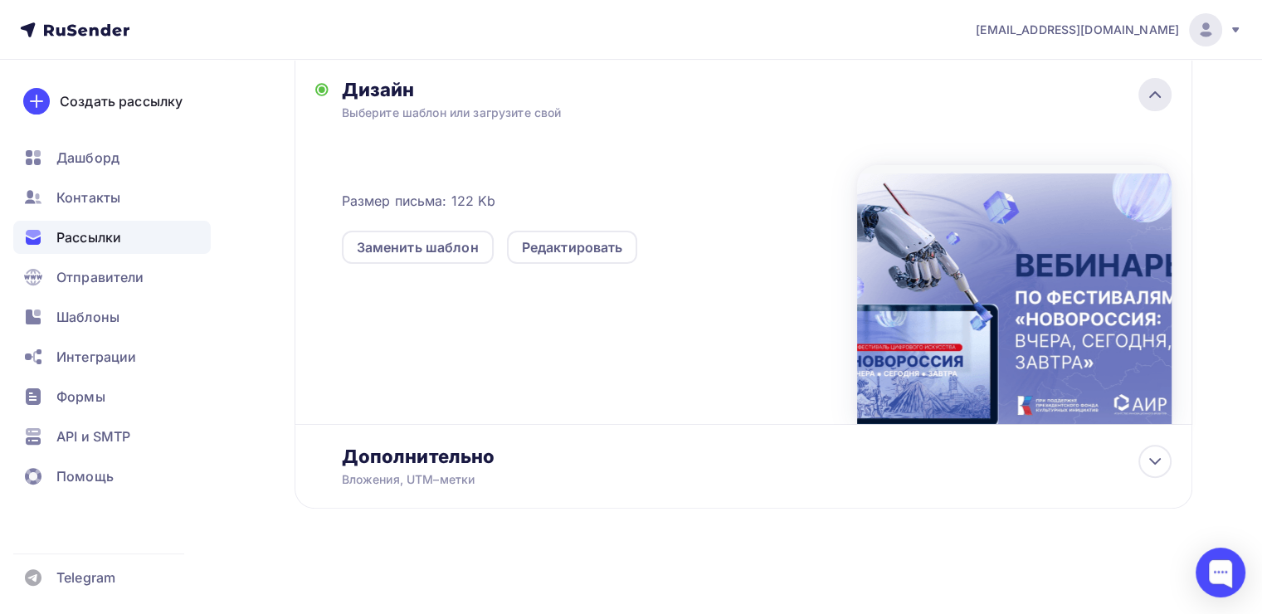
click at [1158, 94] on icon at bounding box center [1155, 94] width 10 height 5
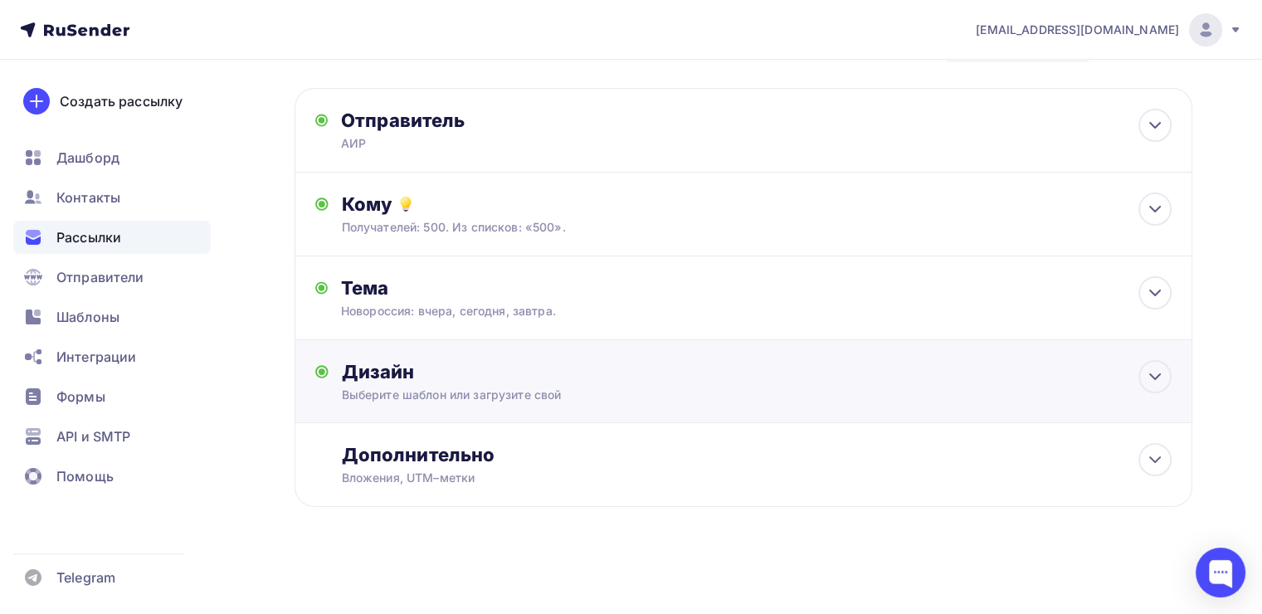
scroll to position [63, 0]
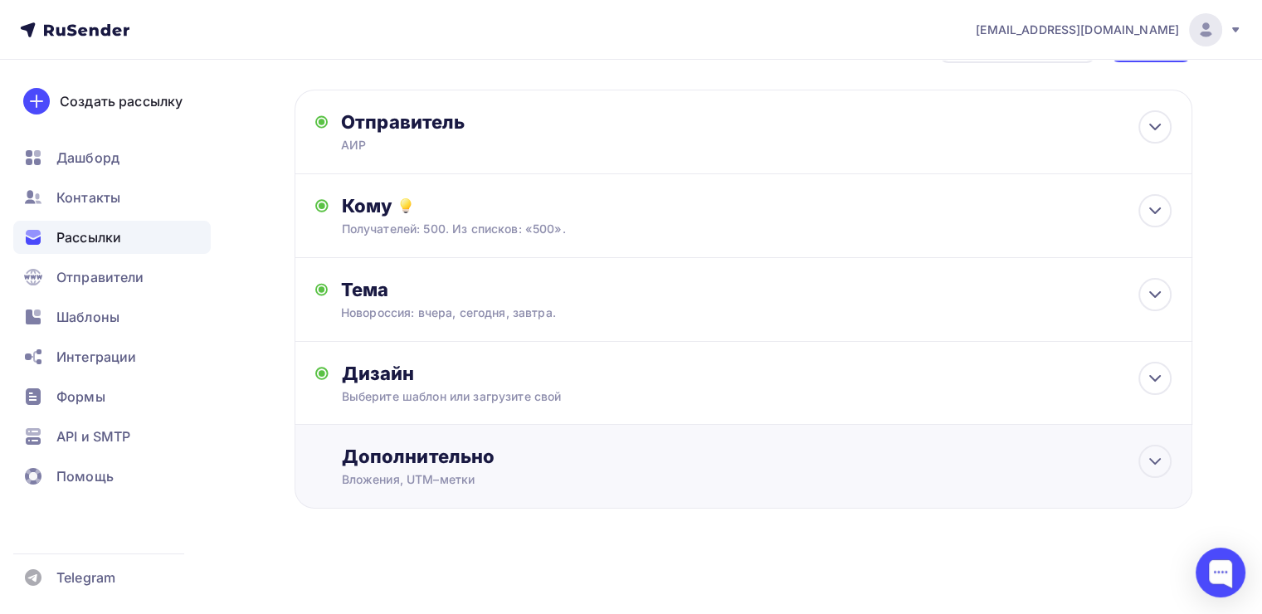
click at [488, 456] on div "Дополнительно" at bounding box center [757, 456] width 830 height 23
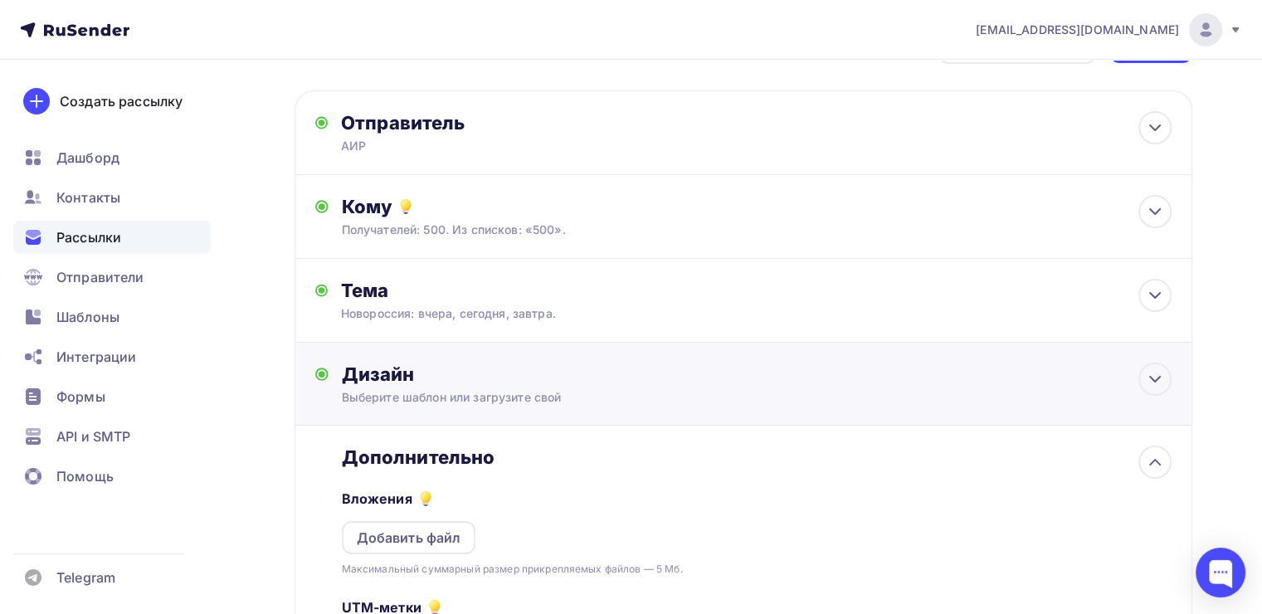
scroll to position [324, 0]
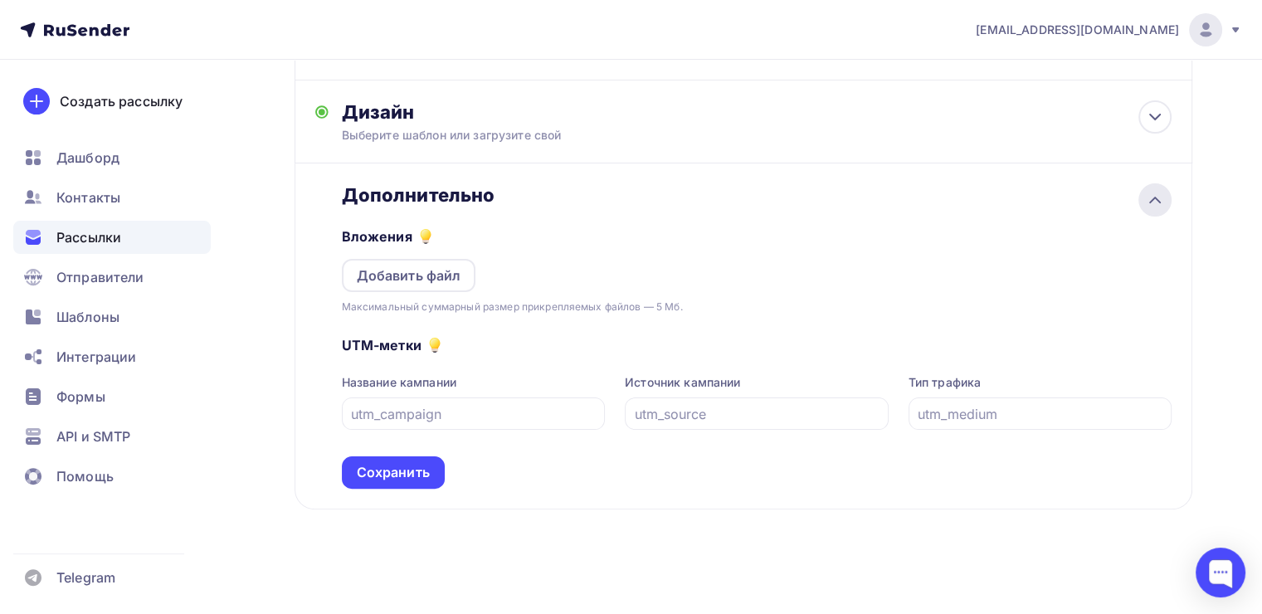
click at [1147, 198] on icon at bounding box center [1155, 200] width 20 height 20
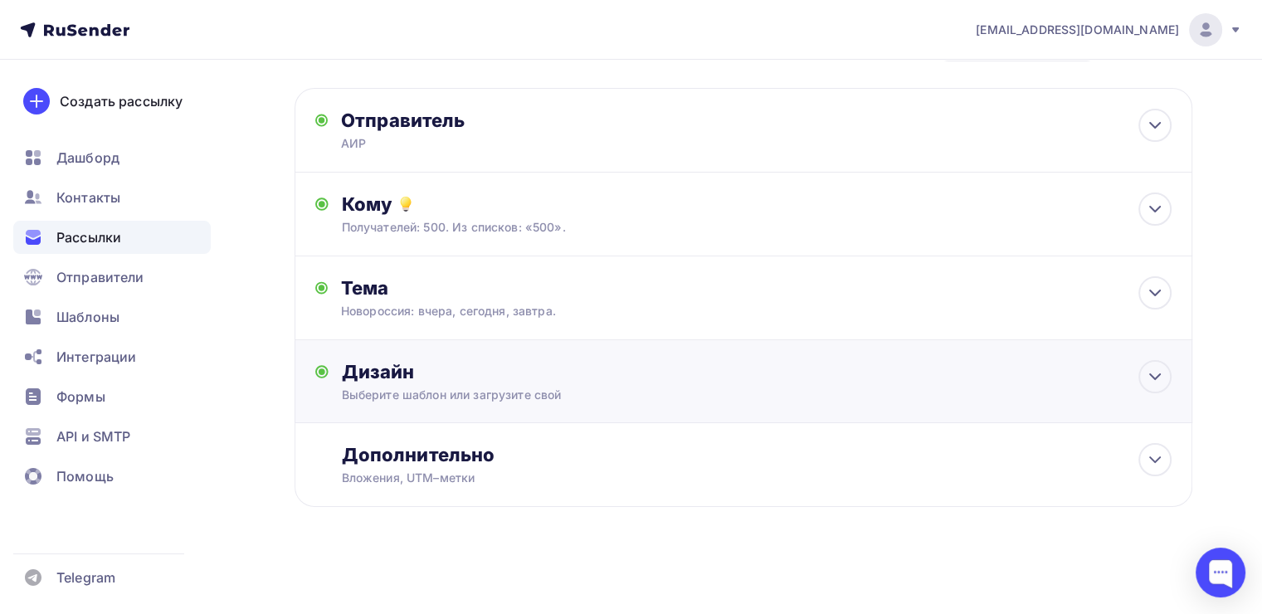
scroll to position [63, 0]
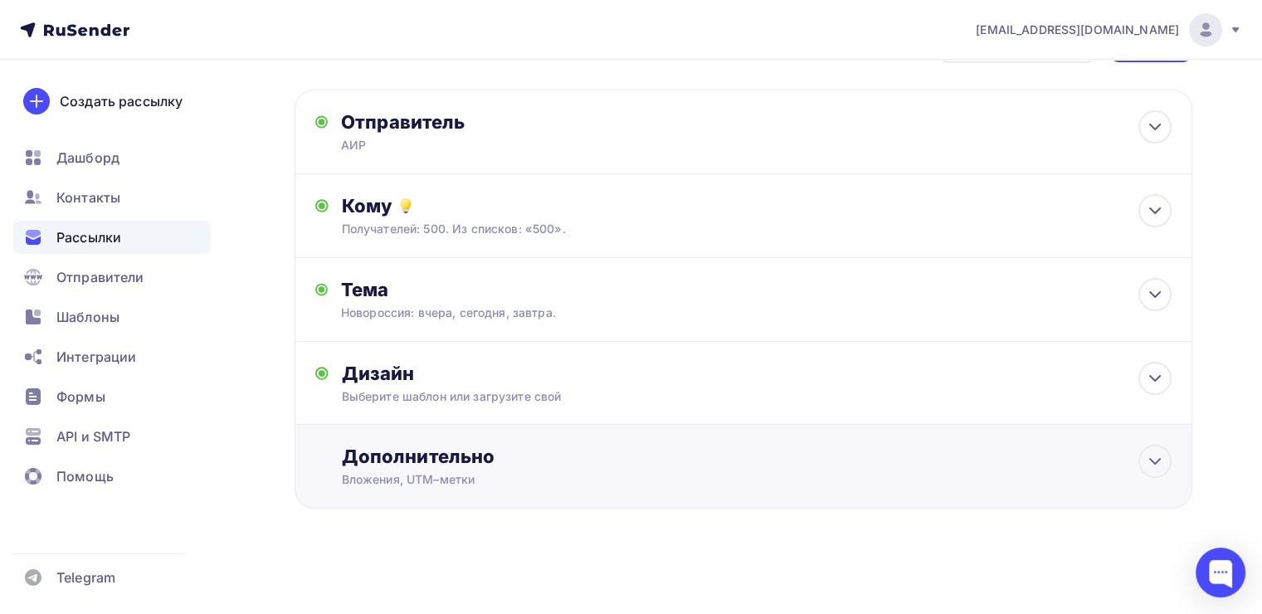
click at [537, 459] on div "Дополнительно" at bounding box center [757, 456] width 830 height 23
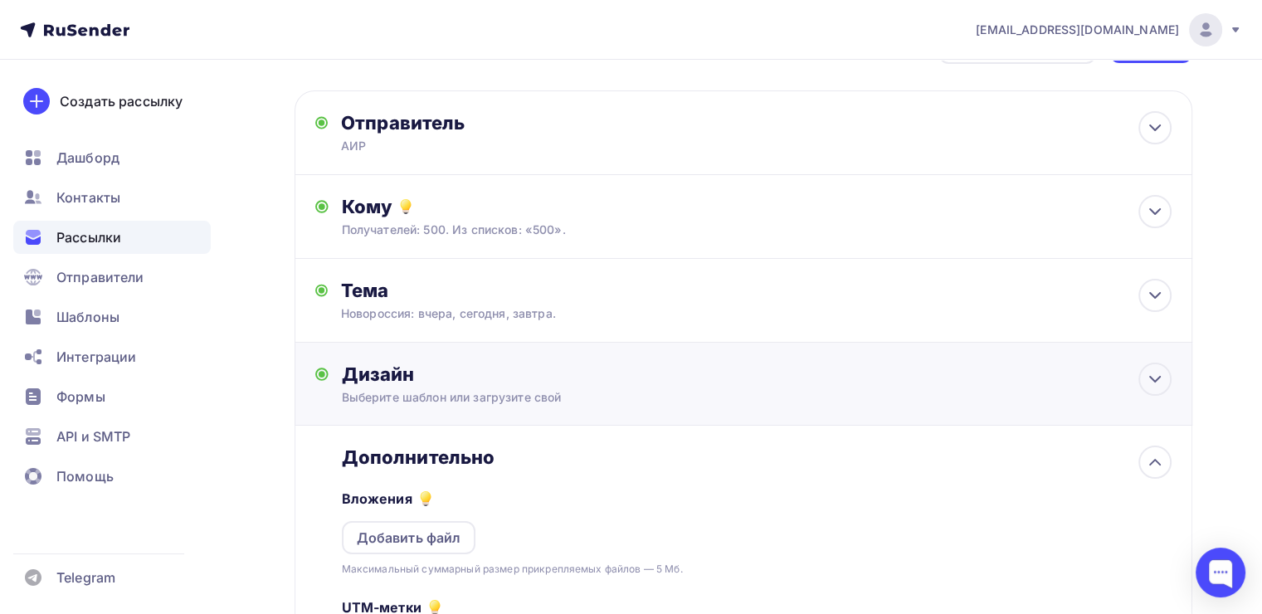
scroll to position [0, 0]
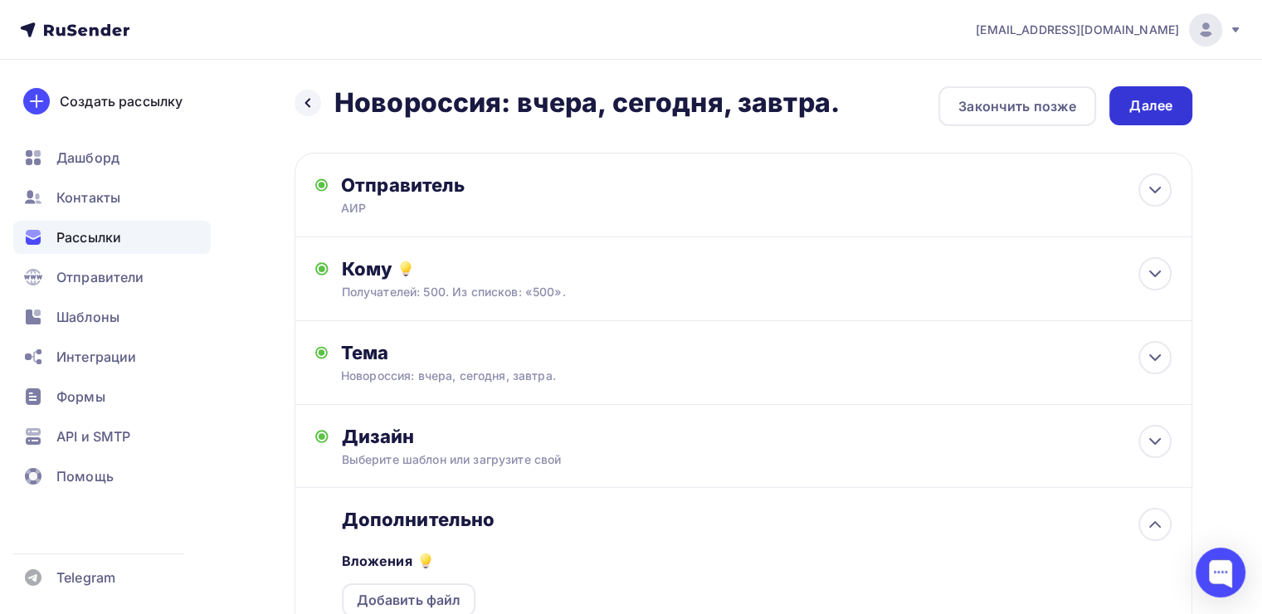
click at [1152, 103] on div "Далее" at bounding box center [1150, 105] width 43 height 19
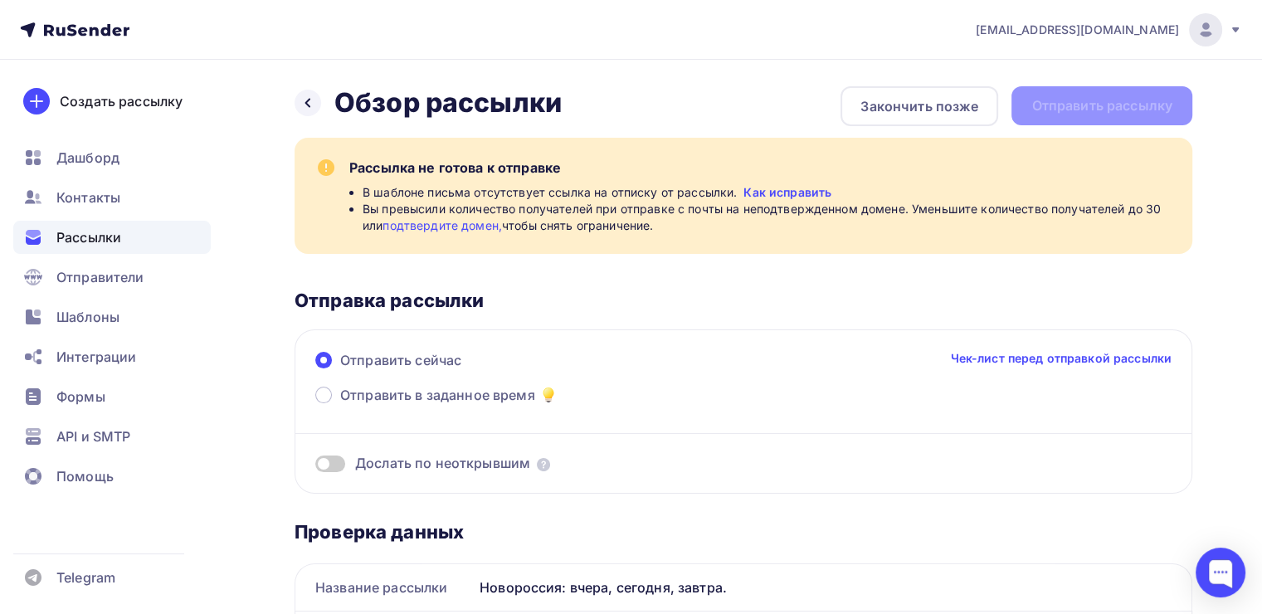
click at [469, 227] on link "подтвердите домен," at bounding box center [442, 225] width 119 height 14
click at [74, 29] on icon at bounding box center [75, 30] width 110 height 20
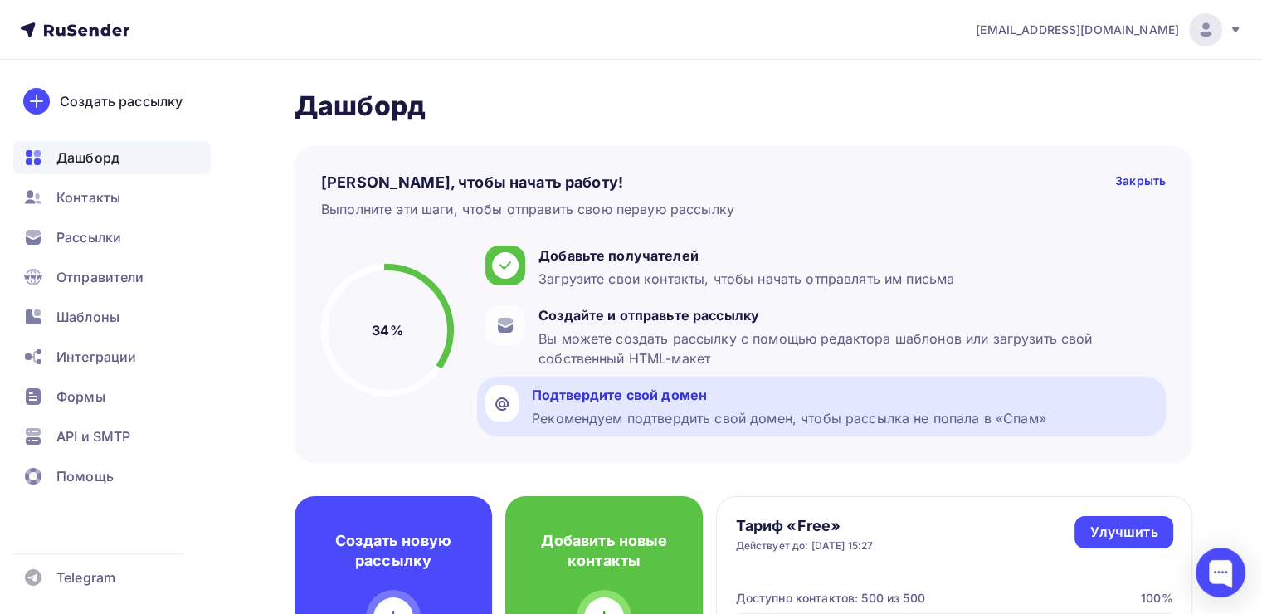
click at [674, 398] on div "Подтвердите свой домен" at bounding box center [789, 395] width 514 height 20
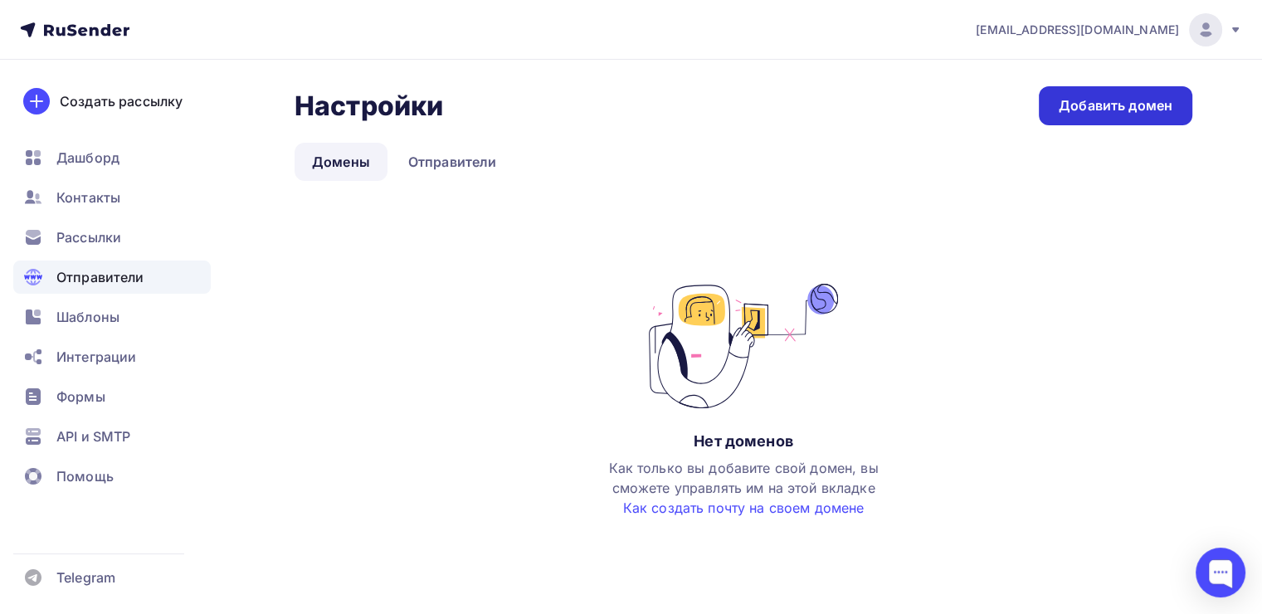
click at [1115, 114] on div "Добавить домен" at bounding box center [1116, 105] width 114 height 19
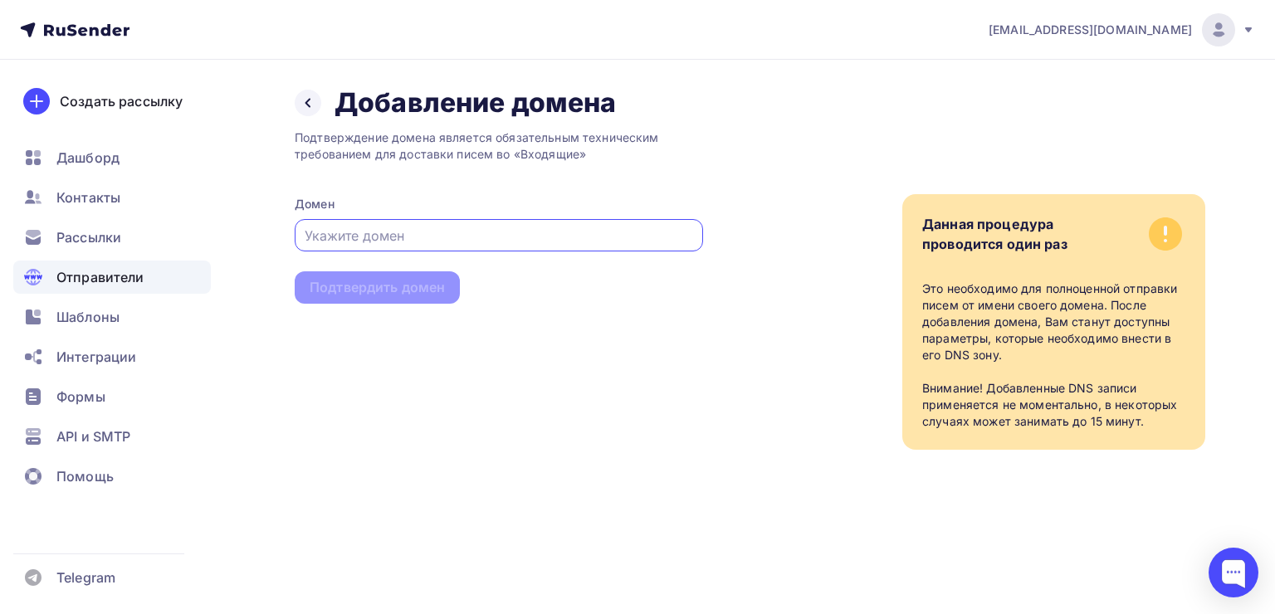
click at [412, 237] on input "text" at bounding box center [499, 236] width 389 height 20
click at [480, 227] on input "text" at bounding box center [499, 236] width 389 height 20
paste input "https://rusinnovations.com/"
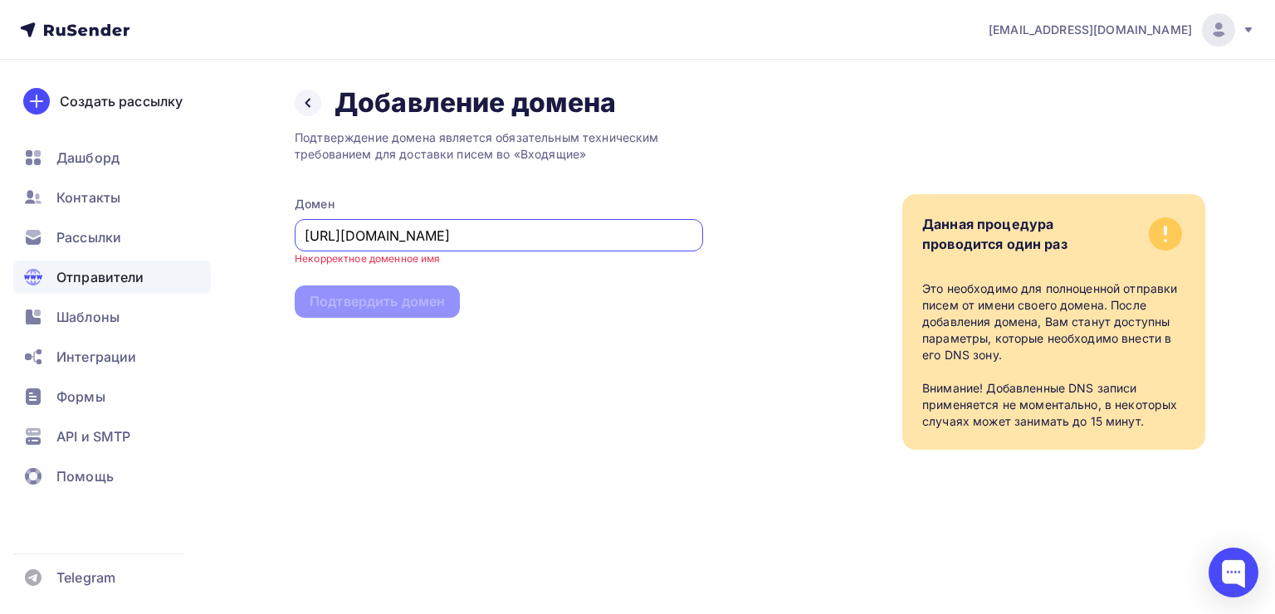
drag, startPoint x: 349, startPoint y: 236, endPoint x: 257, endPoint y: 236, distance: 91.3
click at [257, 236] on div "Назад Добавление домена Добавление домена Подтверждение домена является обязате…" at bounding box center [637, 288] width 1275 height 456
click at [449, 227] on input "rusinnovations.com/" at bounding box center [499, 236] width 389 height 20
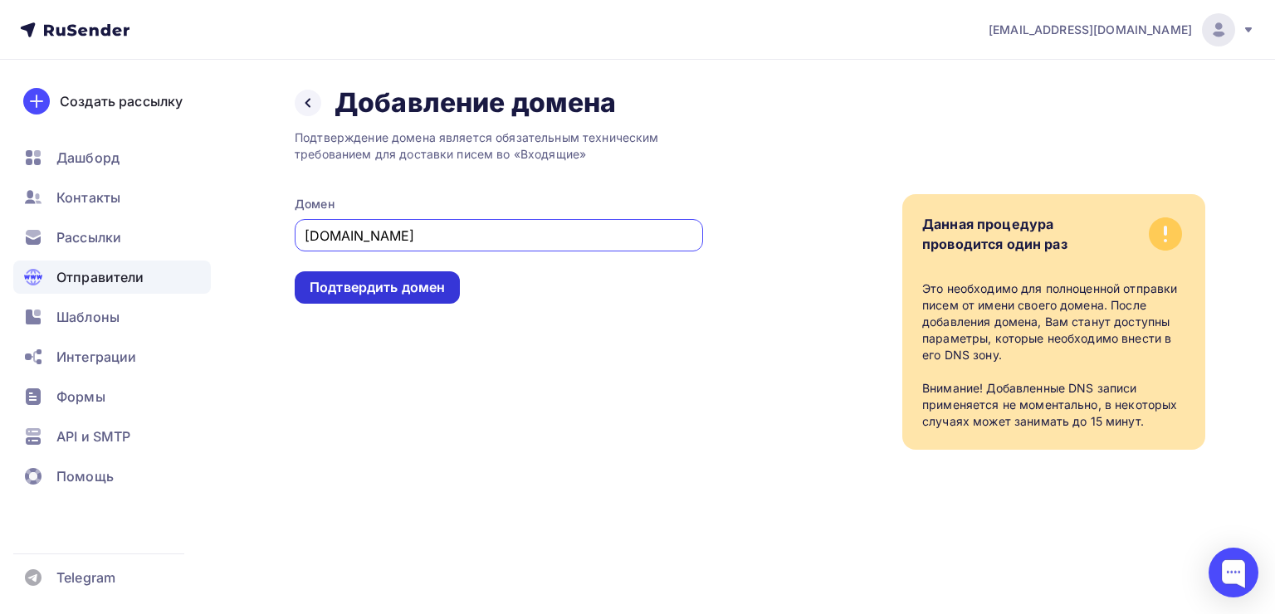
type input "rusinnovations.com"
click at [430, 287] on div "Подтвердить домен" at bounding box center [377, 287] width 135 height 19
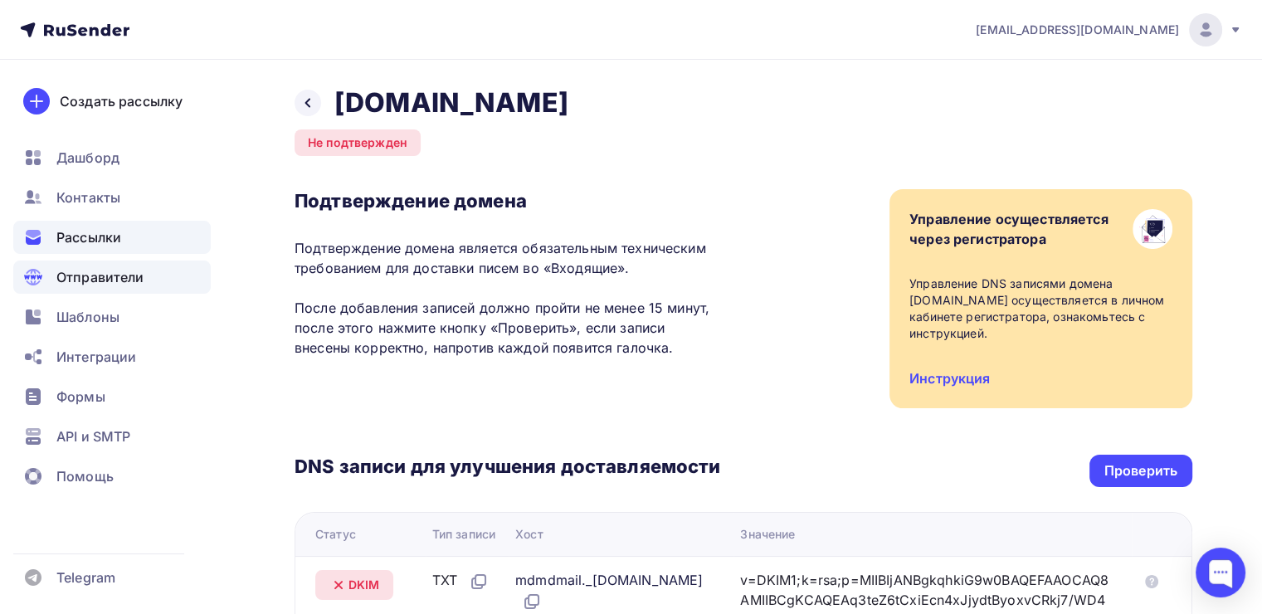
click at [59, 236] on span "Рассылки" at bounding box center [88, 237] width 65 height 20
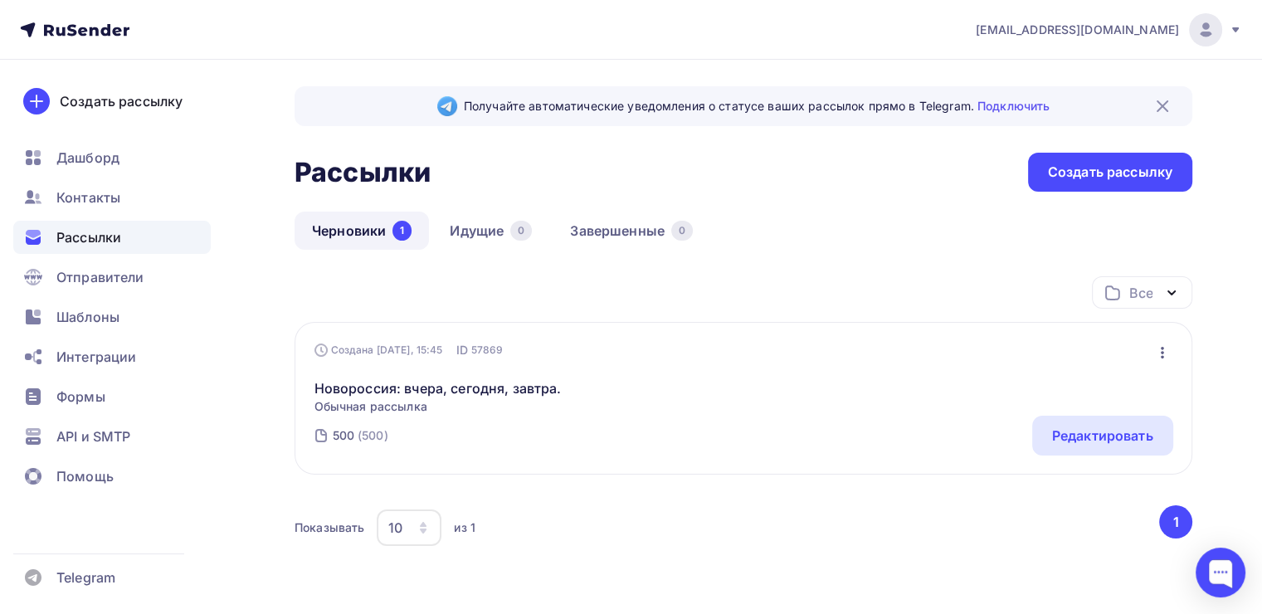
click at [574, 388] on div "Новороссия: вчера, сегодня, завтра. Обычная рассылка Редактировать Копировать Д…" at bounding box center [743, 386] width 859 height 56
click at [437, 390] on link "Новороссия: вчера, сегодня, завтра." at bounding box center [437, 388] width 247 height 20
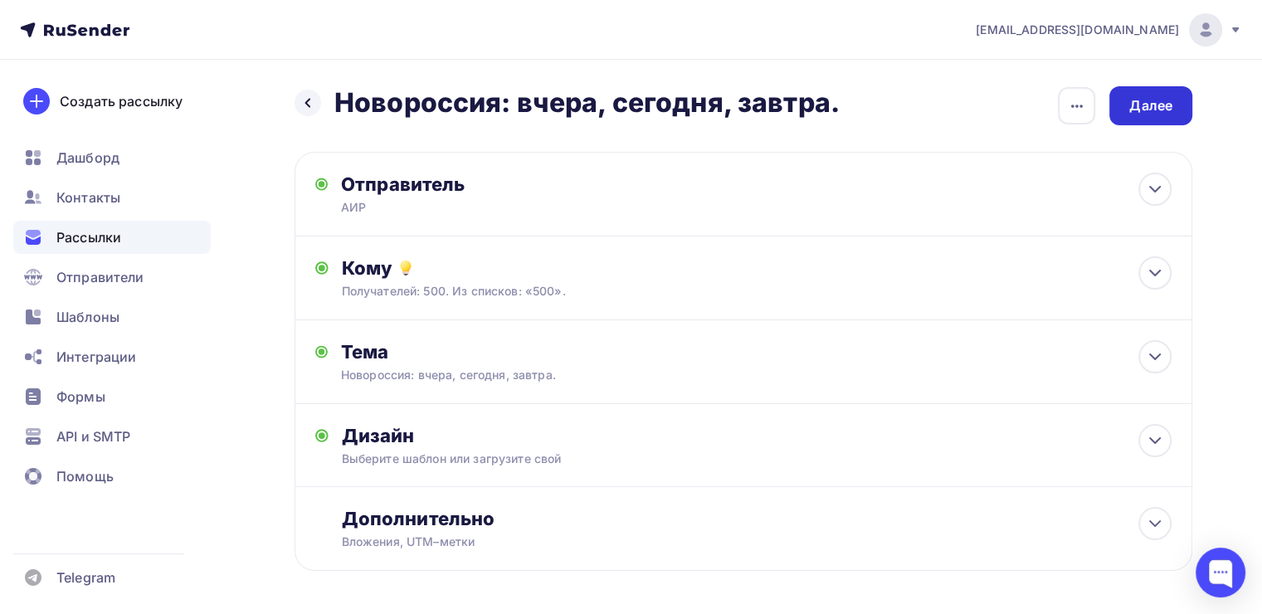
click at [1142, 109] on div "Далее" at bounding box center [1150, 105] width 43 height 19
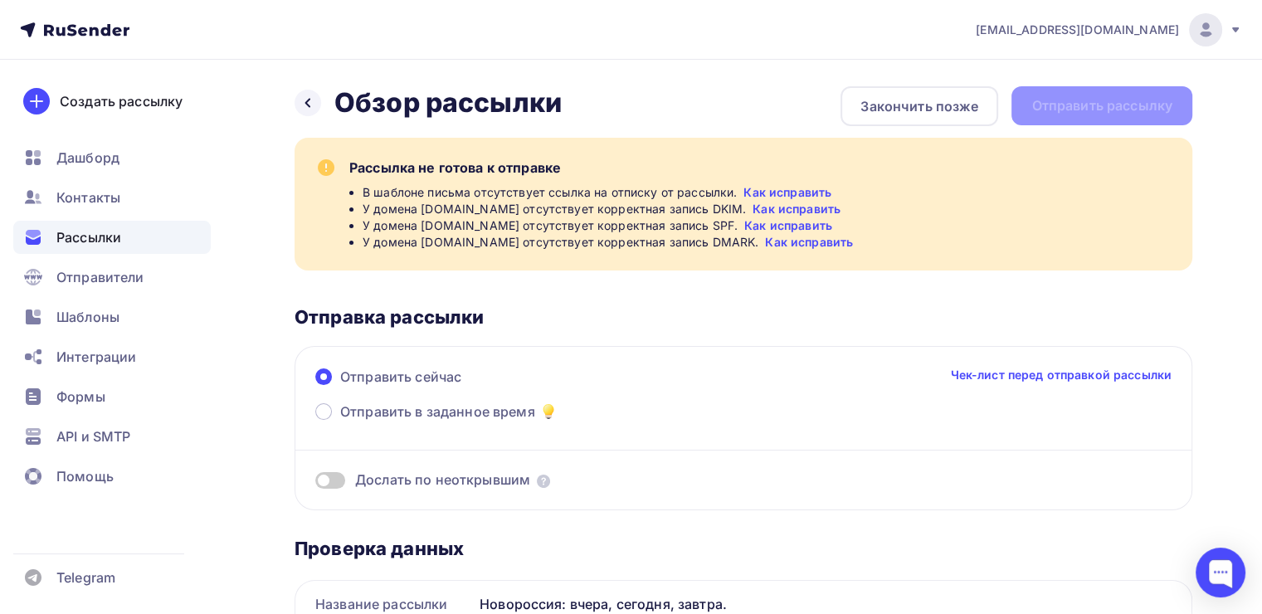
click at [801, 212] on link "Как исправить" at bounding box center [797, 209] width 88 height 17
click at [779, 209] on link "Как исправить" at bounding box center [797, 209] width 88 height 17
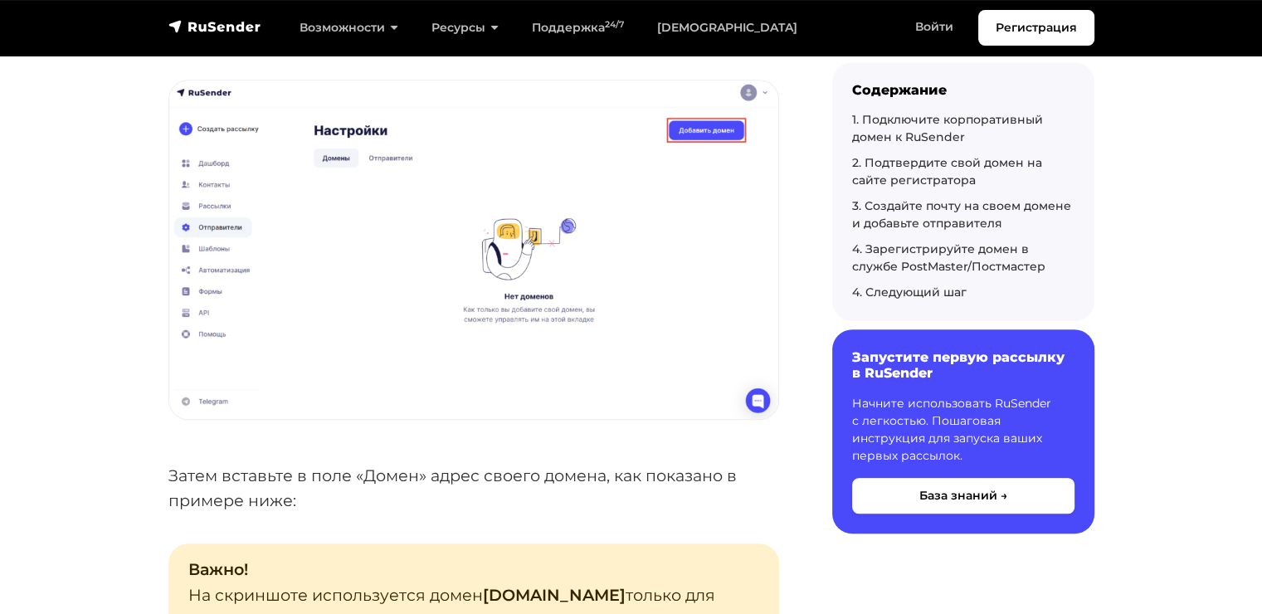
scroll to position [913, 0]
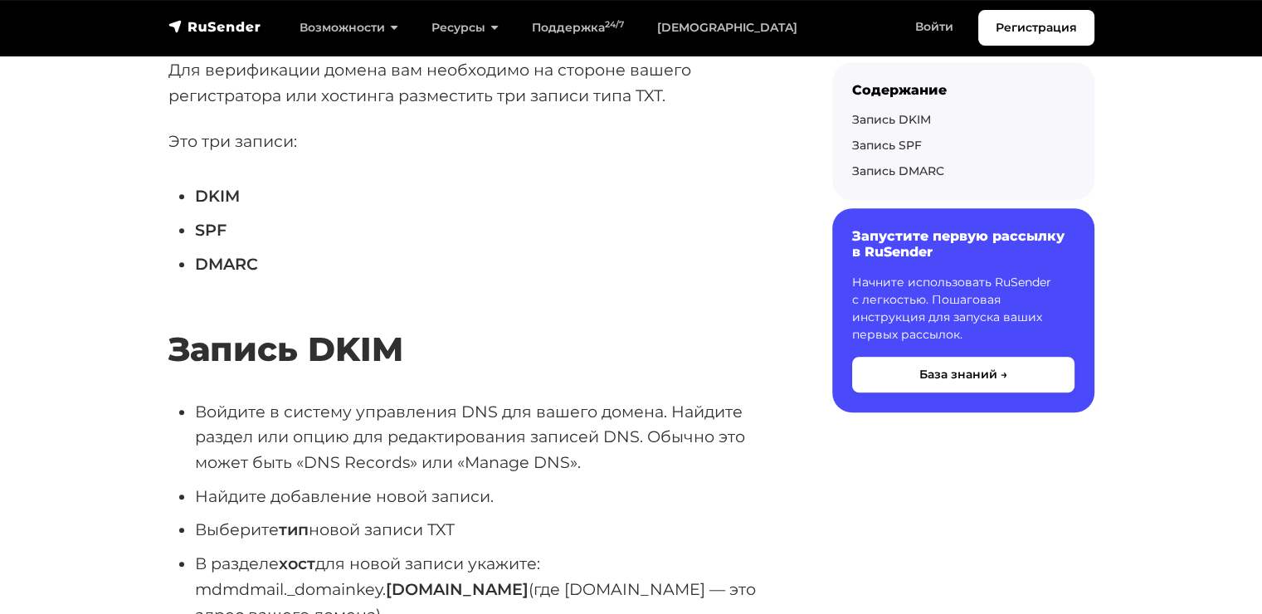
scroll to position [913, 0]
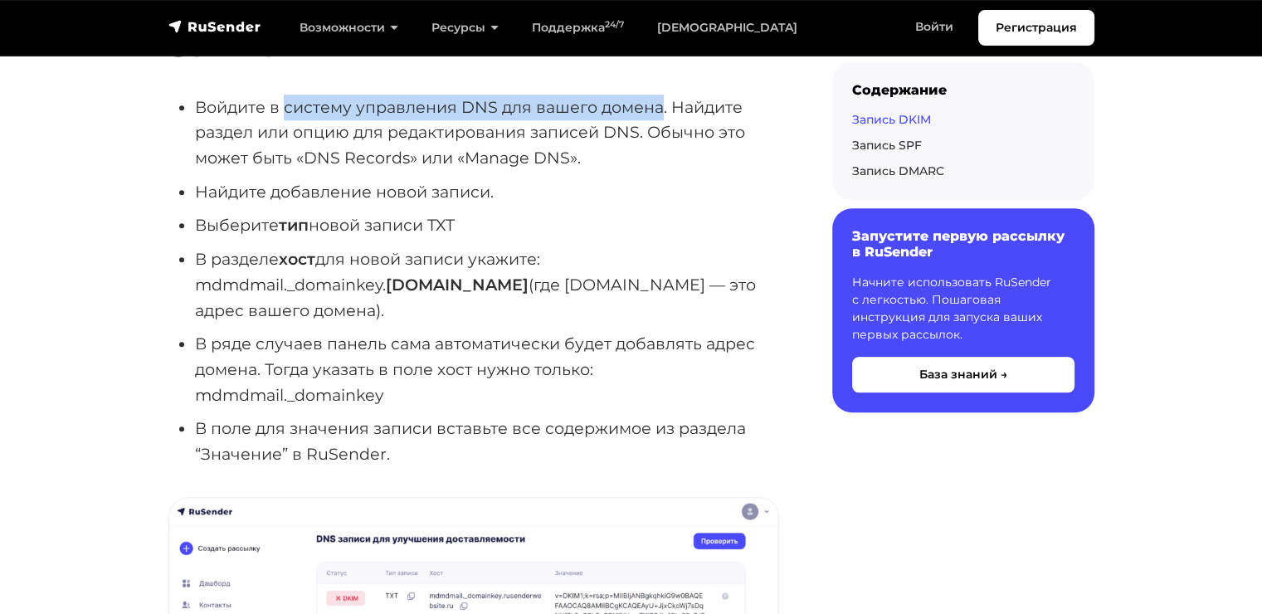
drag, startPoint x: 284, startPoint y: 110, endPoint x: 664, endPoint y: 107, distance: 380.0
click at [664, 107] on li "Войдите в систему управления DNS для вашего домена. Найдите раздел или опцию дл…" at bounding box center [487, 133] width 584 height 76
copy li "систему управления DNS для вашего домена"
